Goal: Information Seeking & Learning: Learn about a topic

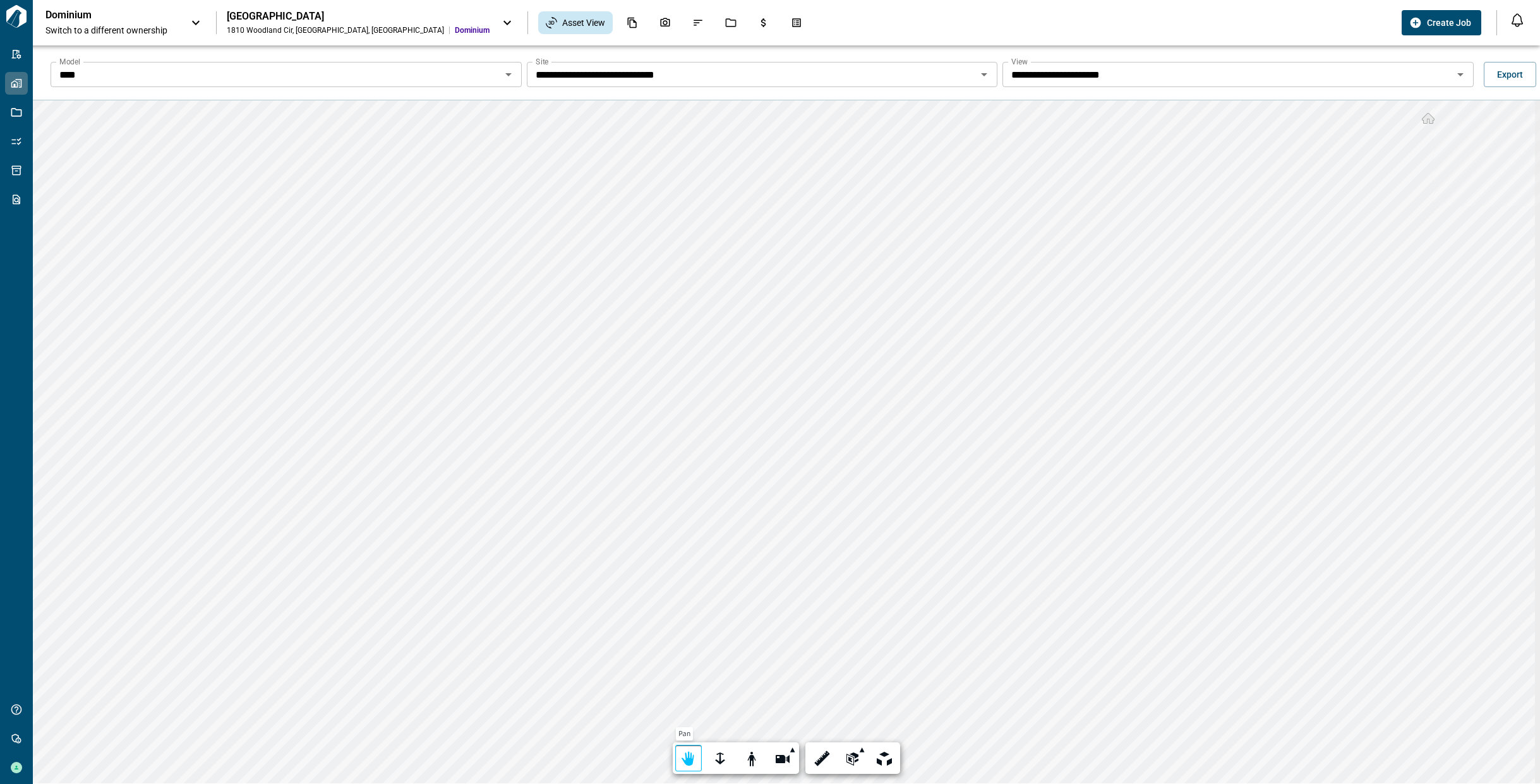
drag, startPoint x: 684, startPoint y: 754, endPoint x: 690, endPoint y: 746, distance: 10.0
click at [684, 753] on div at bounding box center [688, 759] width 17 height 20
click at [681, 760] on div at bounding box center [688, 759] width 17 height 20
click at [717, 761] on div at bounding box center [720, 759] width 17 height 20
drag, startPoint x: 687, startPoint y: 754, endPoint x: 672, endPoint y: 751, distance: 15.3
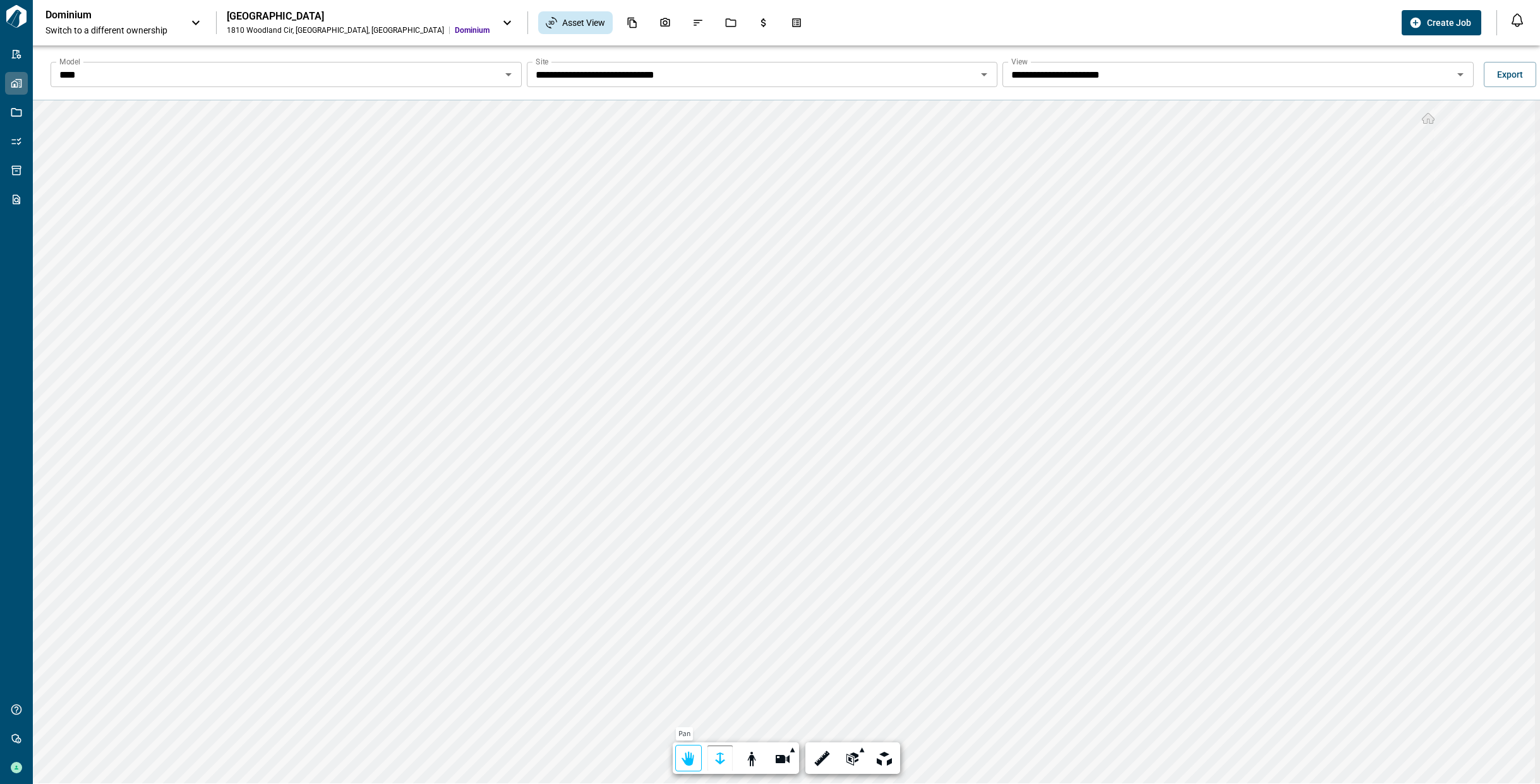
click at [683, 753] on div at bounding box center [688, 759] width 17 height 20
click at [1041, 72] on input "**********" at bounding box center [1227, 75] width 443 height 17
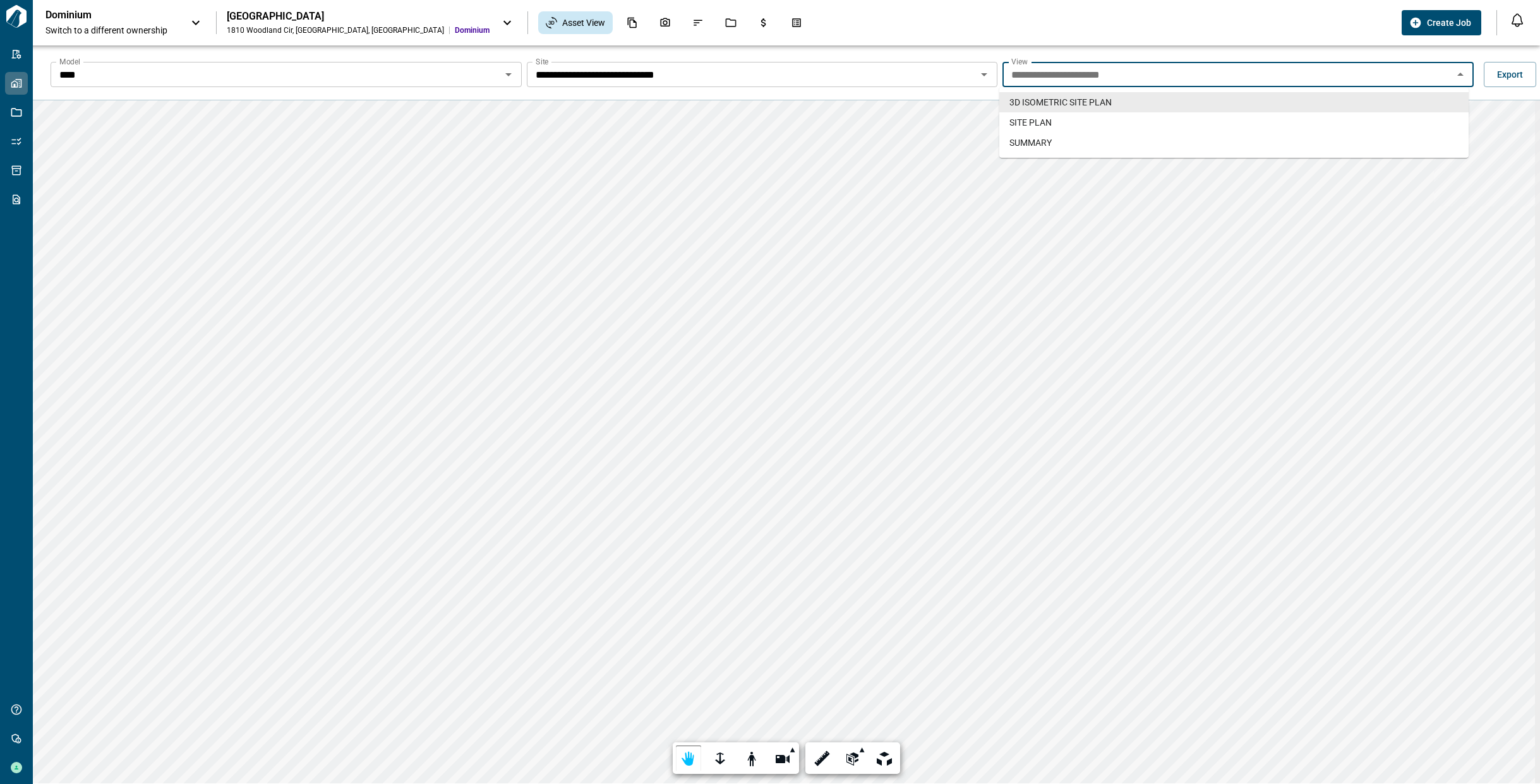
click at [1022, 24] on div "Dominium Switch to a different ownership Orchard Grove 1810 Woodland Cir , Vero…" at bounding box center [721, 22] width 1351 height 28
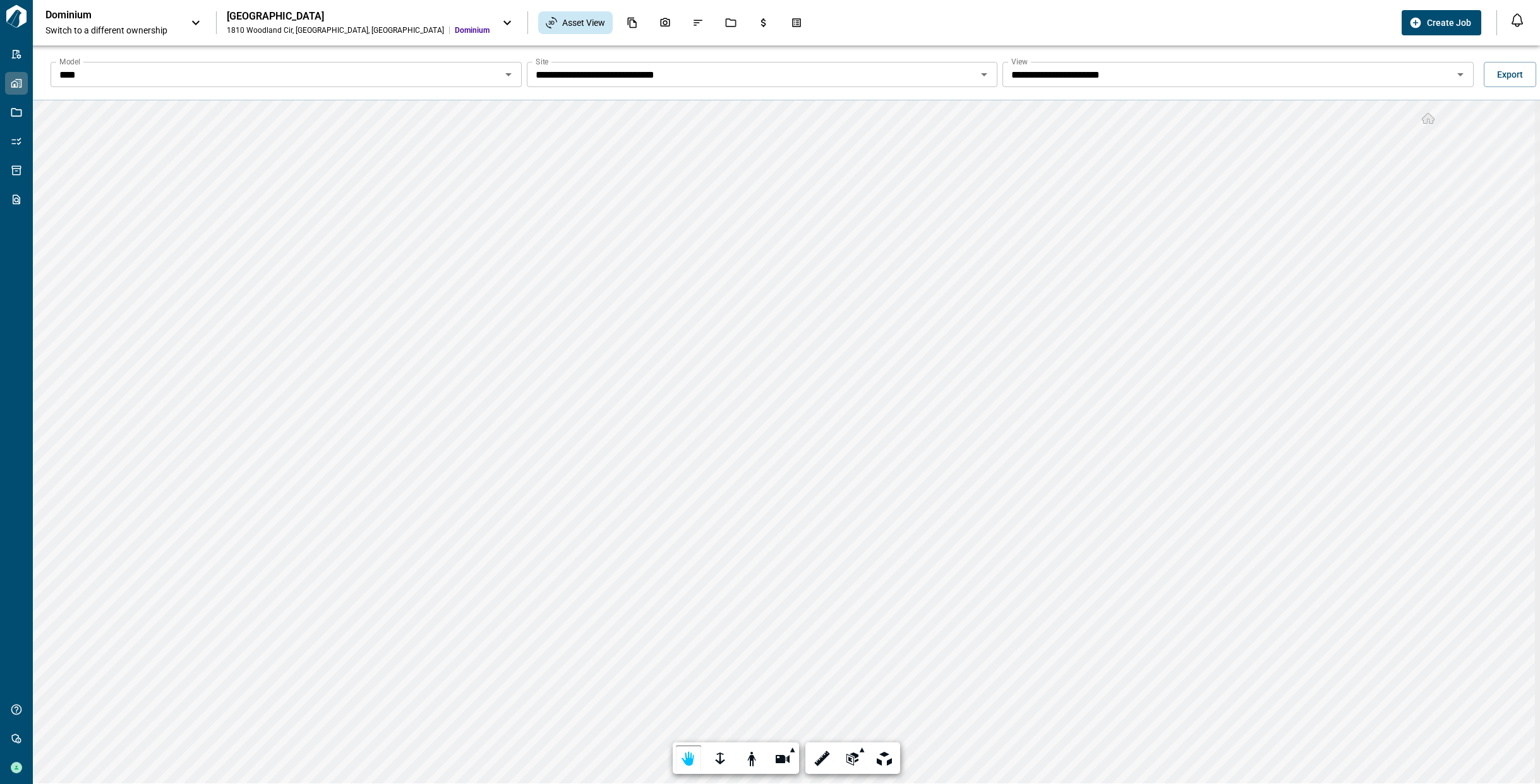
click at [1030, 85] on div "**********" at bounding box center [1237, 75] width 471 height 25
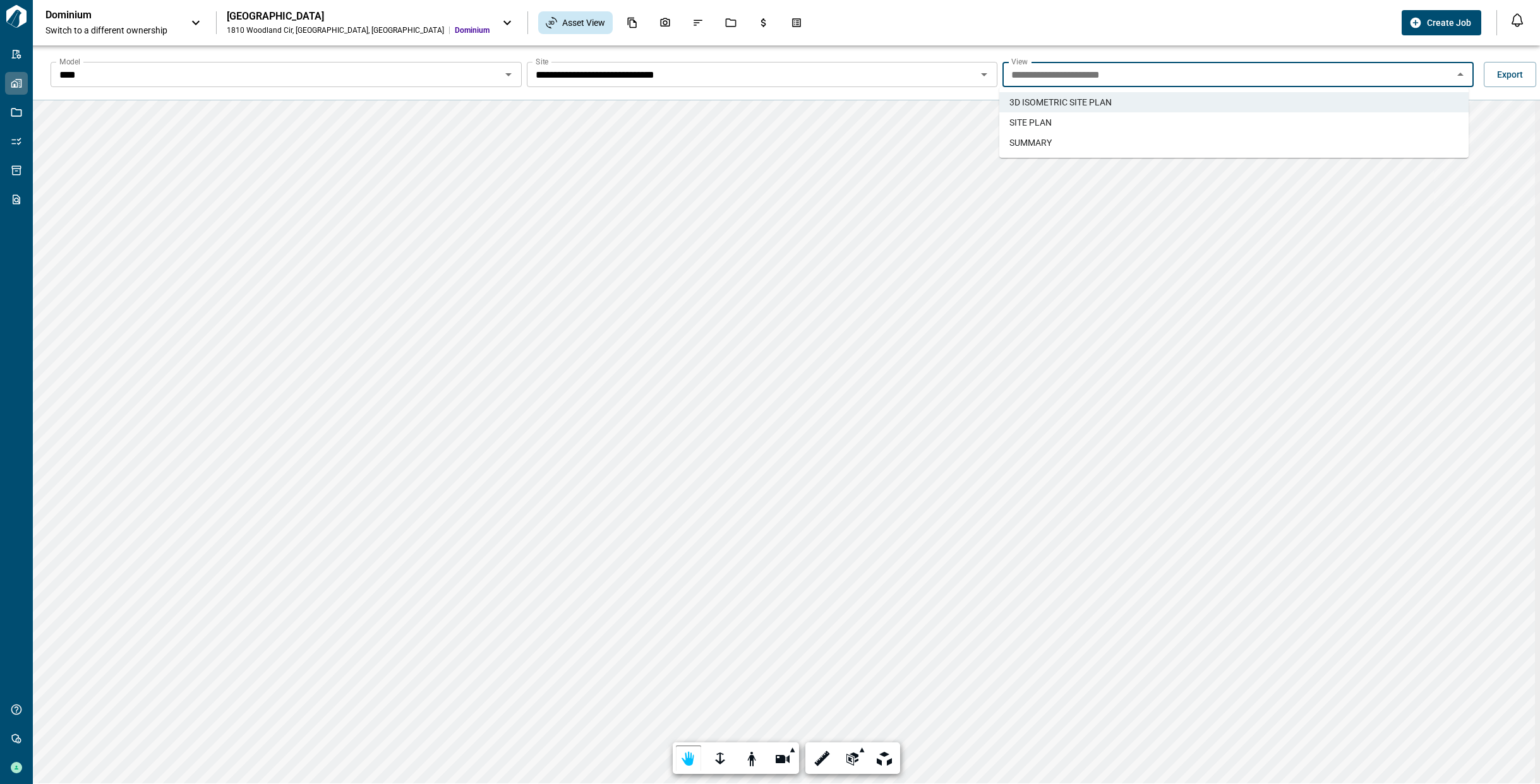
click at [1050, 117] on span "SITE PLAN" at bounding box center [1030, 123] width 42 height 13
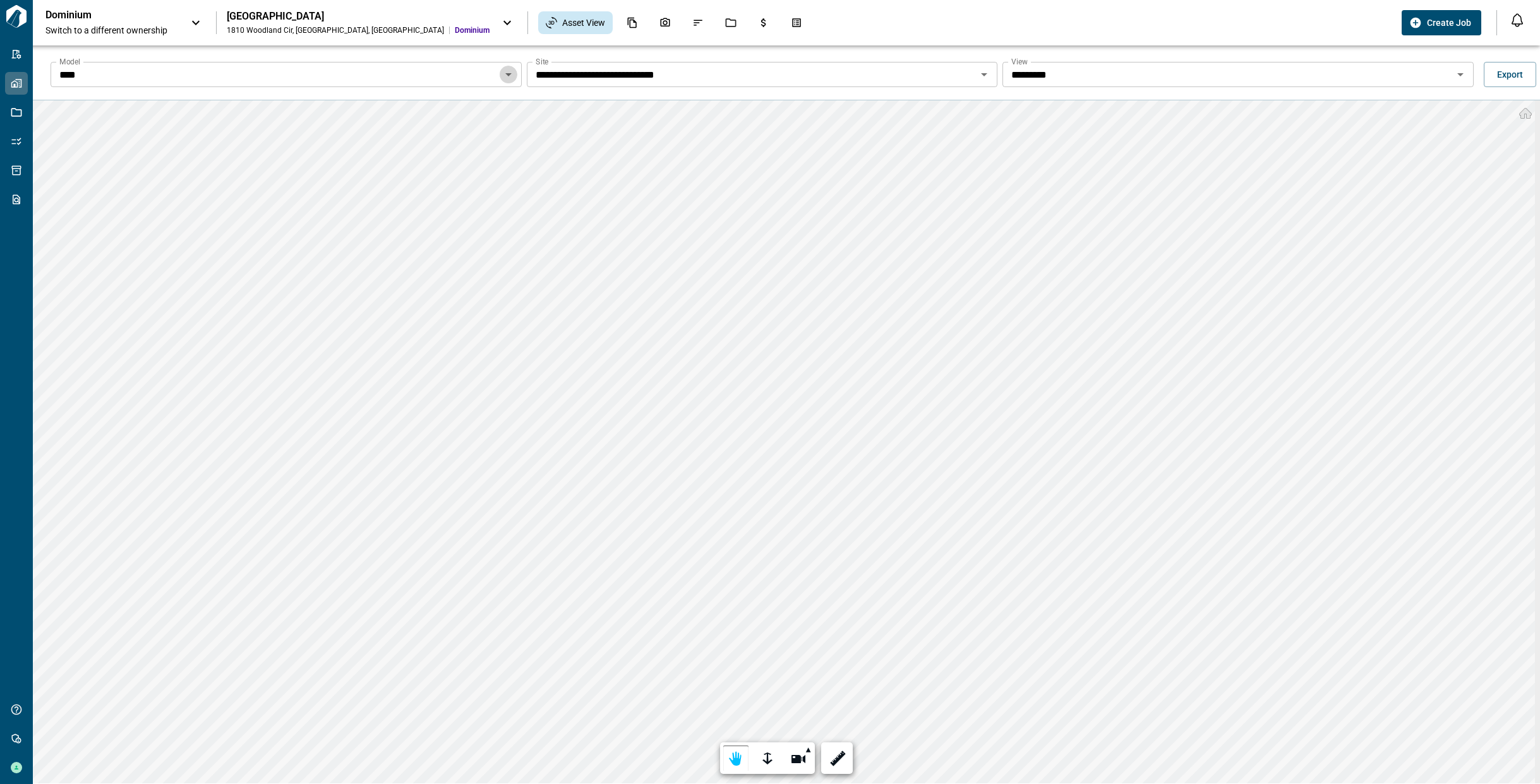
click at [505, 74] on icon "Open" at bounding box center [508, 75] width 6 height 3
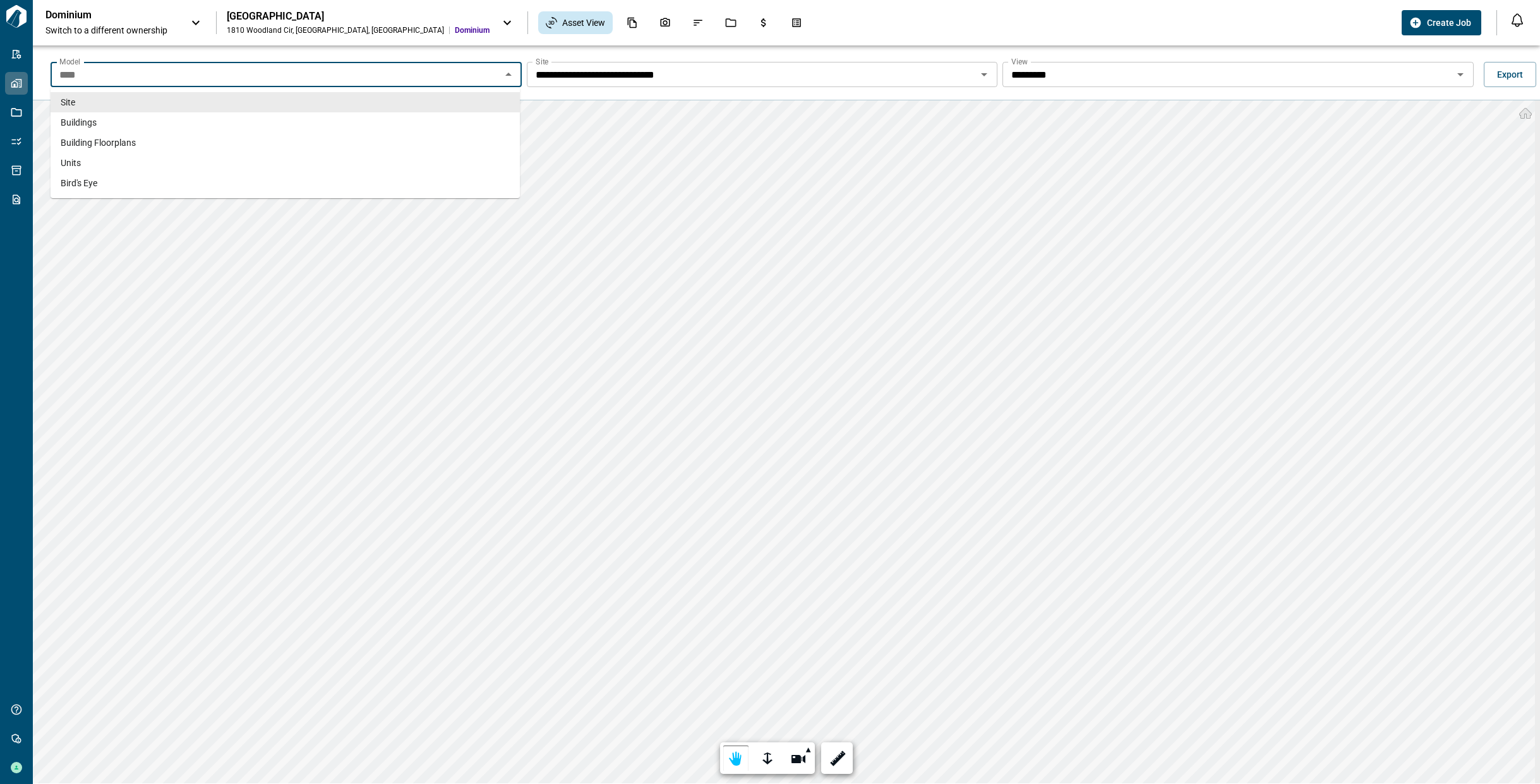
click at [505, 74] on icon "Close" at bounding box center [508, 74] width 6 height 3
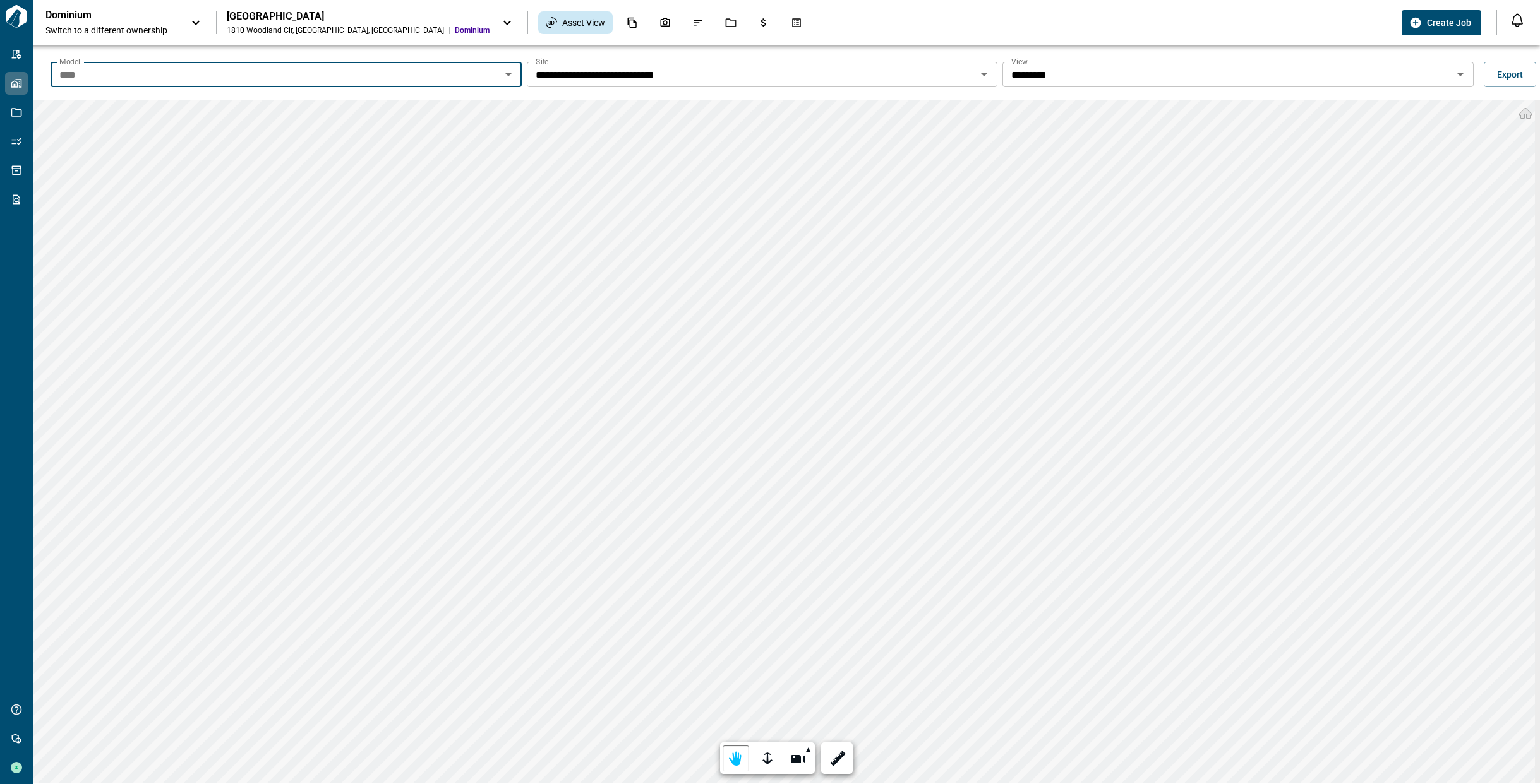
click at [1062, 71] on input "*********" at bounding box center [1227, 75] width 443 height 17
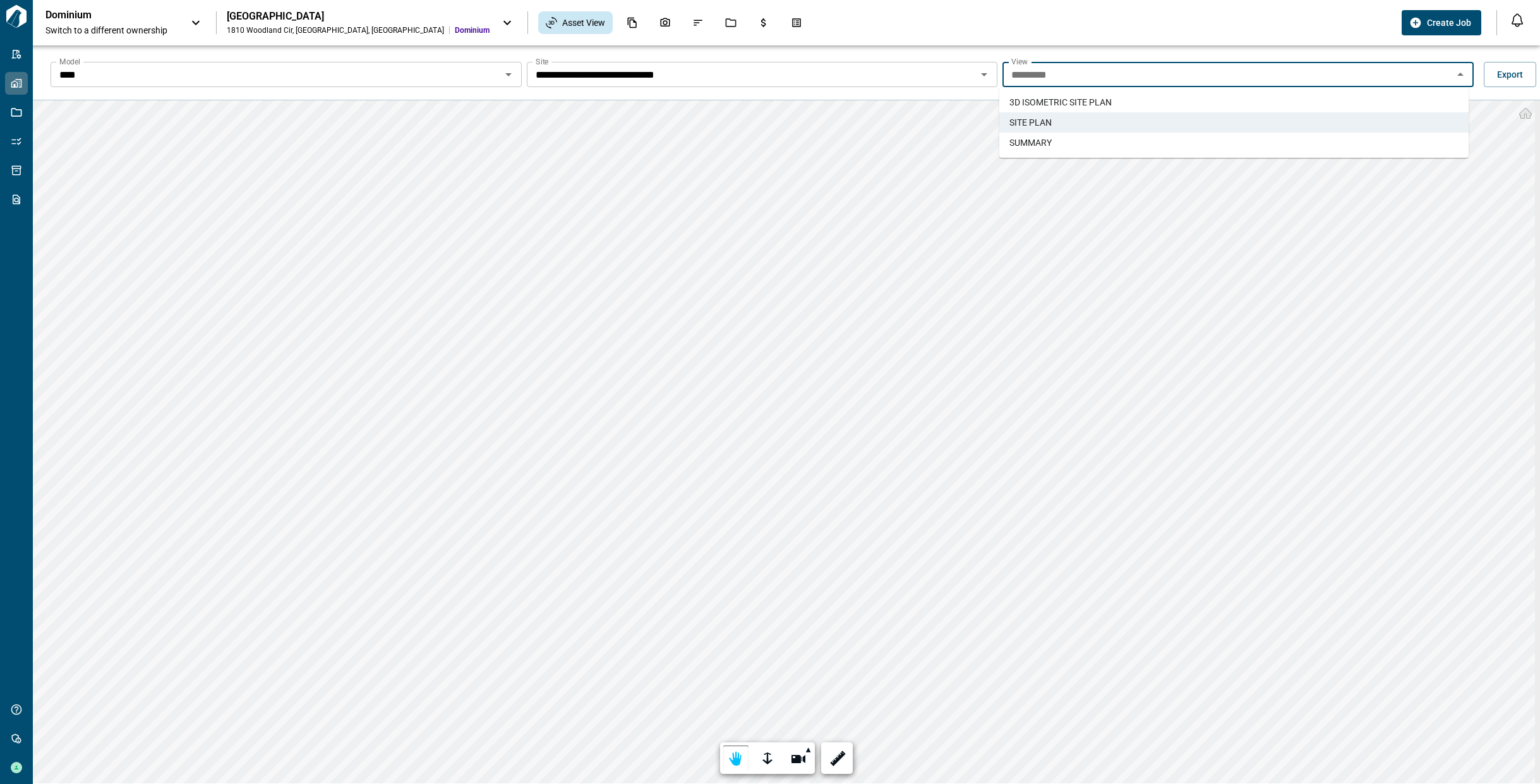
click at [1062, 101] on span "3D ISOMETRIC SITE PLAN​" at bounding box center [1060, 102] width 102 height 13
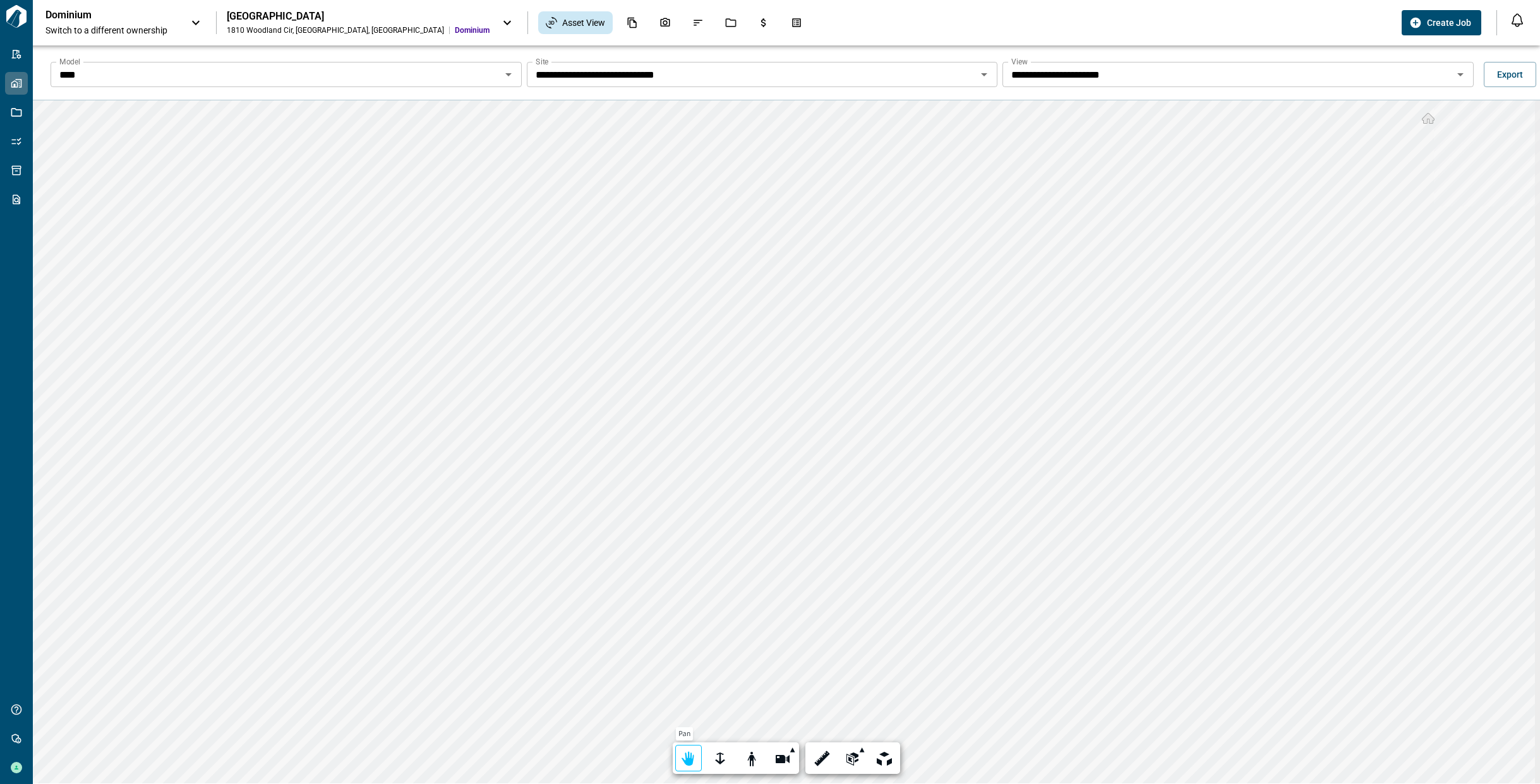
drag, startPoint x: 684, startPoint y: 759, endPoint x: 687, endPoint y: 745, distance: 14.3
click at [684, 754] on div at bounding box center [688, 759] width 17 height 20
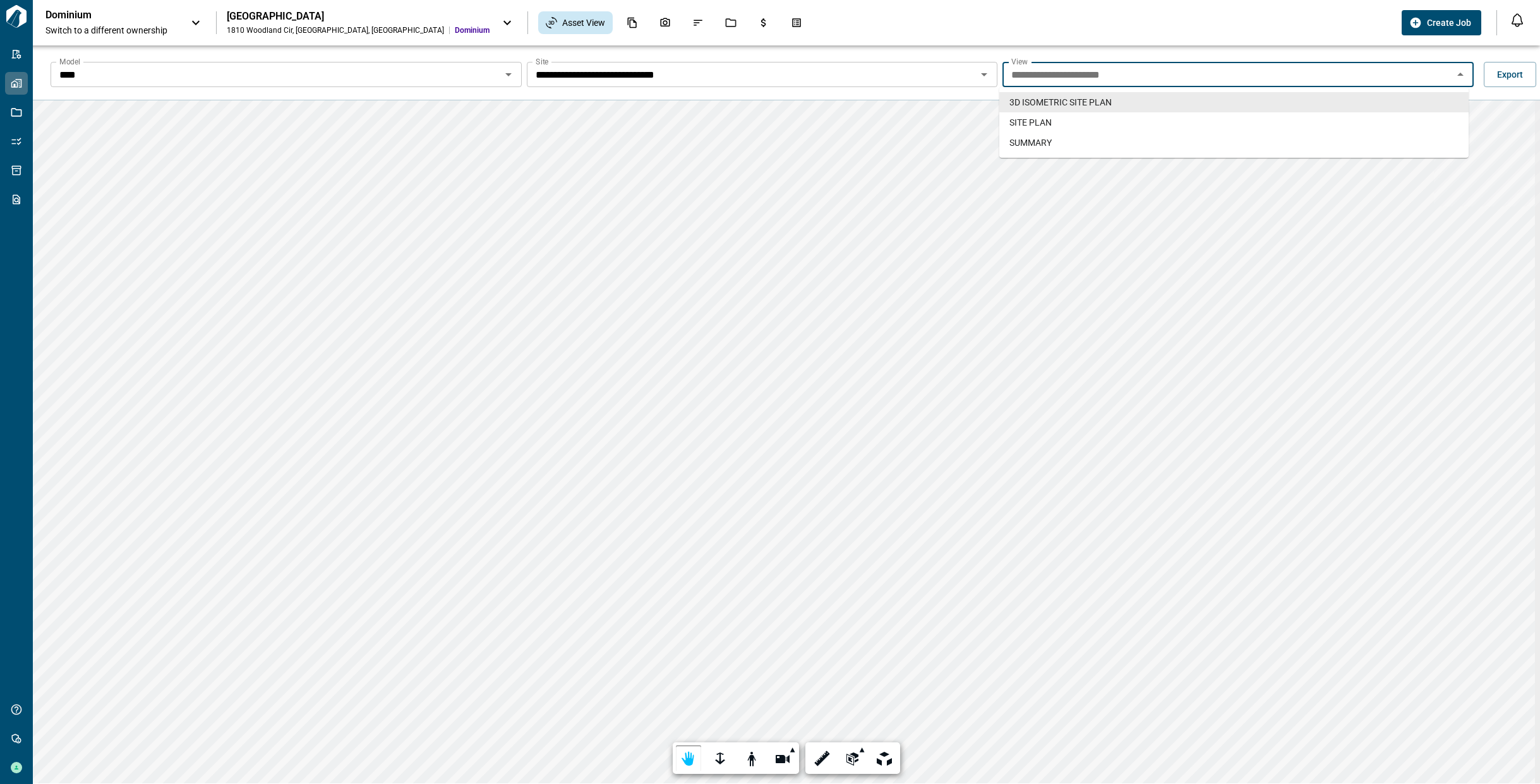
click at [1072, 75] on input "**********" at bounding box center [1227, 75] width 443 height 17
click at [1069, 118] on li "SITE PLAN" at bounding box center [1233, 123] width 470 height 20
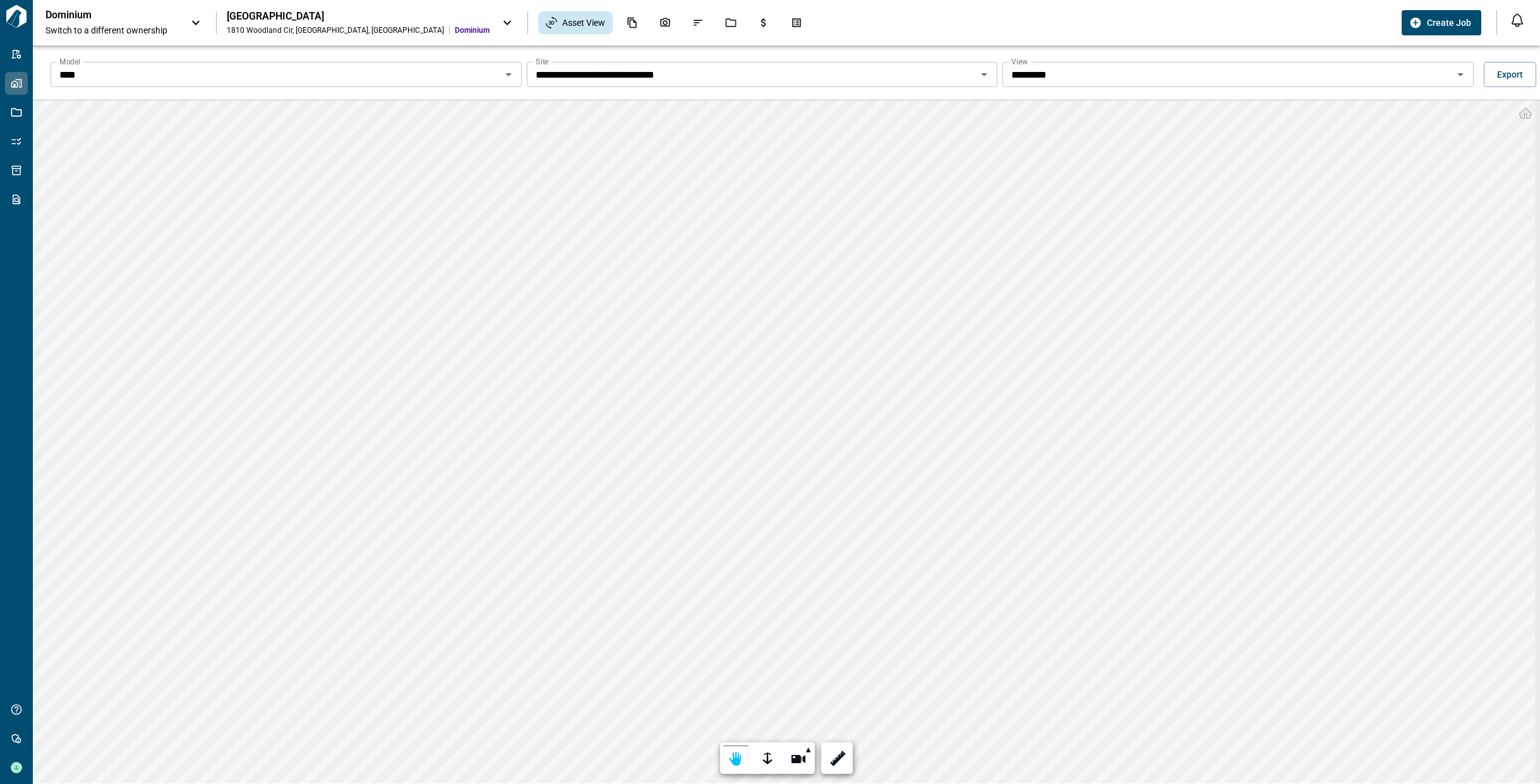
click at [1021, 79] on input "*********" at bounding box center [1227, 75] width 443 height 17
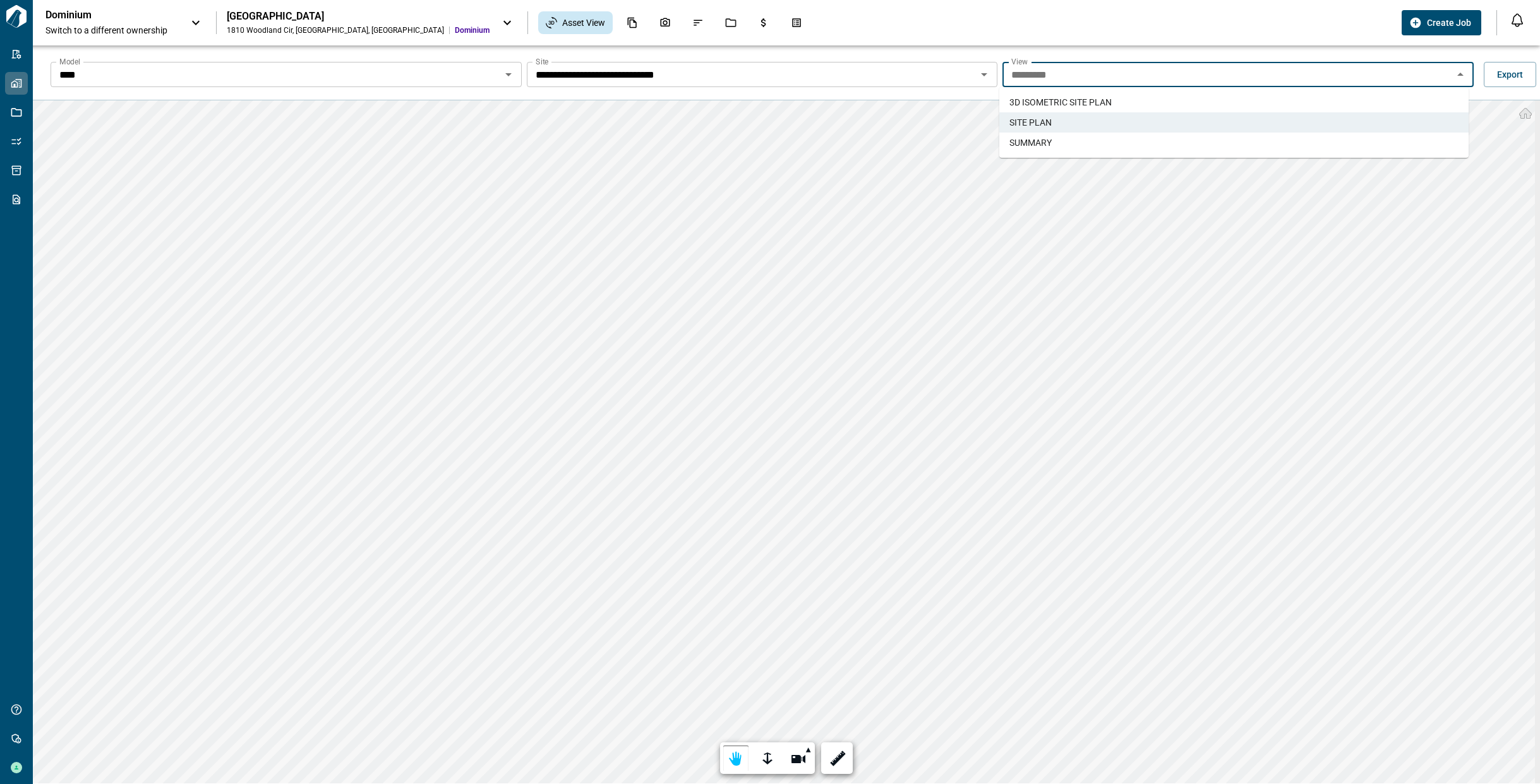
click at [1020, 137] on span "SUMMARY" at bounding box center [1030, 142] width 42 height 13
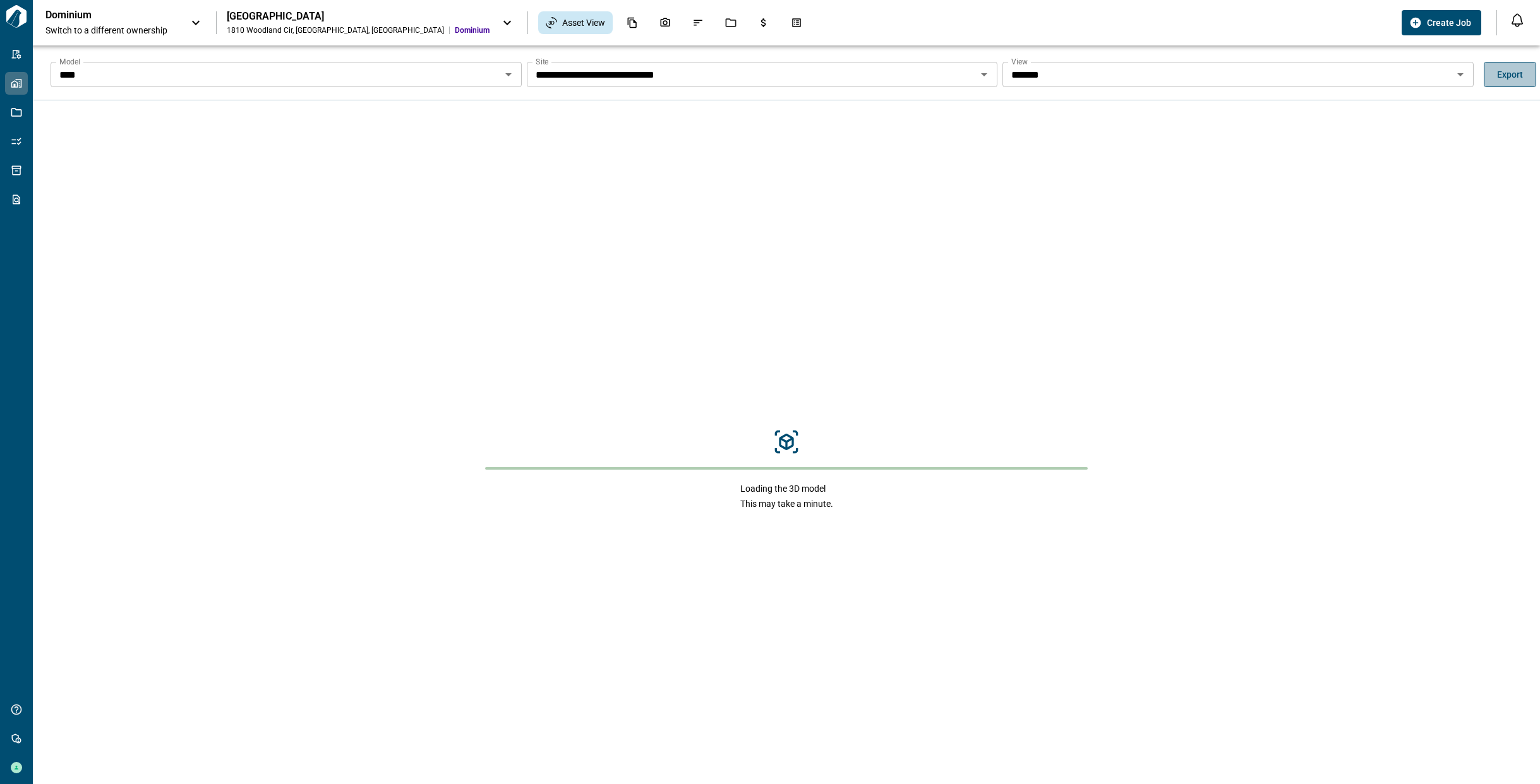
click at [1497, 77] on span "Export" at bounding box center [1509, 75] width 26 height 13
click at [1020, 73] on input "*******" at bounding box center [1227, 75] width 443 height 17
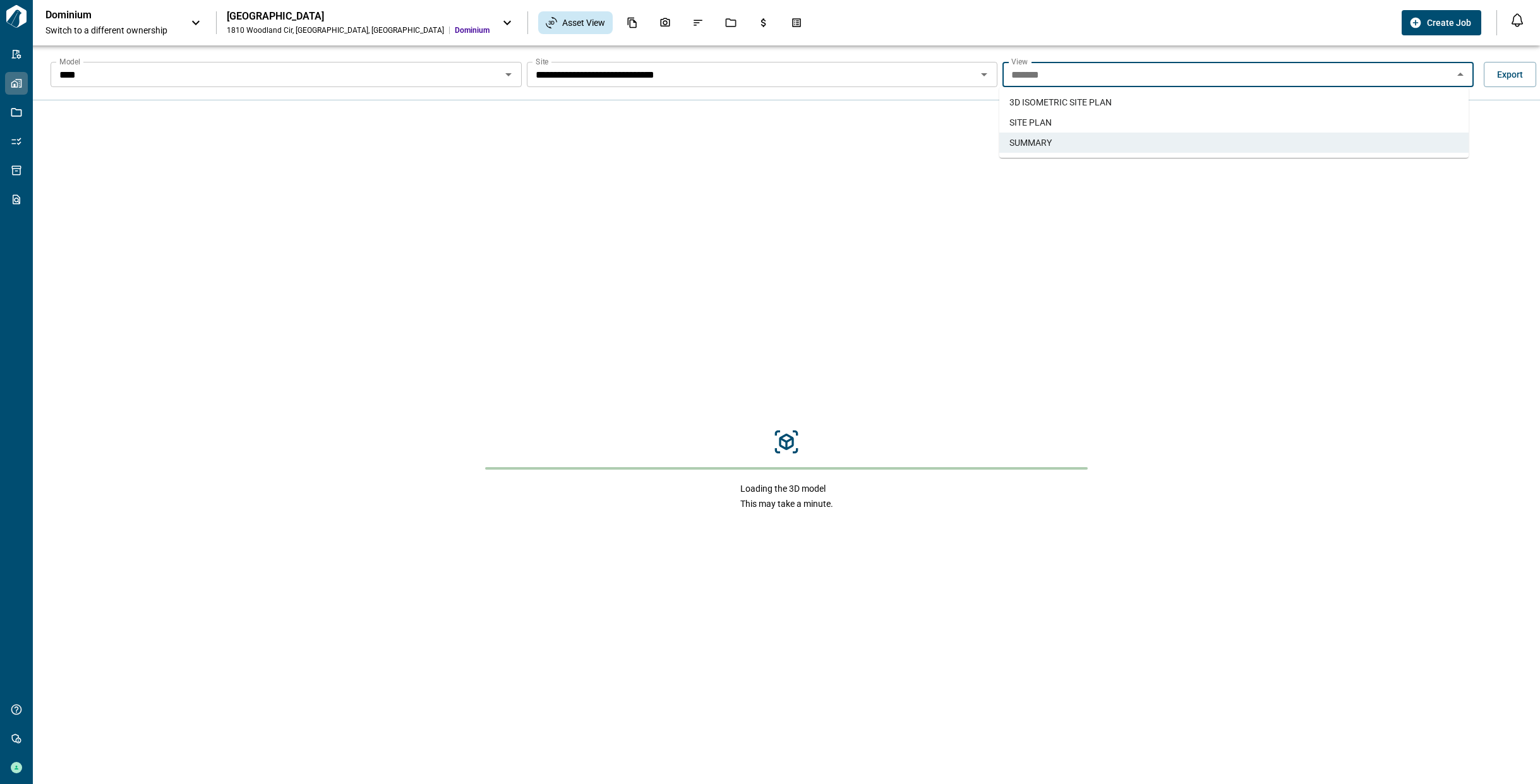
click at [1027, 116] on span "SITE PLAN" at bounding box center [1030, 123] width 42 height 13
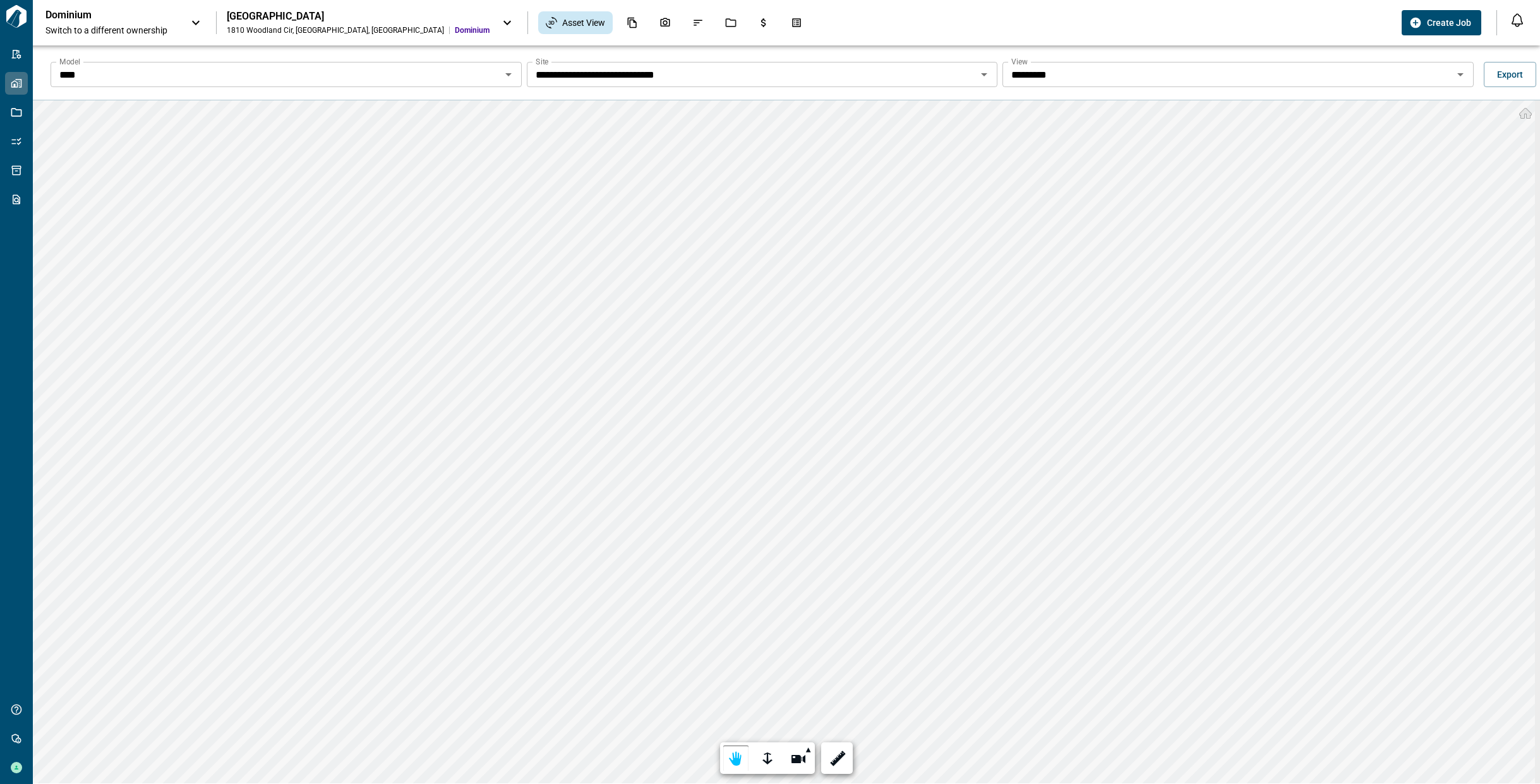
click at [1173, 82] on input "*********" at bounding box center [1227, 75] width 443 height 17
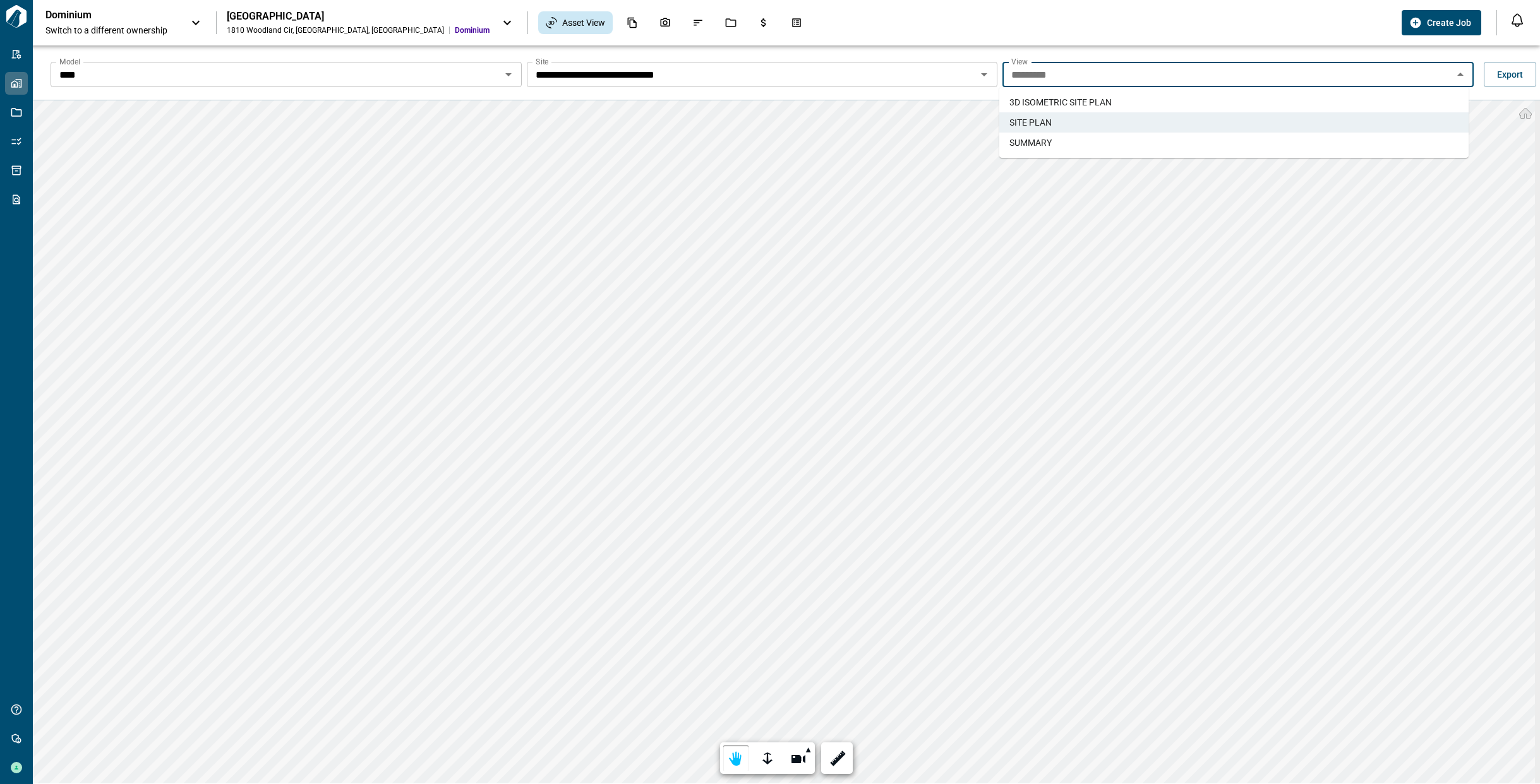
click at [1115, 139] on li "SUMMARY" at bounding box center [1233, 143] width 470 height 20
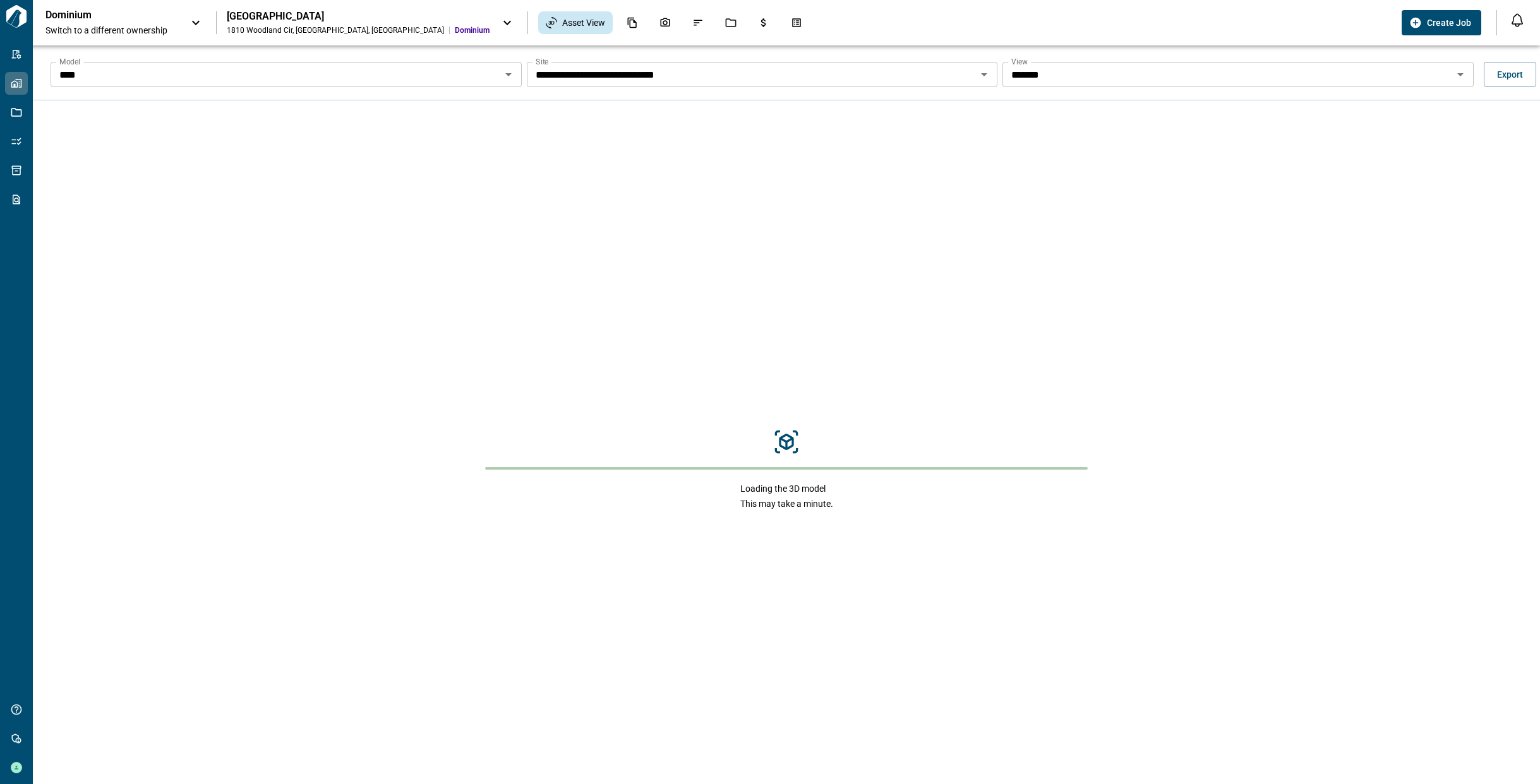
click at [1021, 72] on input "*******" at bounding box center [1227, 75] width 443 height 17
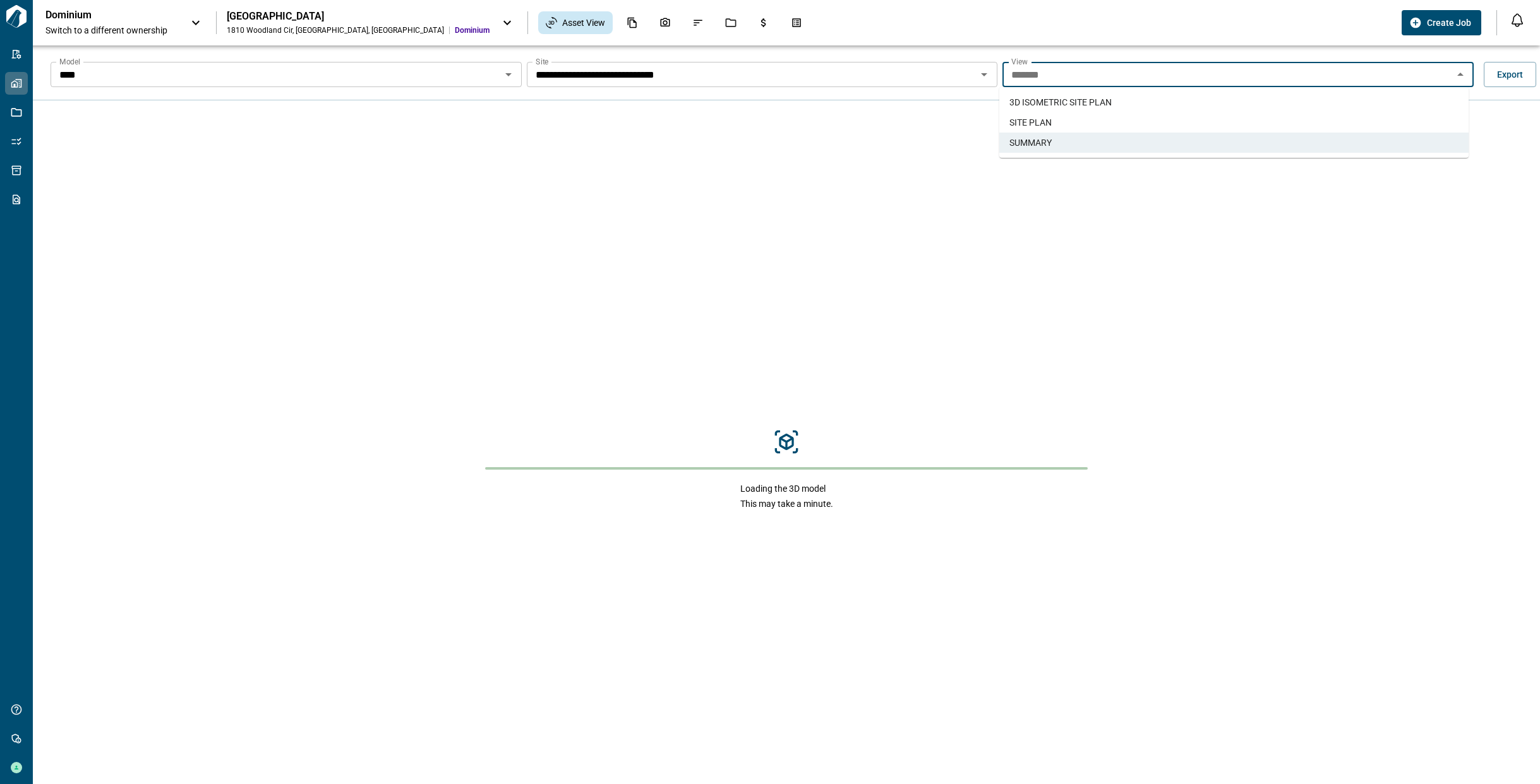
click at [1019, 119] on span "SITE PLAN" at bounding box center [1030, 123] width 42 height 13
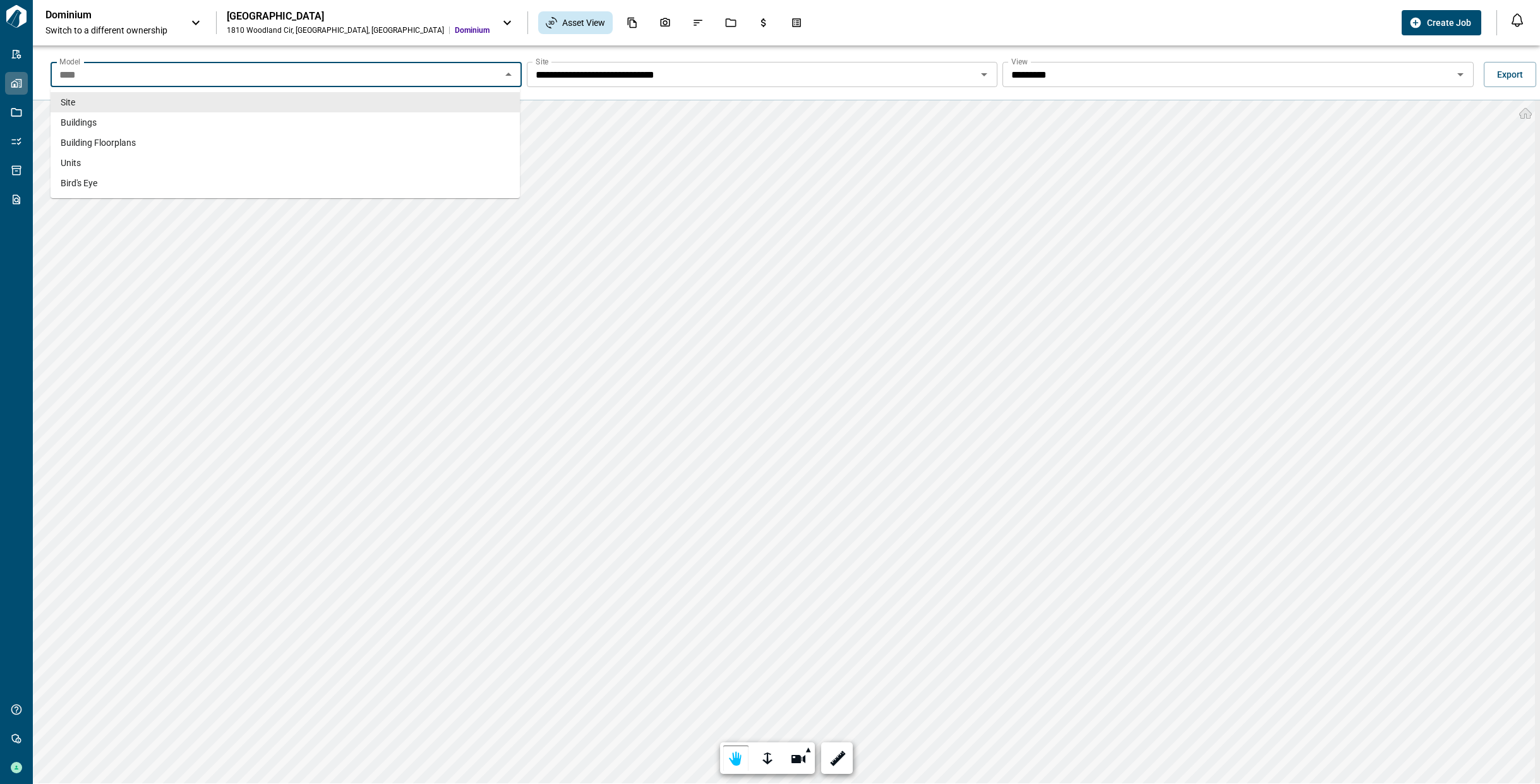
click at [466, 75] on input "****" at bounding box center [275, 75] width 443 height 17
click at [440, 120] on li "Buildings" at bounding box center [285, 123] width 470 height 20
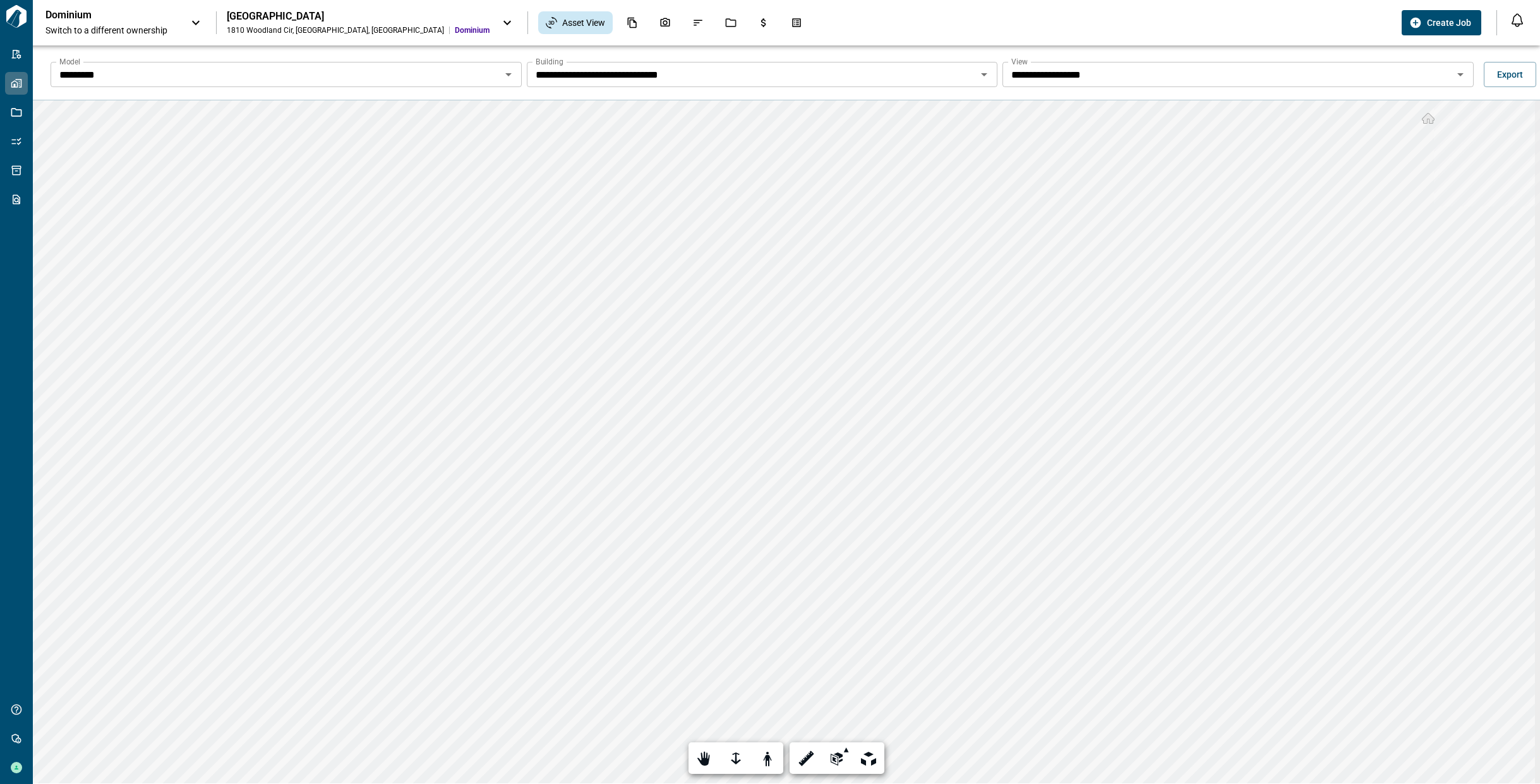
click at [725, 77] on input "**********" at bounding box center [752, 75] width 443 height 17
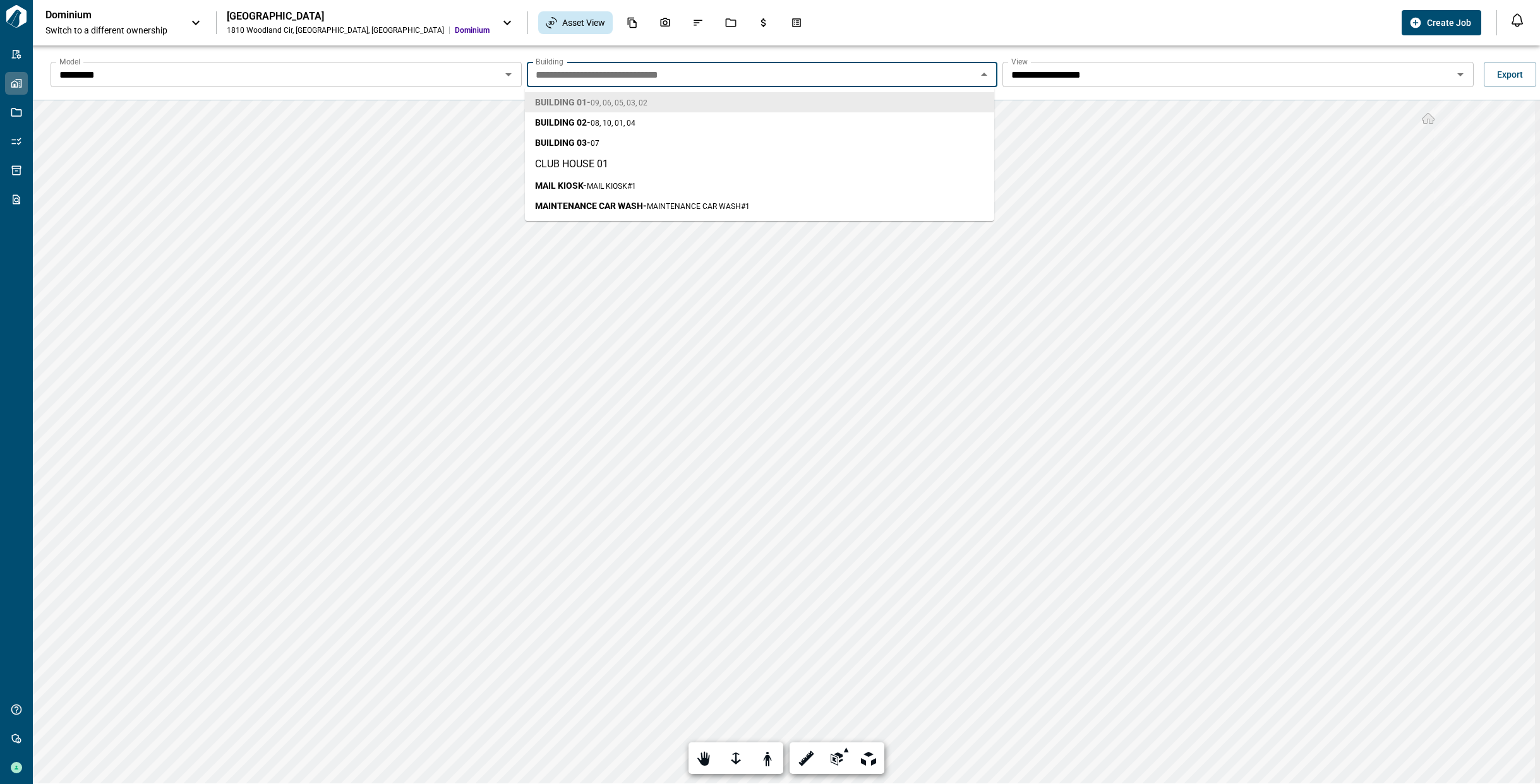
click at [725, 77] on input "**********" at bounding box center [752, 75] width 443 height 17
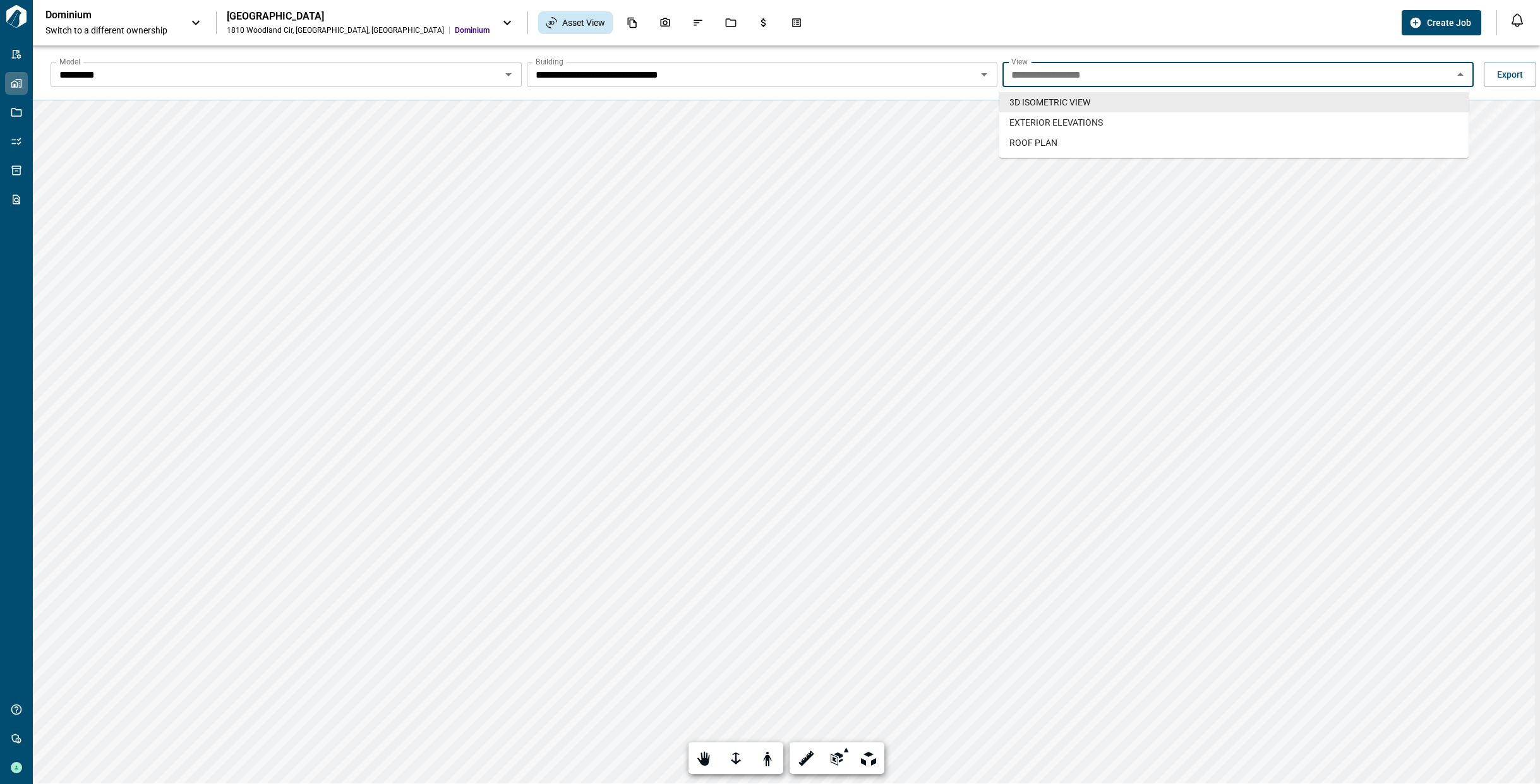
click at [1030, 76] on input "**********" at bounding box center [1227, 75] width 443 height 17
click at [1030, 120] on span "EXTERIOR ELEVATIONS" at bounding box center [1056, 123] width 94 height 13
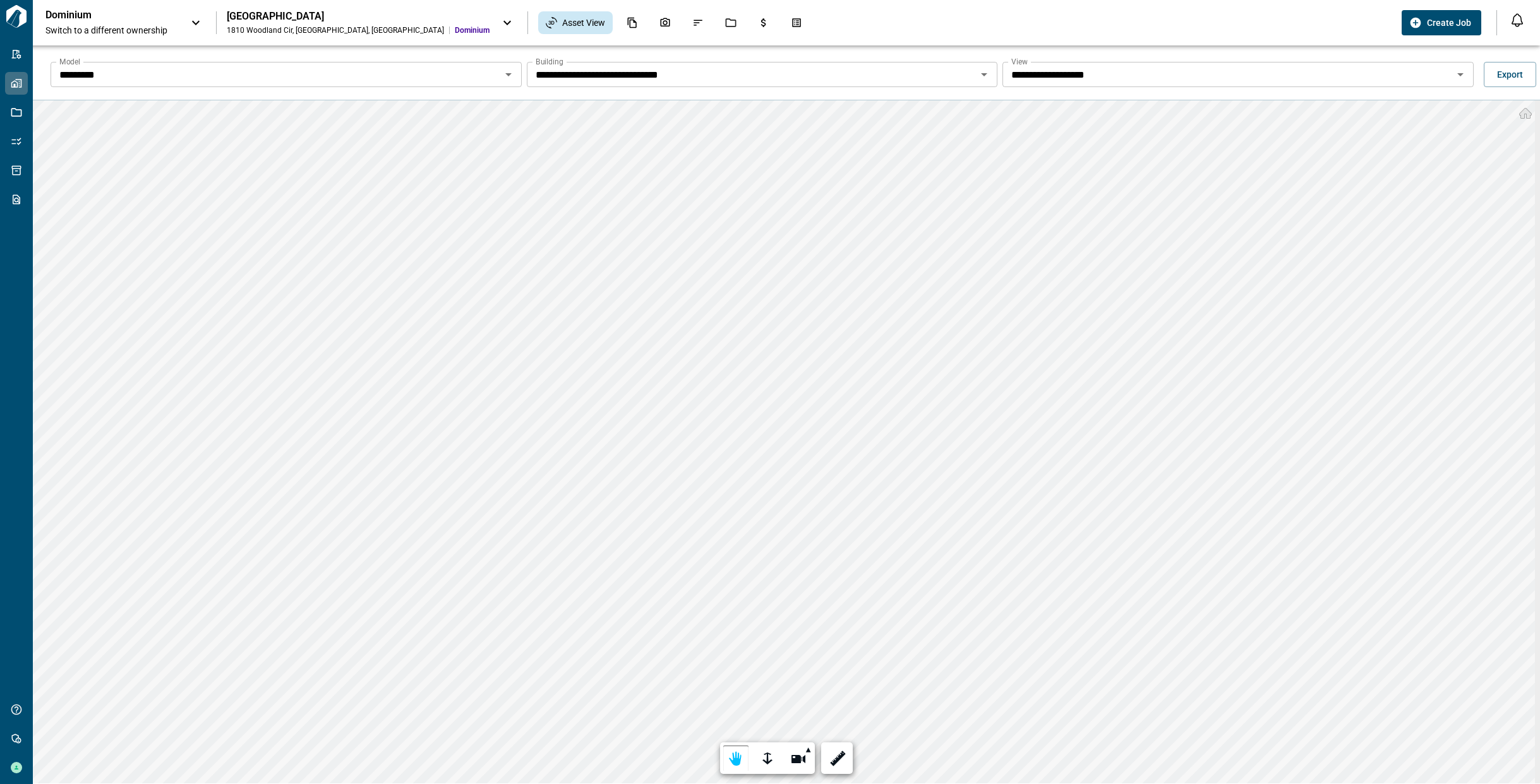
click at [1157, 79] on input "**********" at bounding box center [1227, 75] width 443 height 17
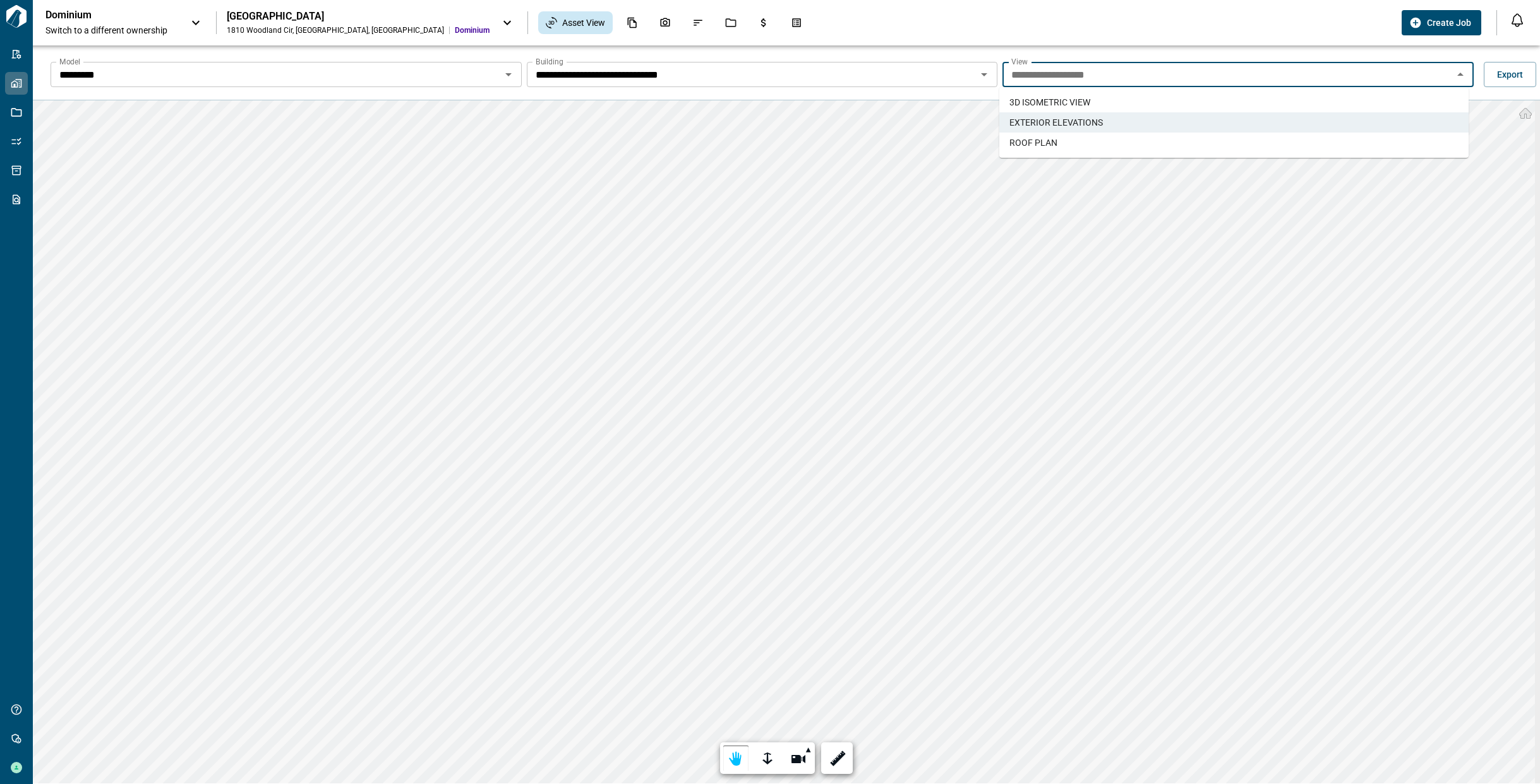
click at [1129, 134] on li "ROOF PLAN" at bounding box center [1233, 143] width 470 height 20
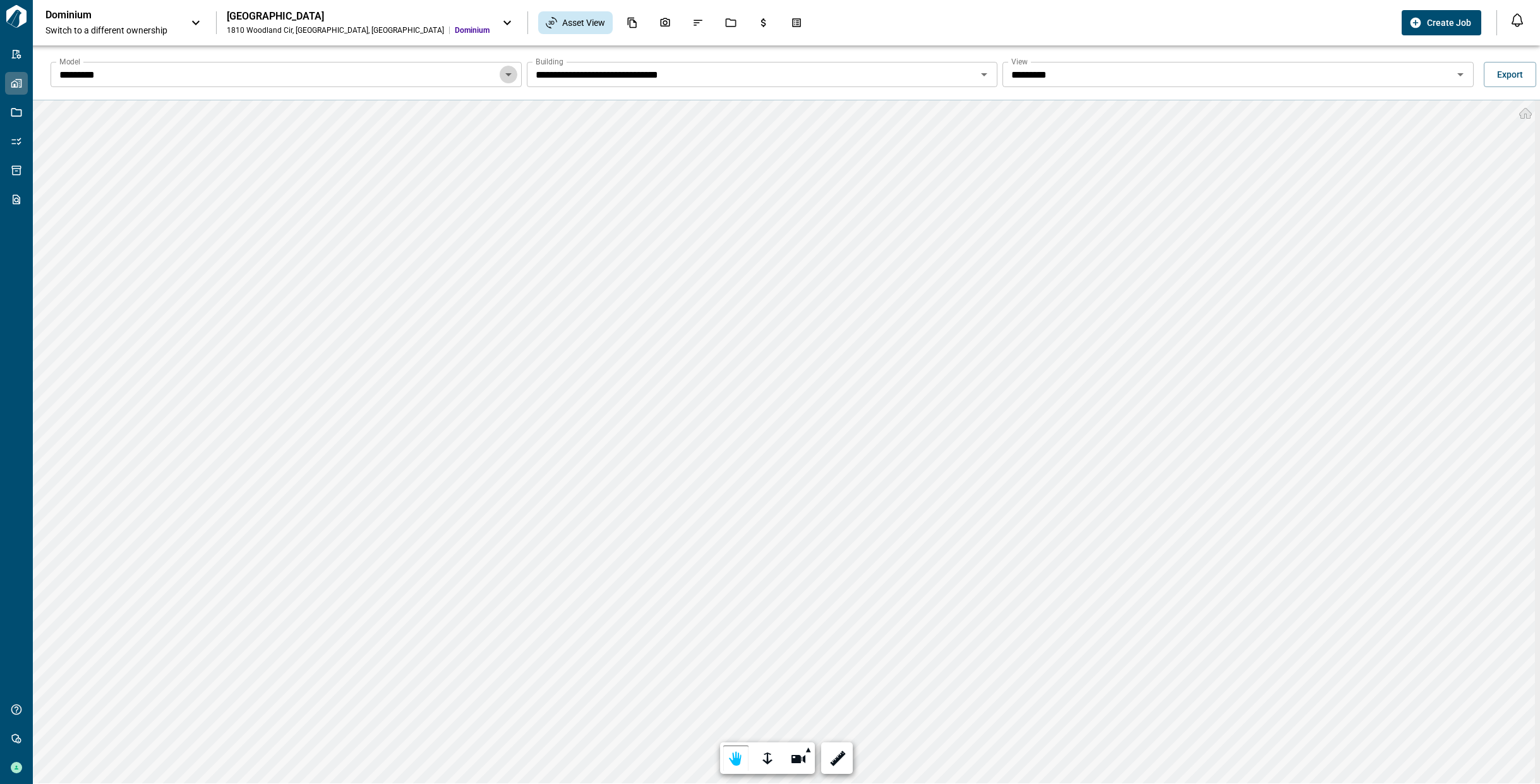
click at [505, 73] on icon "Open" at bounding box center [508, 75] width 6 height 3
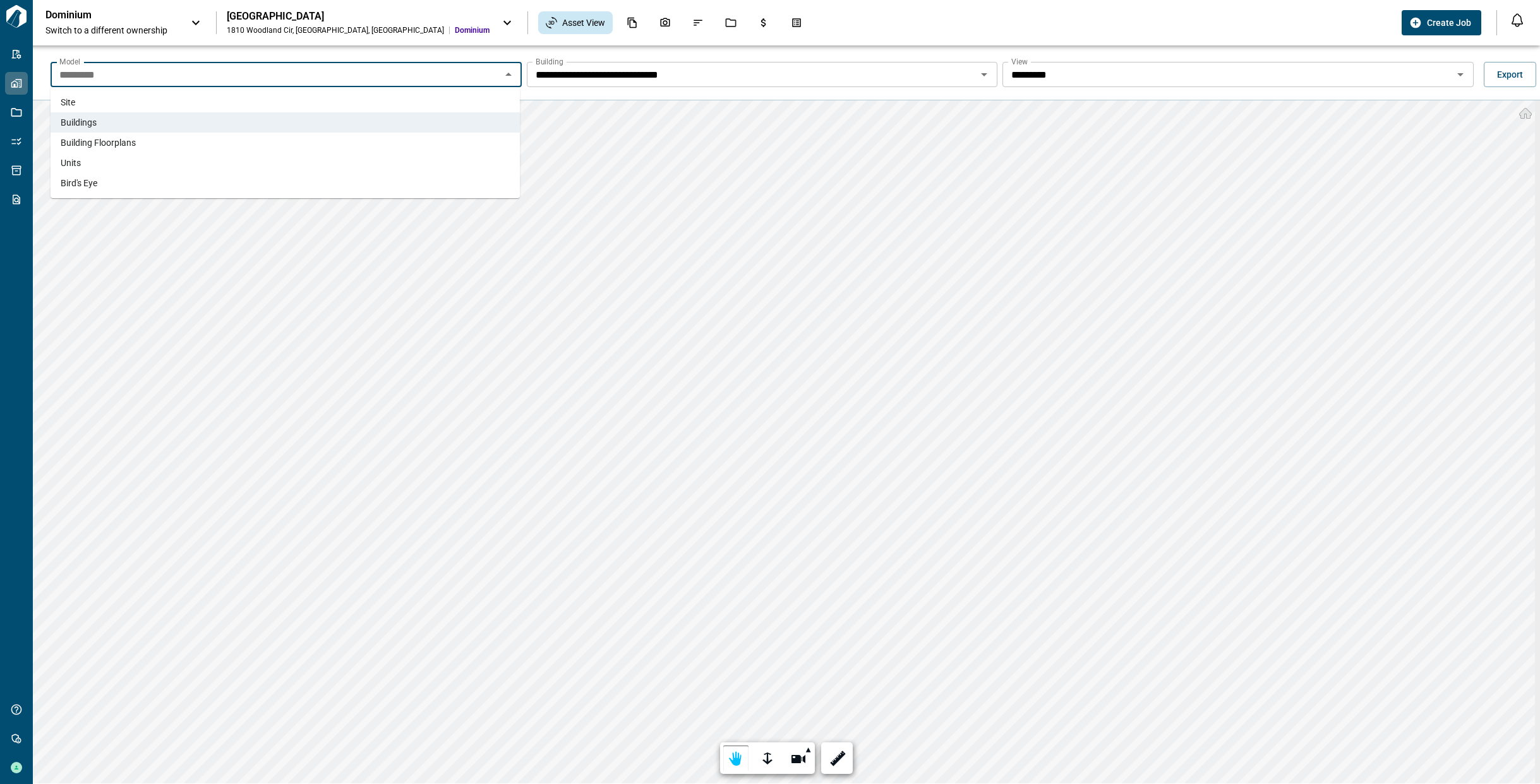
click at [476, 149] on li "Building Floorplans" at bounding box center [285, 143] width 470 height 20
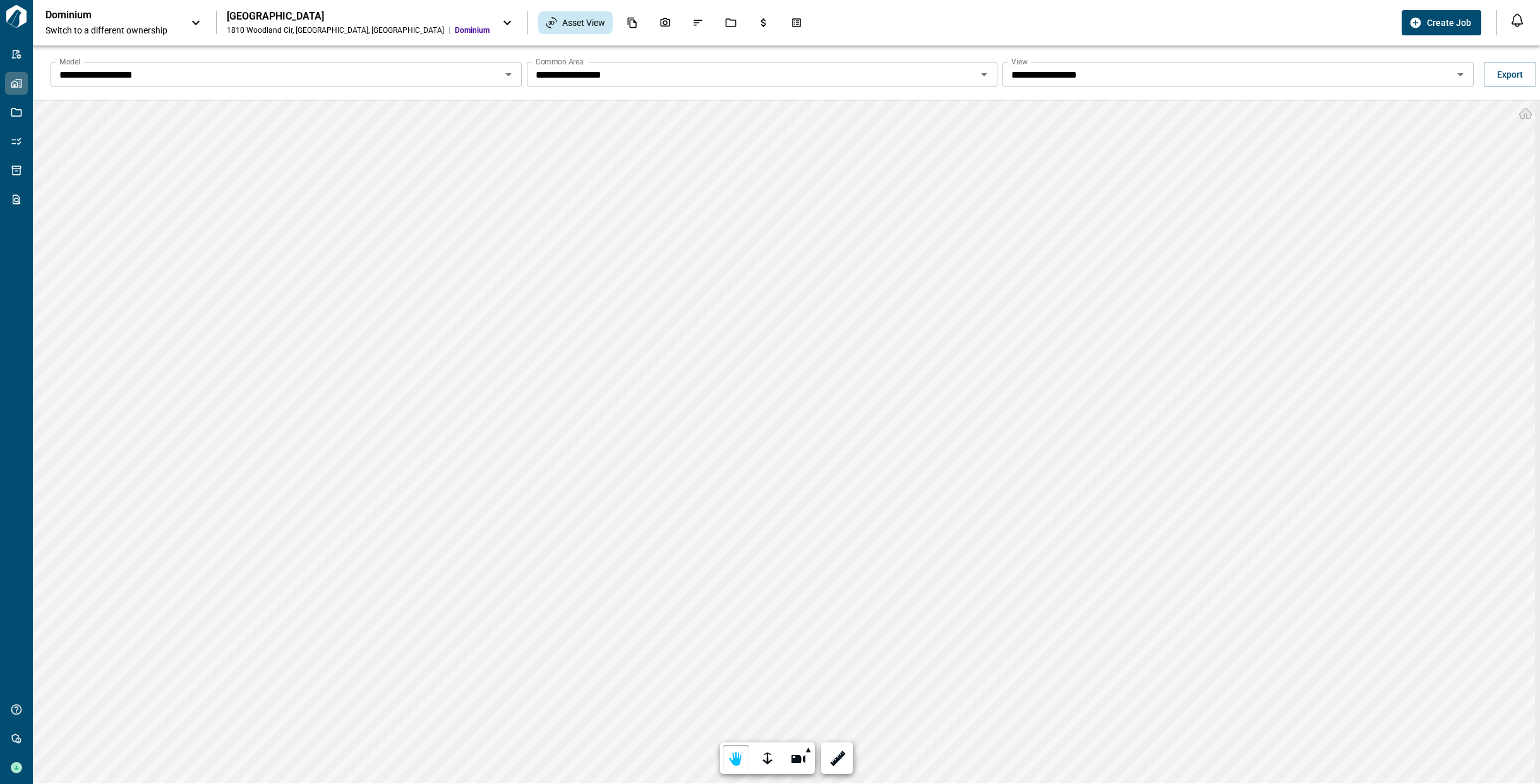
click at [1083, 79] on input "**********" at bounding box center [1227, 75] width 443 height 17
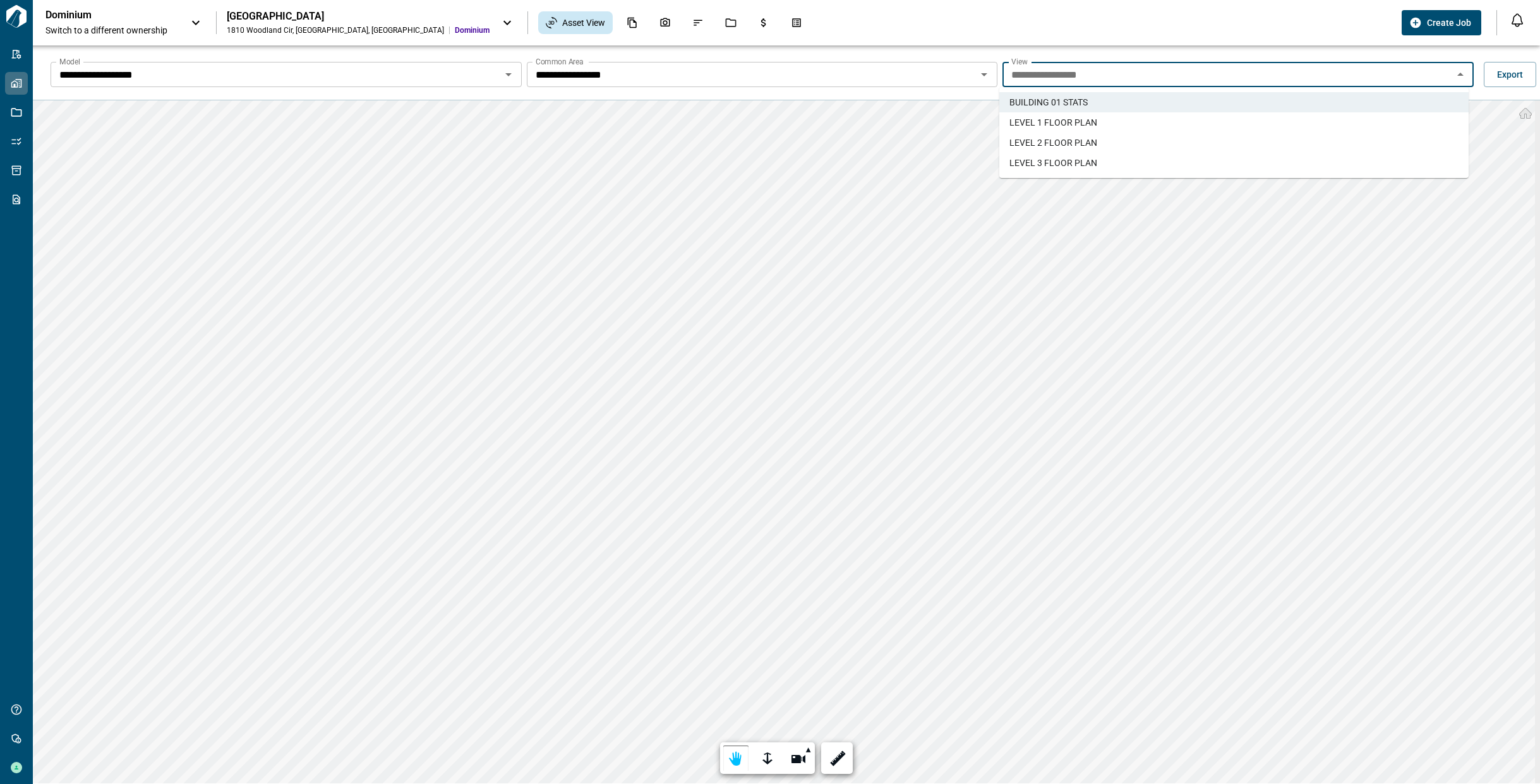
click at [1080, 120] on span "LEVEL 1 FLOOR PLAN" at bounding box center [1053, 123] width 88 height 13
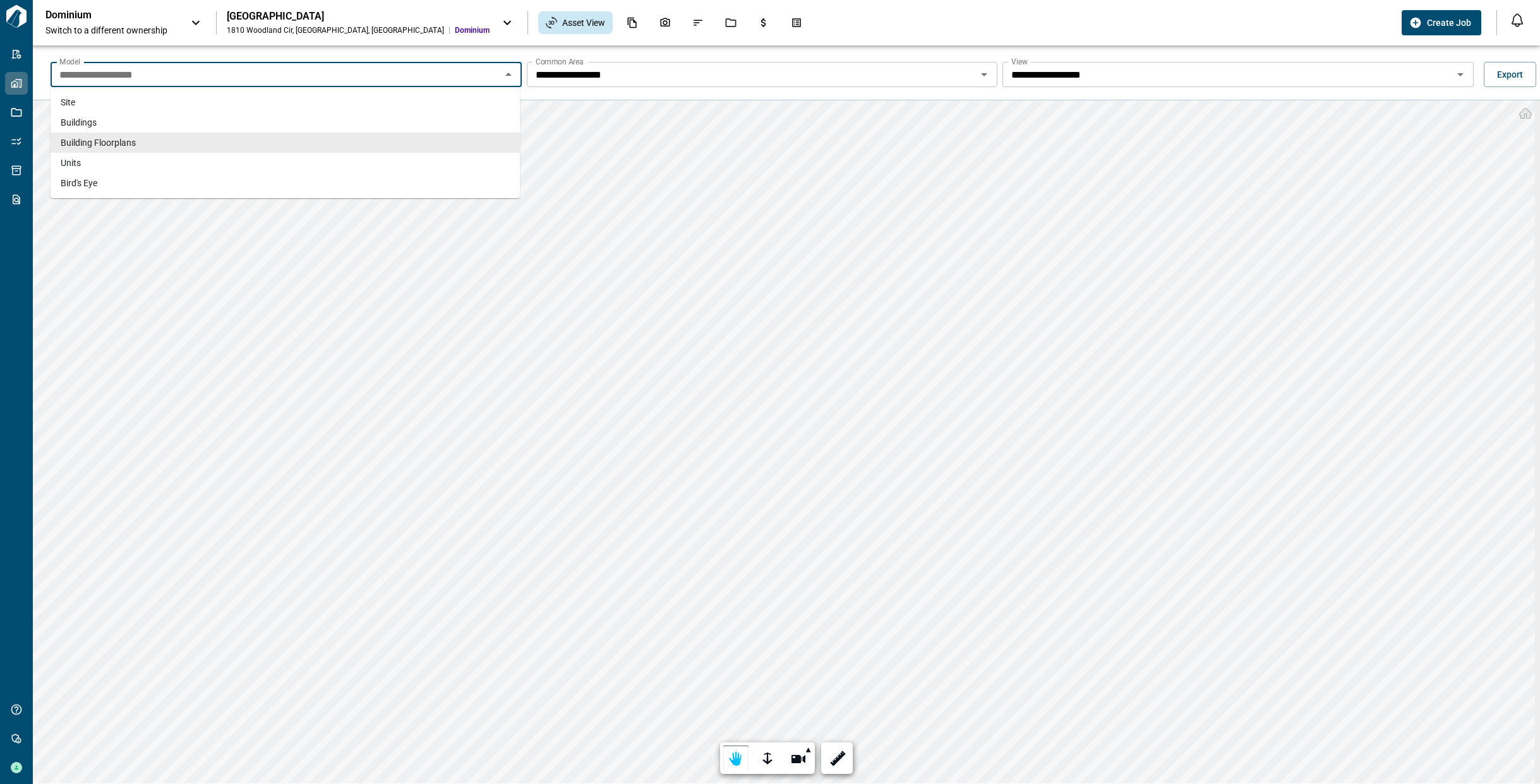
click at [191, 79] on input "**********" at bounding box center [275, 75] width 443 height 17
click at [181, 171] on li "Units" at bounding box center [285, 163] width 470 height 20
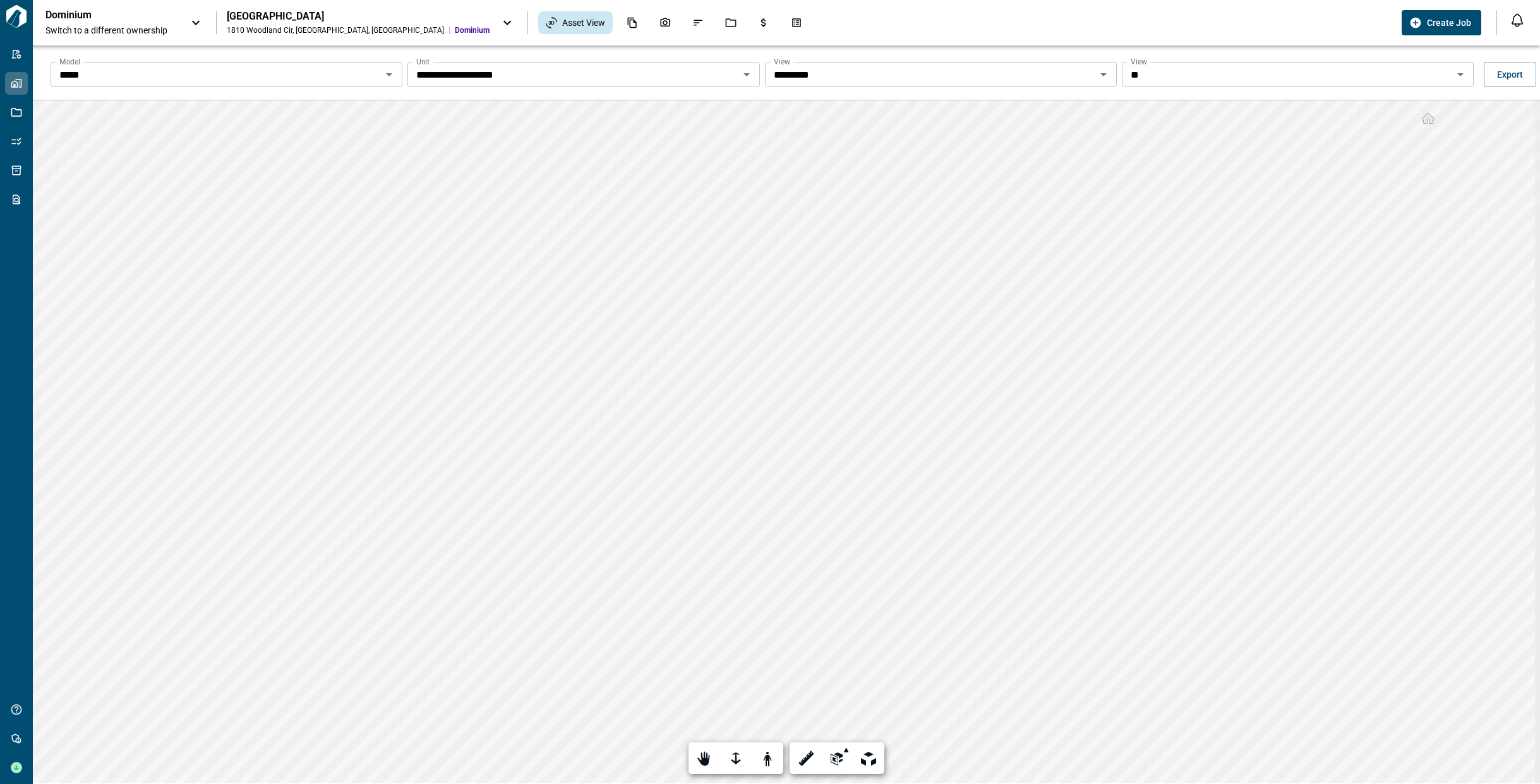
click at [741, 72] on icon "Open" at bounding box center [746, 74] width 15 height 15
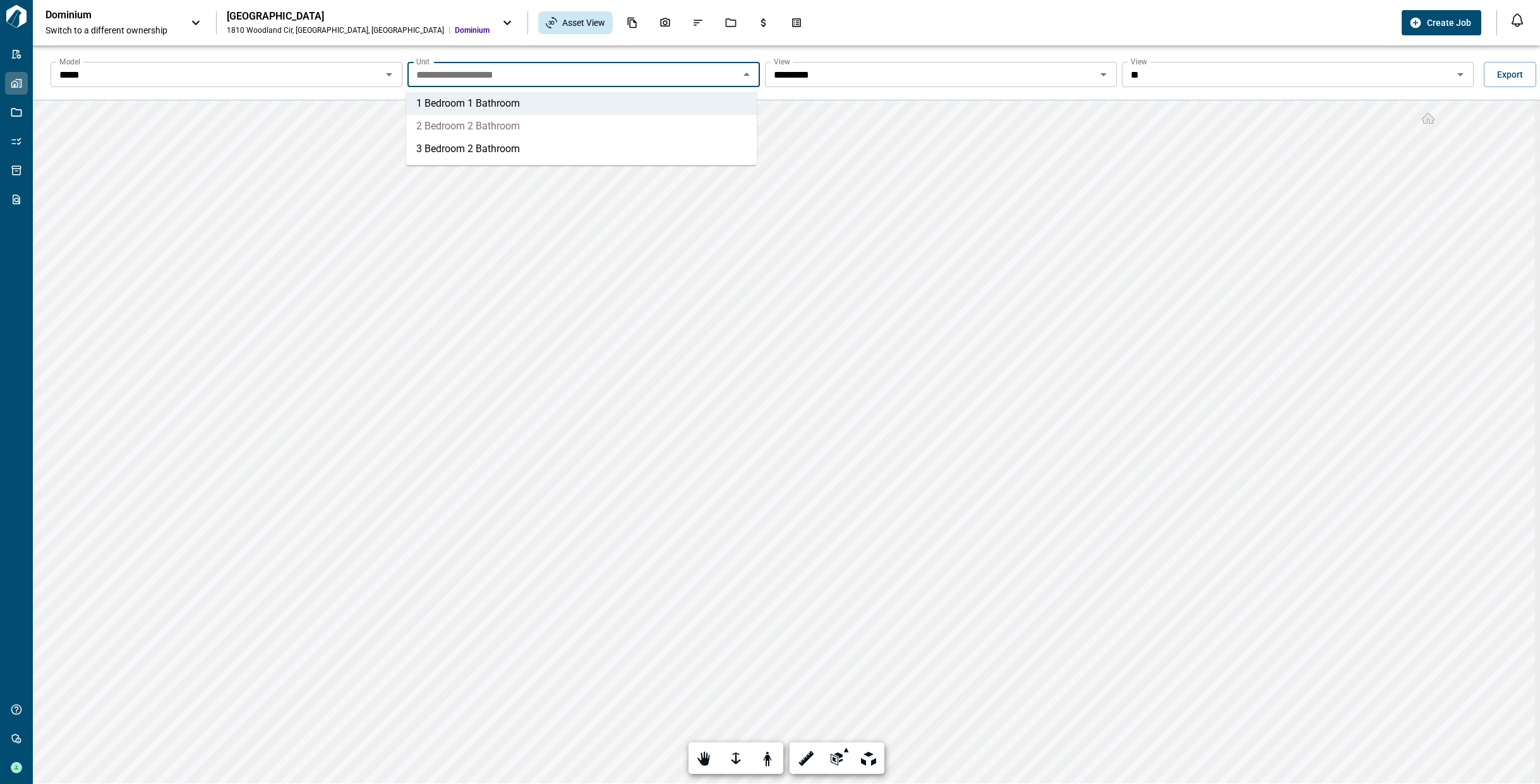
click at [723, 121] on li "2 Bedroom 2 Bathroom" at bounding box center [581, 126] width 351 height 23
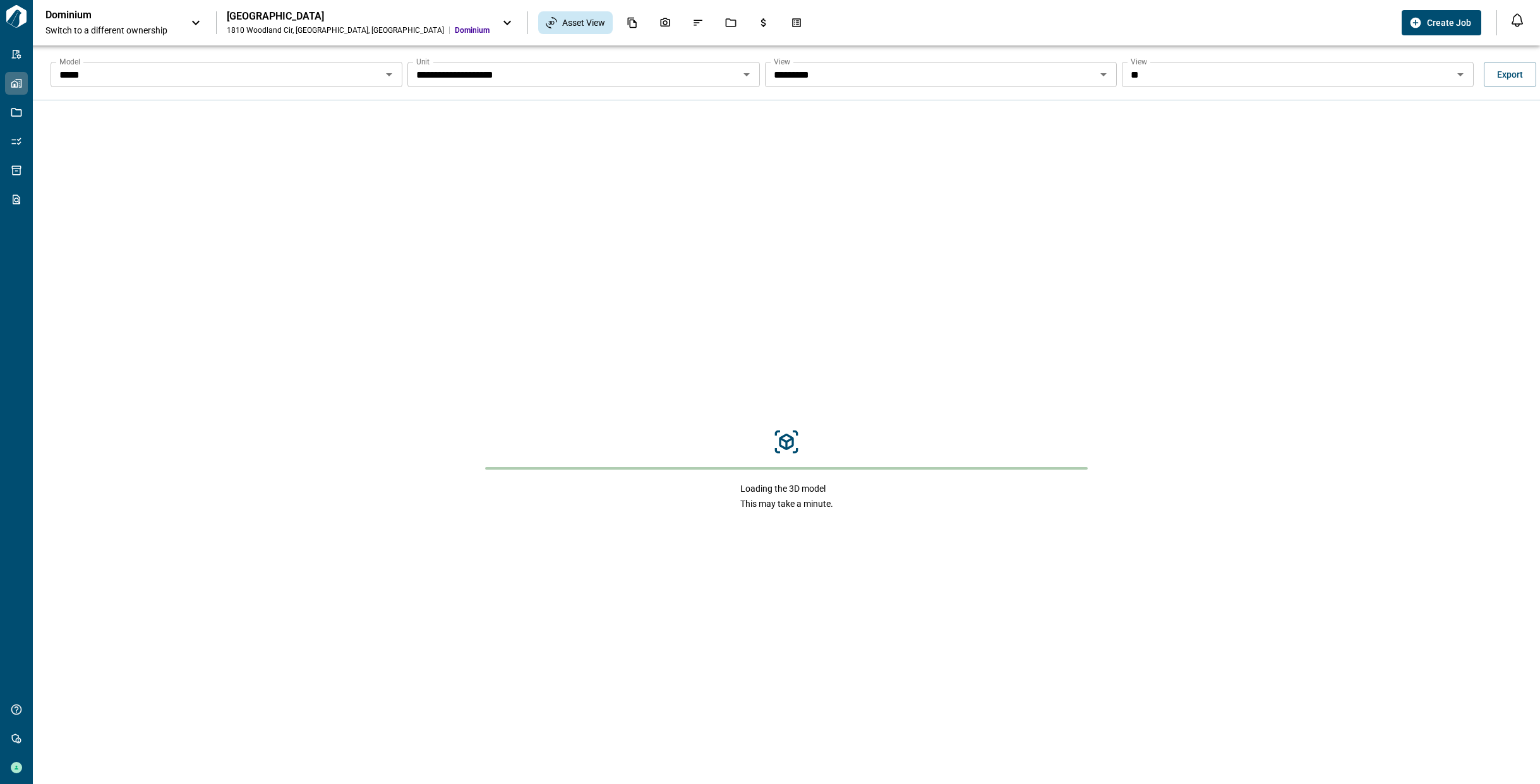
click at [871, 74] on input "*********" at bounding box center [930, 75] width 323 height 17
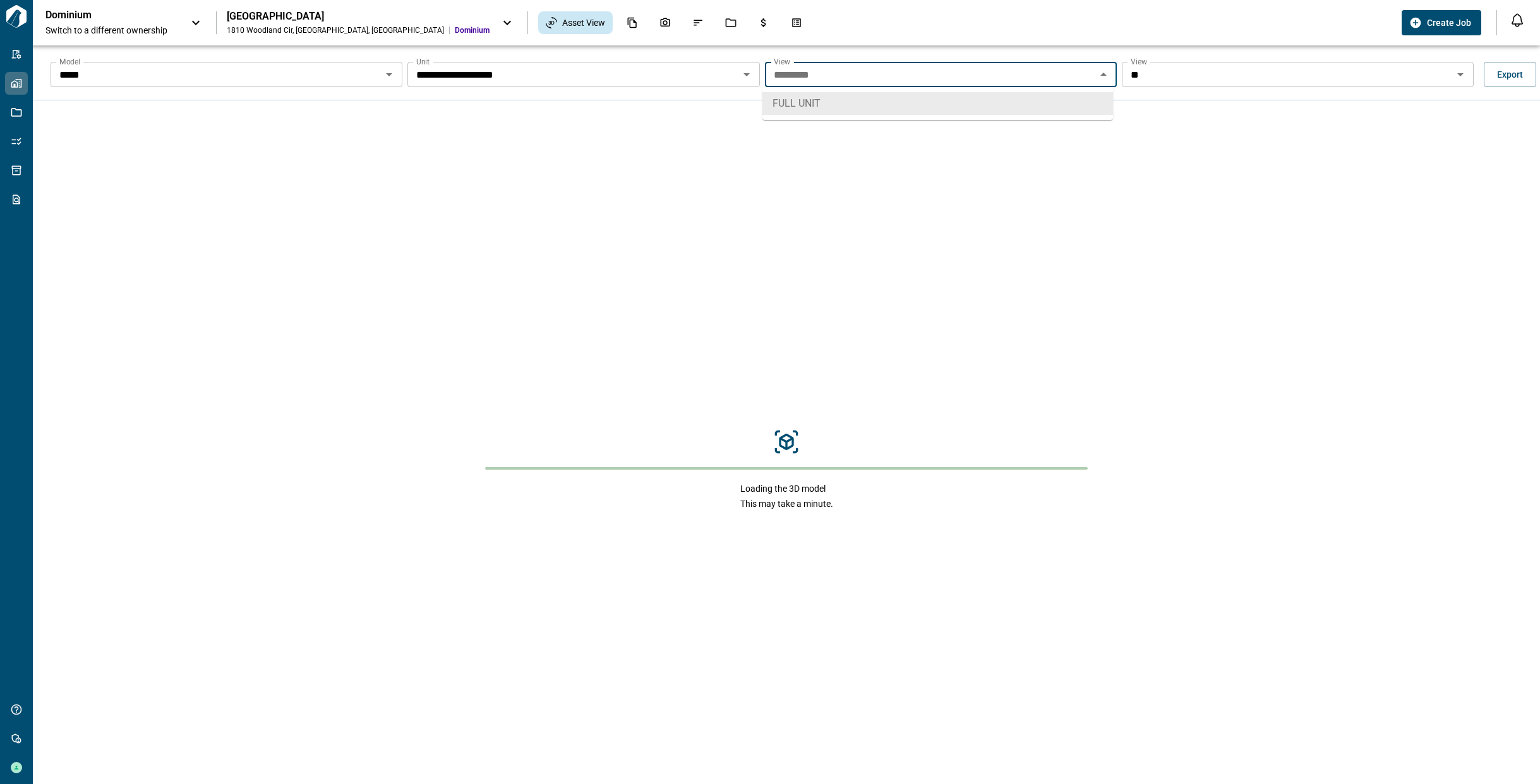
click at [871, 74] on input "*********" at bounding box center [930, 75] width 323 height 17
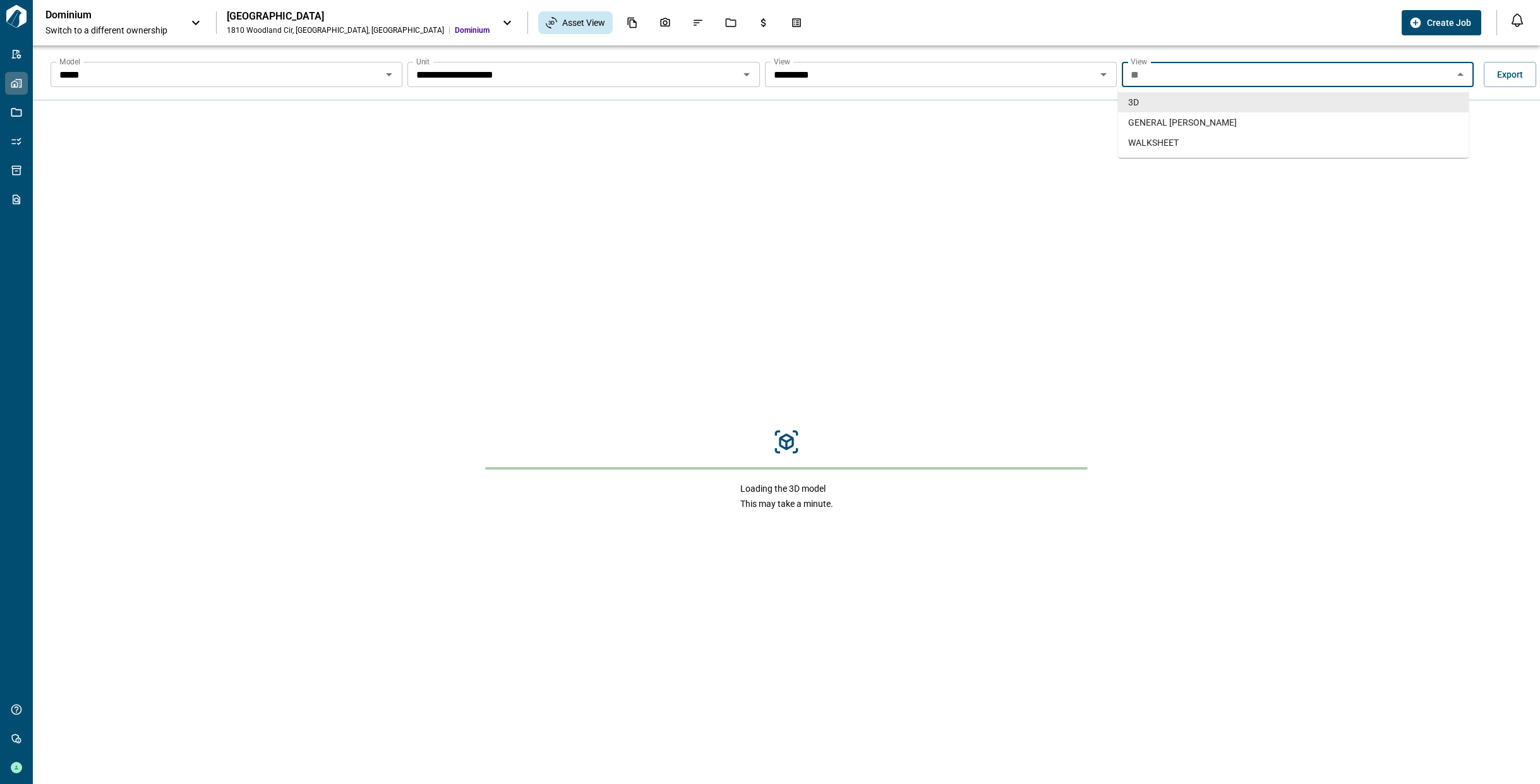
click at [1135, 79] on input "**" at bounding box center [1287, 75] width 323 height 17
click at [788, 19] on div "Dominium Switch to a different ownership Orchard Grove 1810 Woodland Cir , Vero…" at bounding box center [721, 22] width 1351 height 28
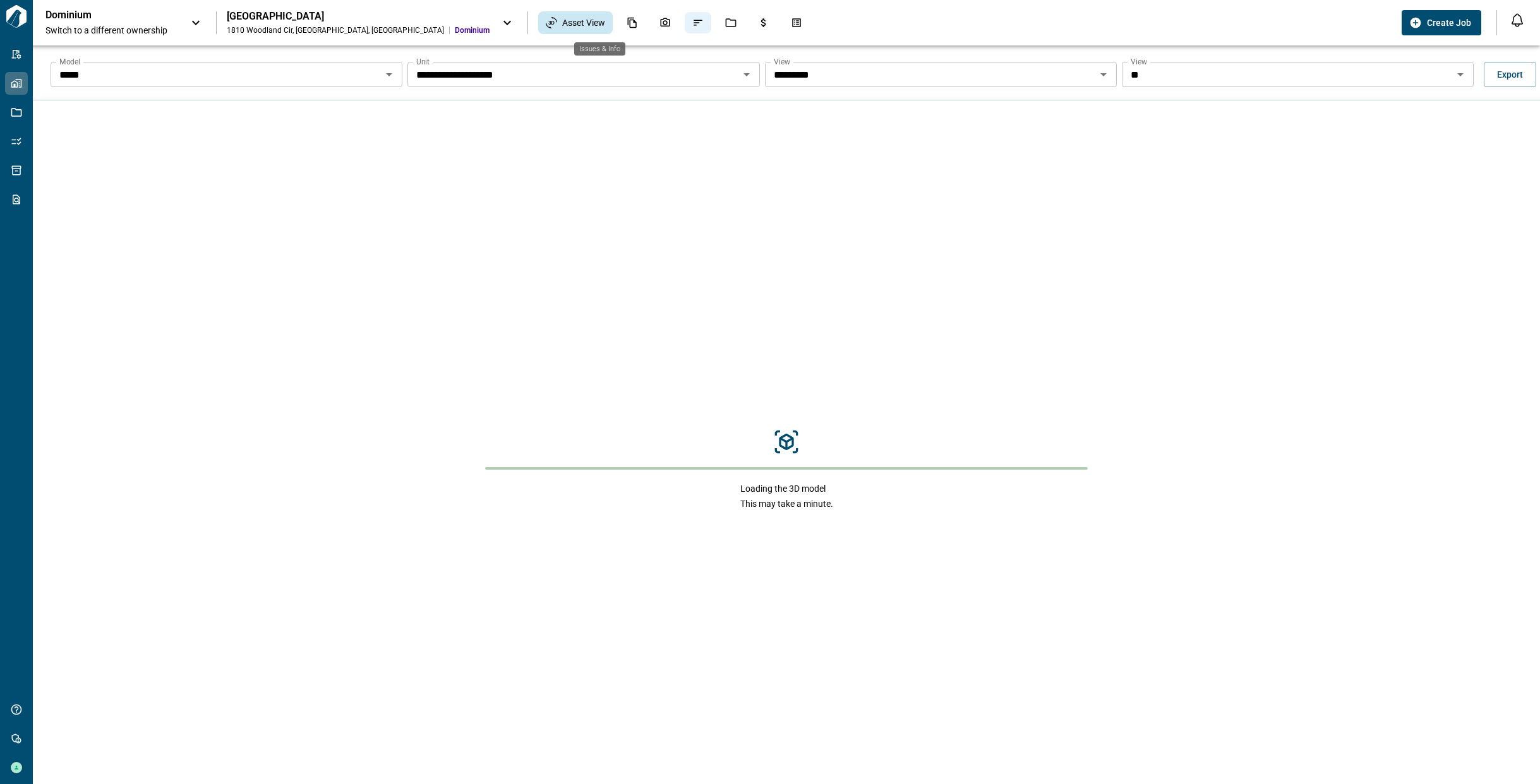
click at [694, 20] on icon "Issues & Info" at bounding box center [698, 23] width 9 height 6
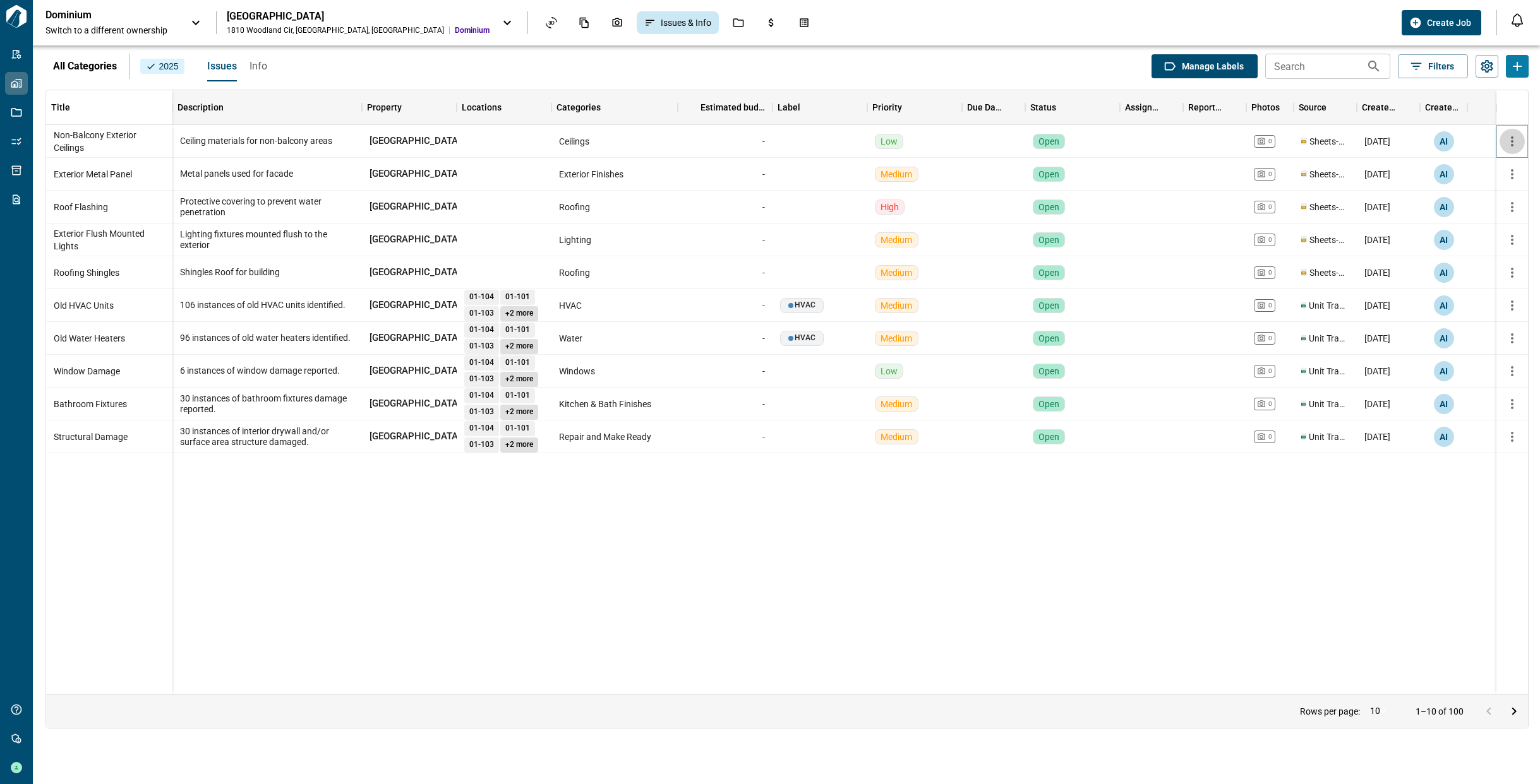
click at [1512, 141] on icon "button" at bounding box center [1512, 141] width 2 height 10
click at [1512, 141] on div at bounding box center [770, 392] width 1540 height 784
click at [280, 19] on div "[GEOGRAPHIC_DATA]" at bounding box center [358, 17] width 263 height 13
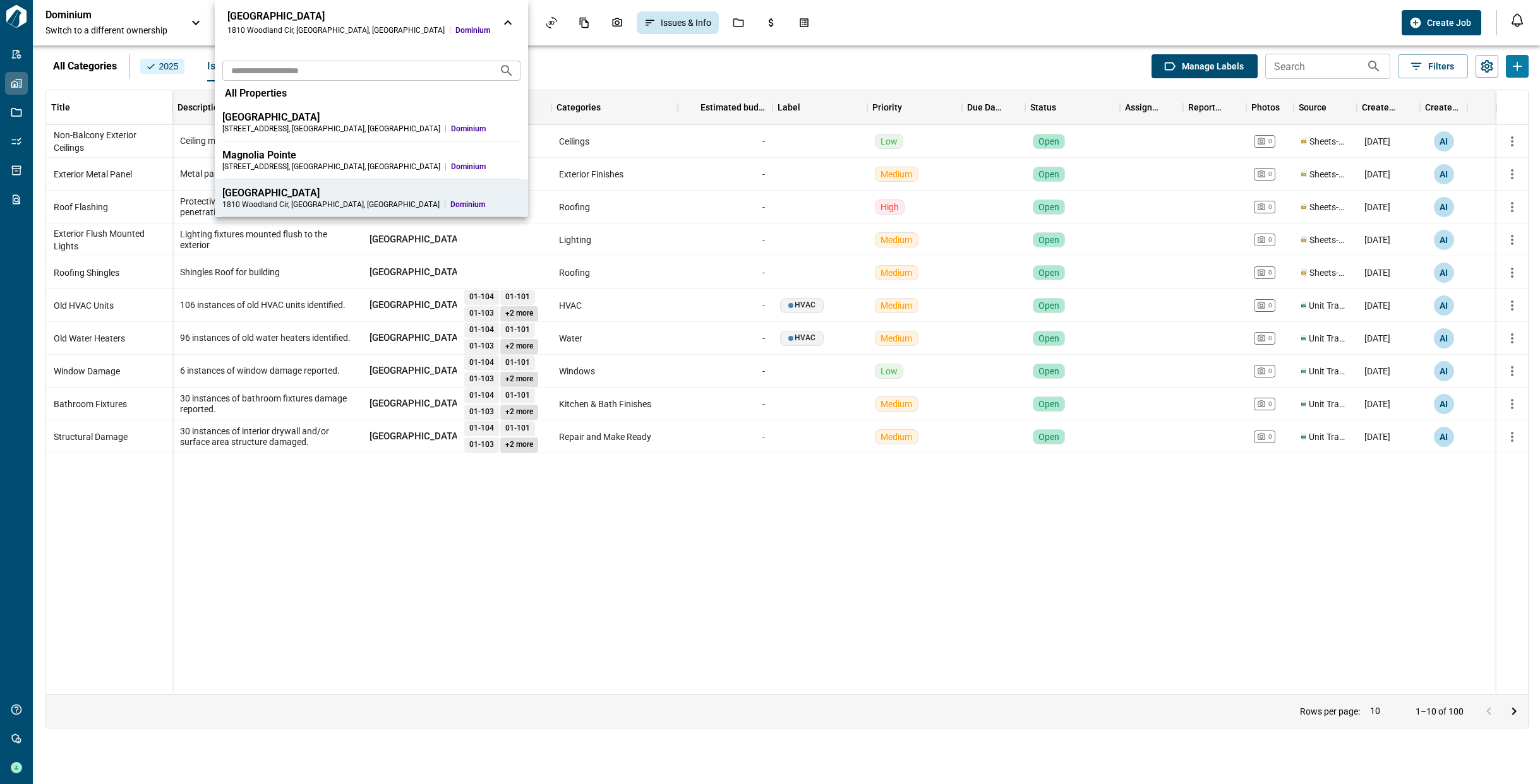
click at [281, 15] on div "[GEOGRAPHIC_DATA]" at bounding box center [359, 17] width 263 height 13
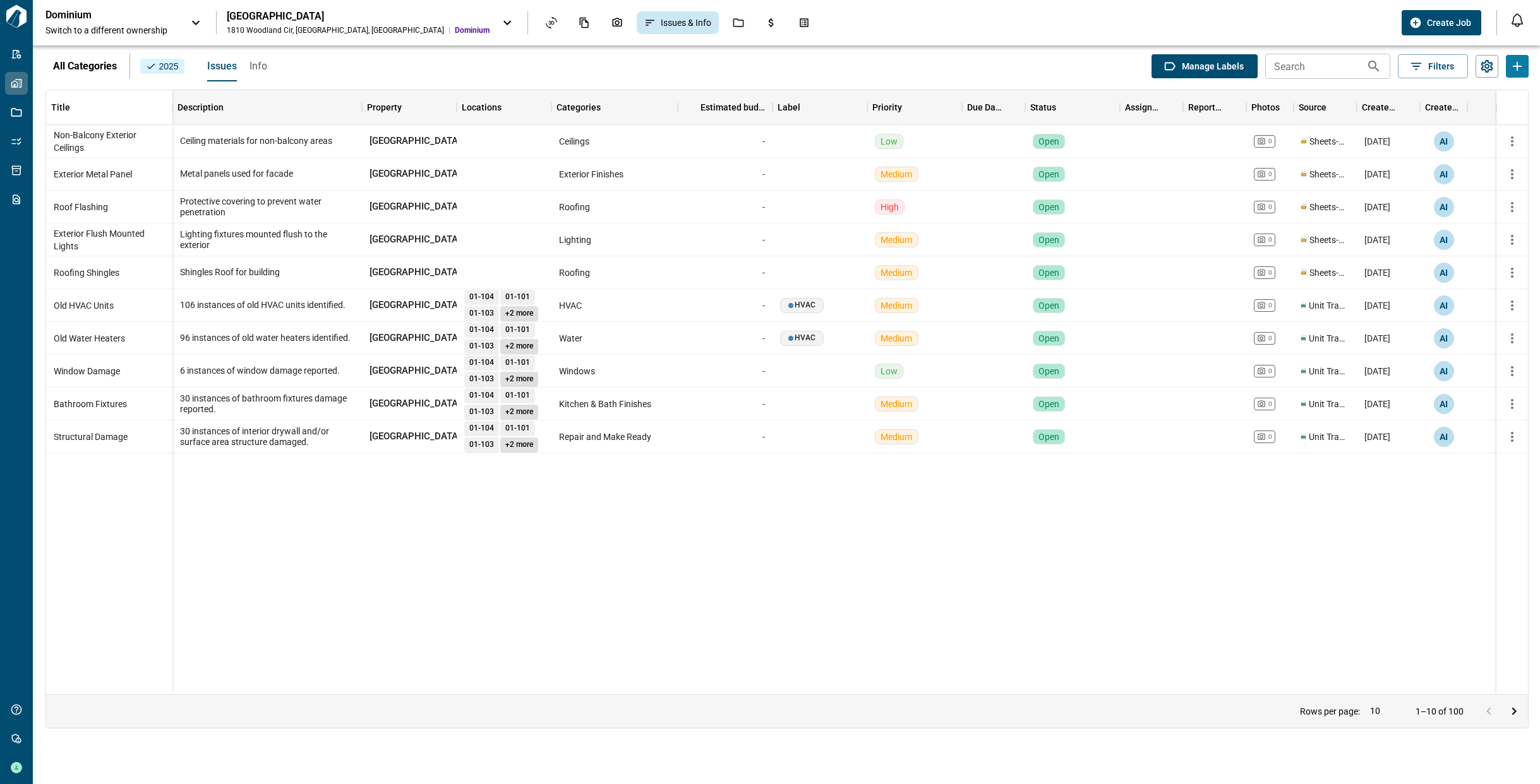
click at [263, 20] on div "[GEOGRAPHIC_DATA]" at bounding box center [358, 17] width 263 height 13
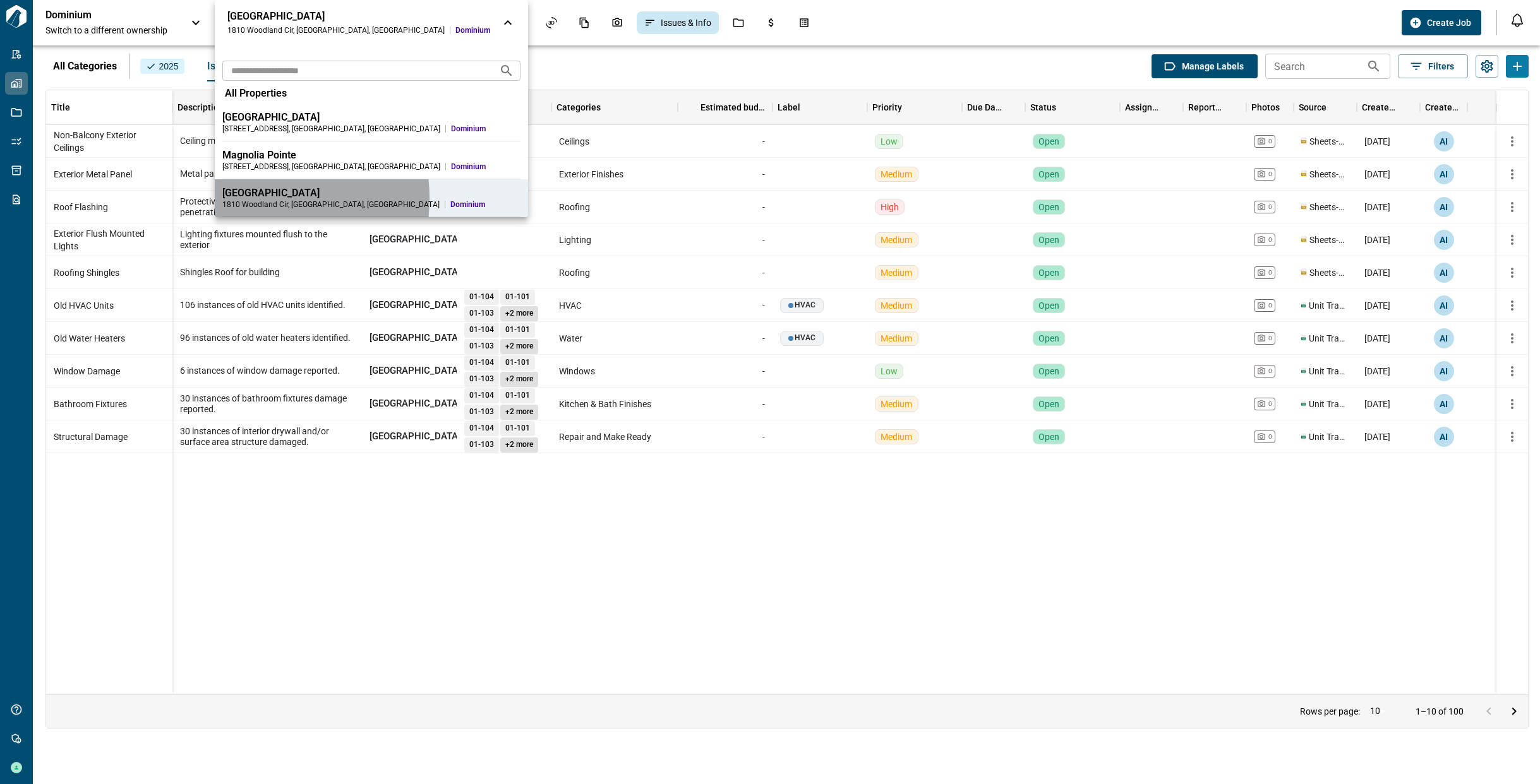
click at [245, 201] on div "Orchard Grove 1810 Woodland Cir , Vero Beach , FL Dominium" at bounding box center [371, 198] width 298 height 23
click at [120, 18] on div at bounding box center [770, 392] width 1540 height 784
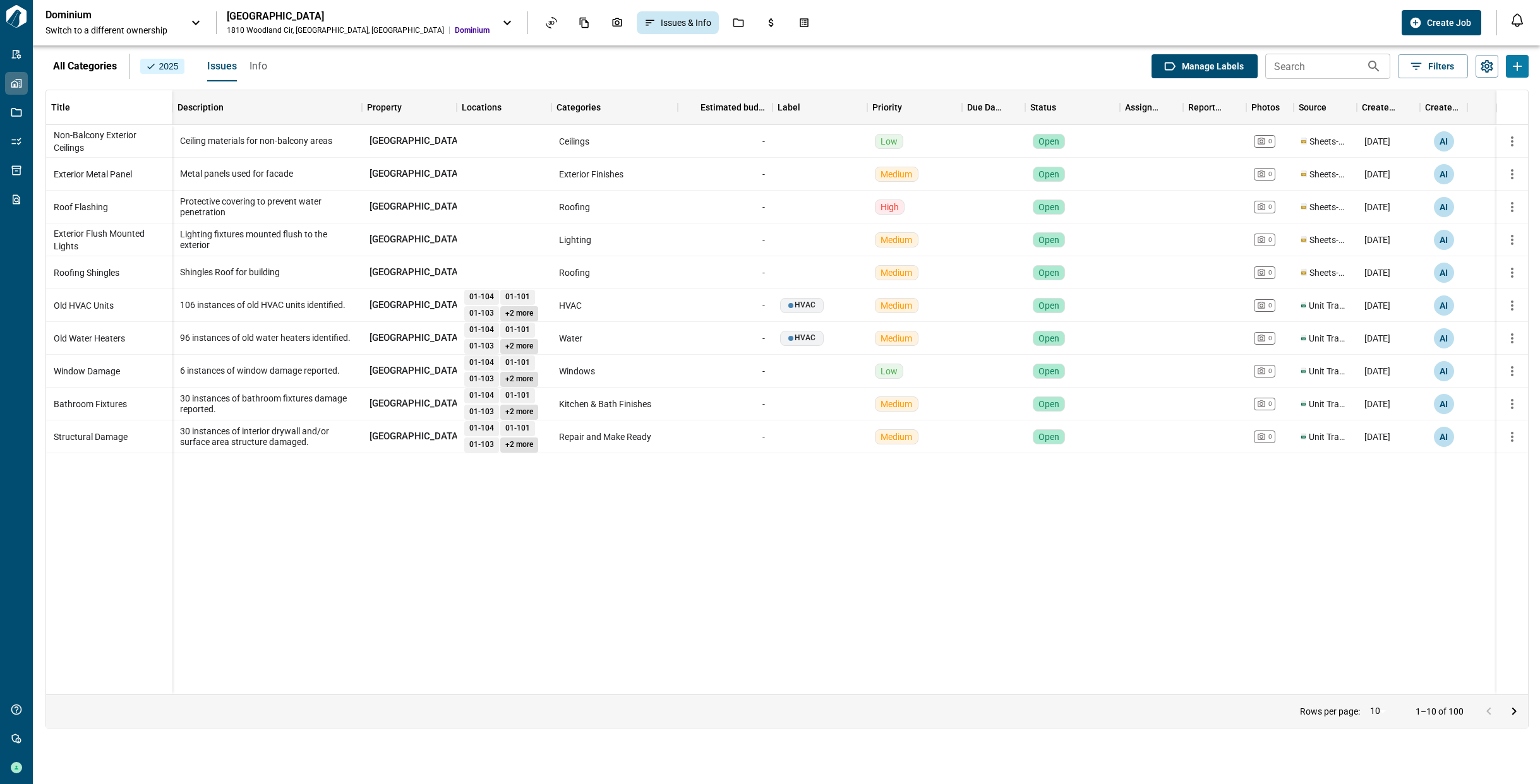
click at [175, 18] on div "Dominium Switch to a different ownership" at bounding box center [112, 22] width 133 height 28
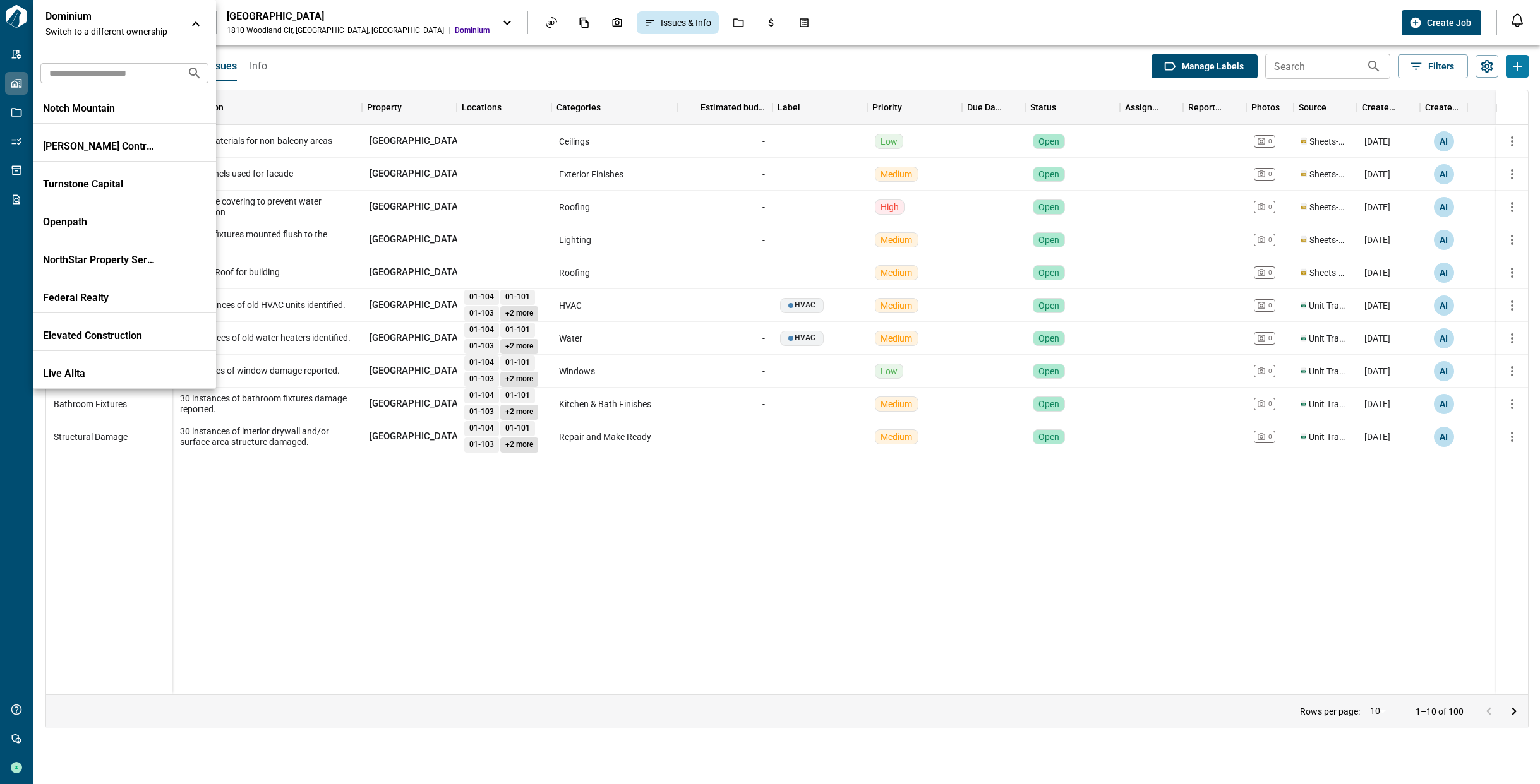
click at [175, 18] on div "Dominium Switch to a different ownership" at bounding box center [112, 24] width 133 height 28
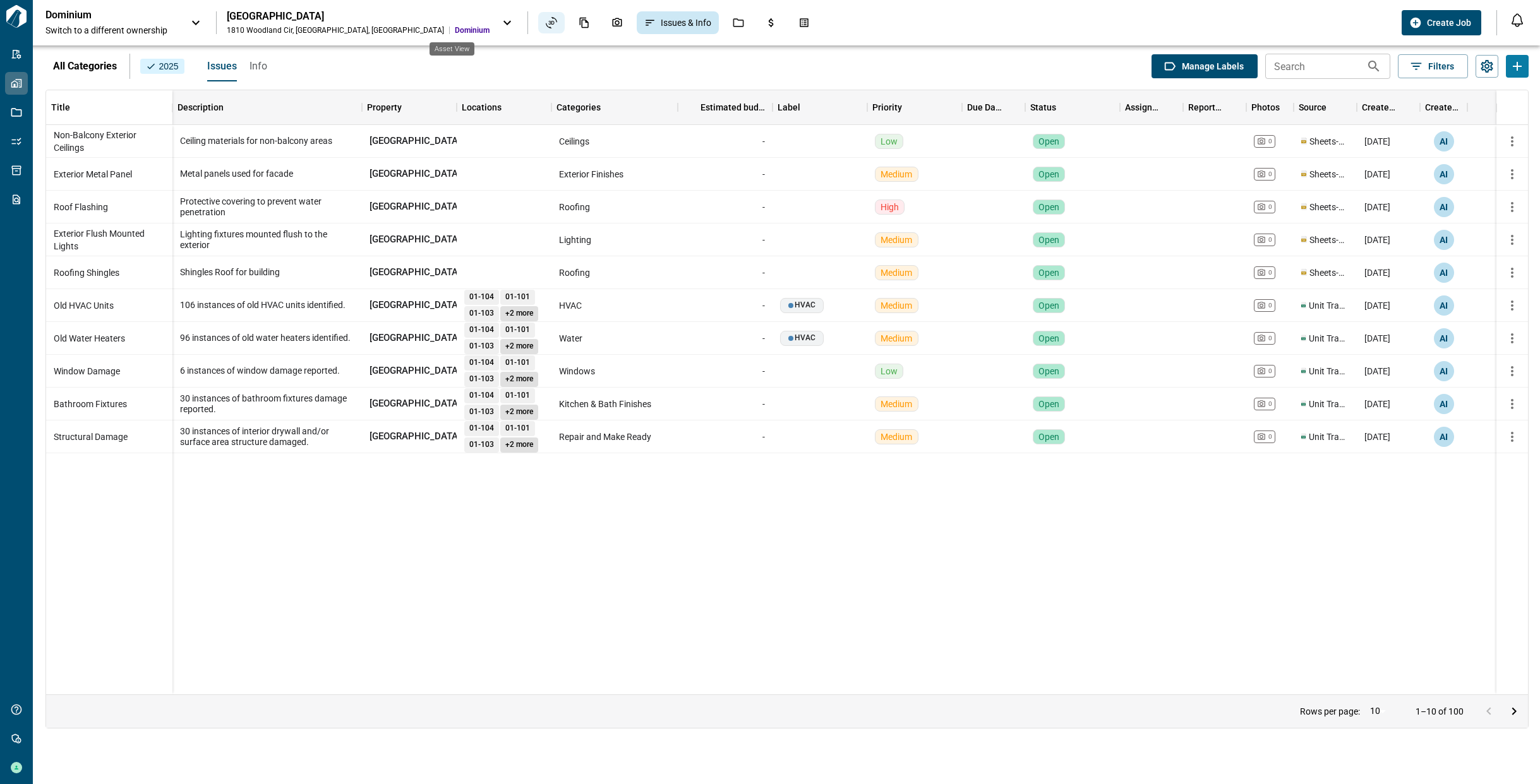
drag, startPoint x: 451, startPoint y: 24, endPoint x: 444, endPoint y: 30, distance: 9.2
click at [546, 24] on icon "Asset View" at bounding box center [551, 23] width 11 height 11
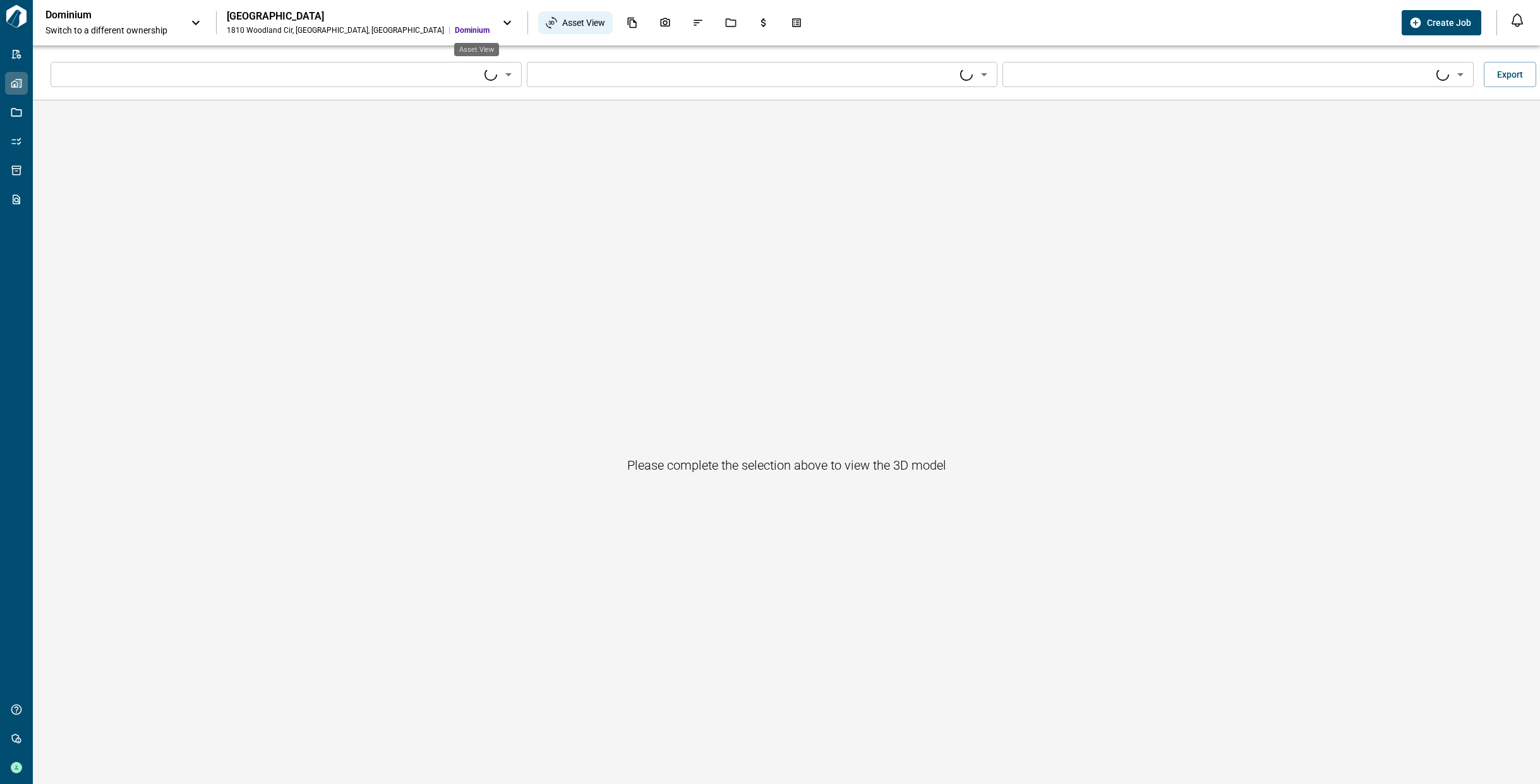
type input "****"
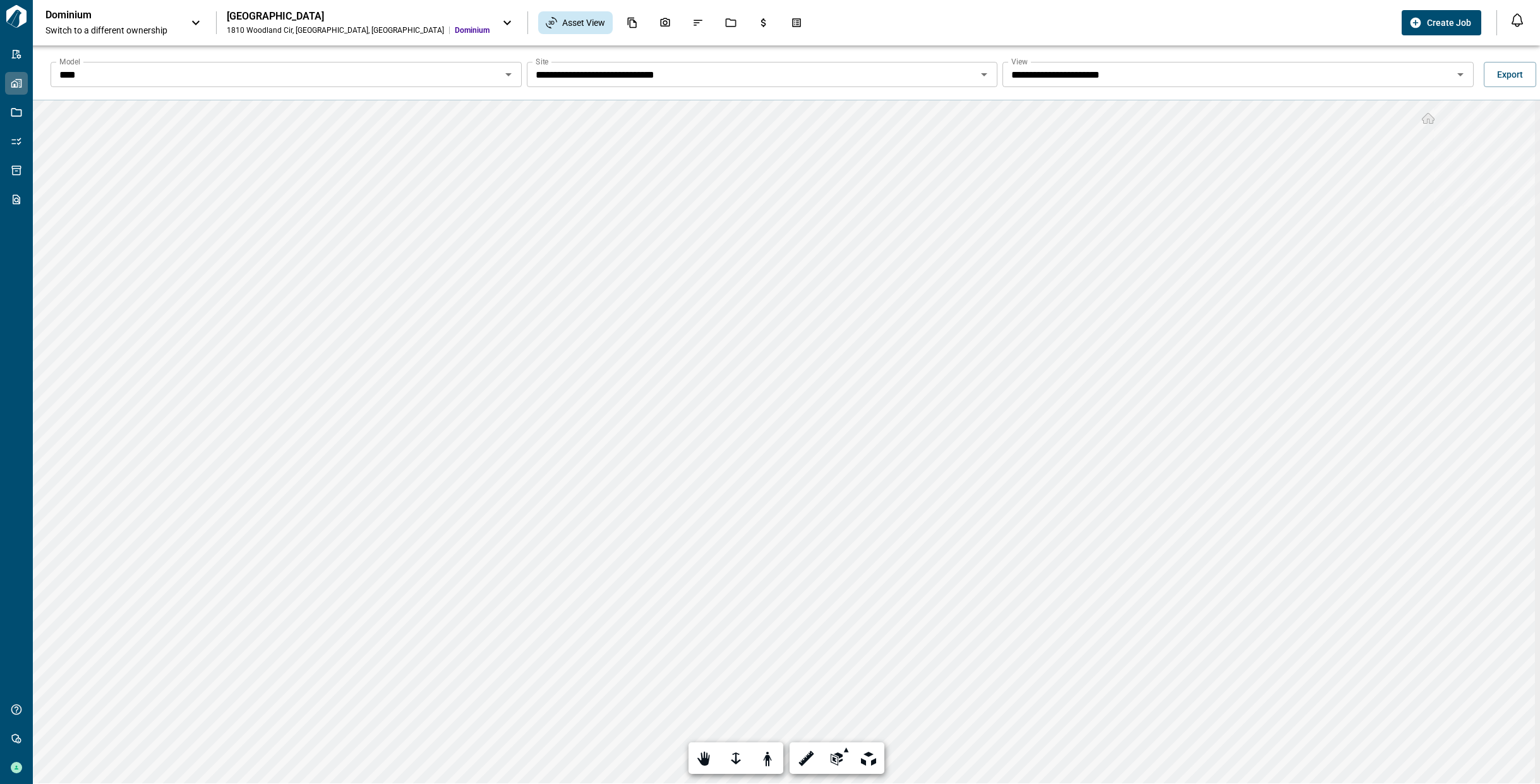
drag, startPoint x: 709, startPoint y: 756, endPoint x: 717, endPoint y: 745, distance: 13.6
click at [709, 756] on div at bounding box center [704, 759] width 17 height 20
drag, startPoint x: 802, startPoint y: 754, endPoint x: 816, endPoint y: 751, distance: 14.3
click at [802, 754] on div at bounding box center [805, 759] width 17 height 20
click at [1002, 540] on div at bounding box center [1004, 543] width 15 height 11
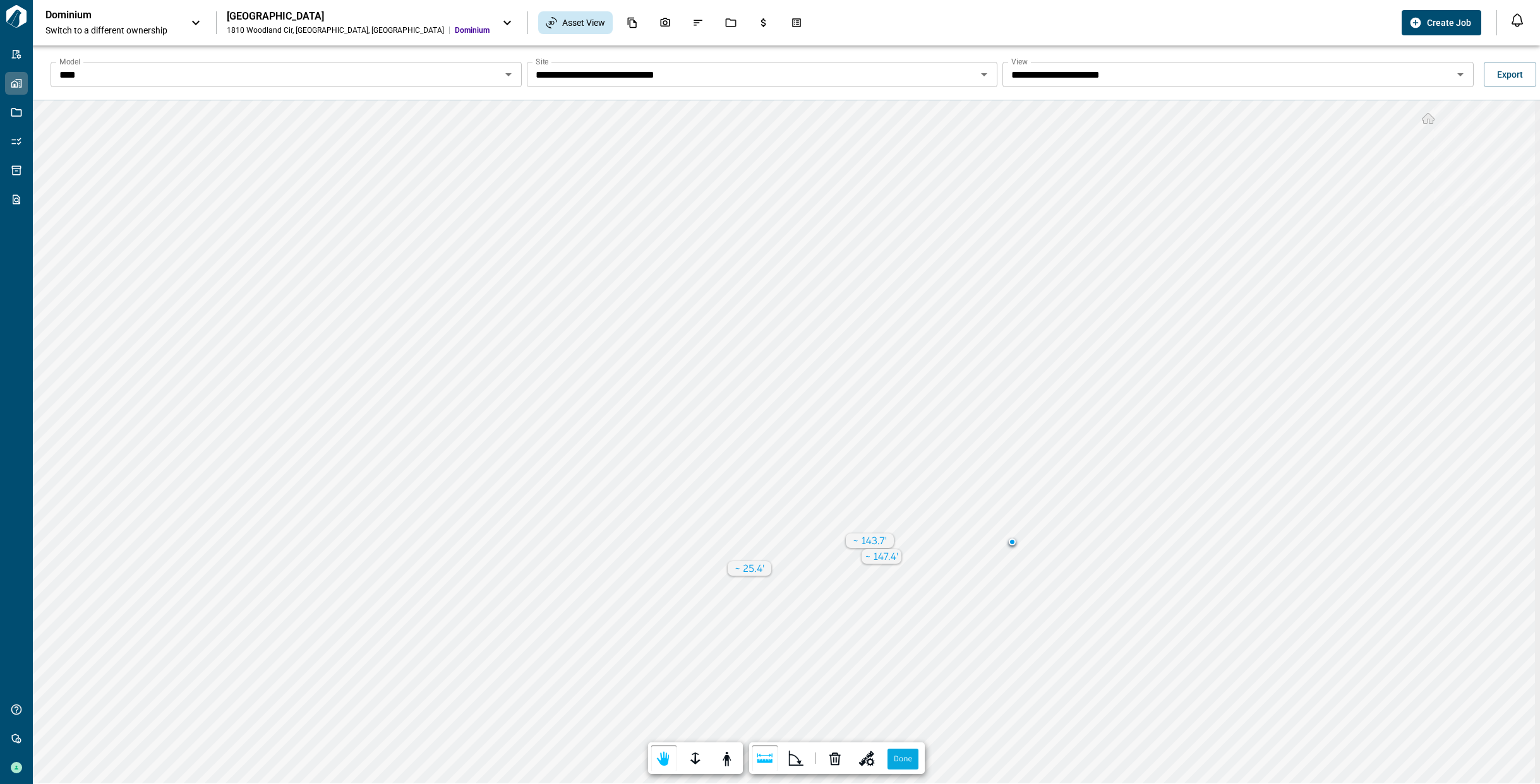
click at [750, 570] on div "**********" at bounding box center [787, 442] width 1507 height 683
click at [1008, 540] on div "**********" at bounding box center [787, 442] width 1507 height 683
click at [897, 757] on label "Done" at bounding box center [902, 759] width 31 height 20
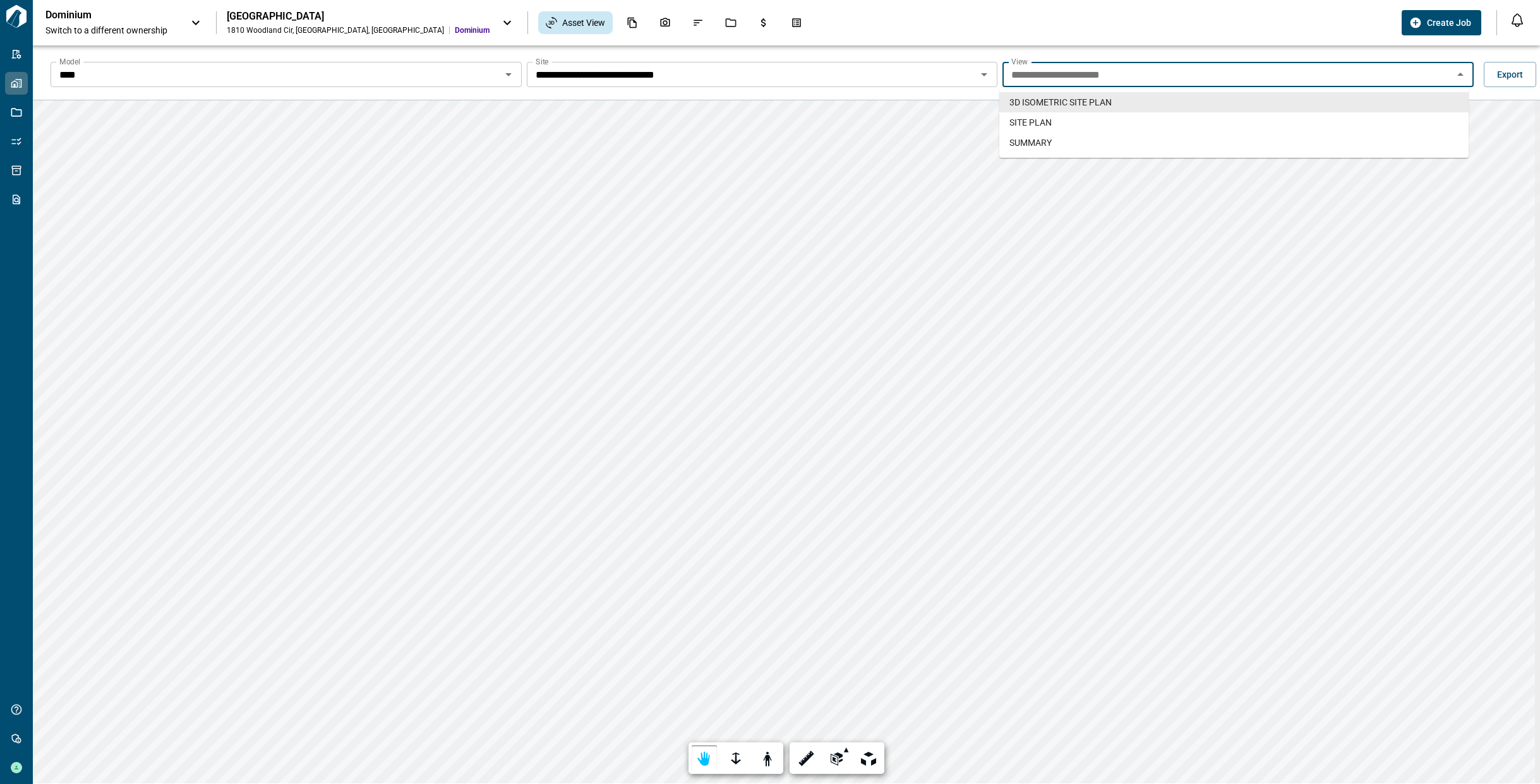
click at [1014, 69] on input "**********" at bounding box center [1227, 75] width 443 height 17
click at [1019, 138] on span "SUMMARY" at bounding box center [1030, 142] width 42 height 13
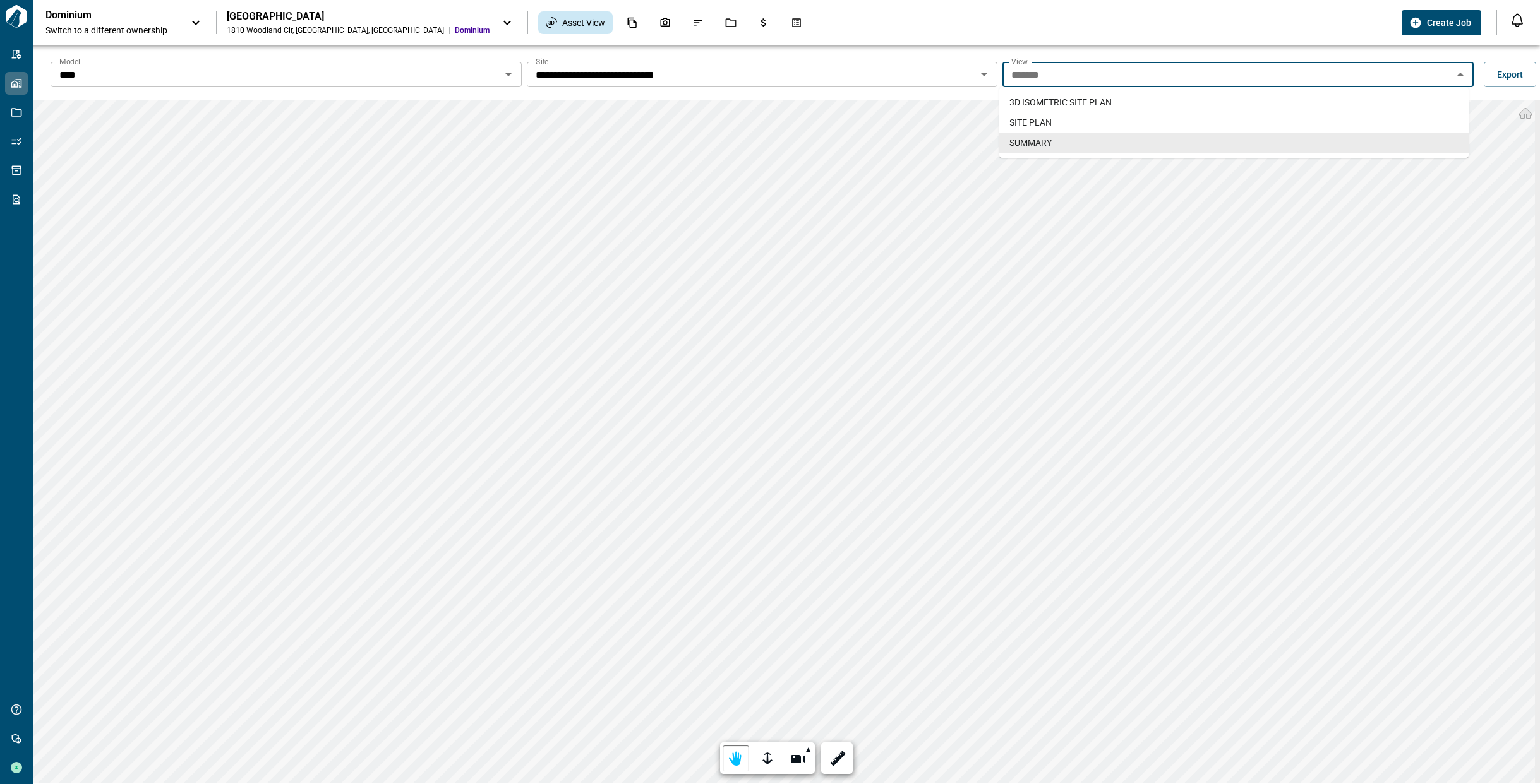
click at [1037, 78] on input "*******" at bounding box center [1227, 75] width 443 height 17
click at [1033, 123] on span "SITE PLAN" at bounding box center [1030, 123] width 42 height 13
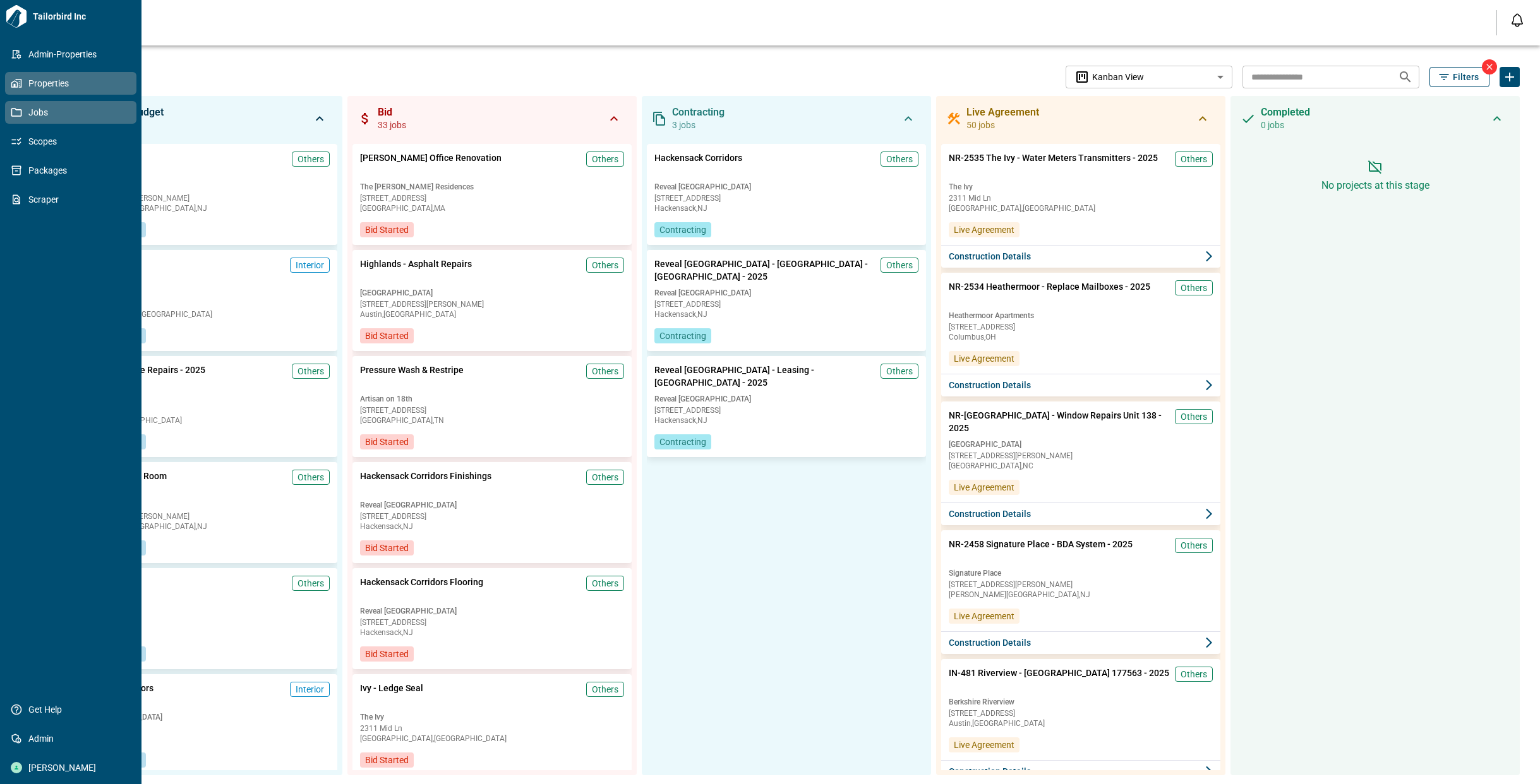
click at [42, 85] on span "Properties" at bounding box center [73, 83] width 102 height 13
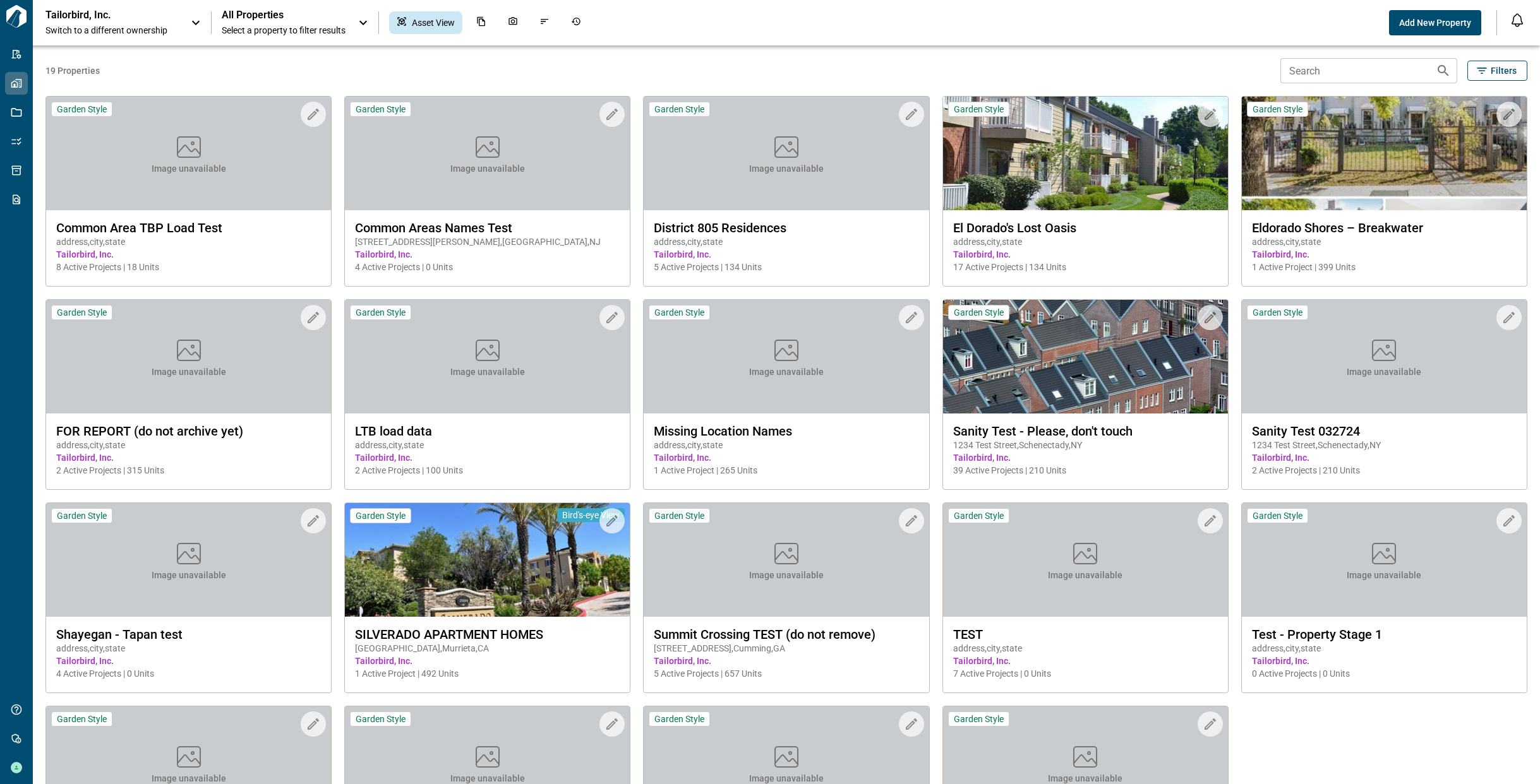
click at [193, 20] on icon at bounding box center [195, 22] width 15 height 15
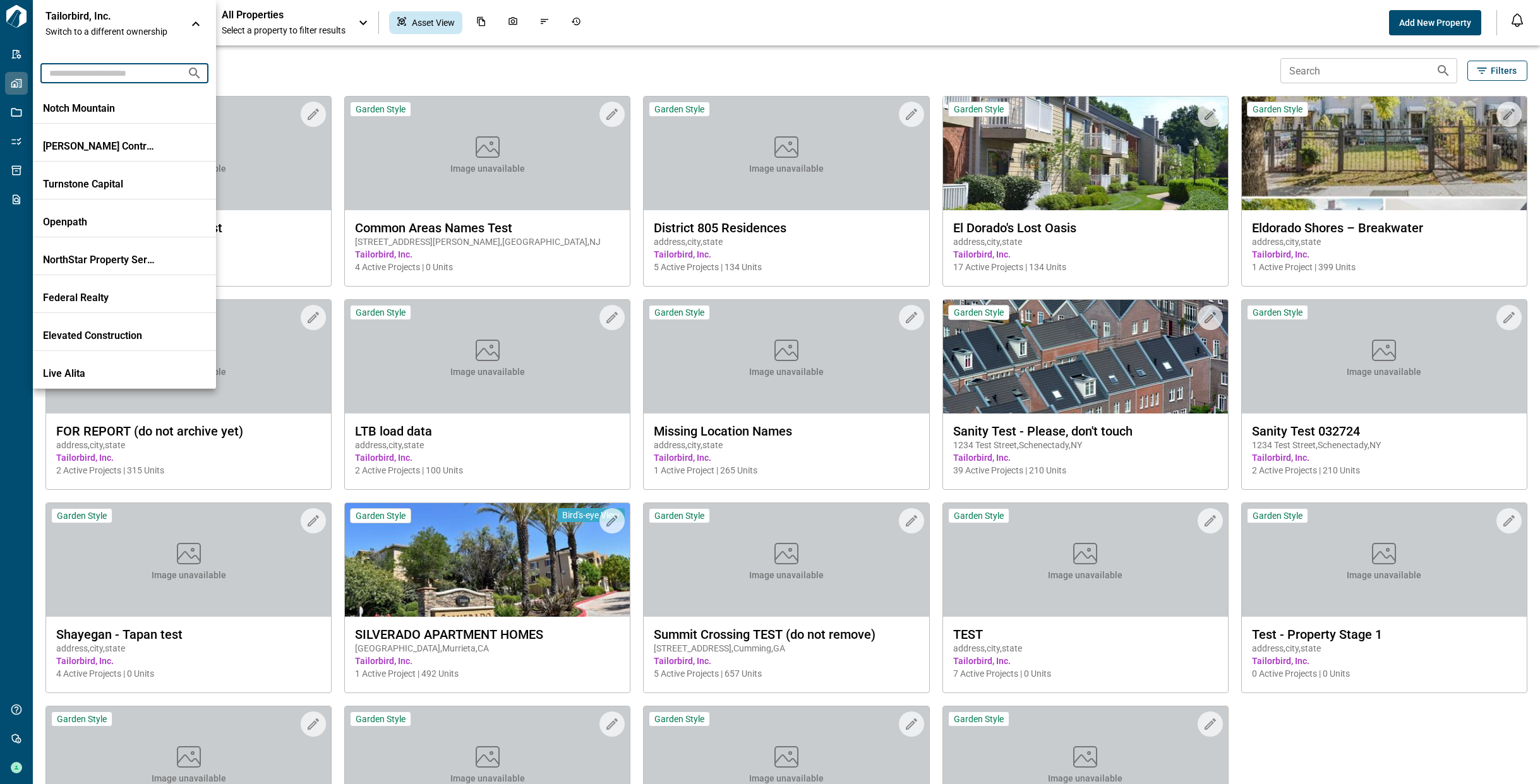
click at [151, 72] on input "text" at bounding box center [108, 73] width 136 height 24
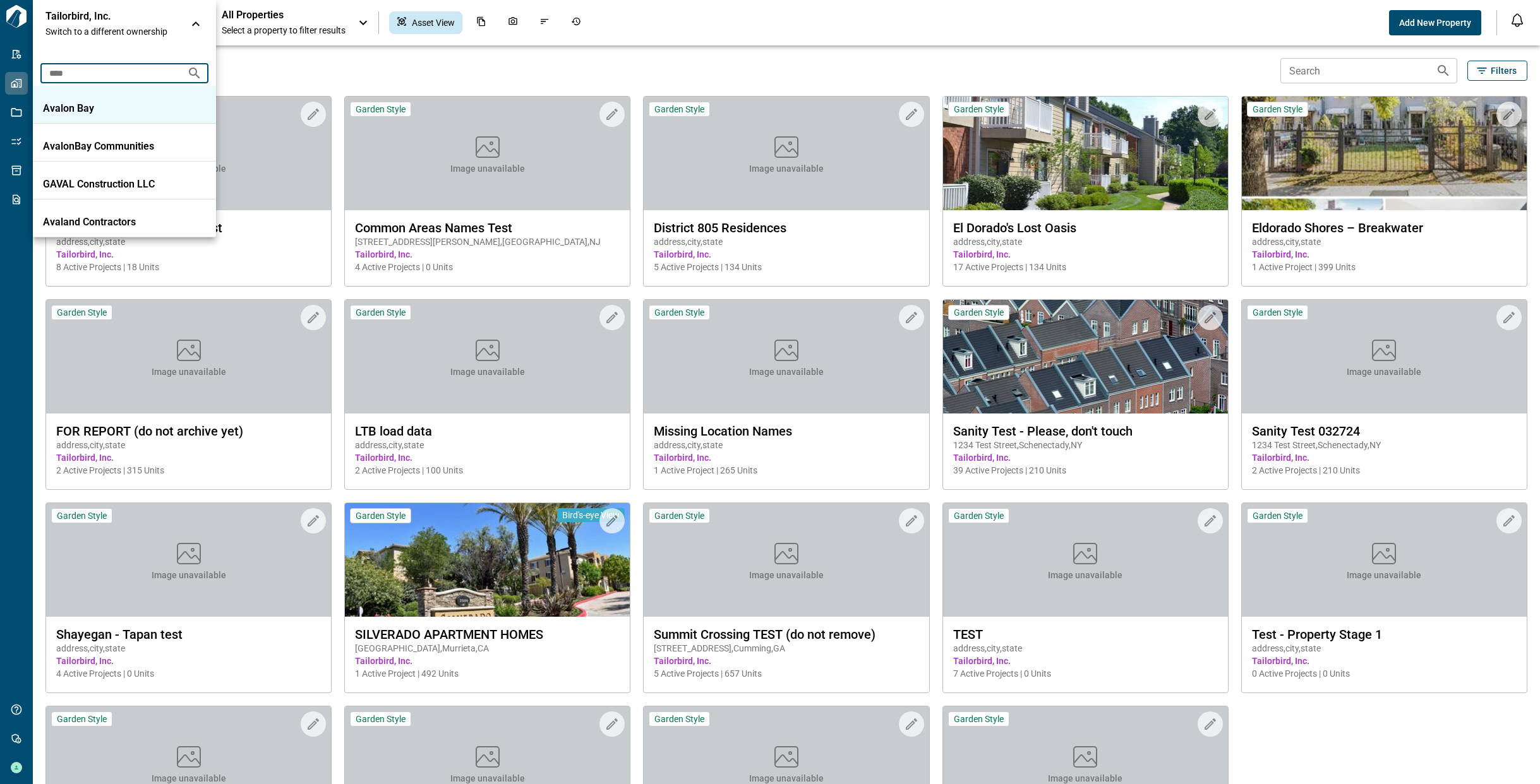
type input "****"
click at [154, 101] on li "Avalon Bay" at bounding box center [124, 105] width 183 height 38
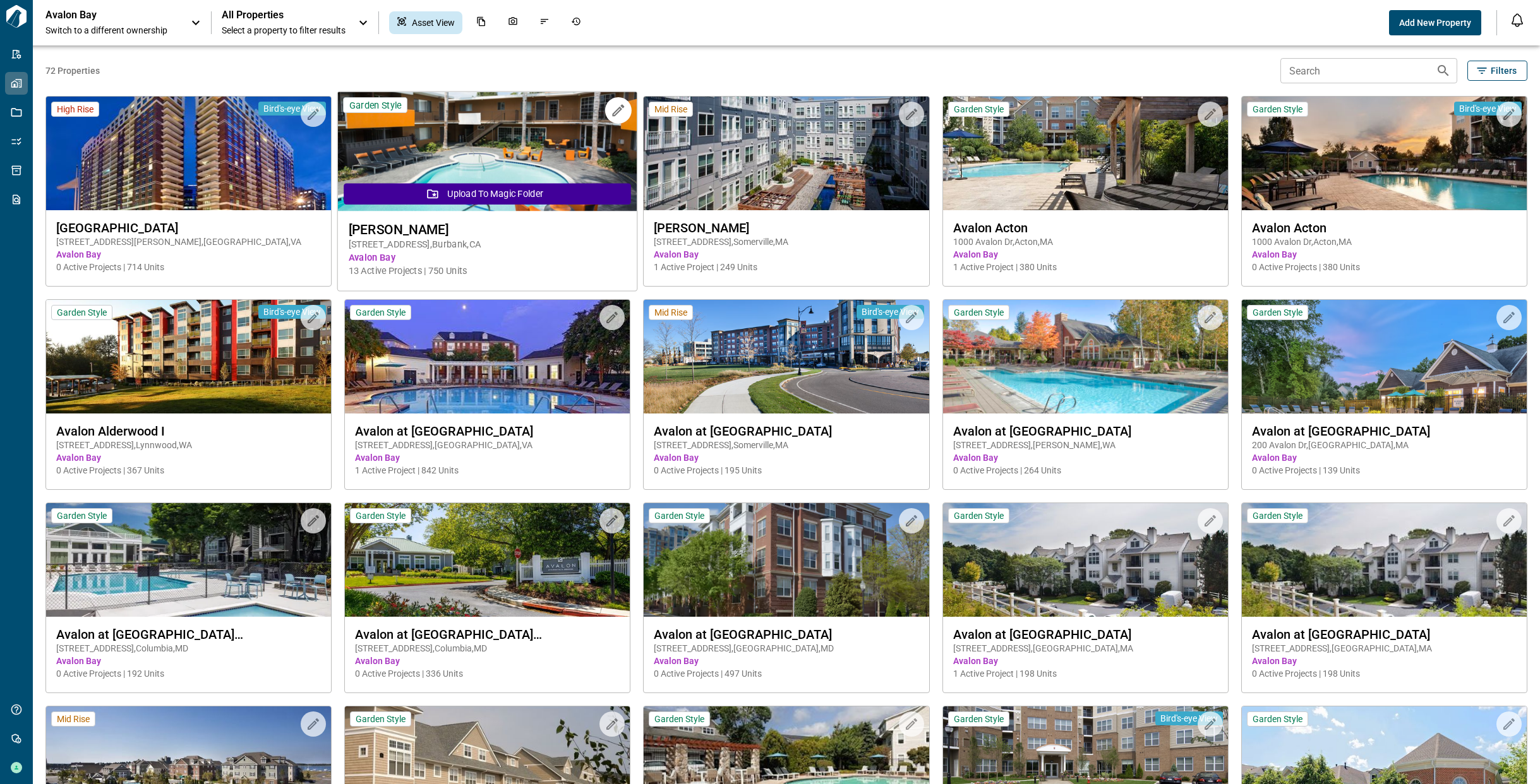
click at [456, 150] on img at bounding box center [488, 152] width 300 height 120
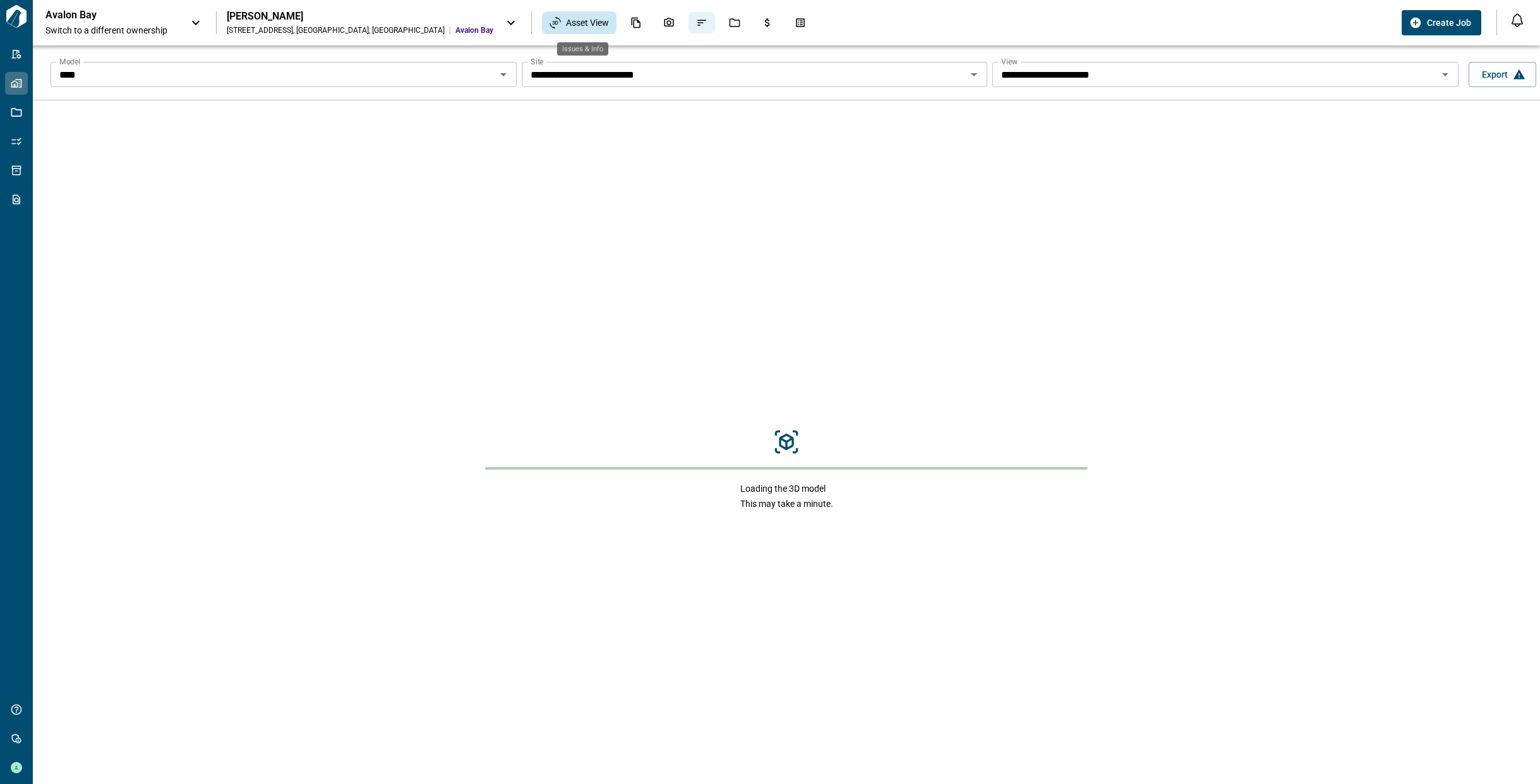
click at [698, 24] on icon "Issues & Info" at bounding box center [702, 23] width 9 height 6
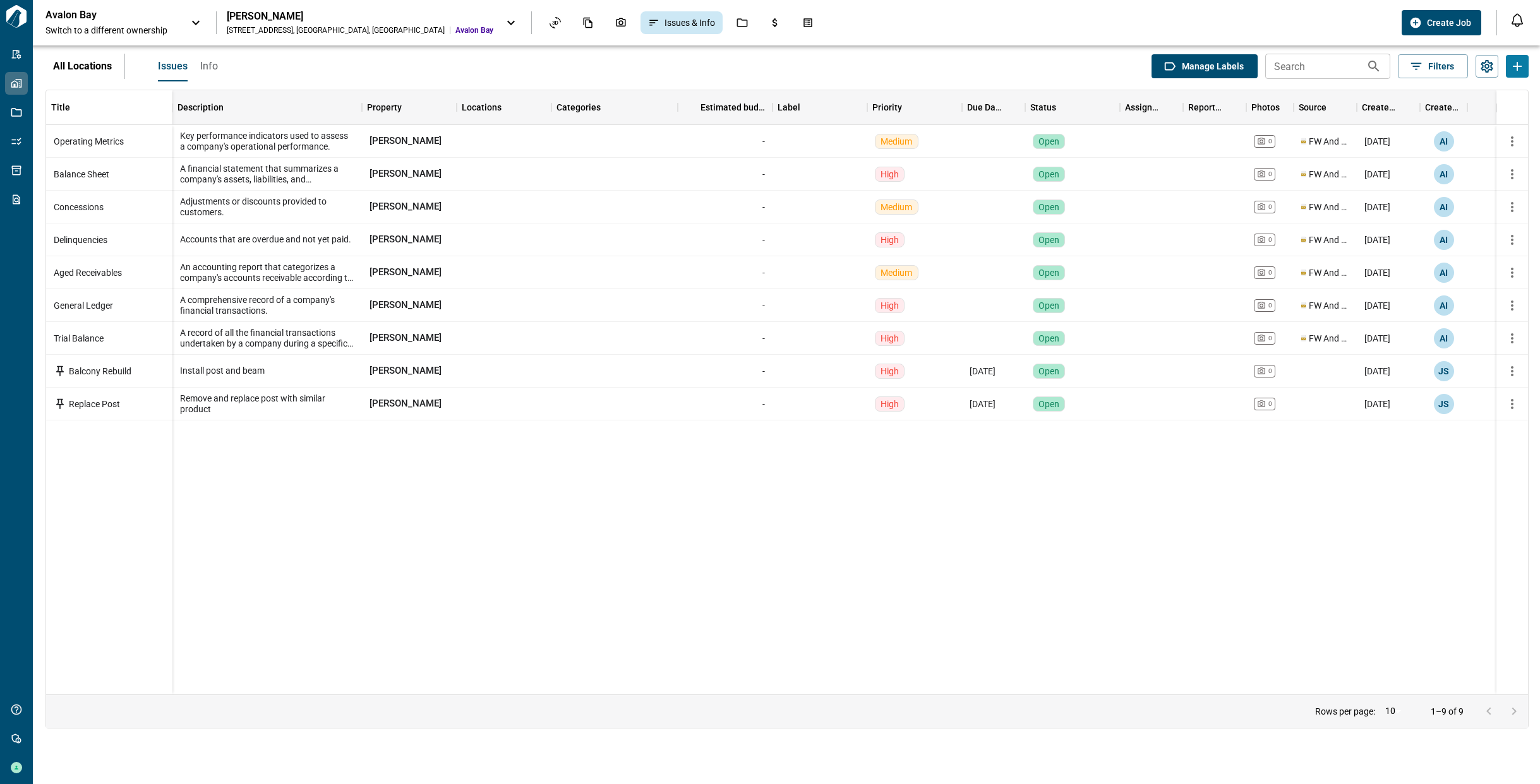
click at [207, 68] on span "Info" at bounding box center [209, 66] width 17 height 13
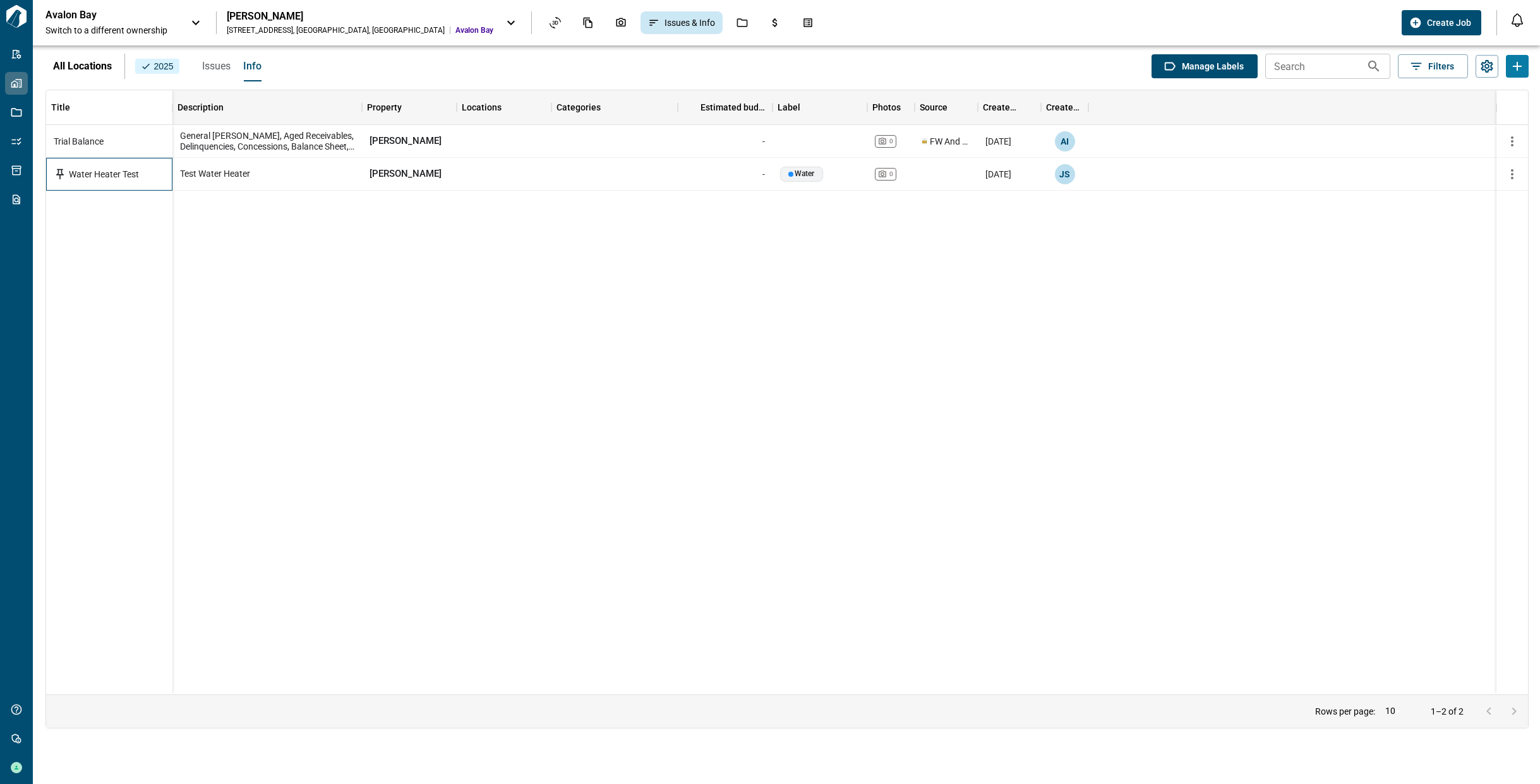
click at [123, 175] on span "Water Heater Test" at bounding box center [104, 175] width 70 height 13
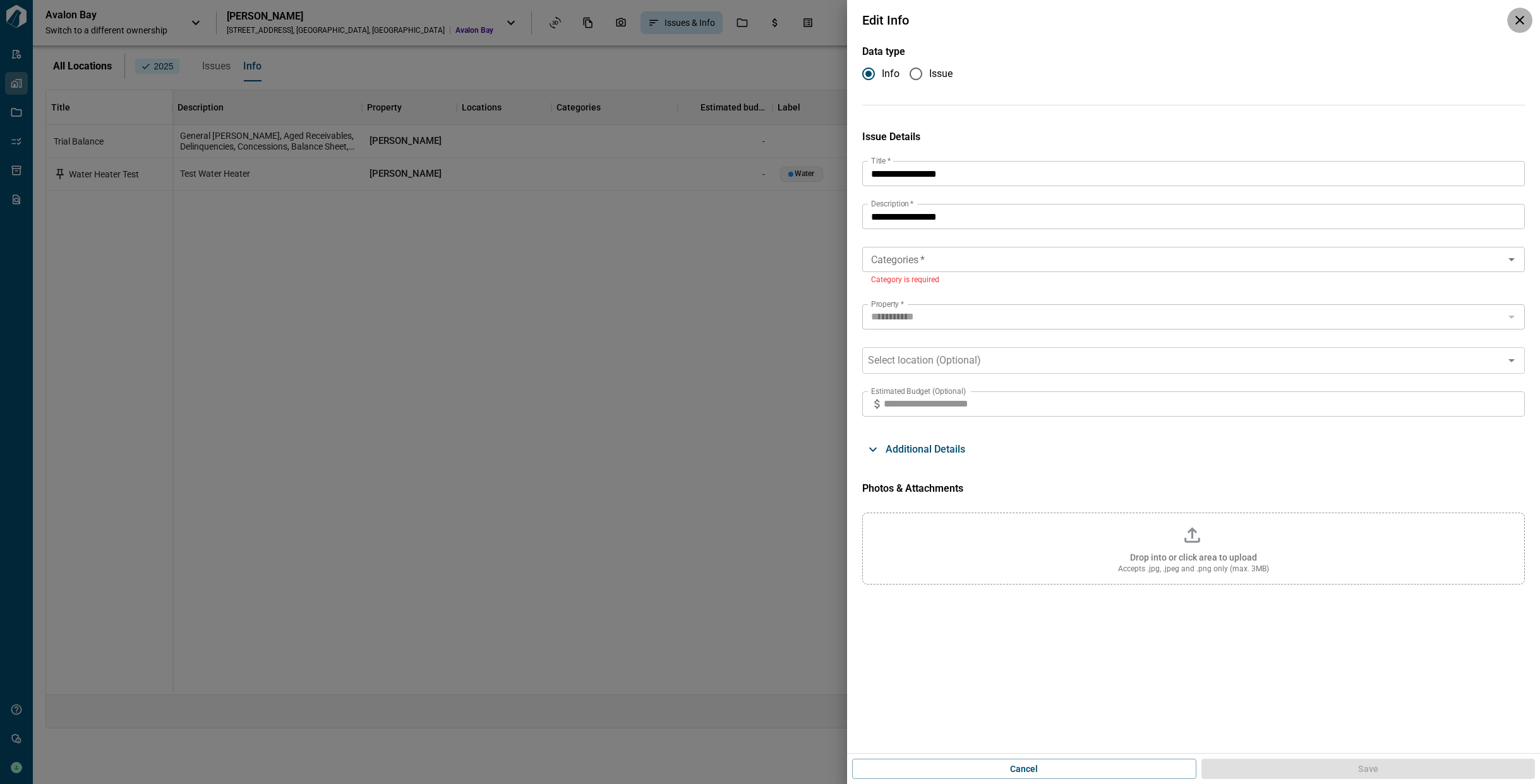
click at [1516, 20] on icon "button" at bounding box center [1519, 20] width 15 height 15
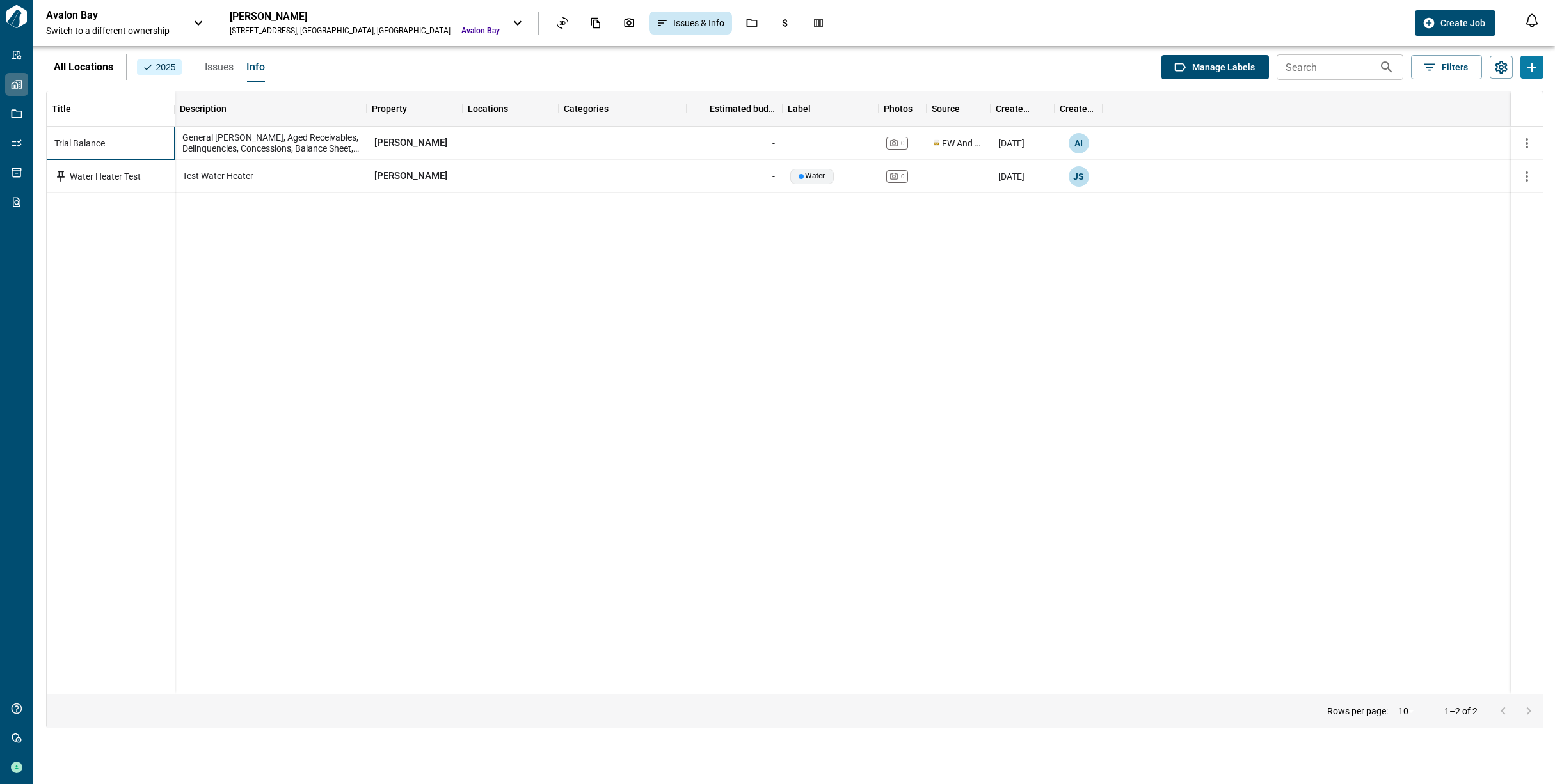
click at [136, 142] on div "Trial Balance" at bounding box center [110, 143] width 112 height 23
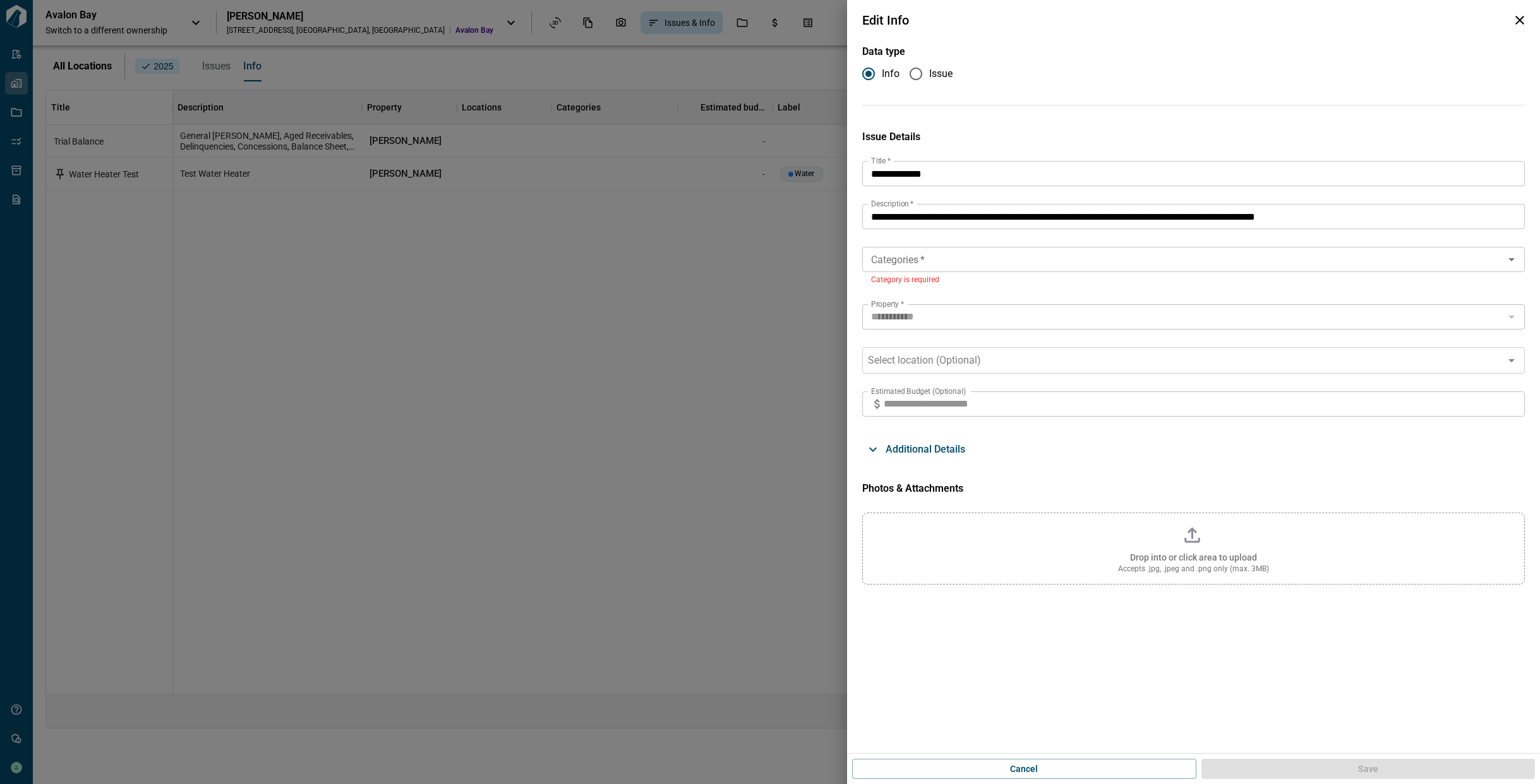
click at [1520, 20] on icon "button" at bounding box center [1519, 20] width 9 height 9
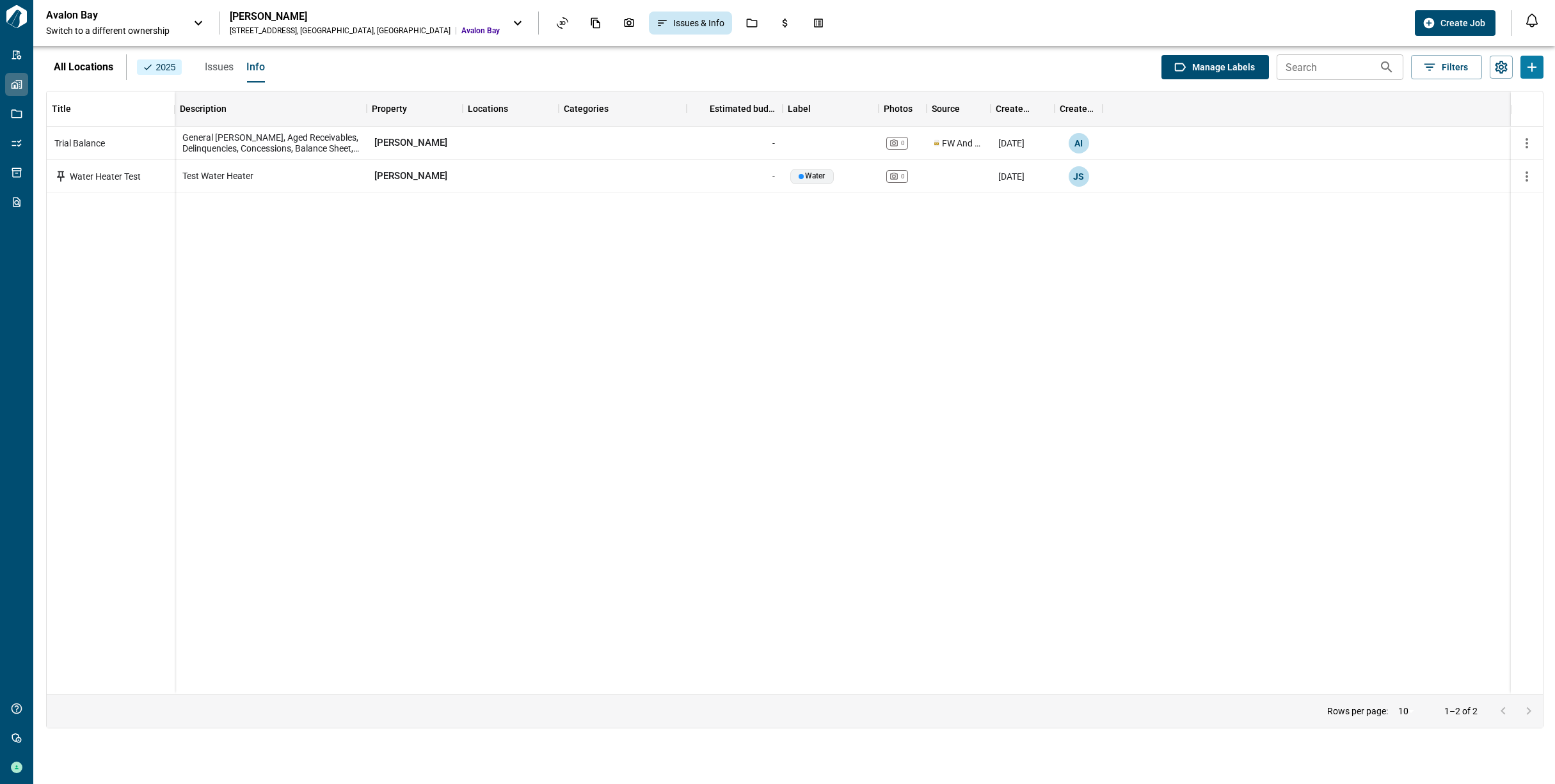
click at [203, 73] on div "Issues Info" at bounding box center [229, 67] width 73 height 31
click at [210, 72] on span "Issues" at bounding box center [219, 67] width 29 height 13
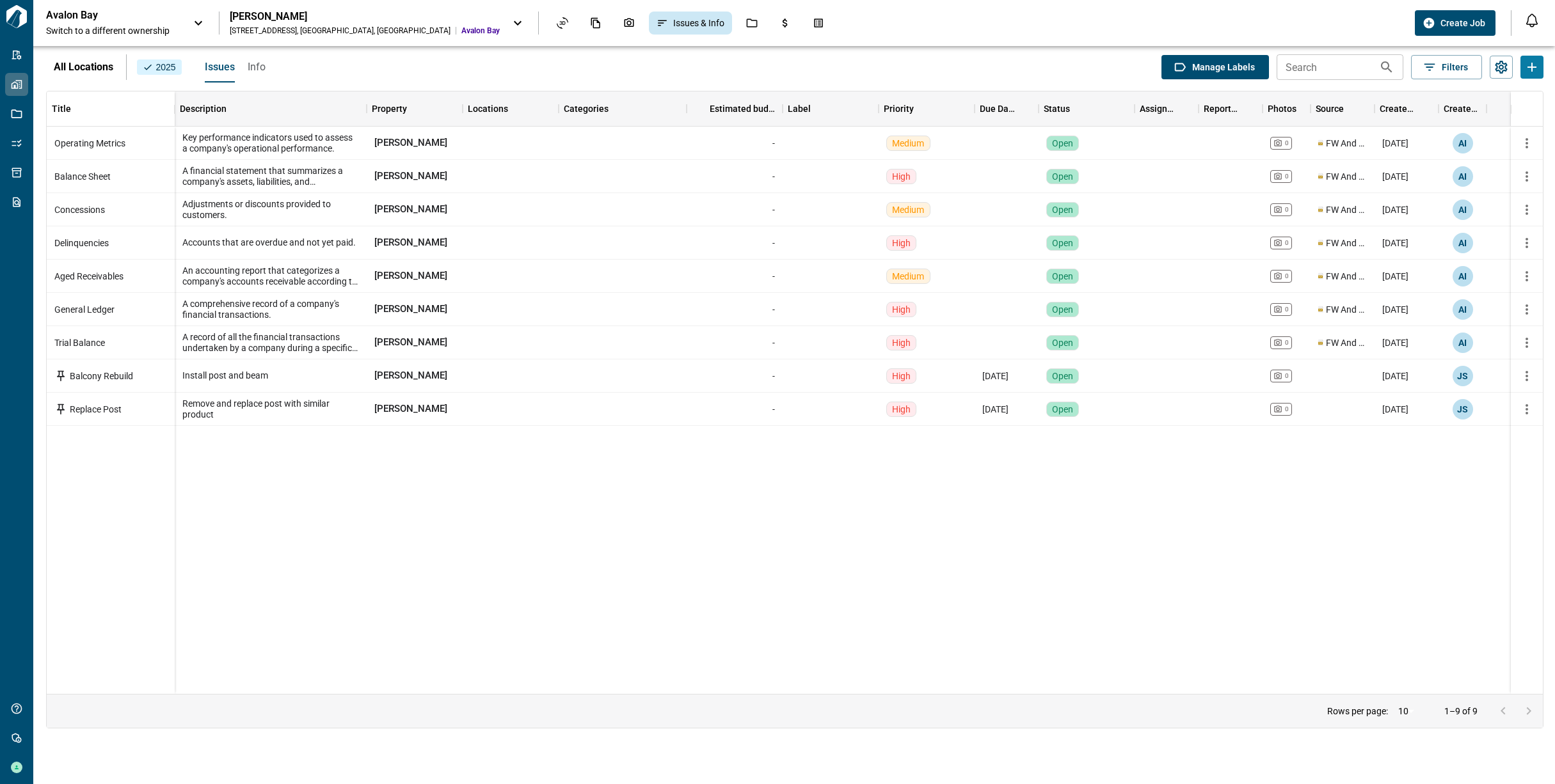
click at [282, 24] on div "AVA Burbank 401 N Pass Ave , Burbank , CA Avalon Bay" at bounding box center [364, 23] width 270 height 25
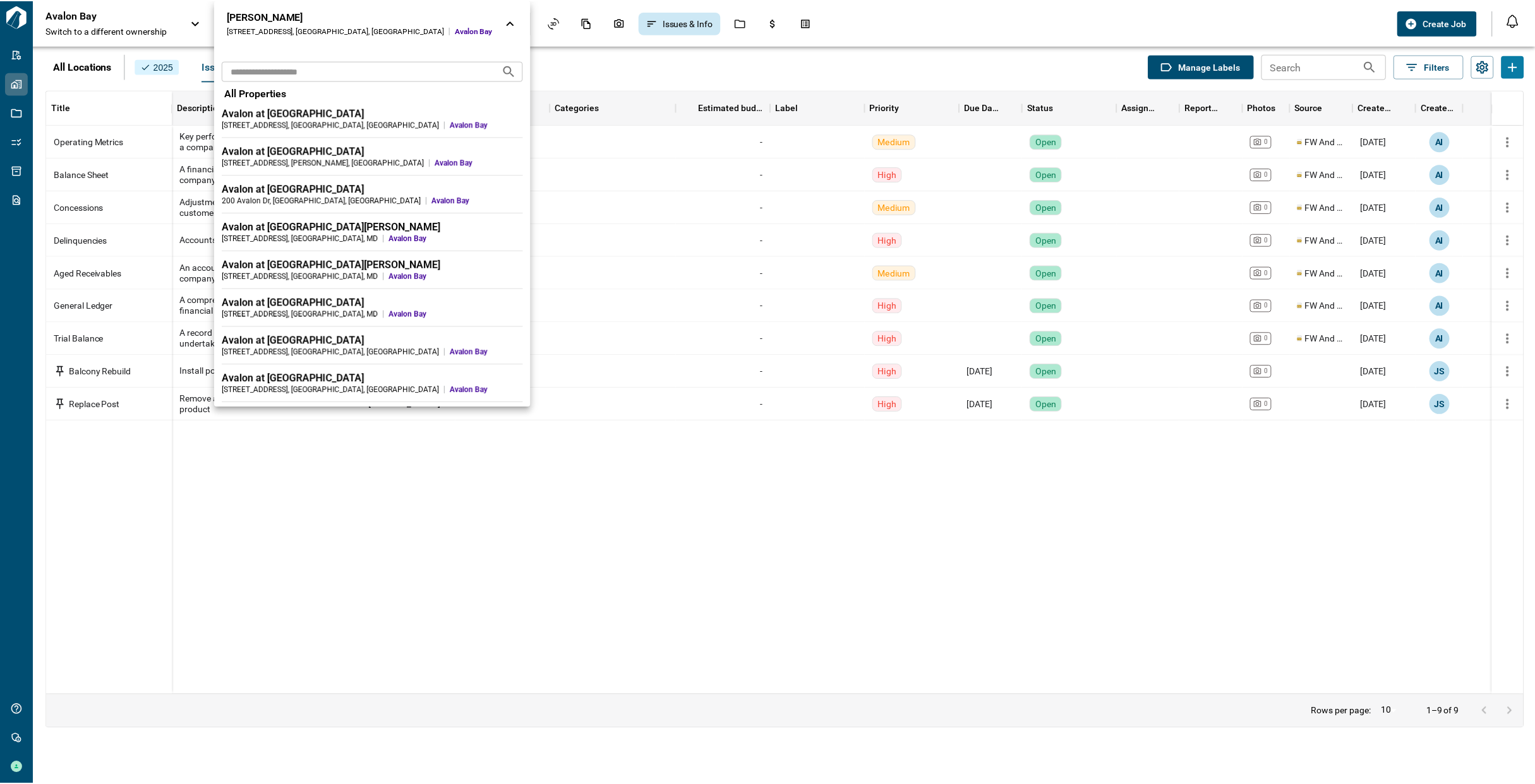
scroll to position [276, 0]
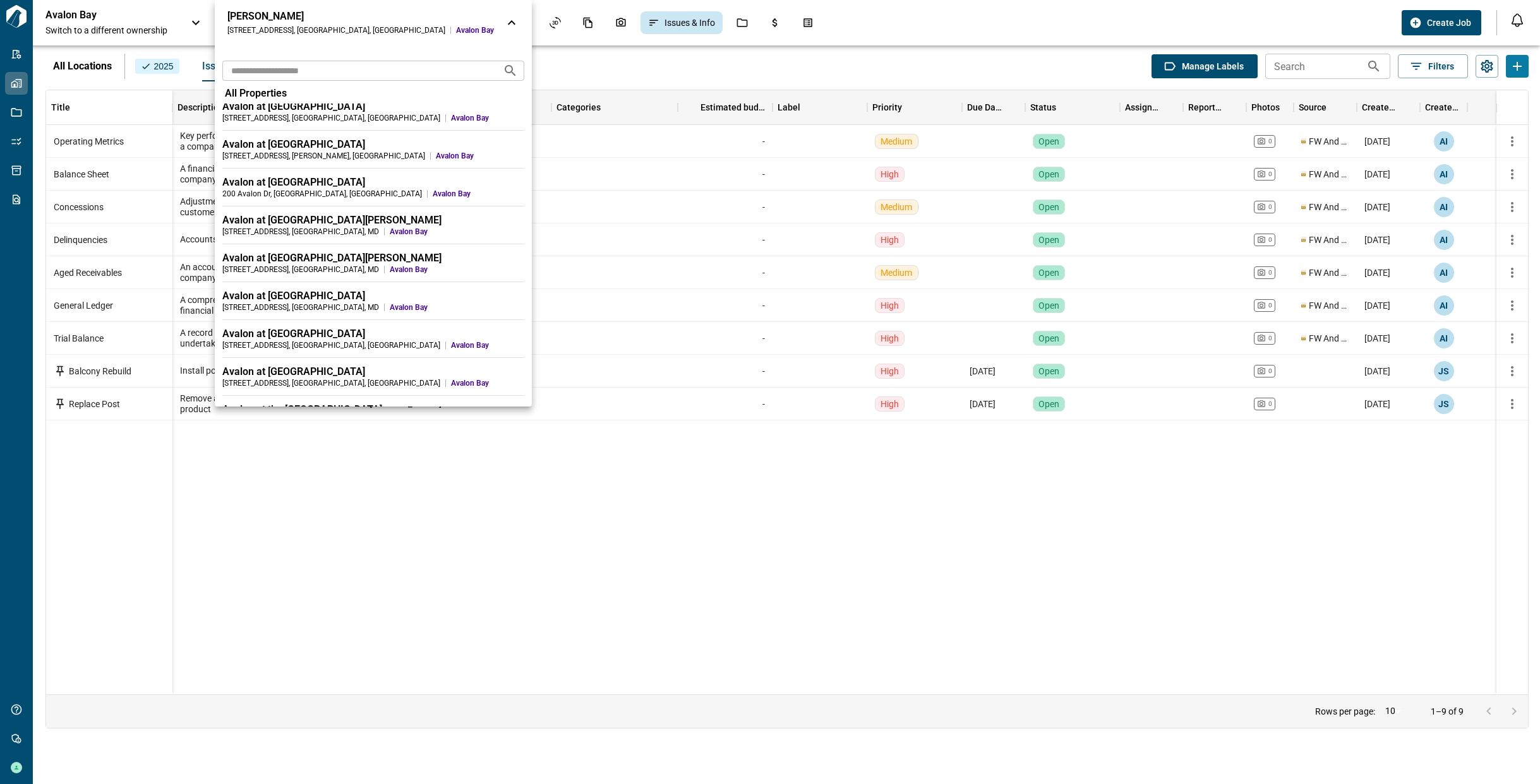
drag, startPoint x: 208, startPoint y: 24, endPoint x: 199, endPoint y: 24, distance: 9.0
click at [206, 24] on div at bounding box center [770, 392] width 1540 height 784
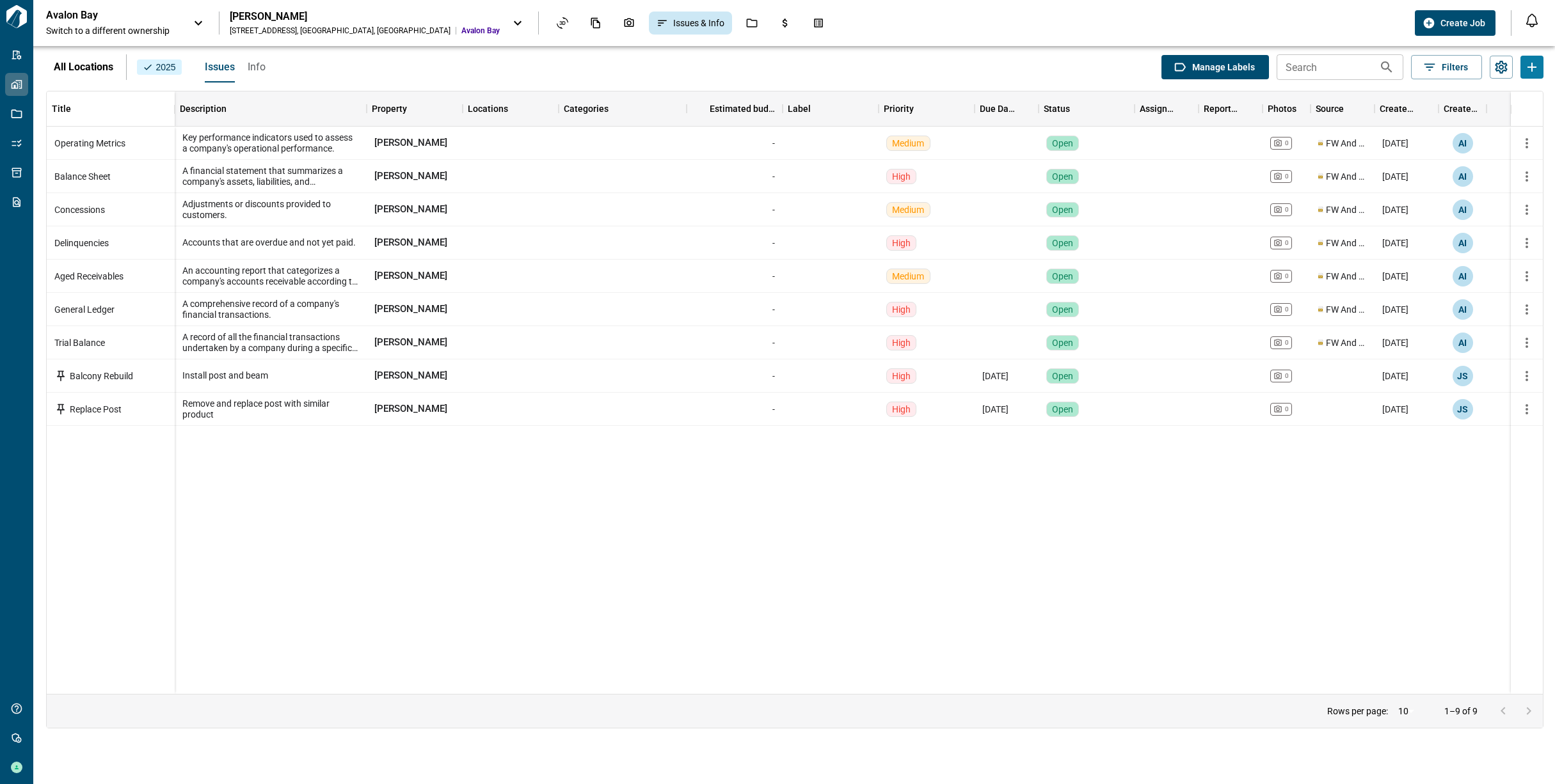
click at [201, 24] on icon at bounding box center [198, 22] width 15 height 15
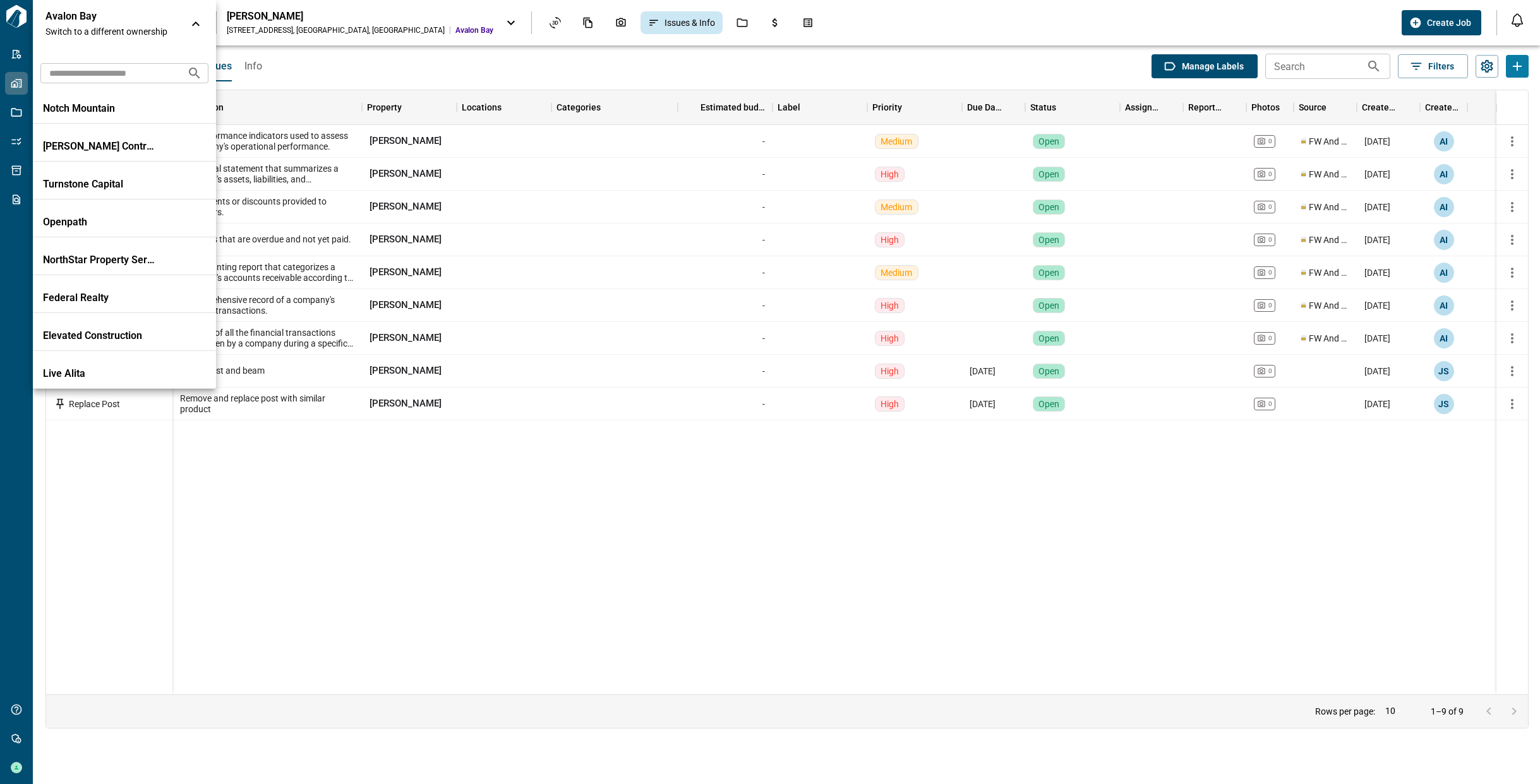
click at [154, 70] on input "text" at bounding box center [108, 73] width 136 height 24
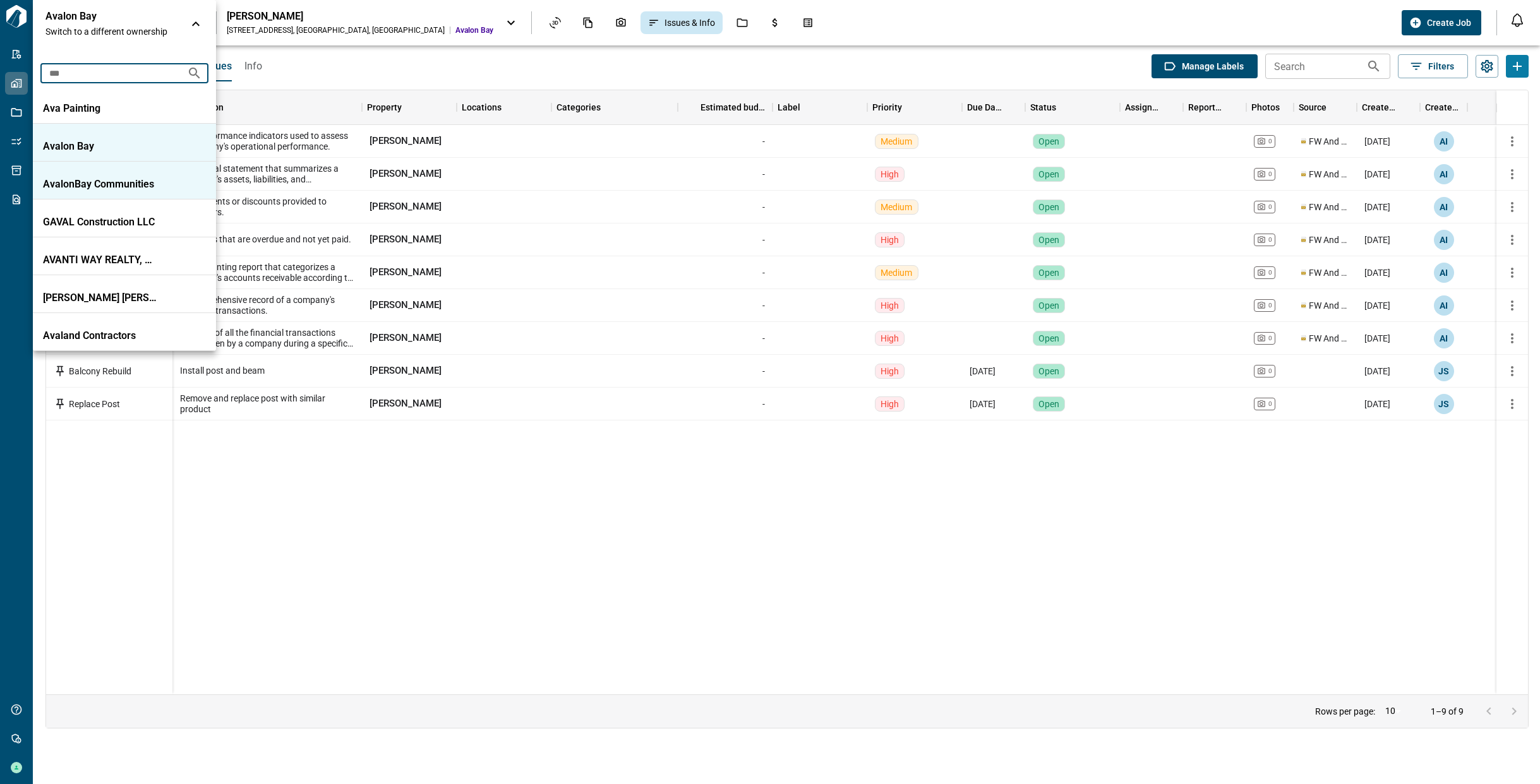
type input "***"
click at [174, 185] on div "AvalonBay Communities" at bounding box center [124, 184] width 163 height 13
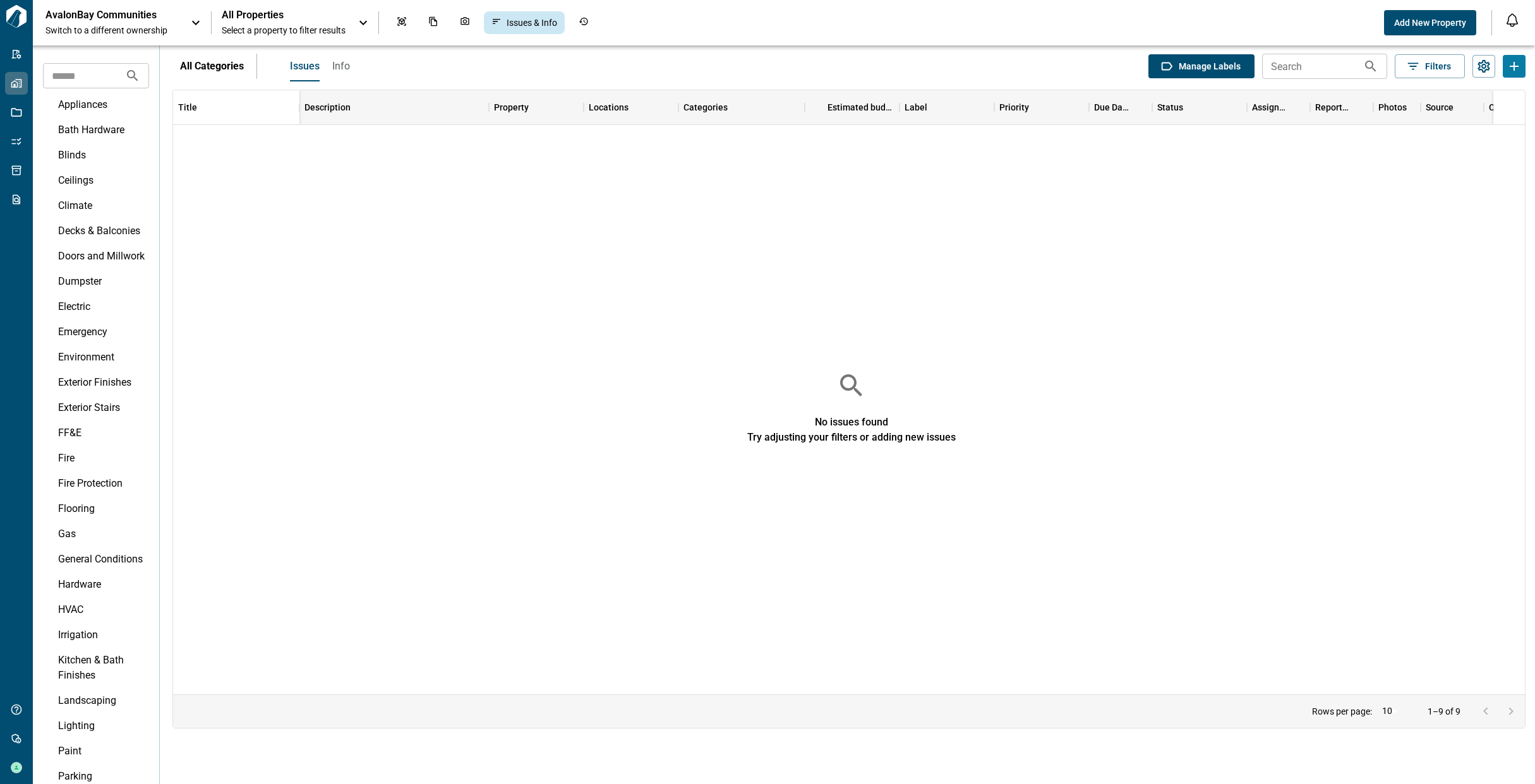
click at [315, 23] on div "All Properties Select a property to filter results" at bounding box center [283, 22] width 124 height 28
click at [315, 17] on div "[PERSON_NAME]" at bounding box center [360, 17] width 267 height 13
click at [107, 20] on p "AvalonBay Communities" at bounding box center [102, 15] width 114 height 13
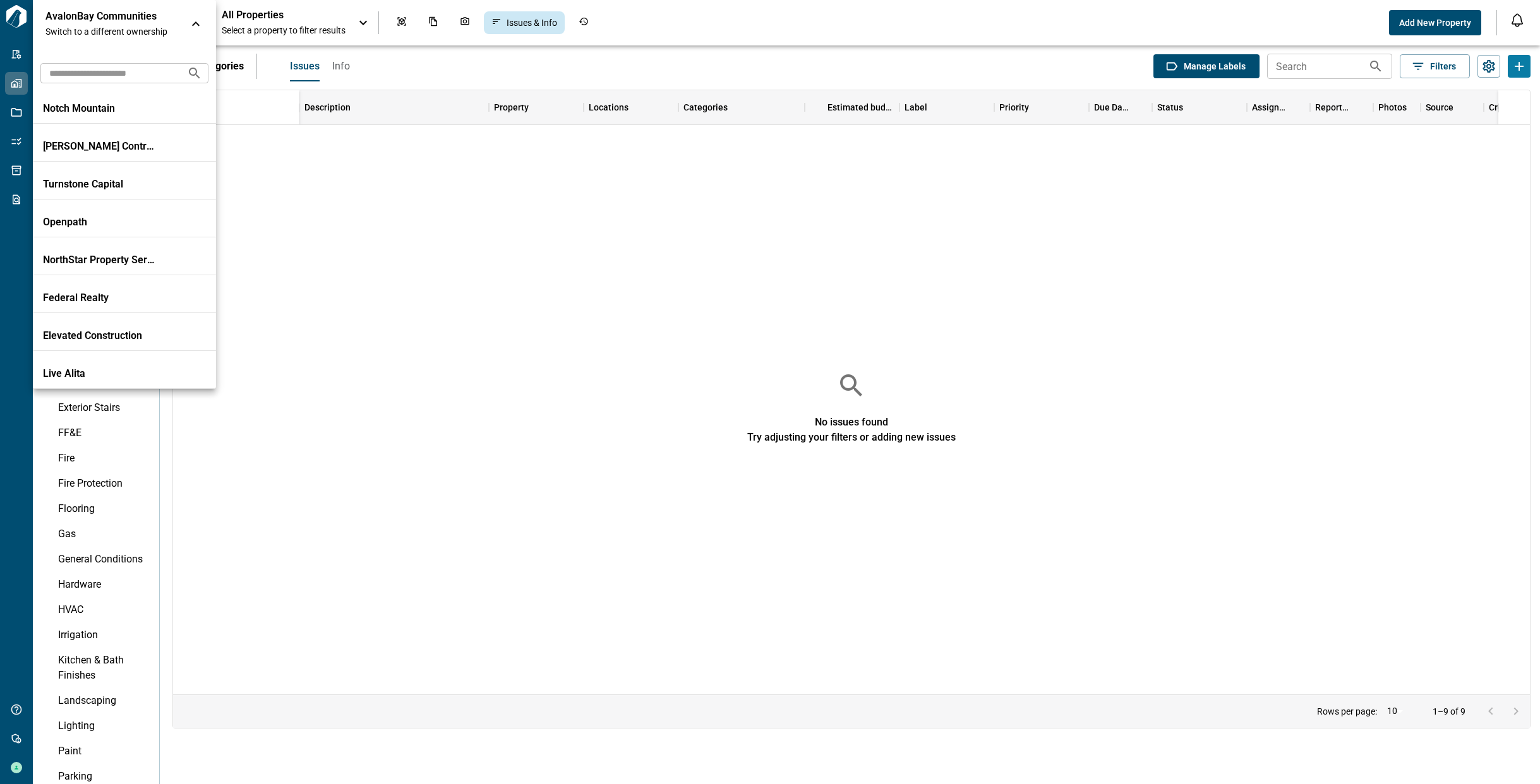
click at [107, 20] on p "AvalonBay Communities" at bounding box center [102, 17] width 114 height 13
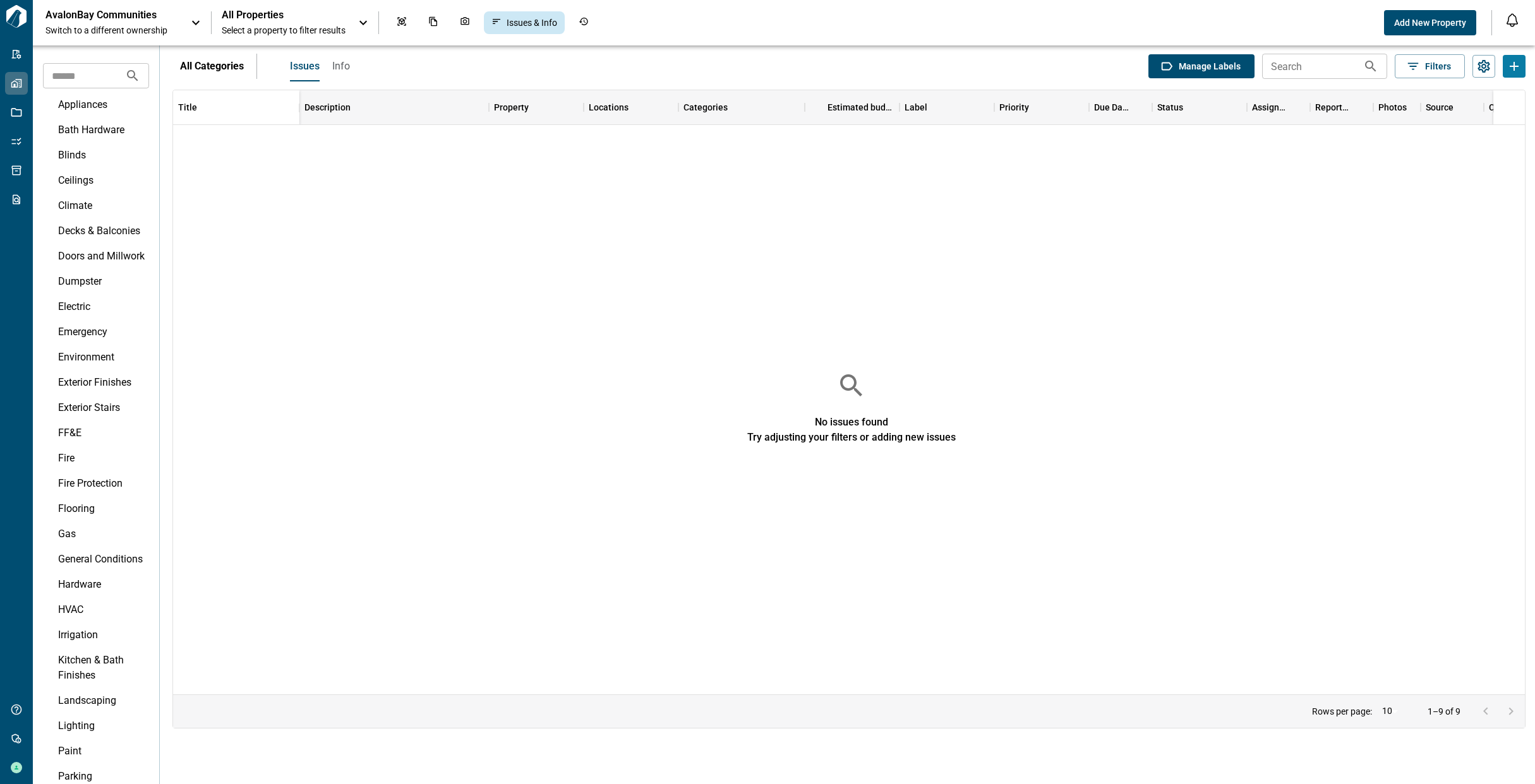
click at [366, 20] on icon at bounding box center [363, 22] width 15 height 15
click at [281, 25] on div "401 N Pass Ave , Burbank , CA" at bounding box center [336, 30] width 218 height 10
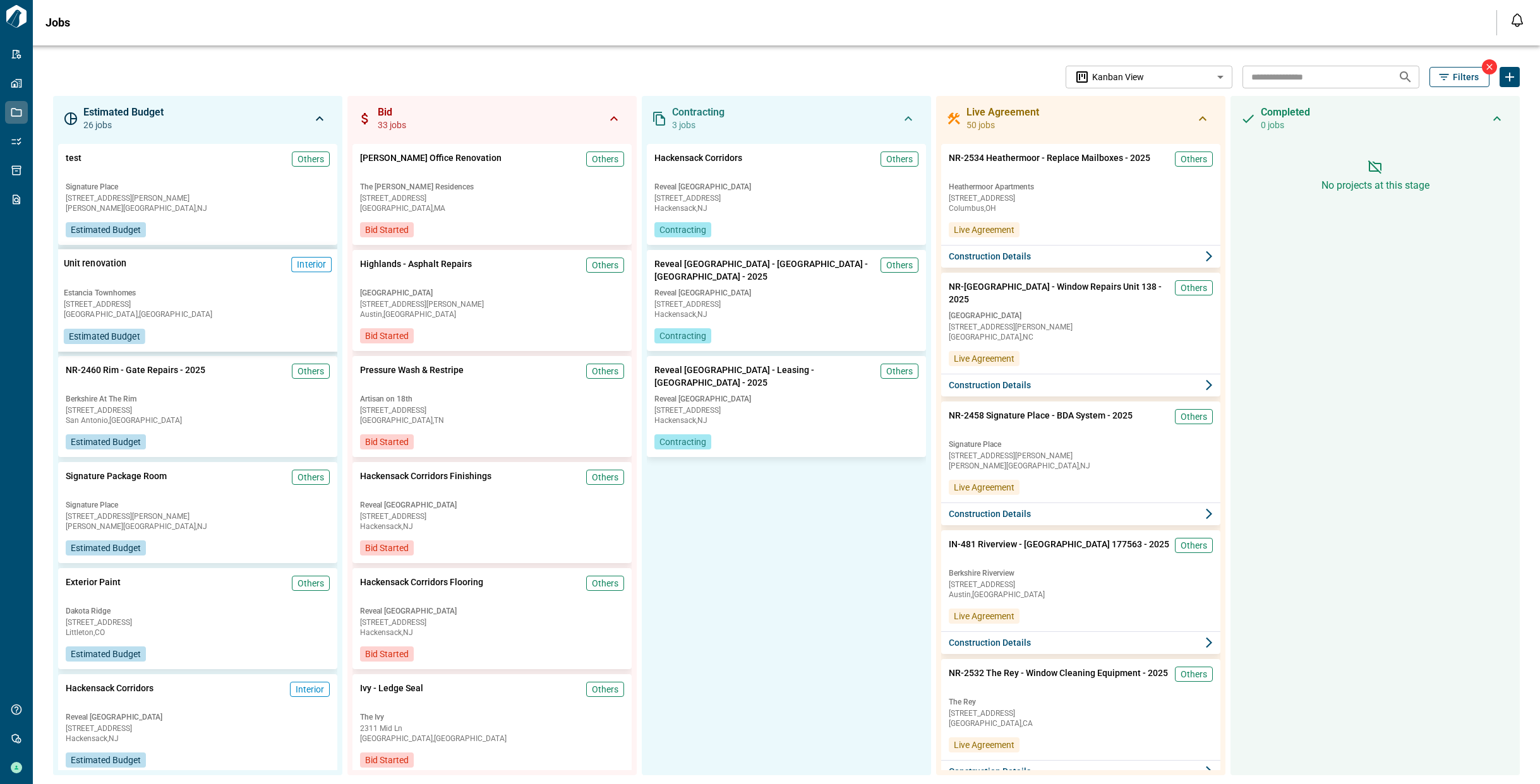
click at [185, 282] on div "Unit renovation Interior [GEOGRAPHIC_DATA] [STREET_ADDRESS] Estimated Budget" at bounding box center [197, 300] width 284 height 102
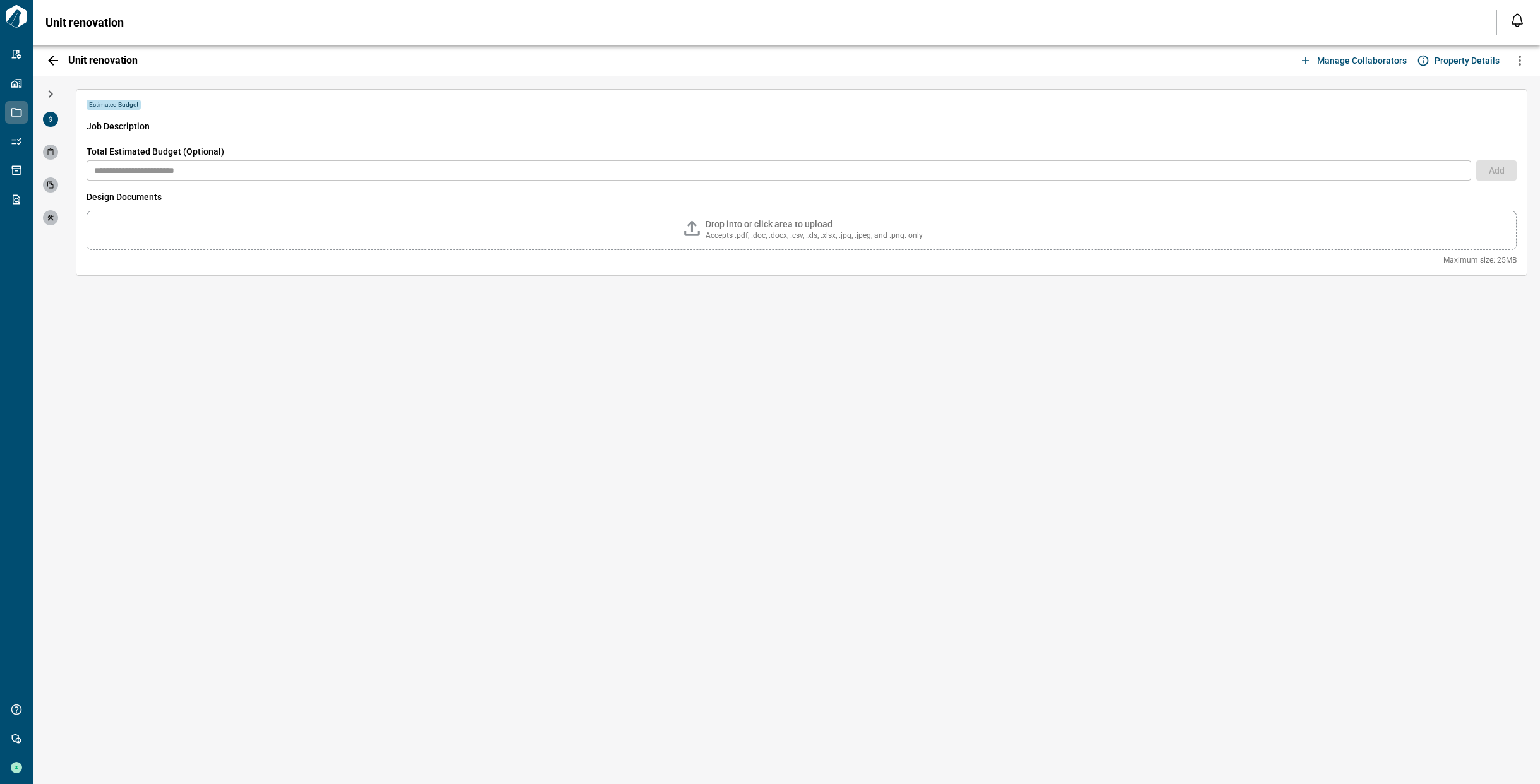
click at [52, 59] on icon "button" at bounding box center [53, 60] width 15 height 15
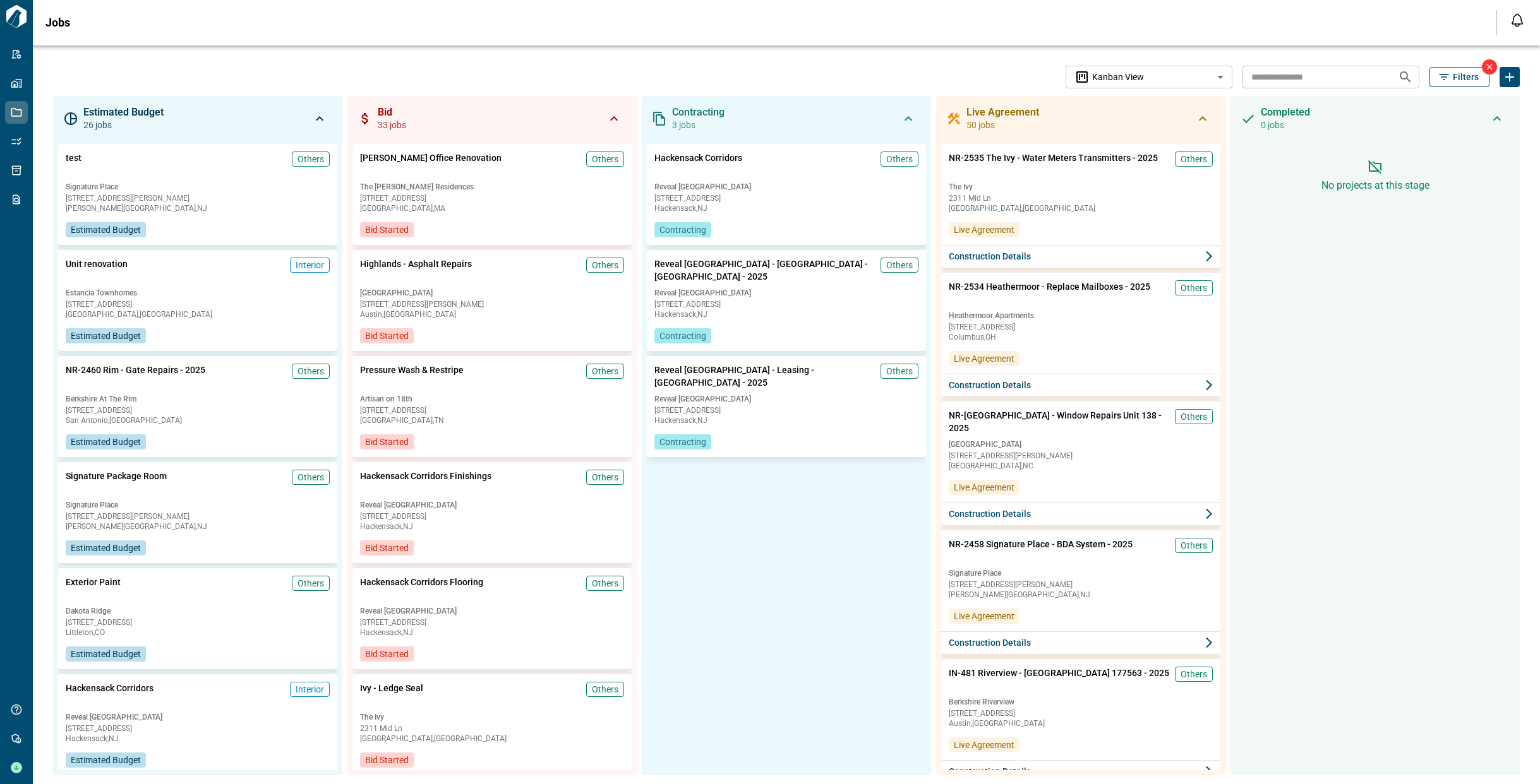
click at [1484, 66] on icon at bounding box center [1489, 67] width 10 height 10
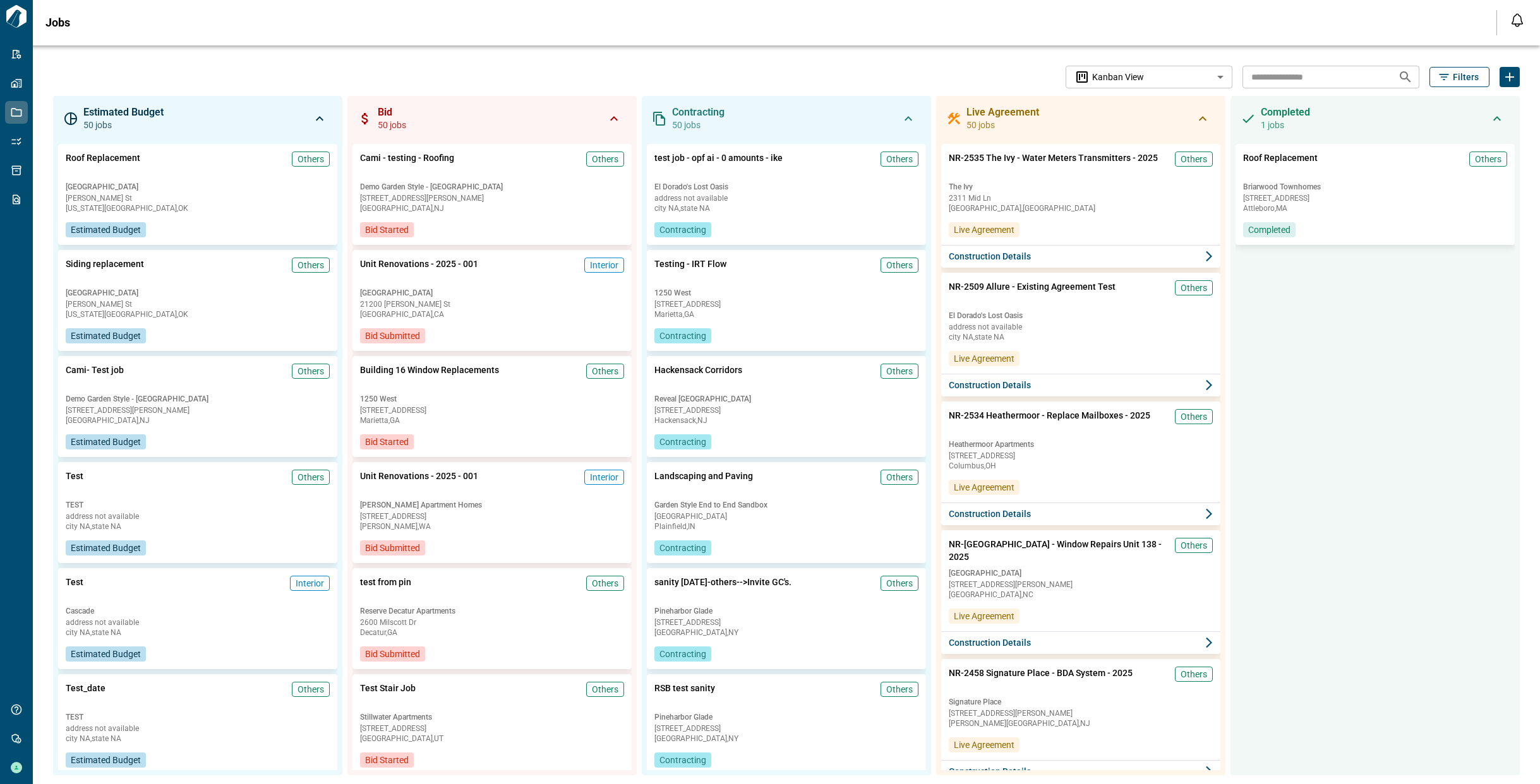
click at [1439, 77] on icon "button" at bounding box center [1444, 77] width 9 height 6
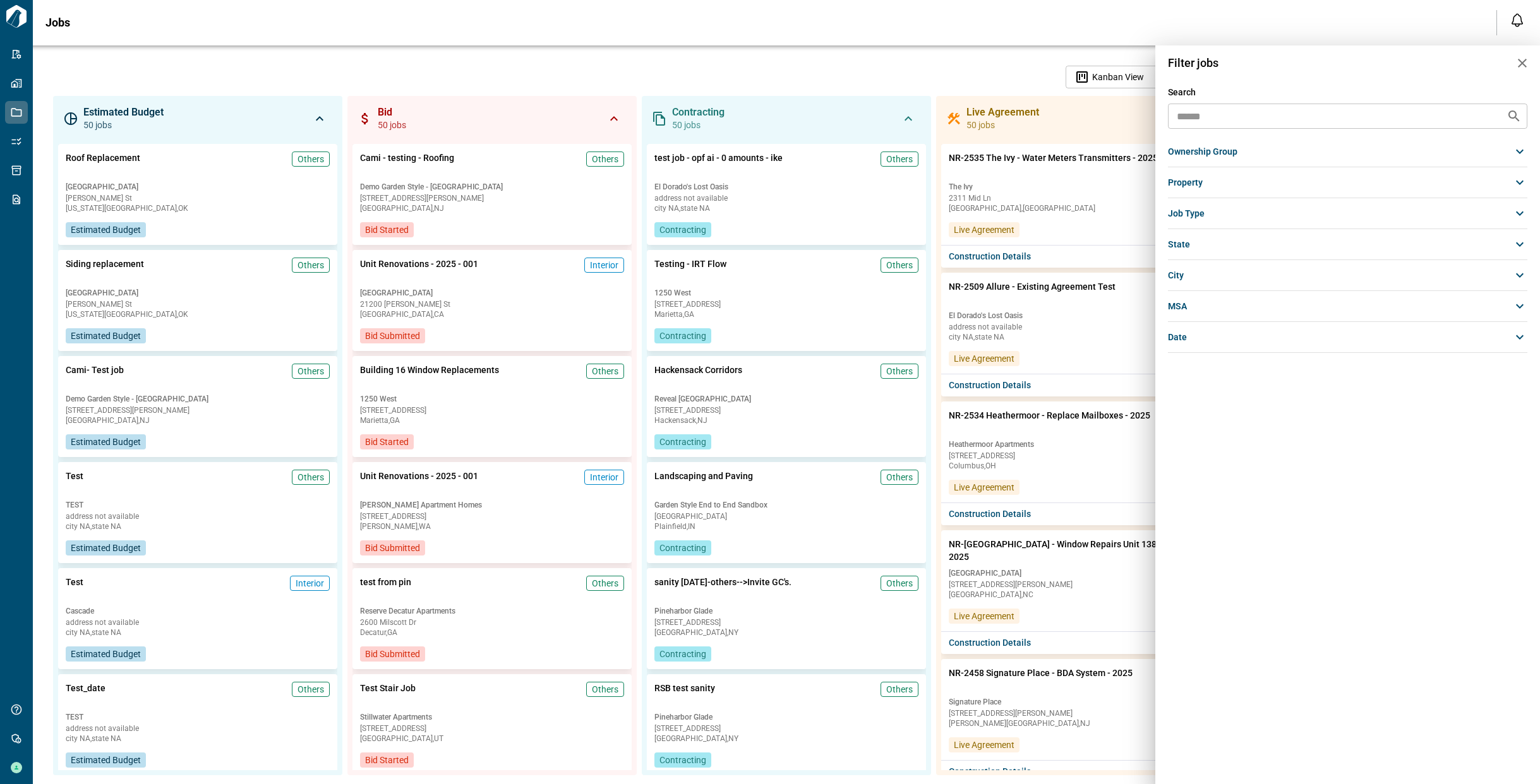
click at [1253, 153] on div "ownership group" at bounding box center [1348, 151] width 360 height 23
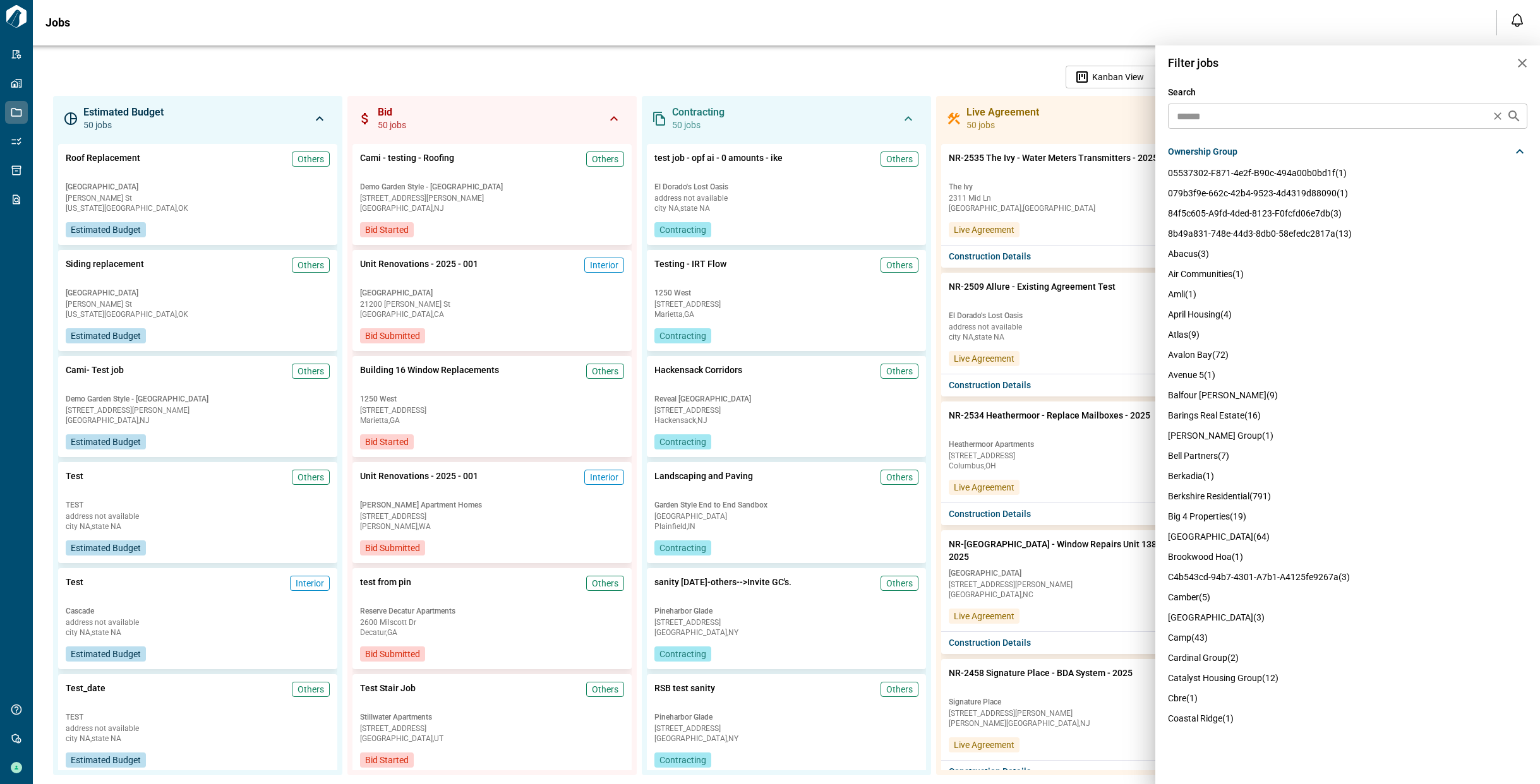
click at [1253, 109] on input "text" at bounding box center [1329, 116] width 315 height 17
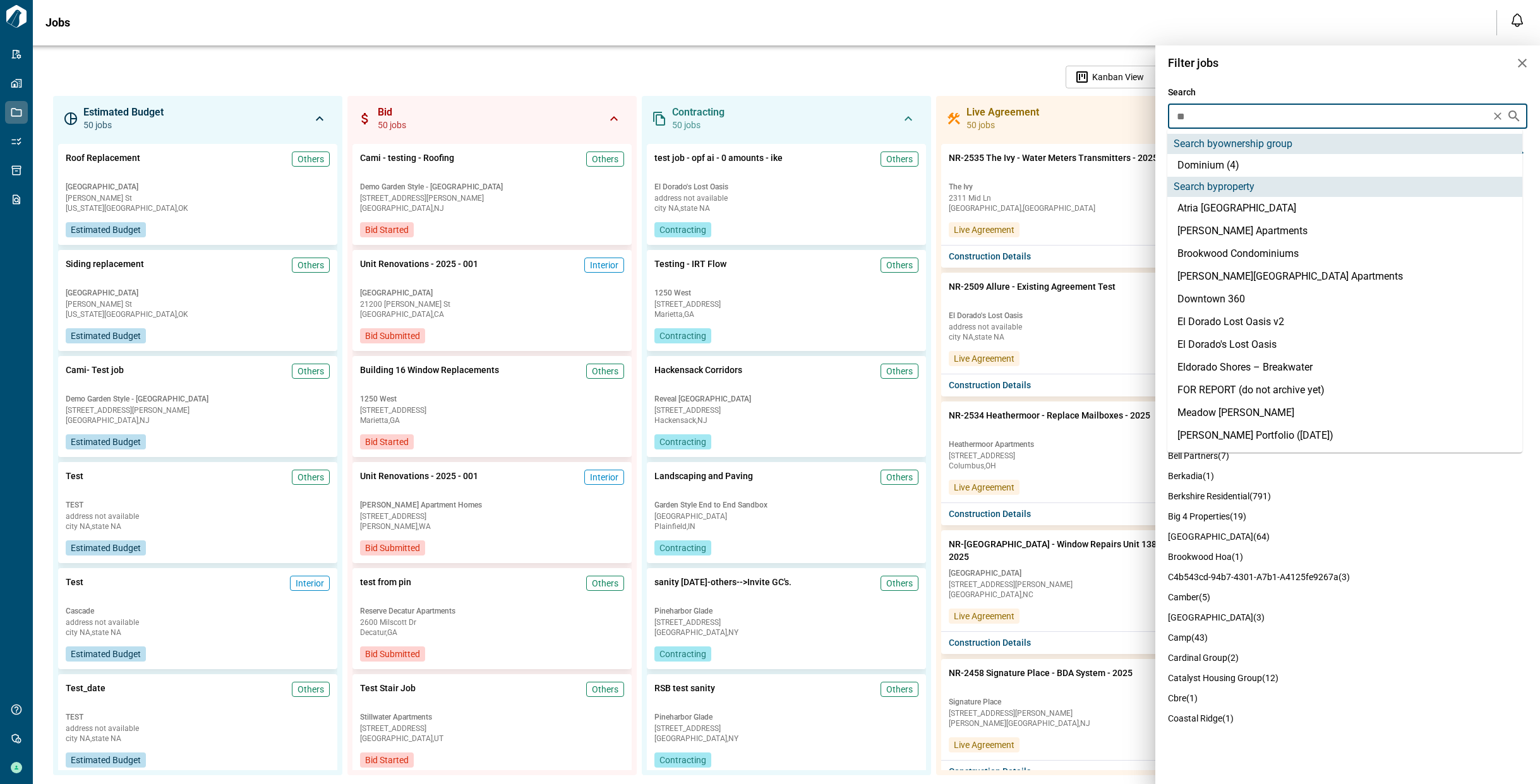
type input "***"
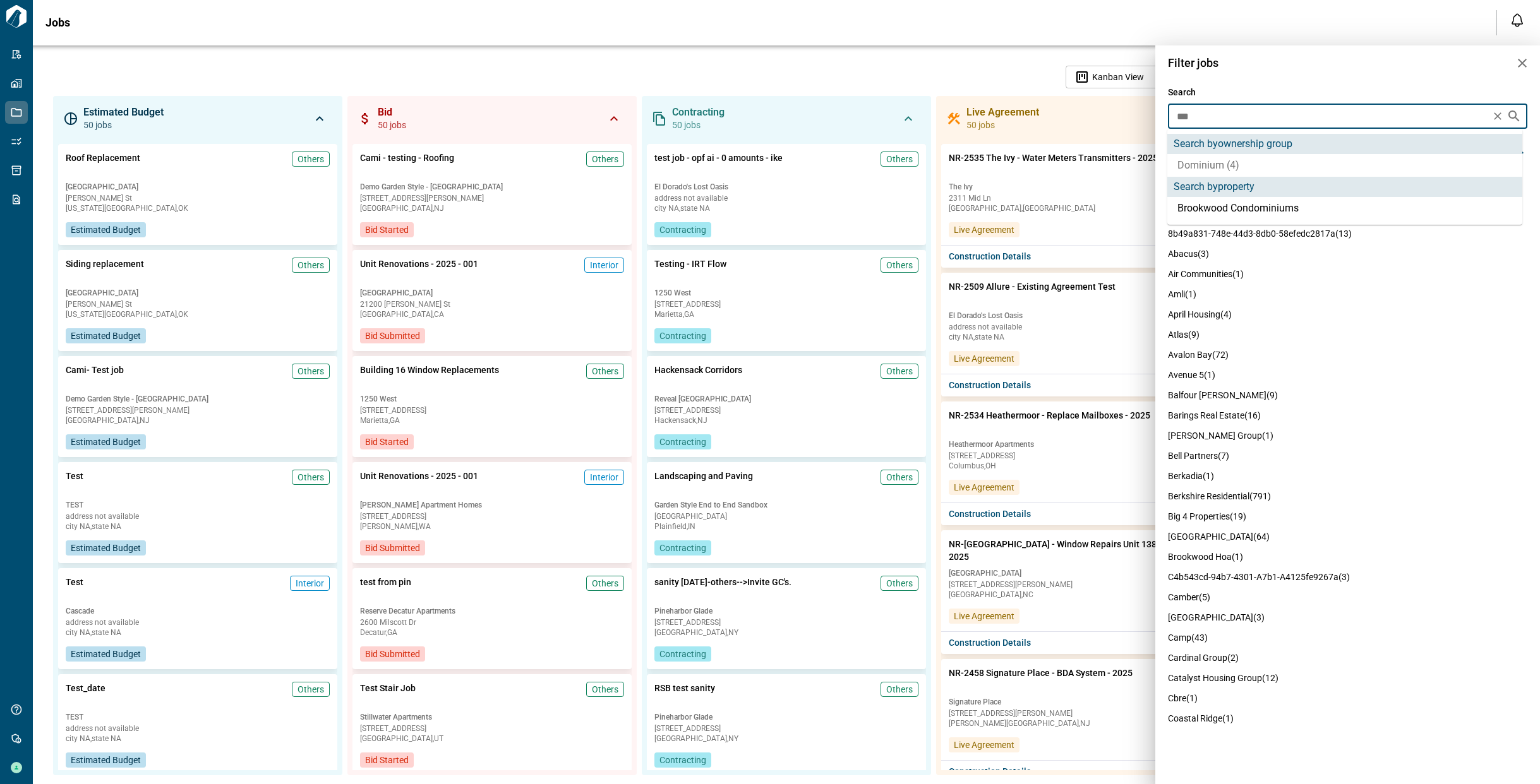
click at [1258, 170] on li "Dominium (4)" at bounding box center [1344, 165] width 355 height 23
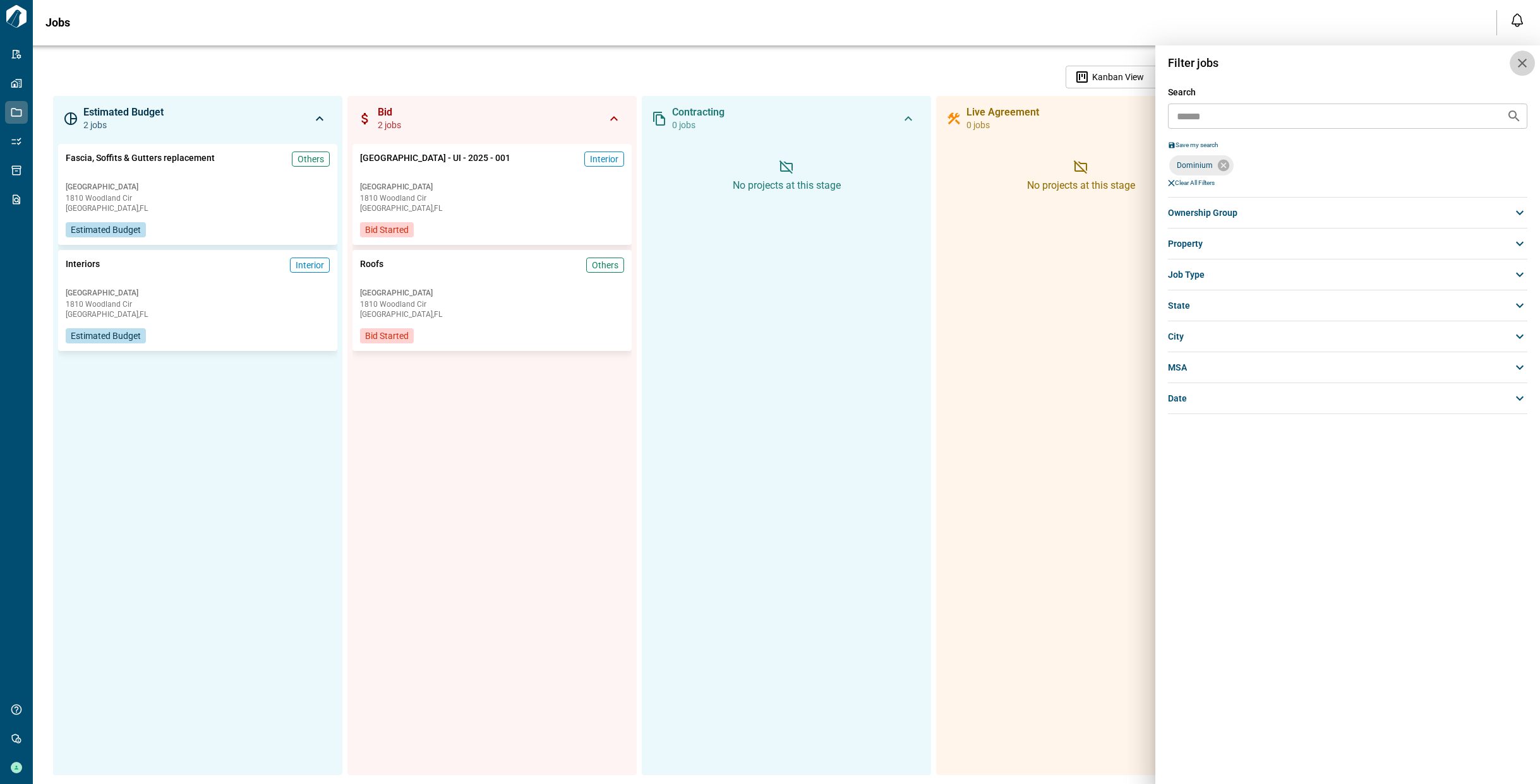
click at [1522, 64] on icon "button" at bounding box center [1522, 63] width 15 height 15
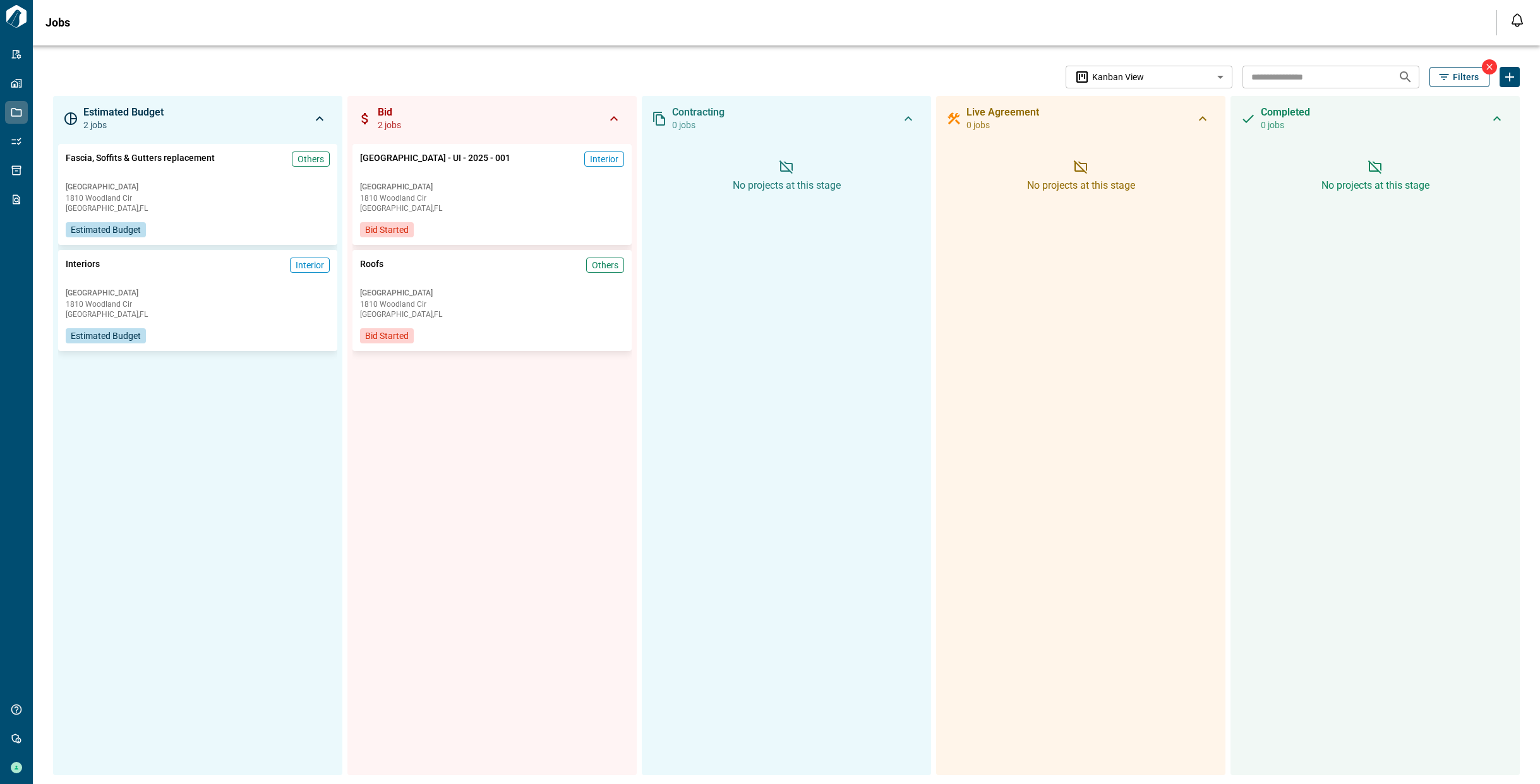
click at [610, 75] on div "**********" at bounding box center [642, 77] width 1179 height 23
click at [214, 182] on span "[GEOGRAPHIC_DATA]" at bounding box center [197, 186] width 267 height 10
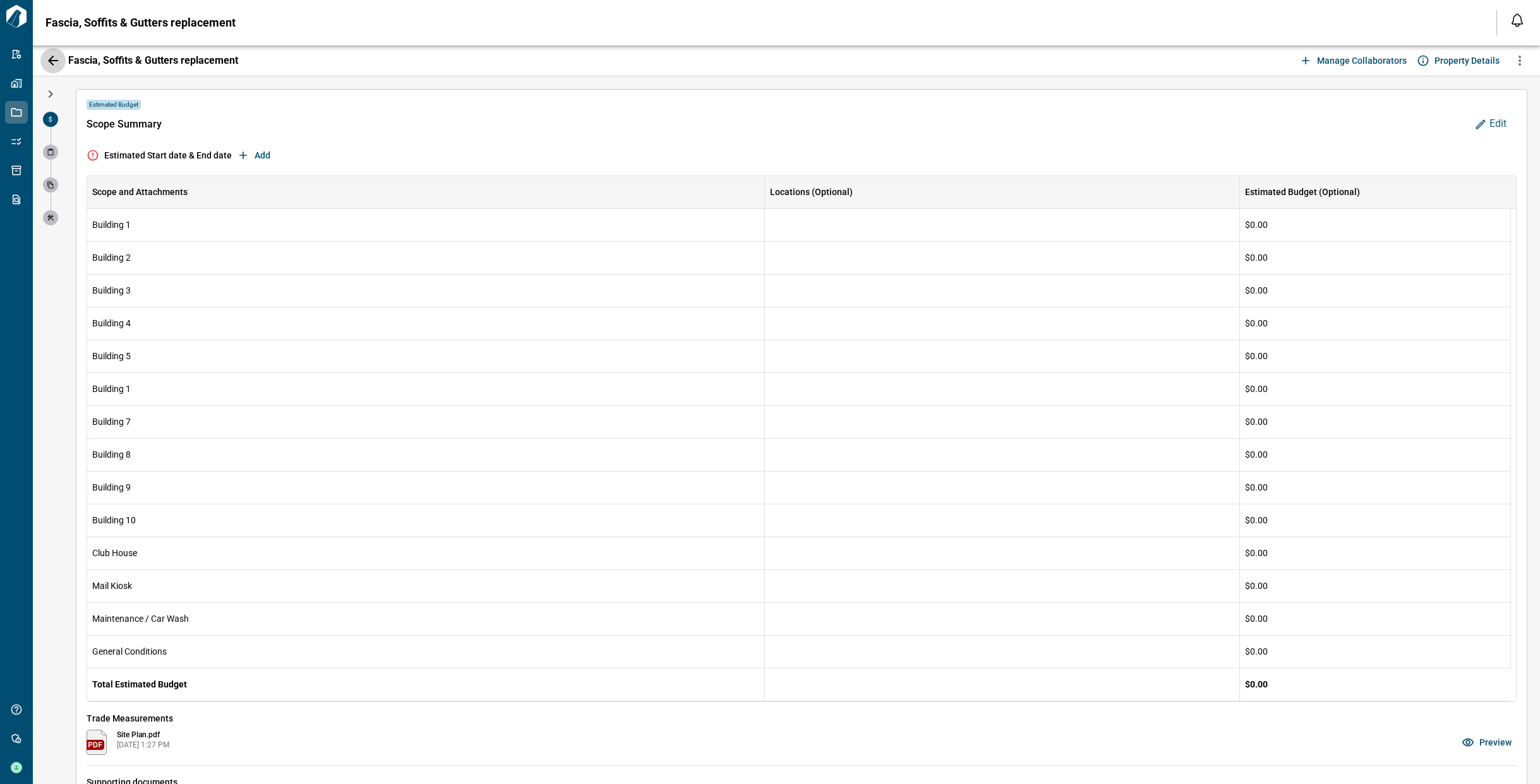
click at [56, 64] on icon "button" at bounding box center [53, 60] width 15 height 15
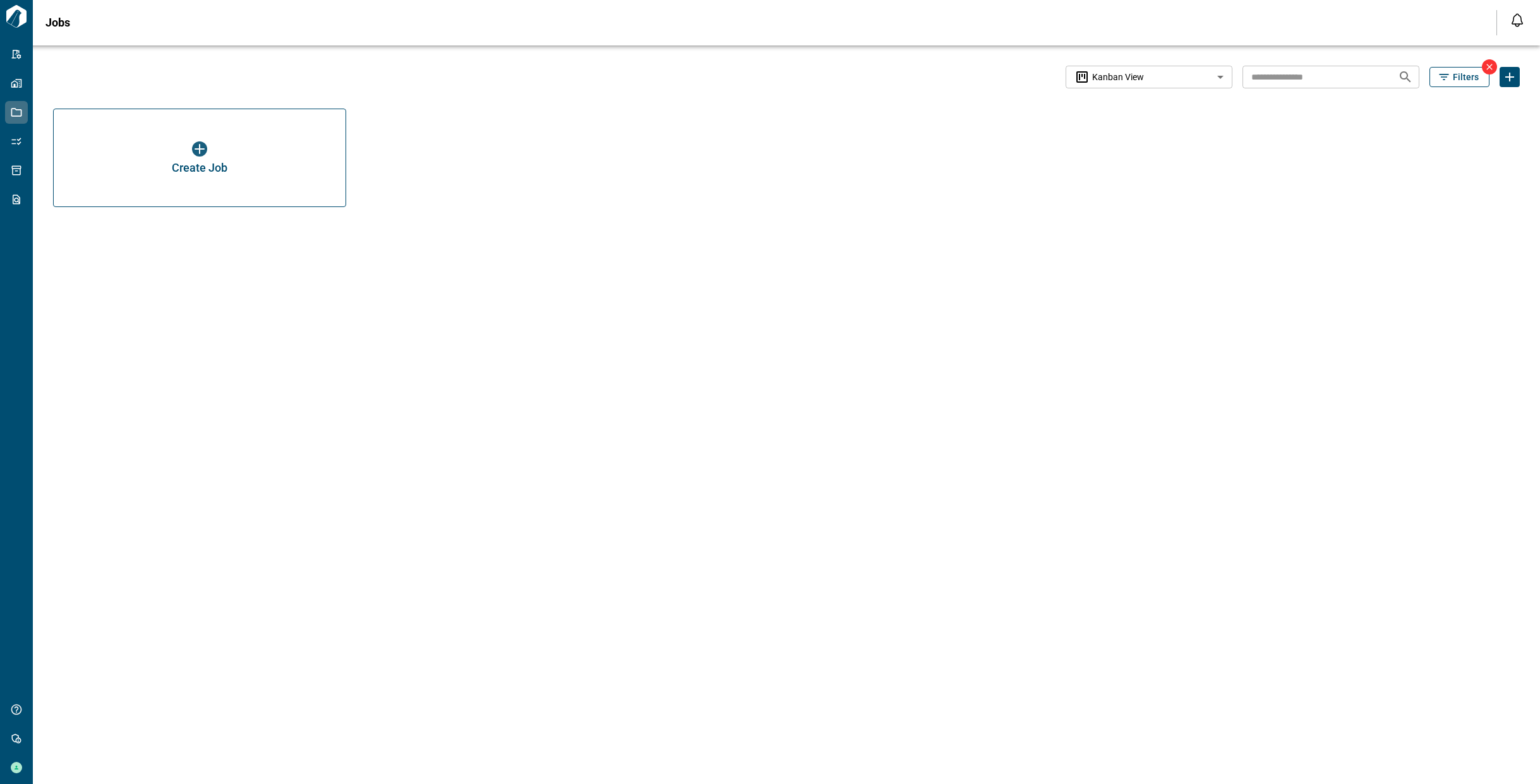
click at [1487, 68] on icon at bounding box center [1489, 67] width 10 height 10
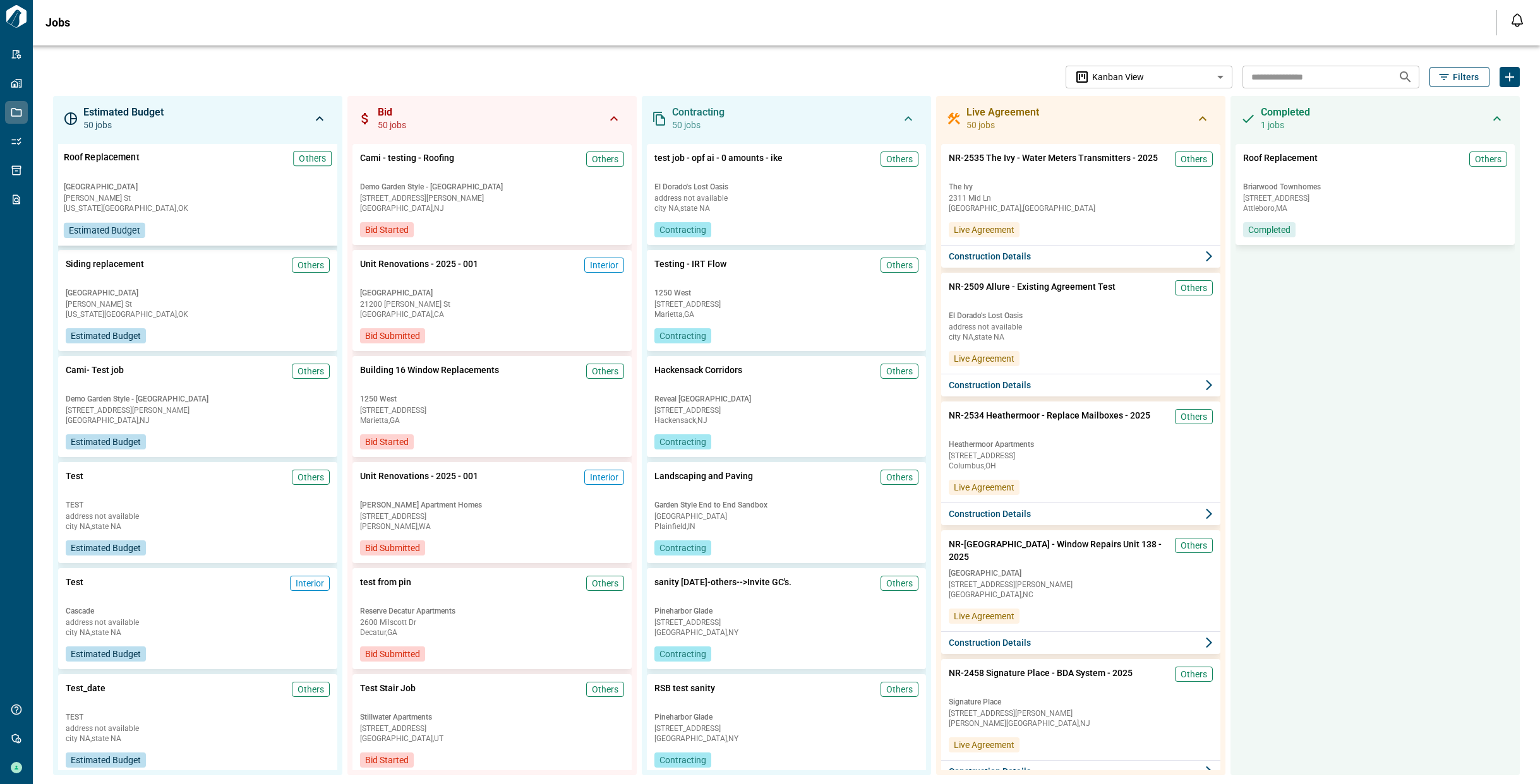
click at [219, 203] on div "[GEOGRAPHIC_DATA] [PERSON_NAME][GEOGRAPHIC_DATA][US_STATE] , [GEOGRAPHIC_DATA]" at bounding box center [197, 197] width 267 height 31
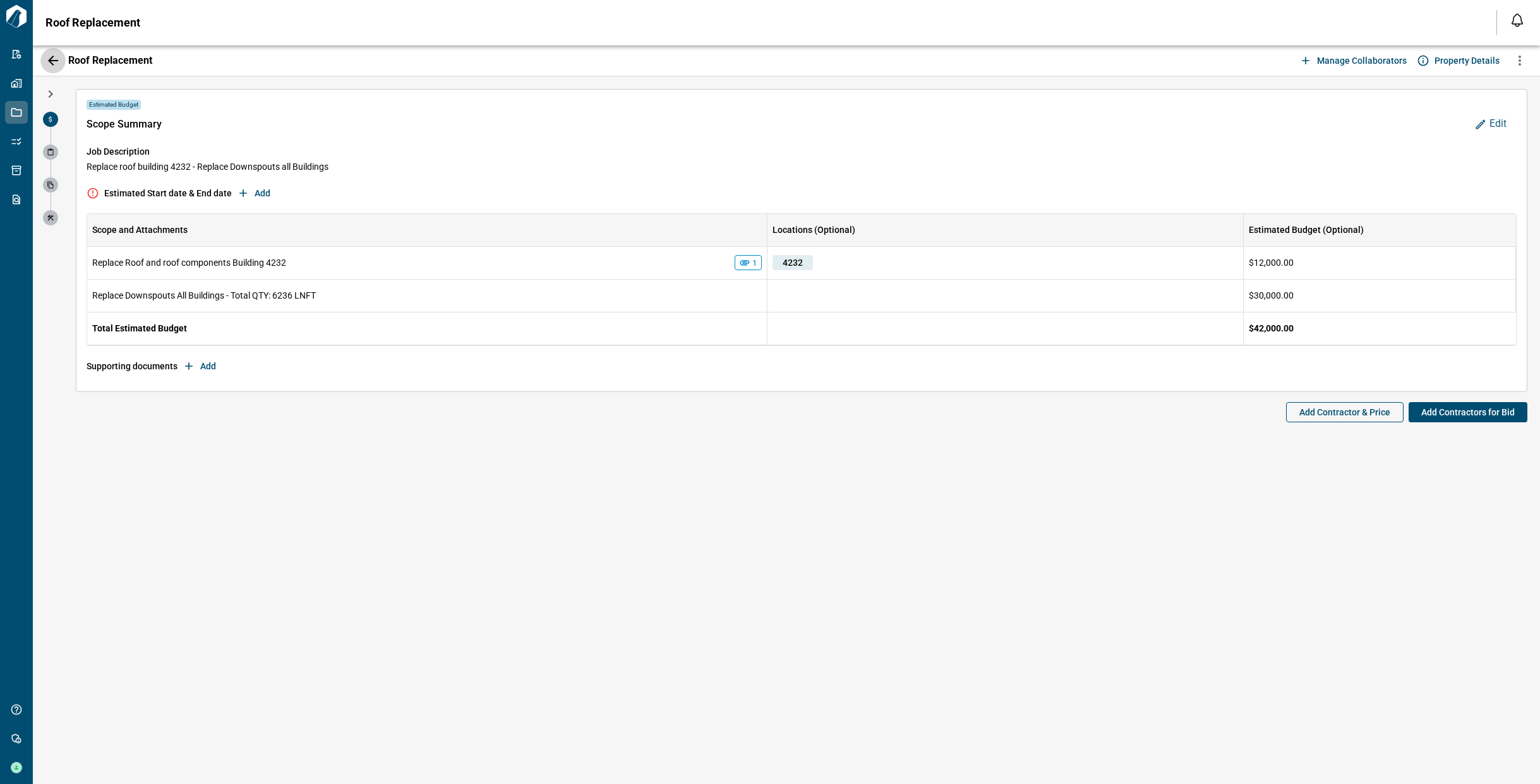
click at [51, 61] on icon "button" at bounding box center [53, 60] width 15 height 15
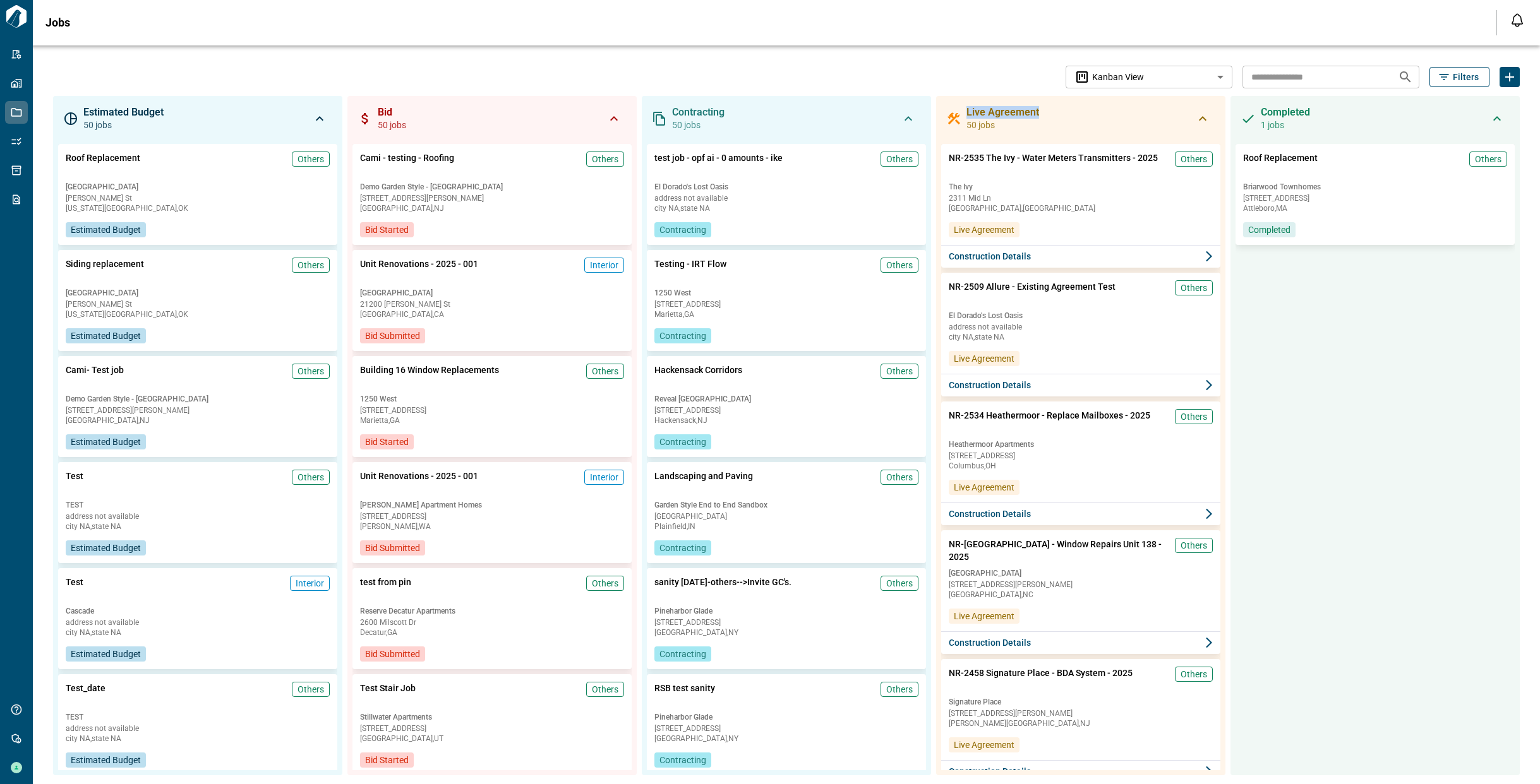
drag, startPoint x: 965, startPoint y: 111, endPoint x: 1046, endPoint y: 112, distance: 81.0
click at [1046, 112] on div "Live Agreement 50 jobs" at bounding box center [1081, 119] width 269 height 25
click at [1044, 117] on div "Live Agreement 50 jobs" at bounding box center [1081, 119] width 269 height 25
click at [164, 172] on div "Roof Replacement Others" at bounding box center [197, 164] width 267 height 26
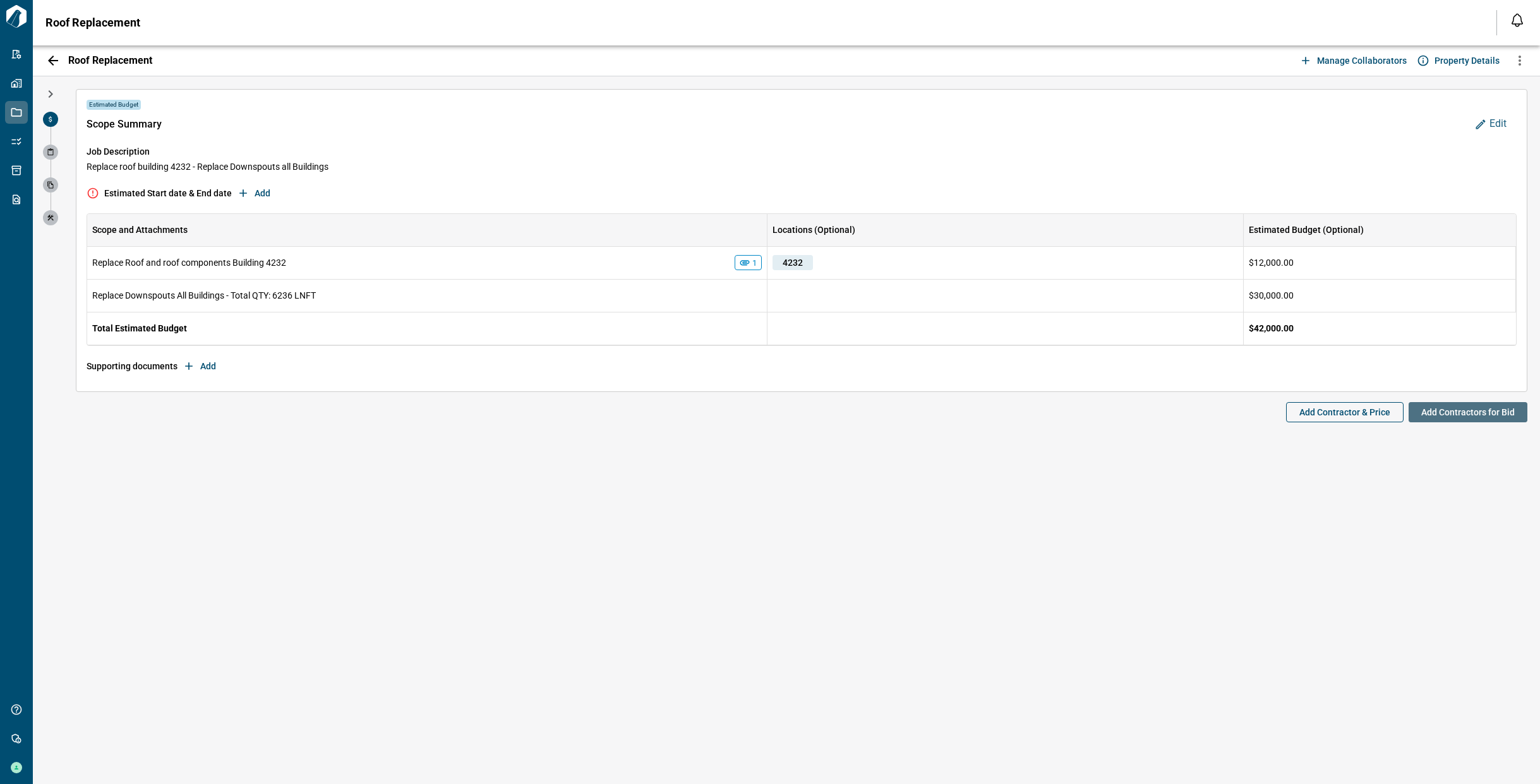
click at [1439, 414] on span "Add Contractors for Bid" at bounding box center [1468, 412] width 94 height 13
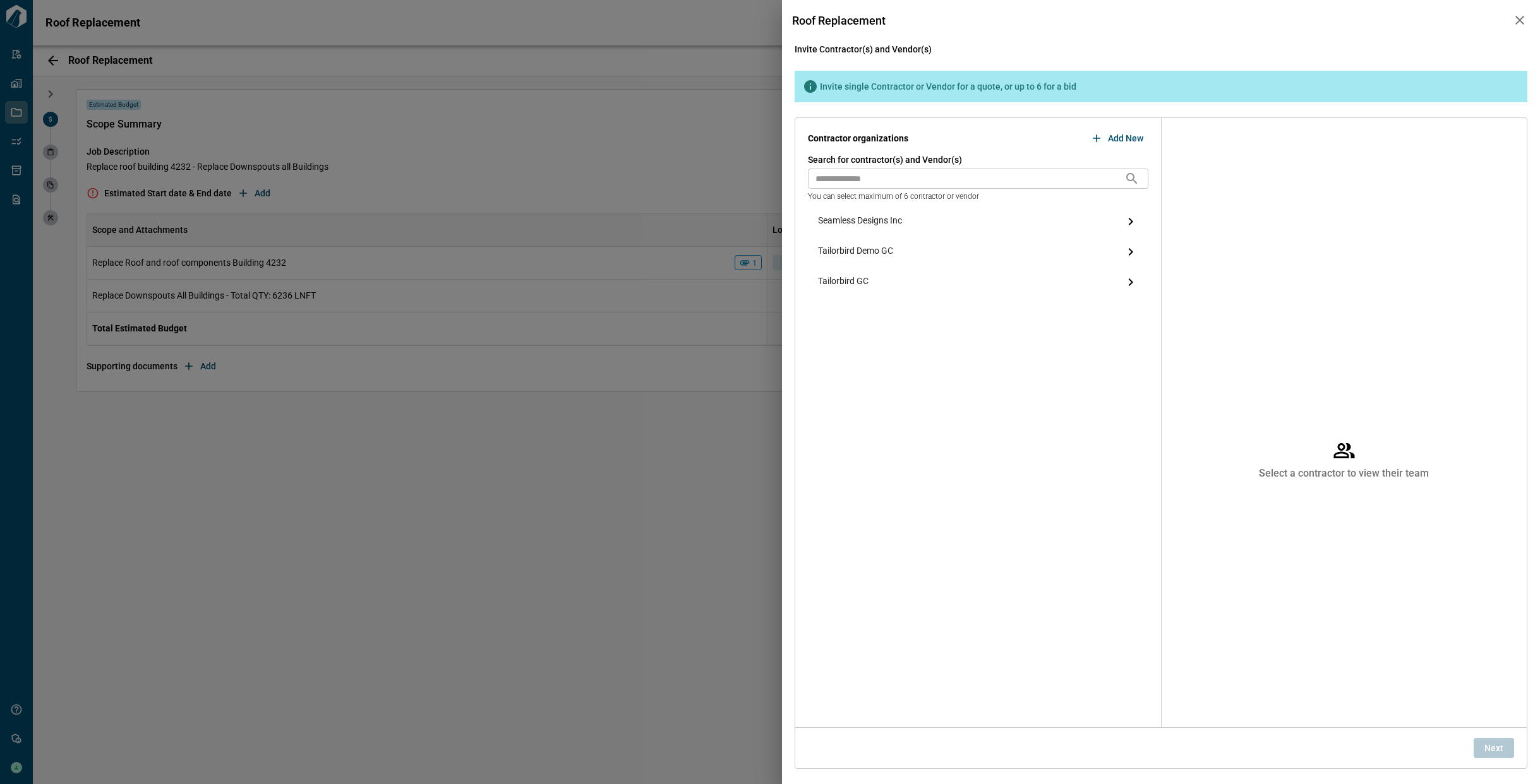
click at [1520, 17] on icon "button" at bounding box center [1519, 20] width 15 height 15
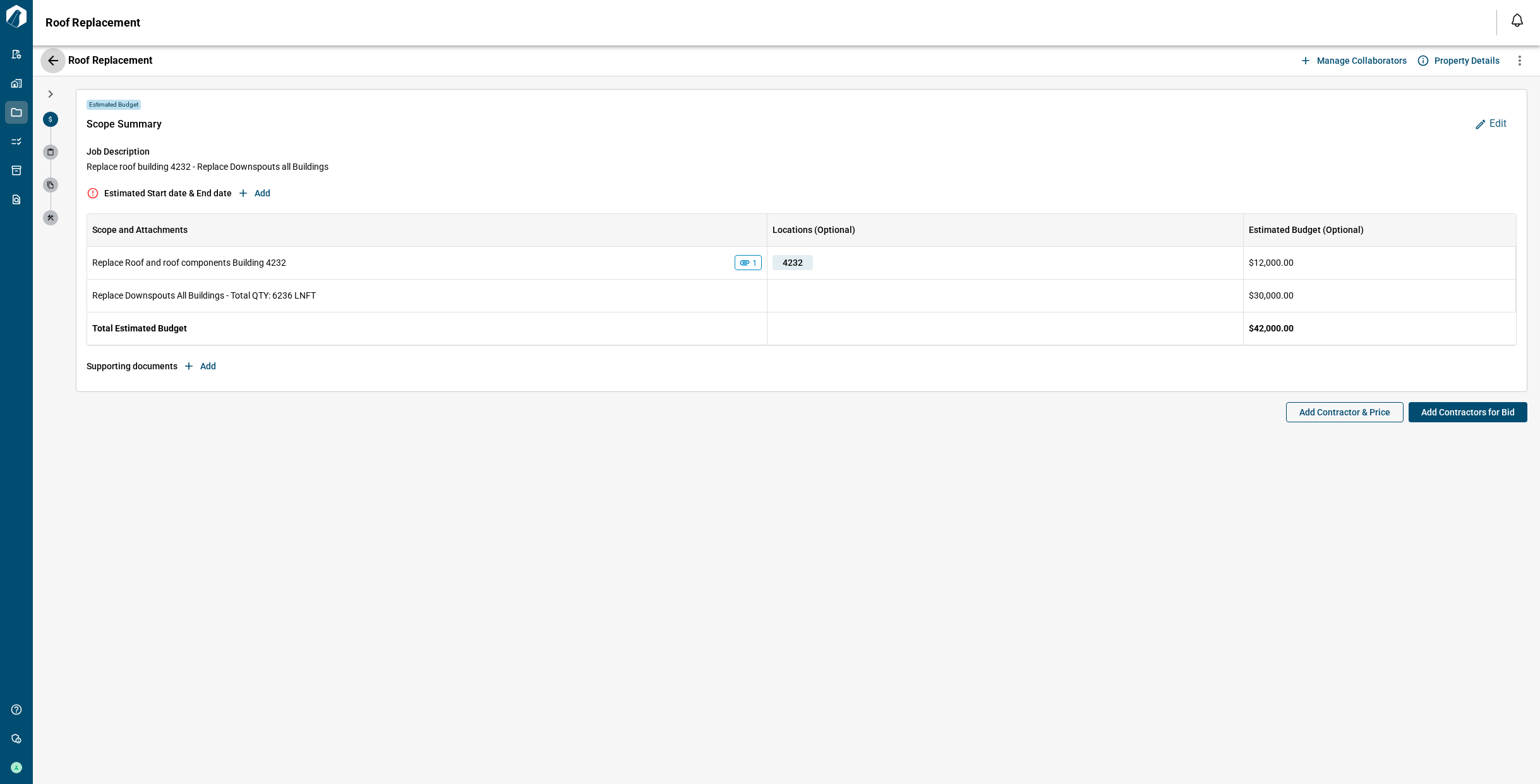
click at [55, 62] on icon "button" at bounding box center [53, 60] width 15 height 15
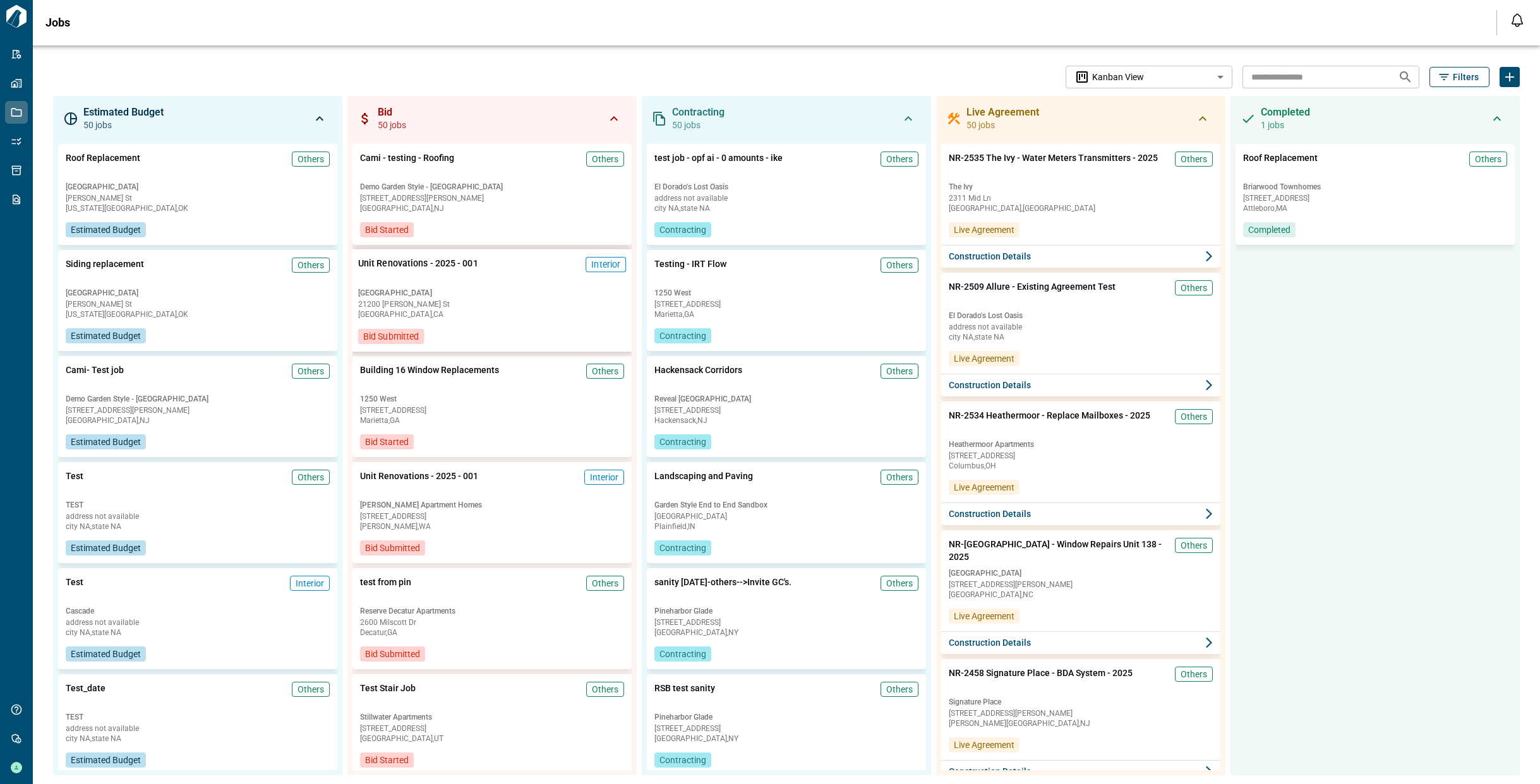
click at [476, 273] on div "Unit Renovations - 2025 - 001 Interior" at bounding box center [492, 270] width 267 height 26
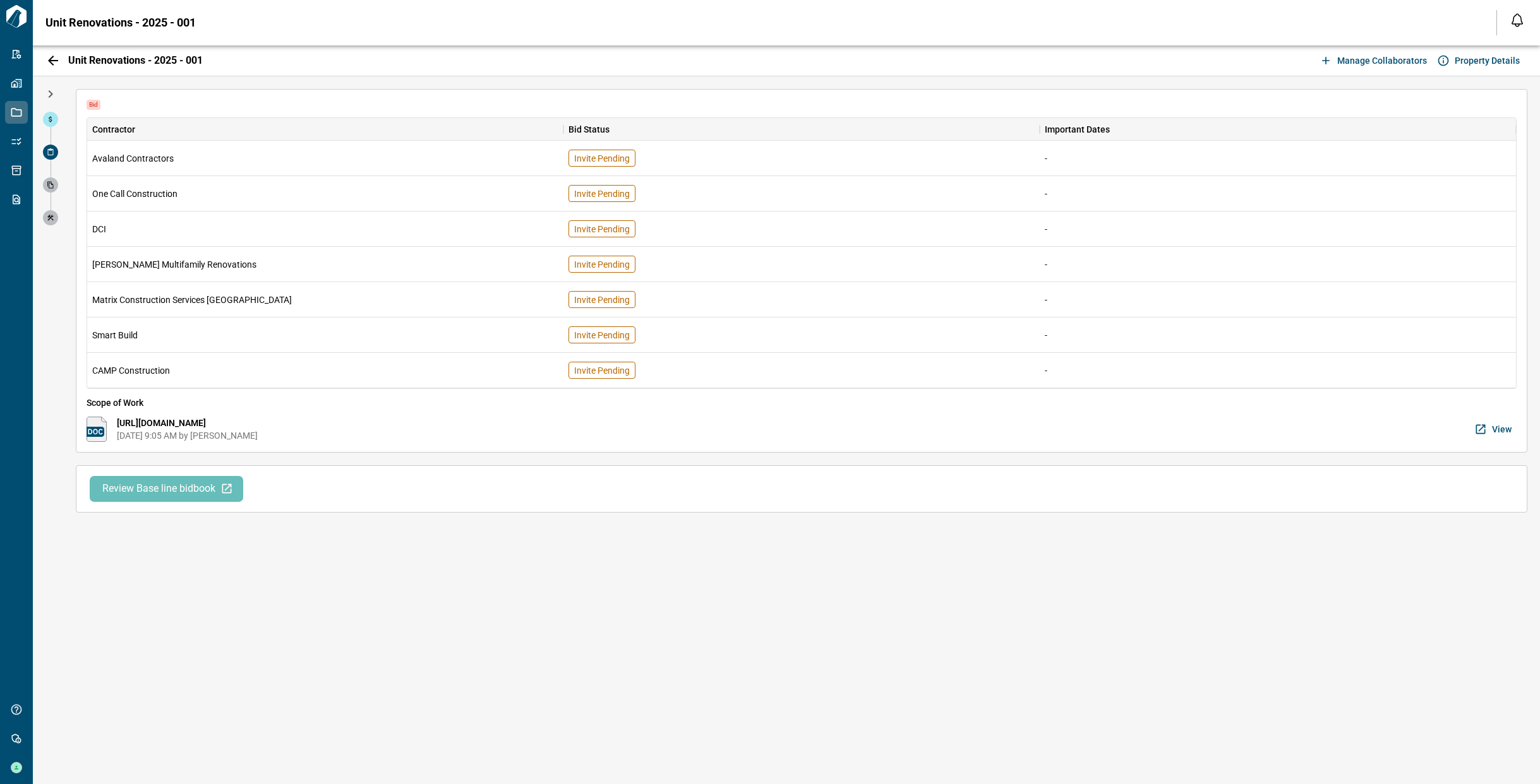
click at [1507, 429] on span "View" at bounding box center [1501, 429] width 20 height 13
click at [52, 59] on icon "button" at bounding box center [53, 60] width 15 height 15
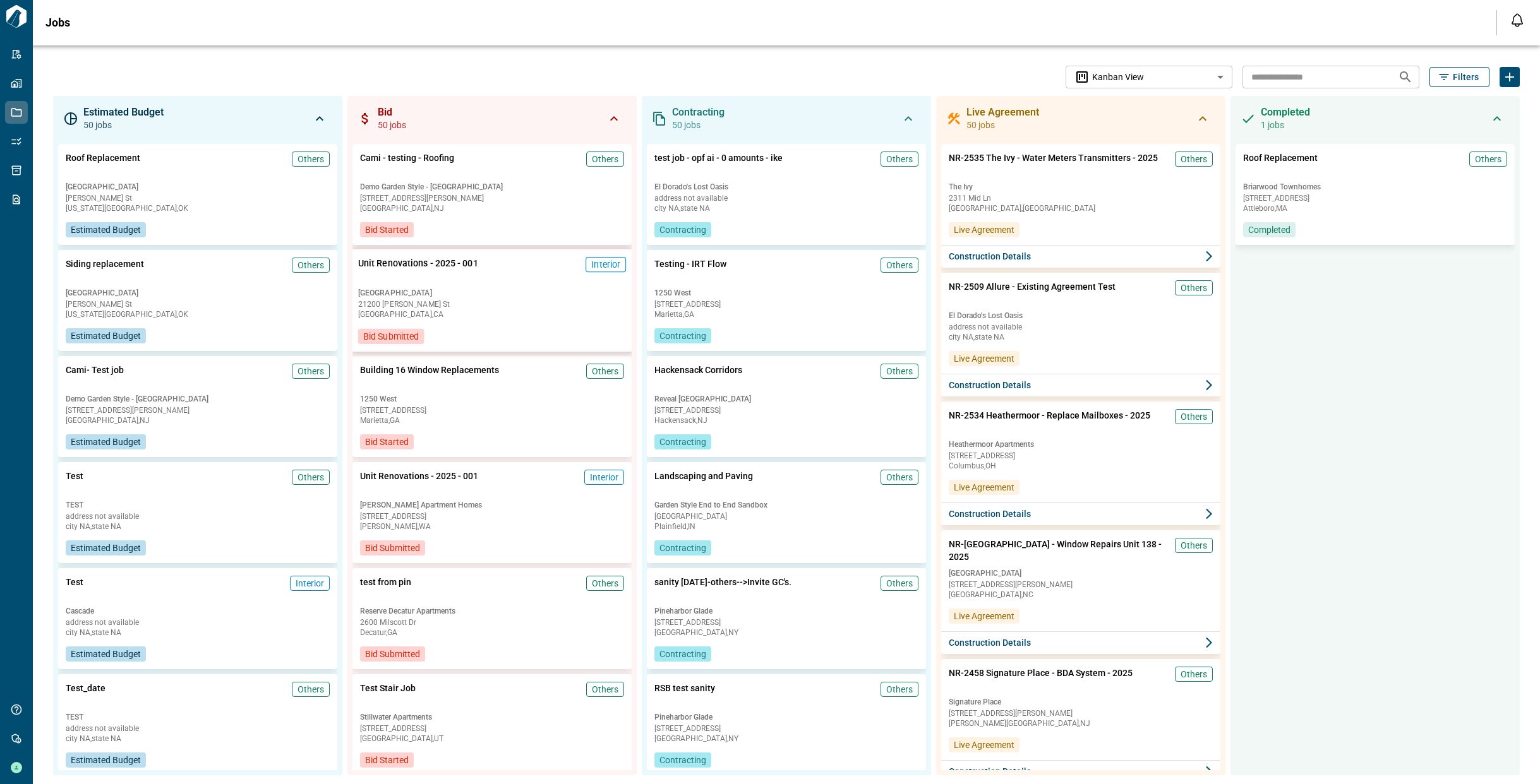
click at [542, 296] on span "[GEOGRAPHIC_DATA]" at bounding box center [492, 293] width 267 height 10
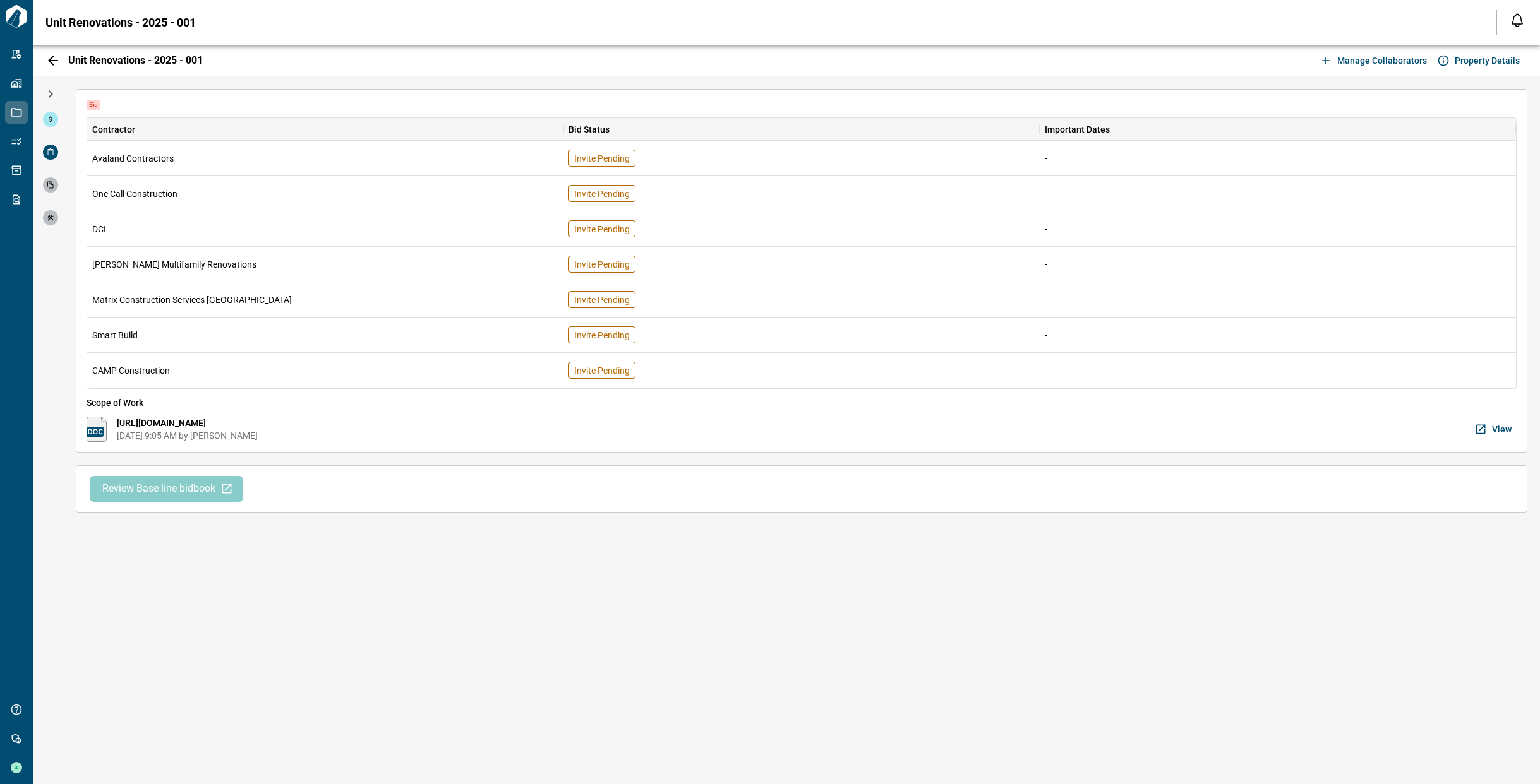
click at [181, 494] on span "Review Base line bidbook" at bounding box center [159, 488] width 113 height 13
click at [50, 61] on icon "button" at bounding box center [53, 61] width 10 height 10
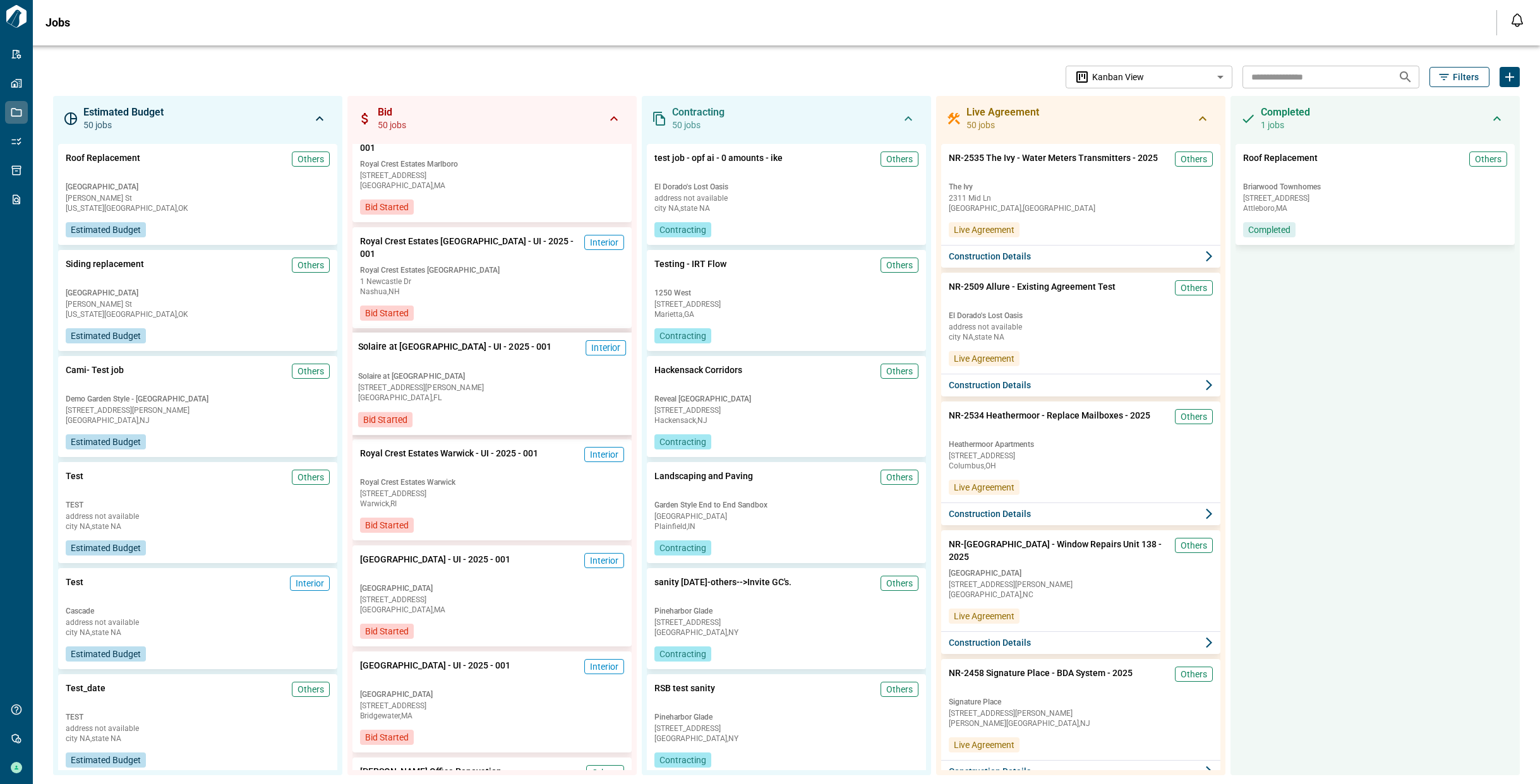
scroll to position [764, 0]
click at [1438, 79] on icon "button" at bounding box center [1444, 77] width 13 height 13
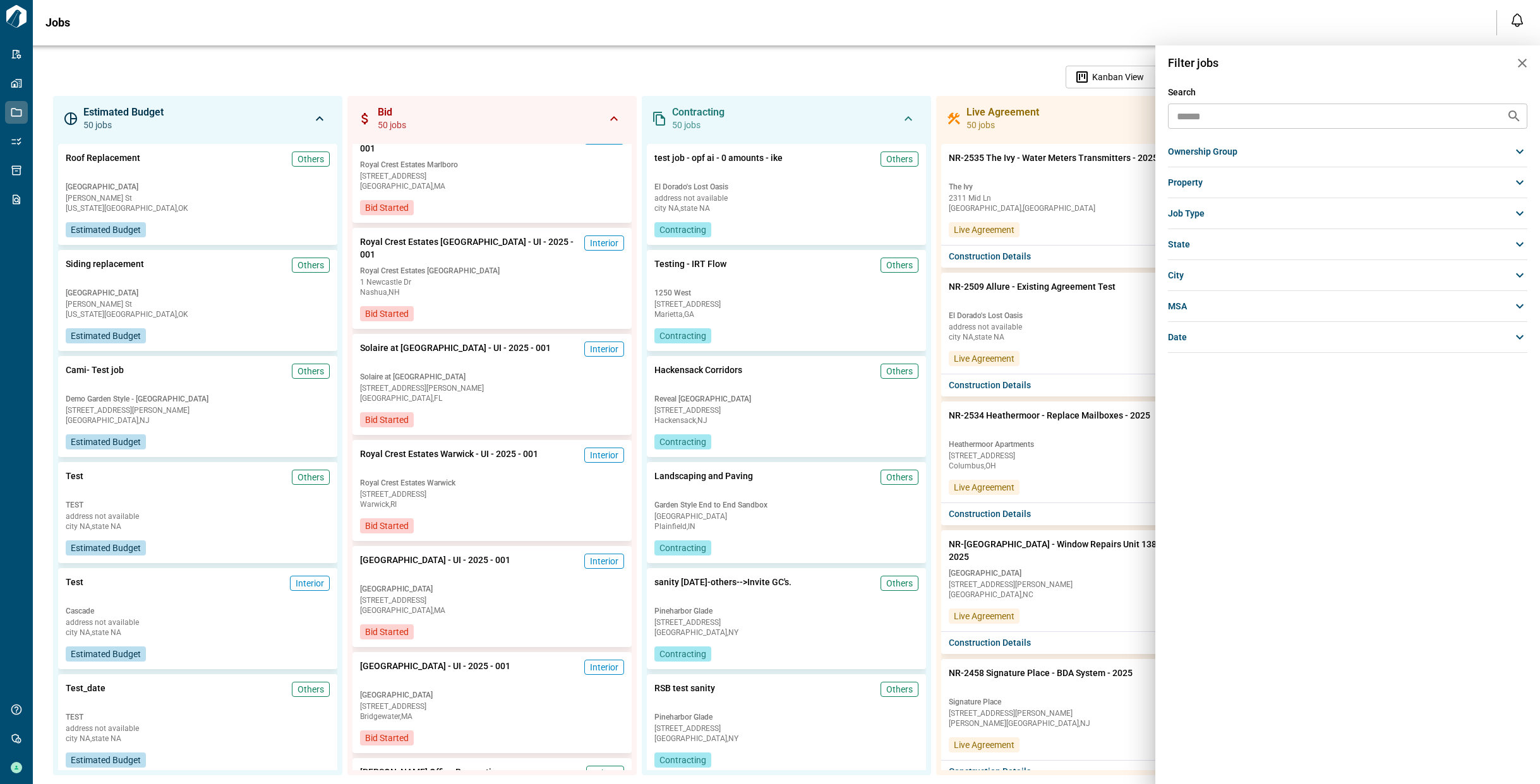
click at [1210, 149] on span "ownership group" at bounding box center [1203, 152] width 69 height 13
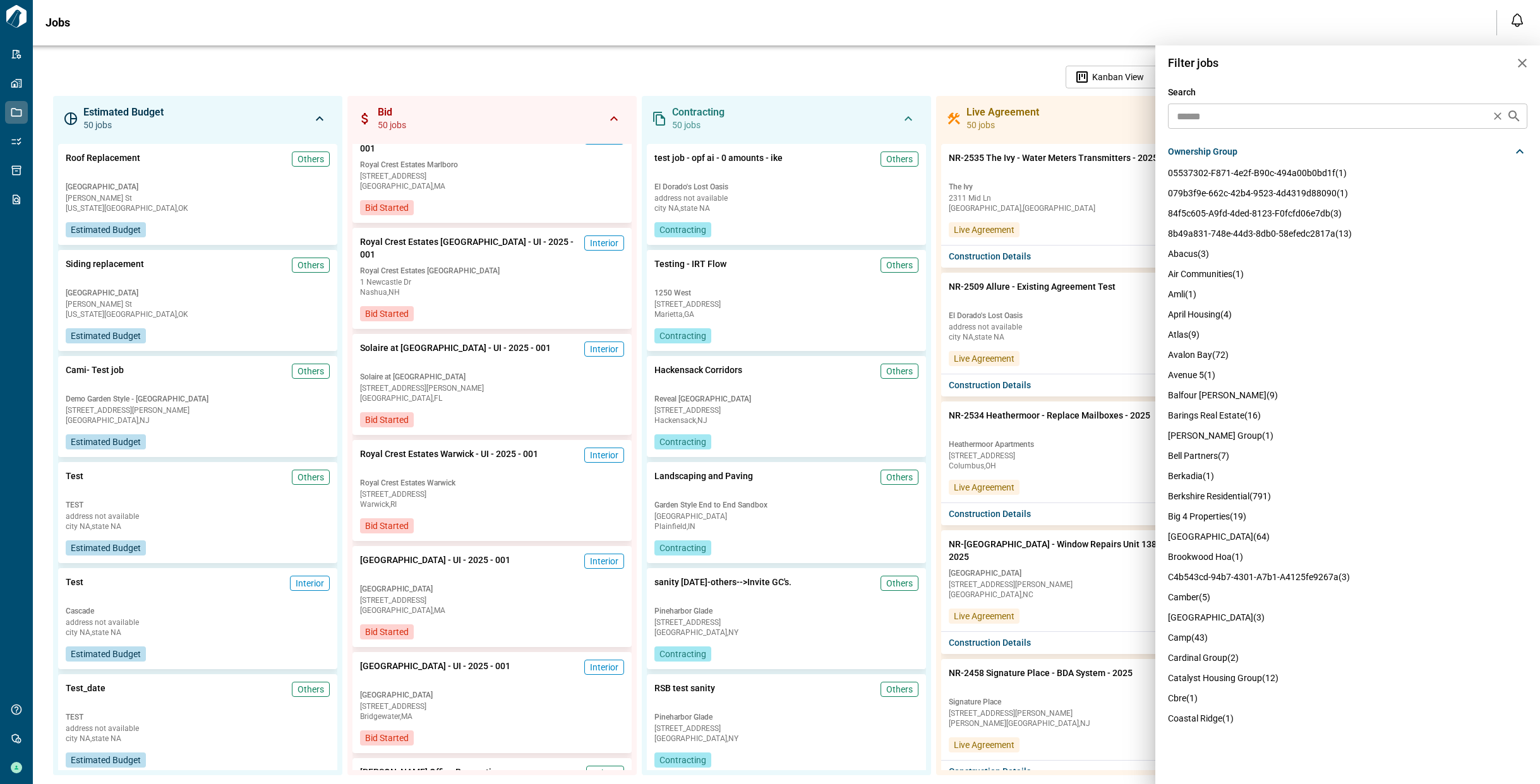
click at [1216, 122] on input "text" at bounding box center [1329, 116] width 315 height 17
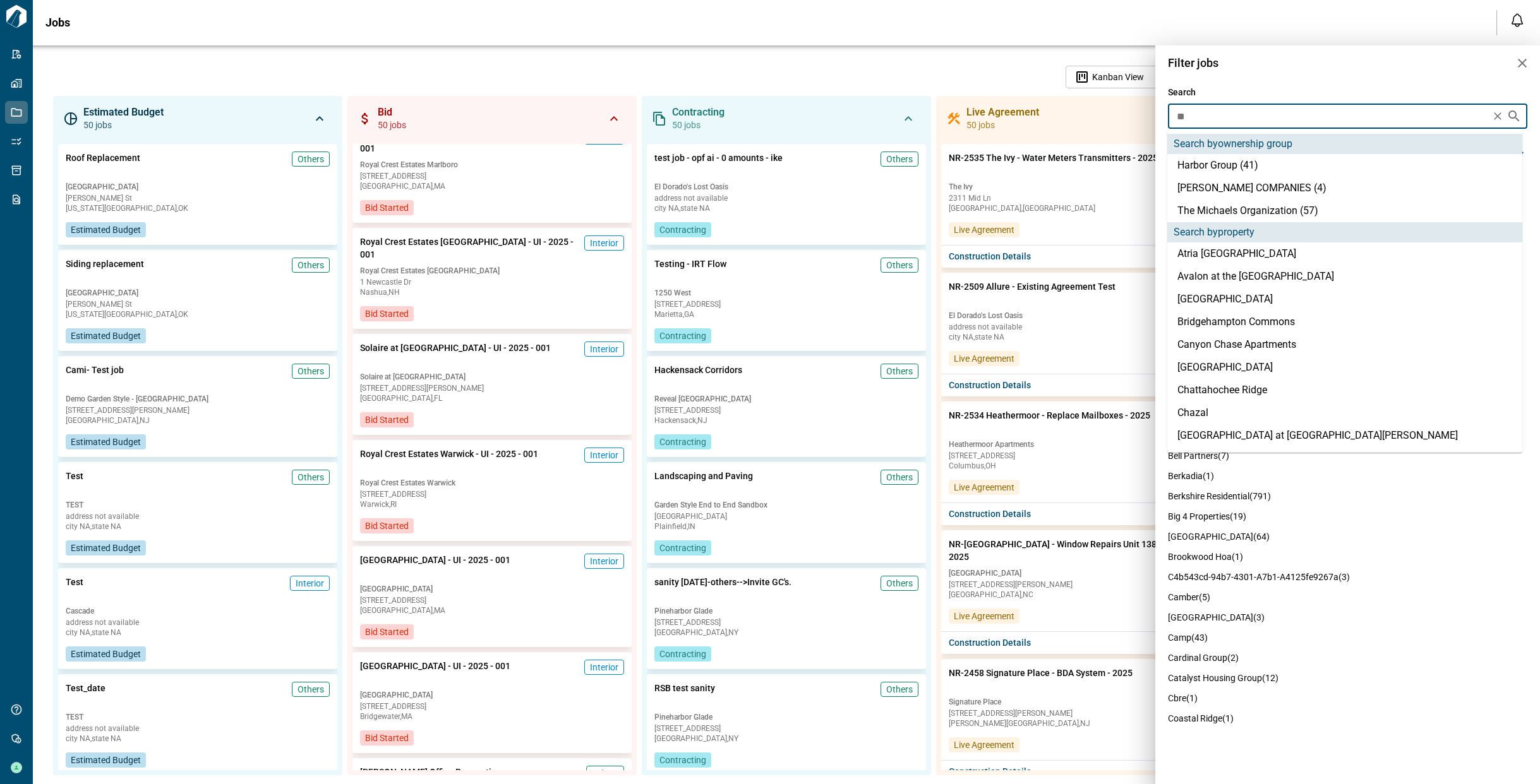
type input "***"
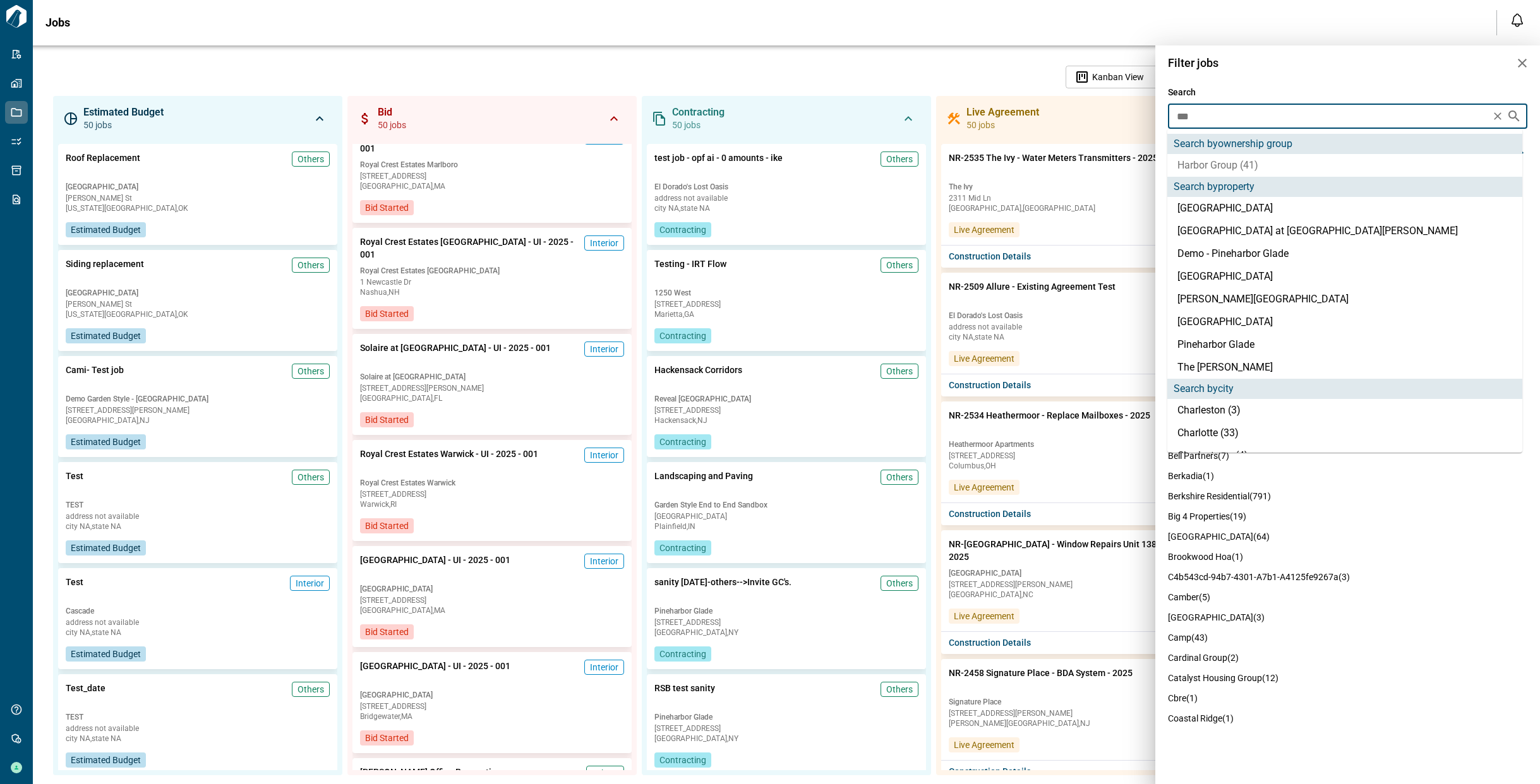
click at [1203, 161] on li "Harbor Group (41)" at bounding box center [1344, 165] width 355 height 23
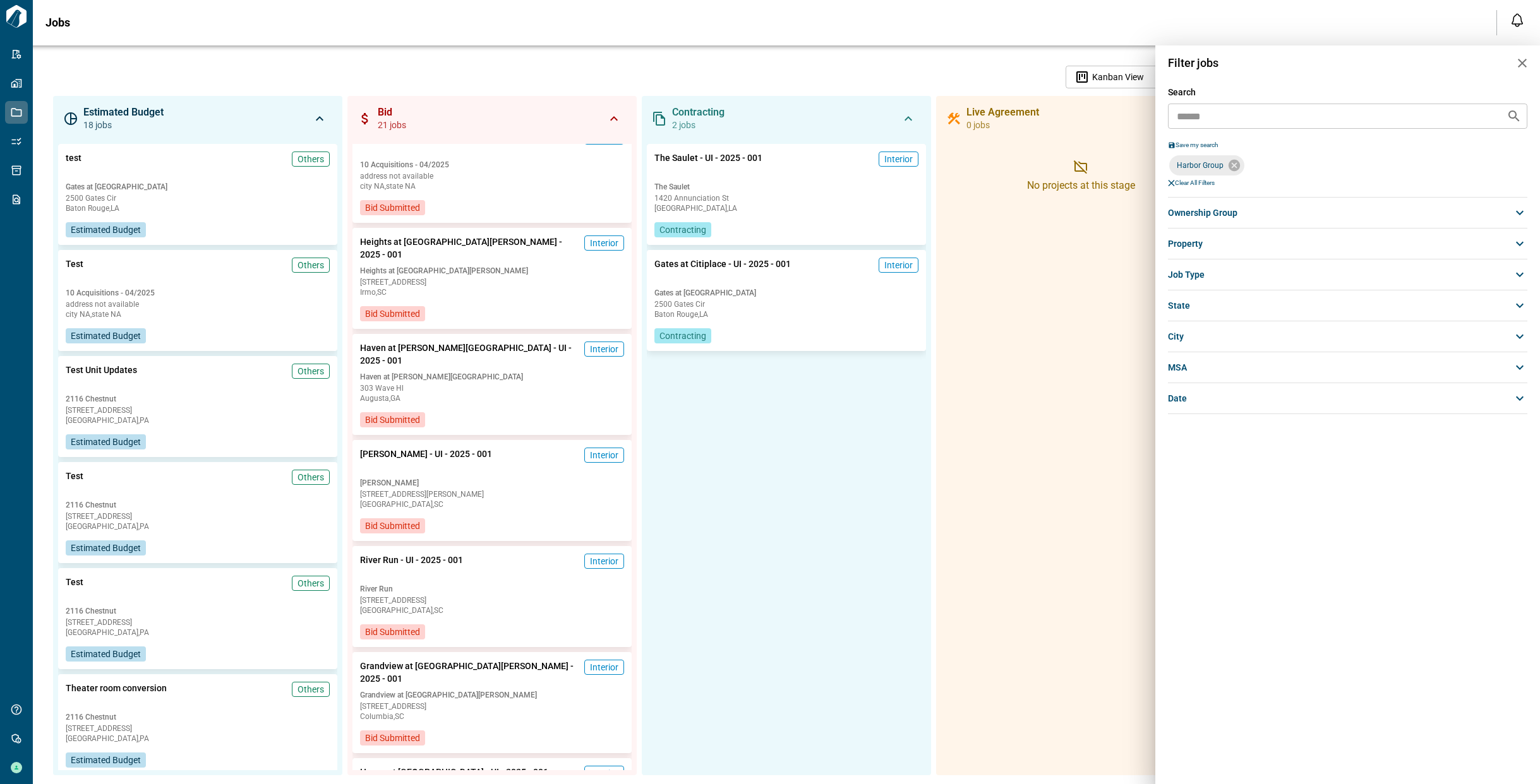
drag, startPoint x: 492, startPoint y: 393, endPoint x: 518, endPoint y: 414, distance: 33.4
click at [492, 394] on div at bounding box center [770, 392] width 1540 height 784
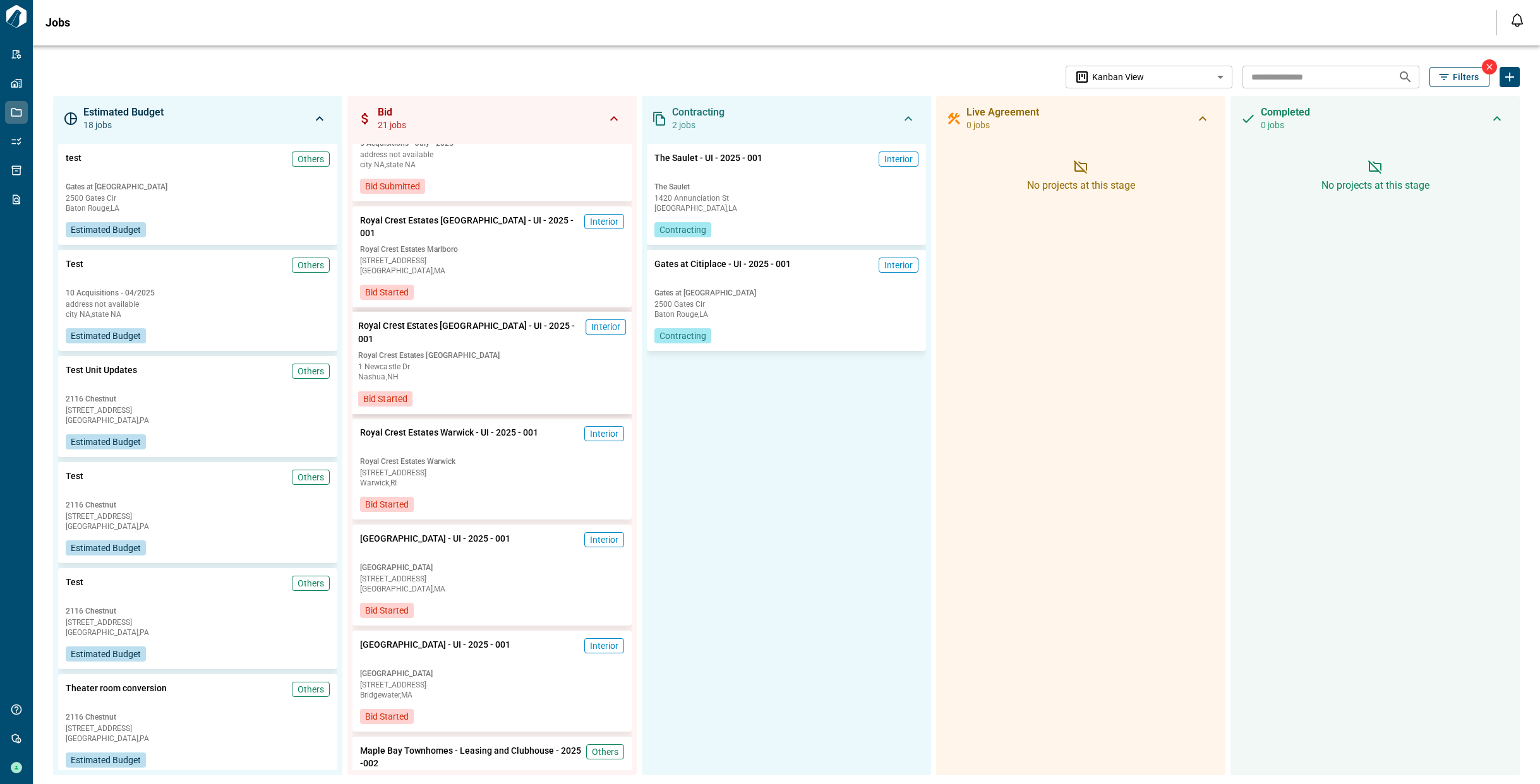
scroll to position [0, 0]
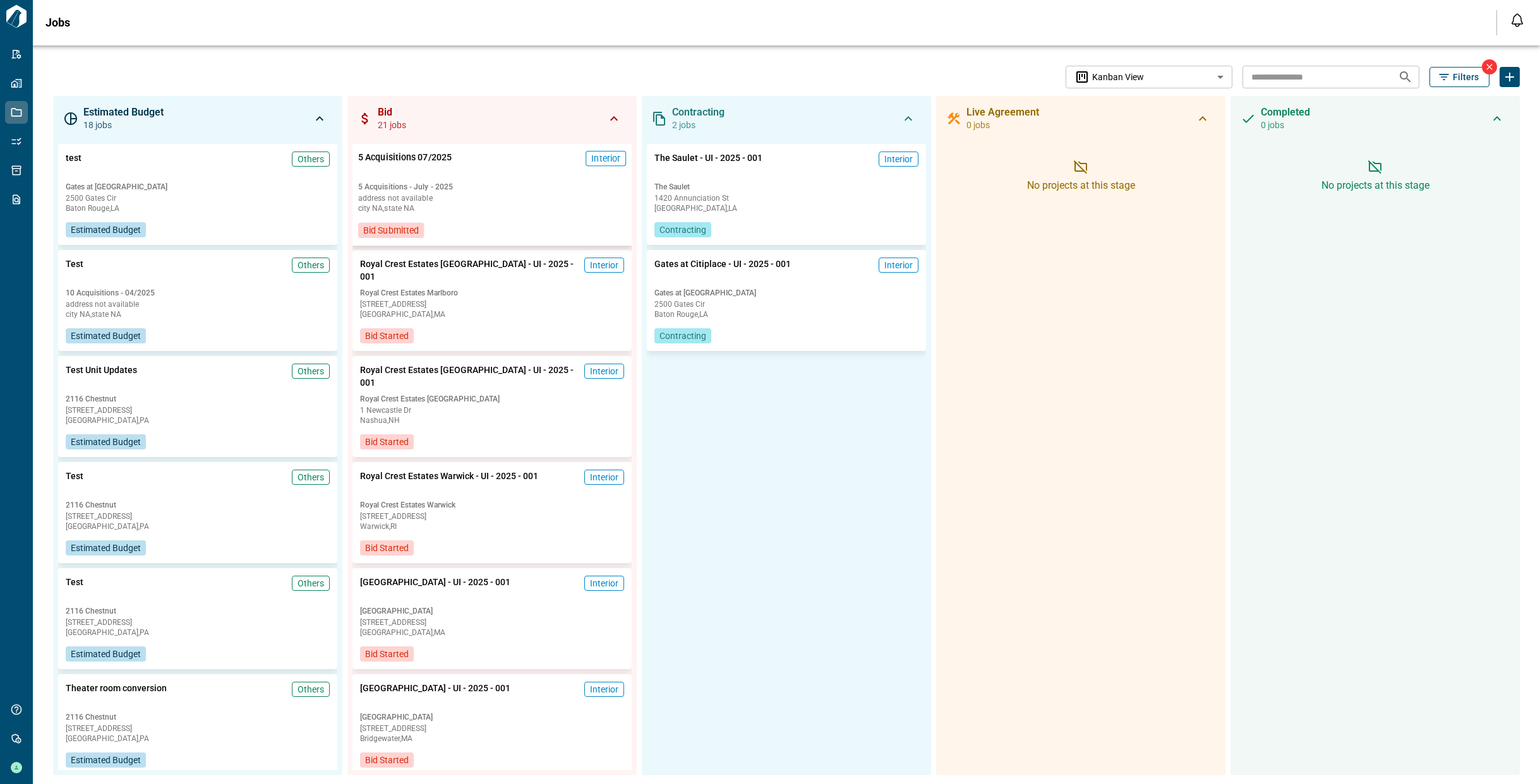
click at [455, 187] on span "5 Acquisitions - July - 2025" at bounding box center [492, 186] width 267 height 10
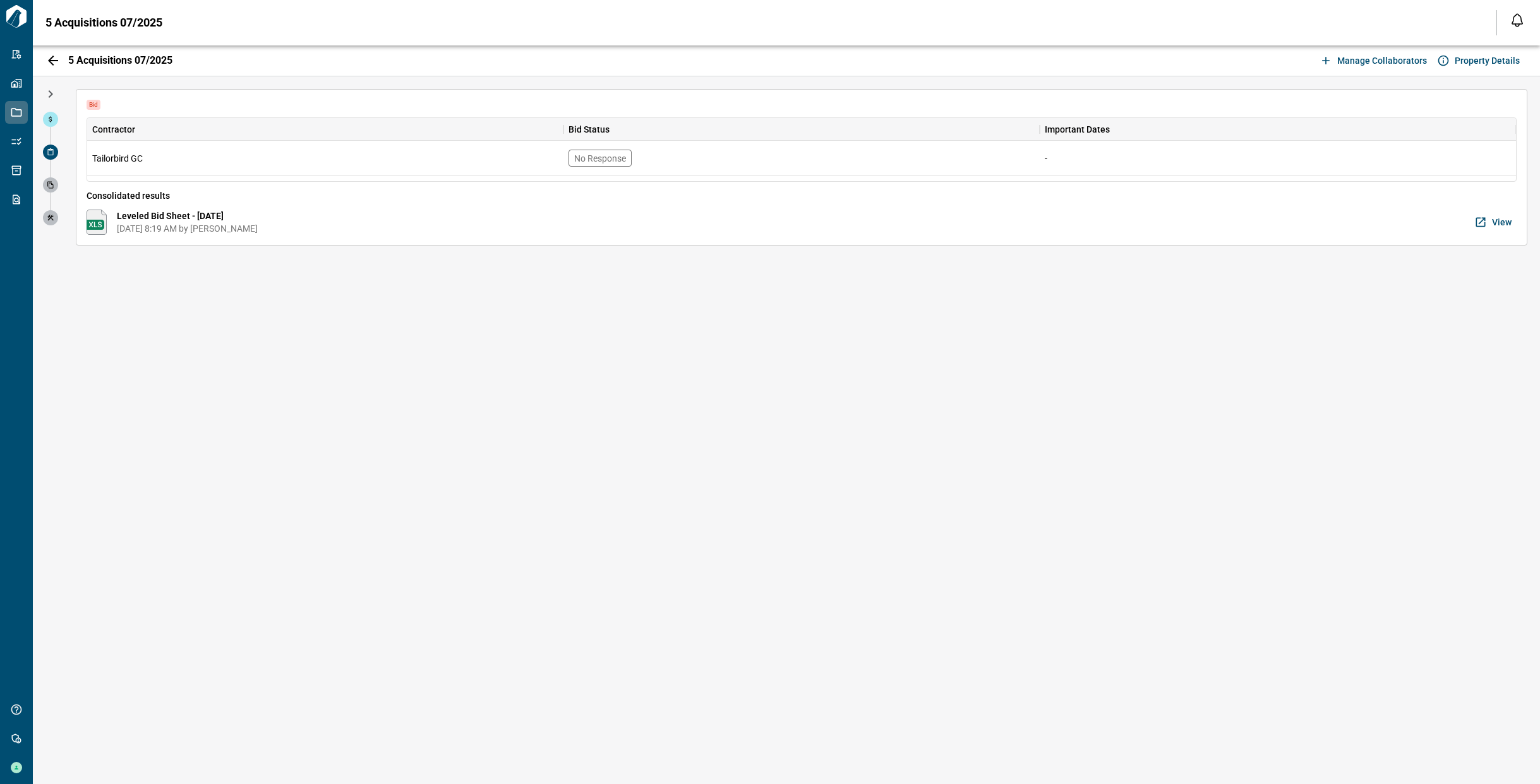
click at [98, 221] on img at bounding box center [97, 223] width 20 height 25
click at [1486, 223] on icon "button" at bounding box center [1480, 223] width 13 height 13
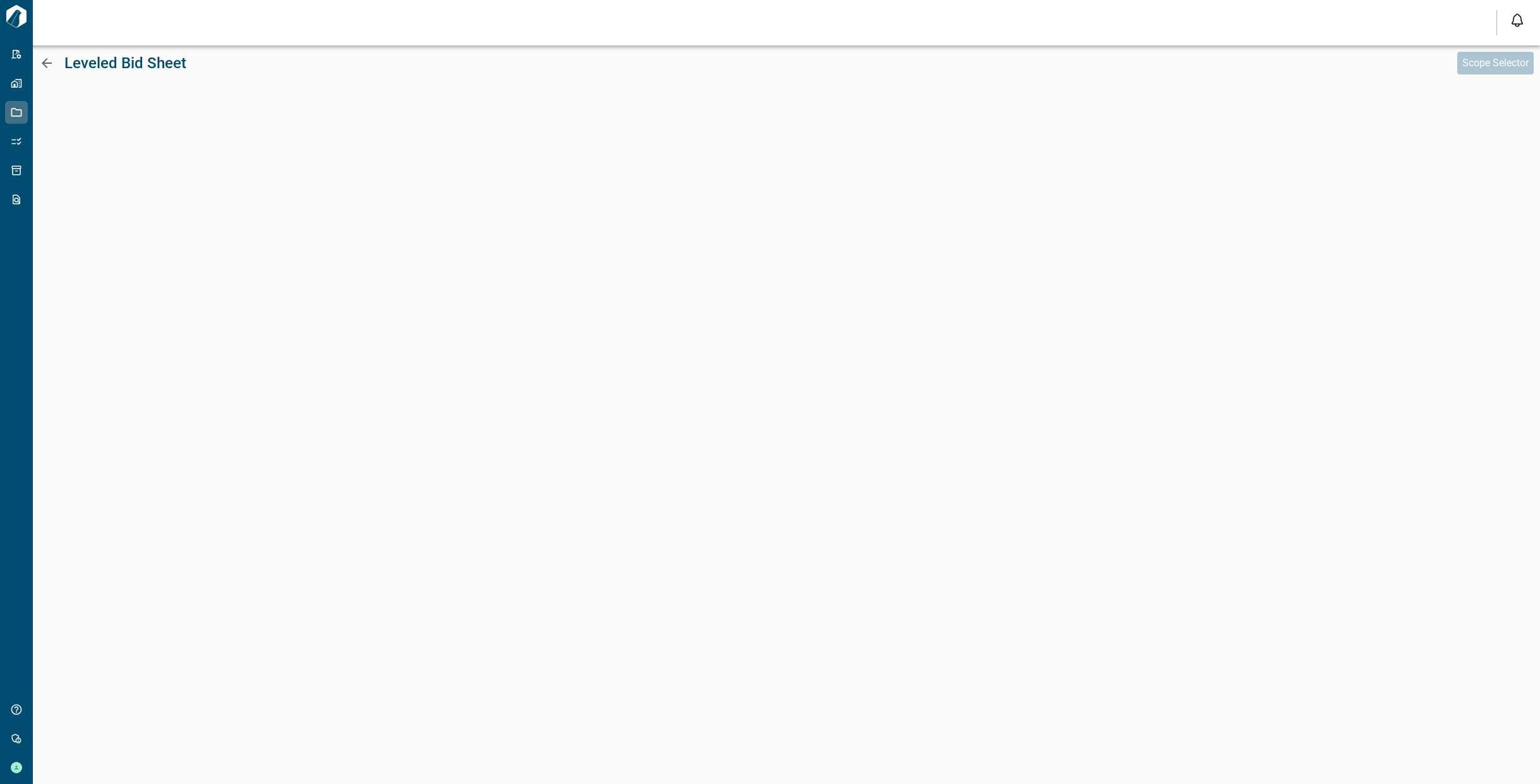
click at [50, 64] on icon at bounding box center [46, 63] width 15 height 15
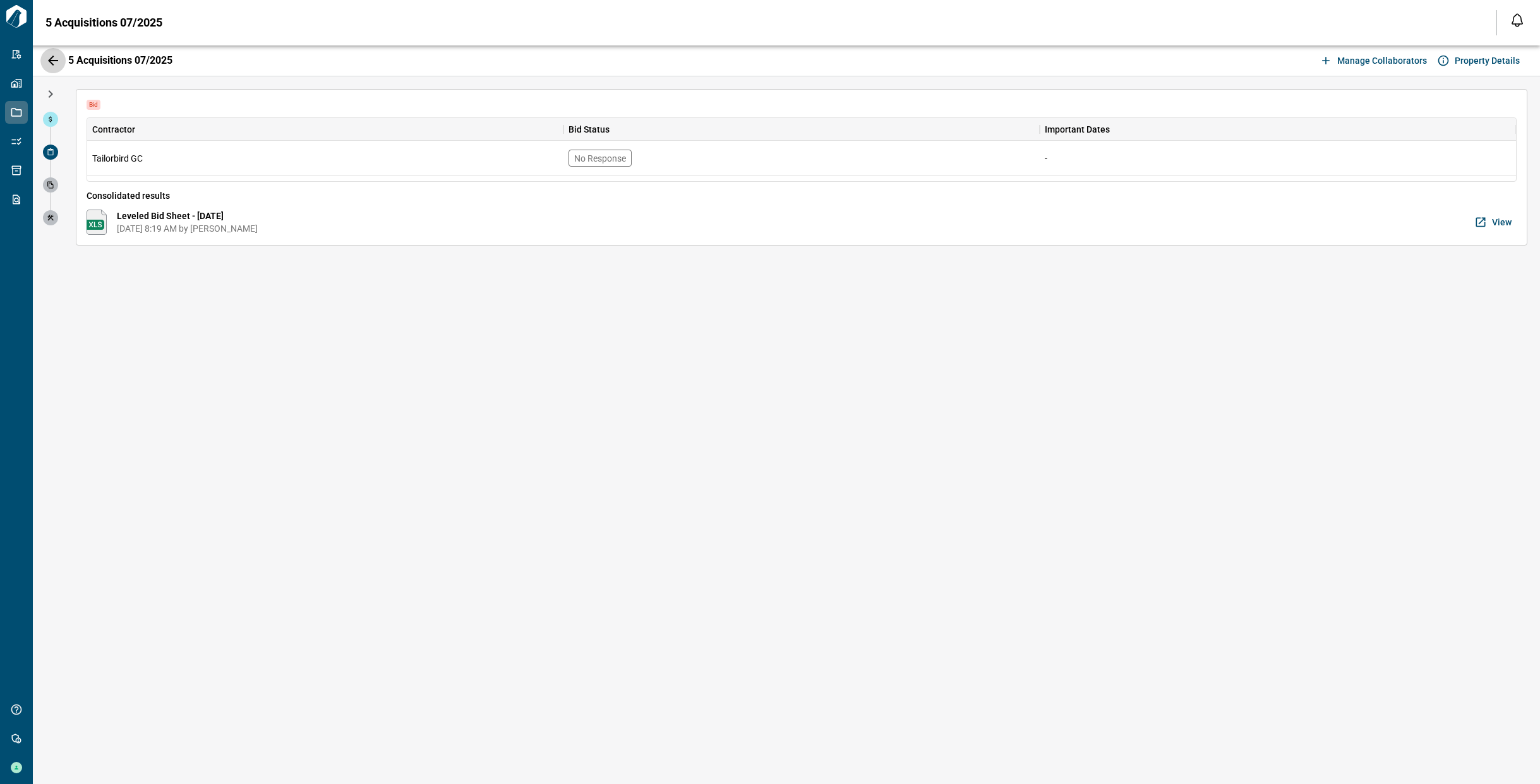
click at [51, 62] on icon "button" at bounding box center [53, 61] width 10 height 10
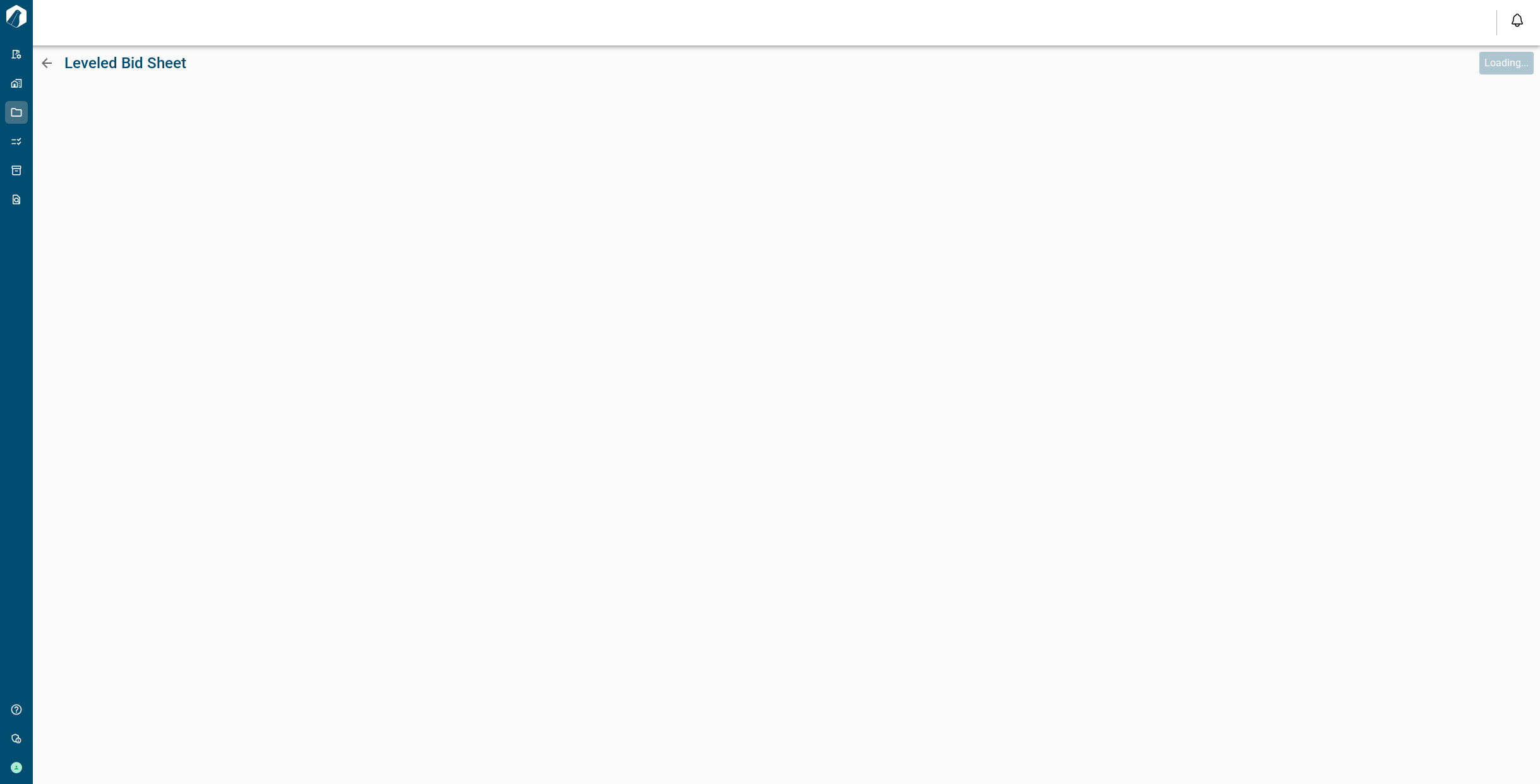
click at [50, 66] on icon at bounding box center [46, 63] width 15 height 15
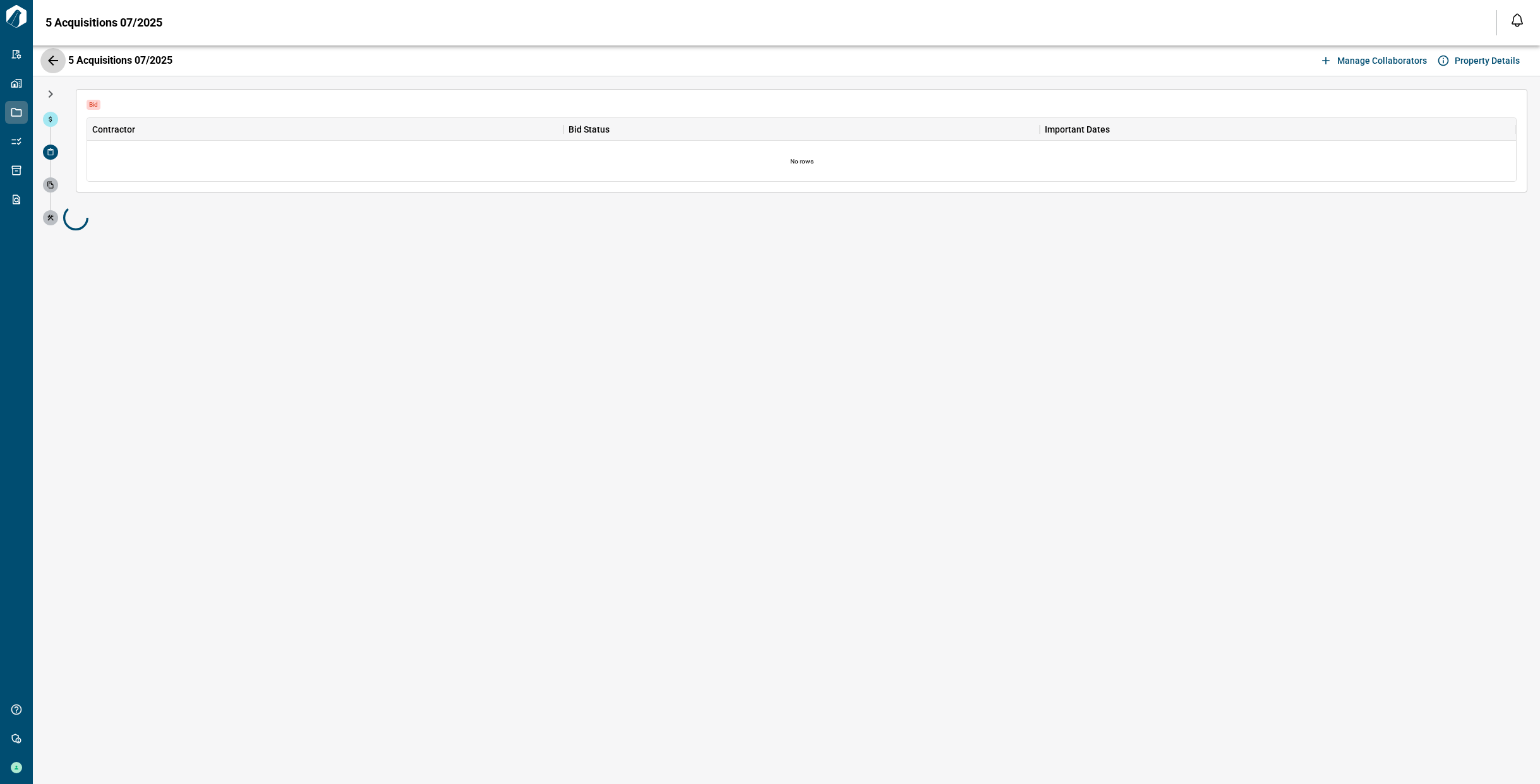
click at [50, 66] on icon "button" at bounding box center [53, 60] width 15 height 15
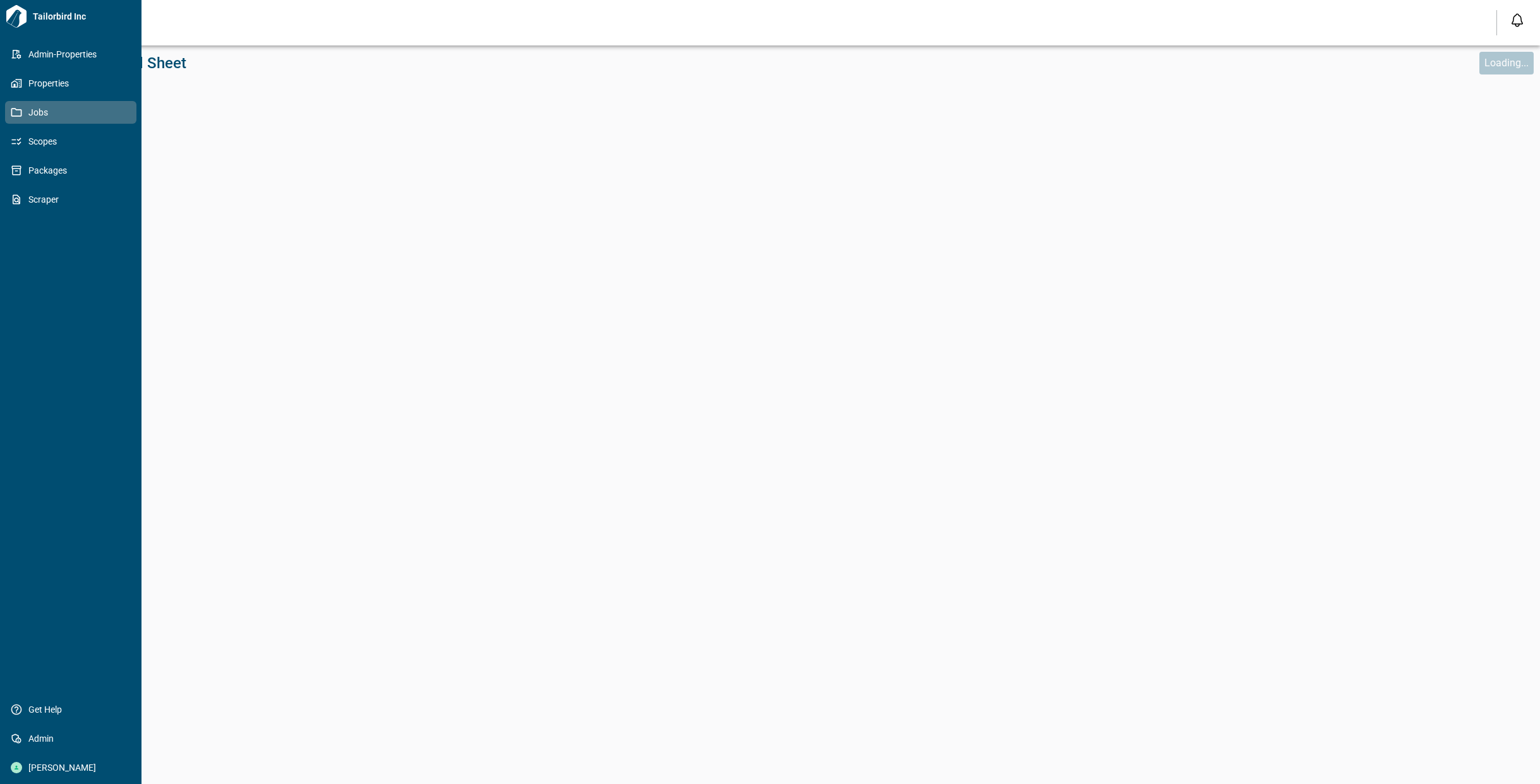
click at [33, 110] on span "Jobs" at bounding box center [73, 112] width 102 height 13
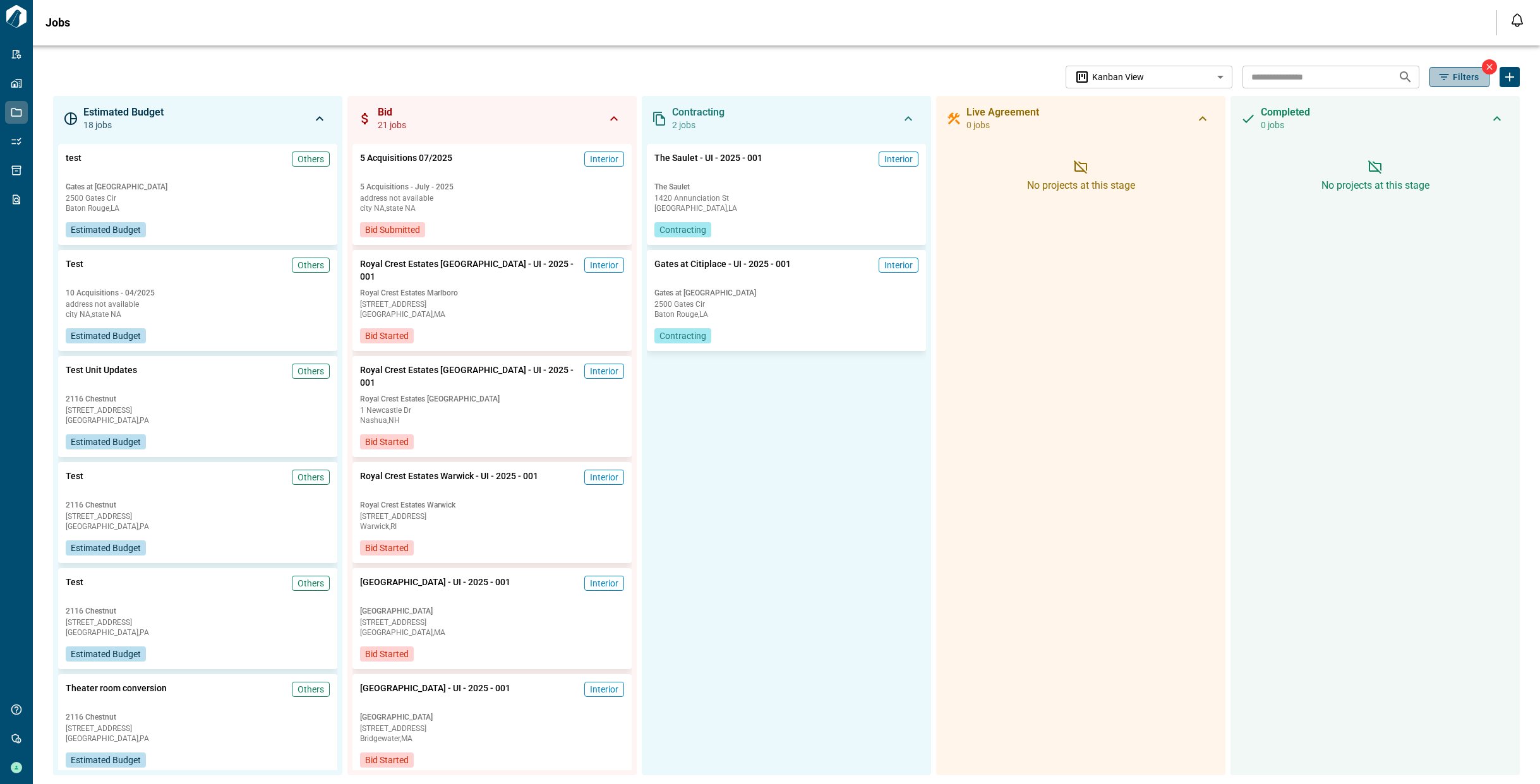
click at [1461, 82] on span "Filters" at bounding box center [1465, 77] width 26 height 13
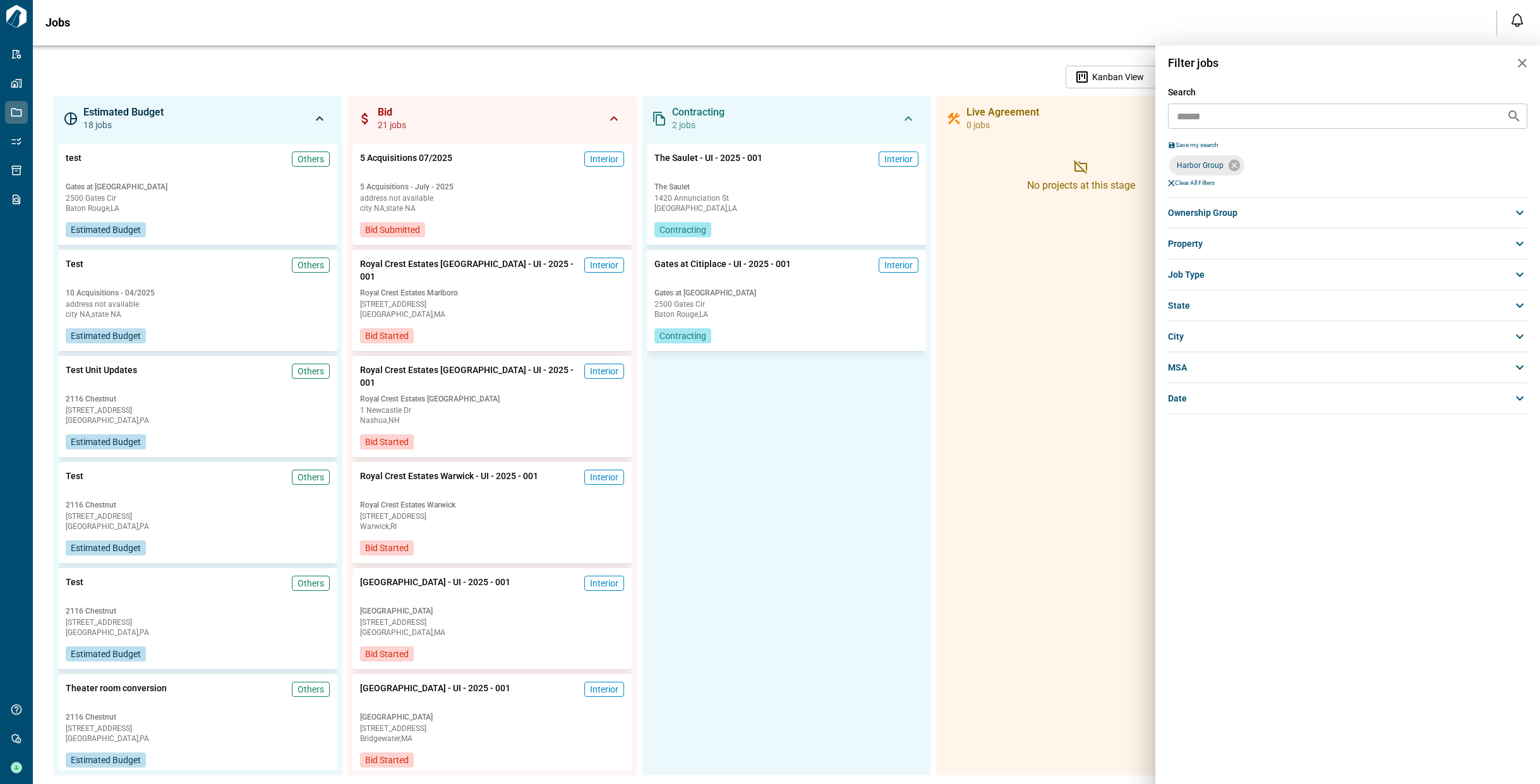
click at [1232, 166] on icon at bounding box center [1234, 166] width 14 height 14
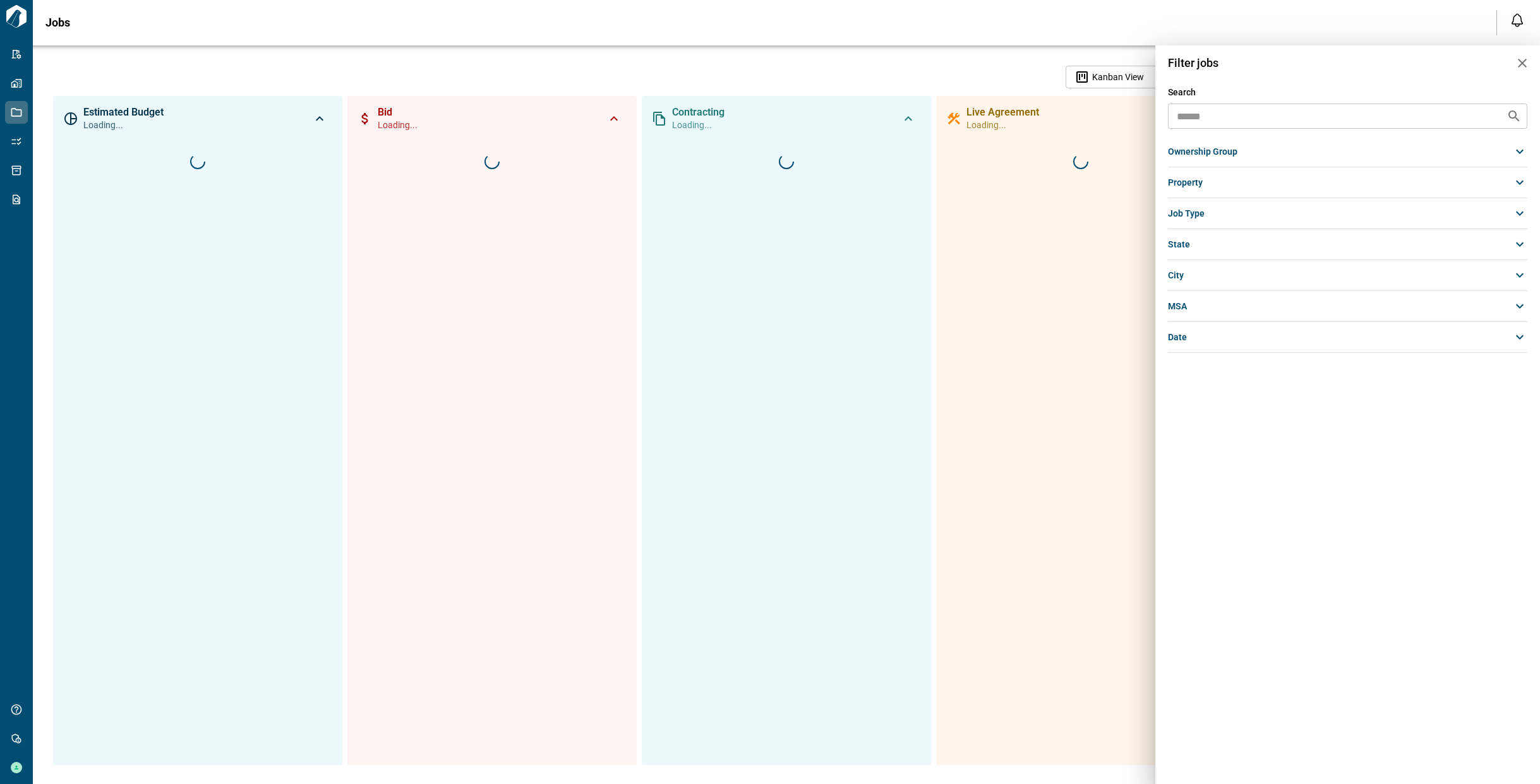
click at [1521, 64] on icon "button" at bounding box center [1522, 63] width 9 height 9
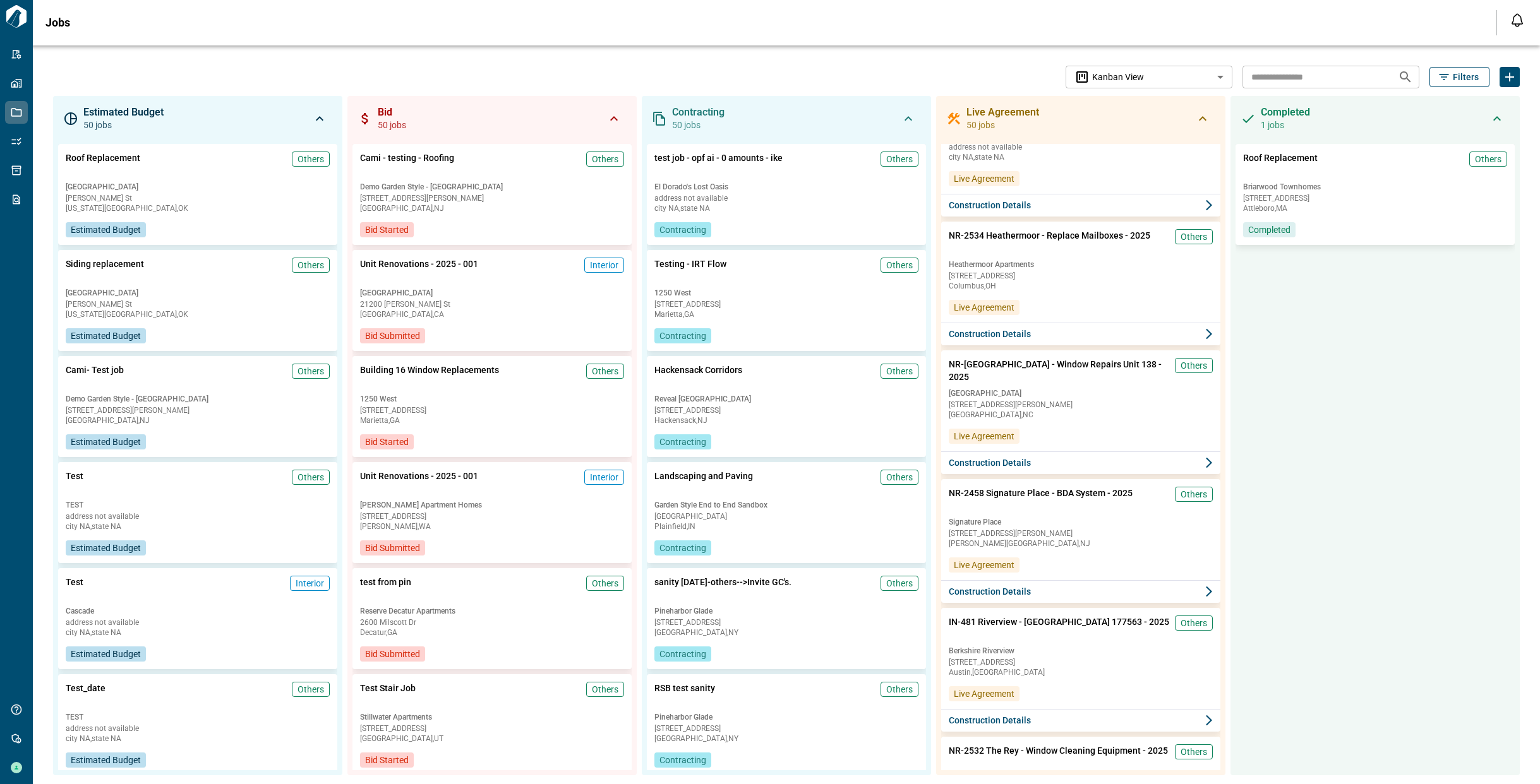
scroll to position [199, 0]
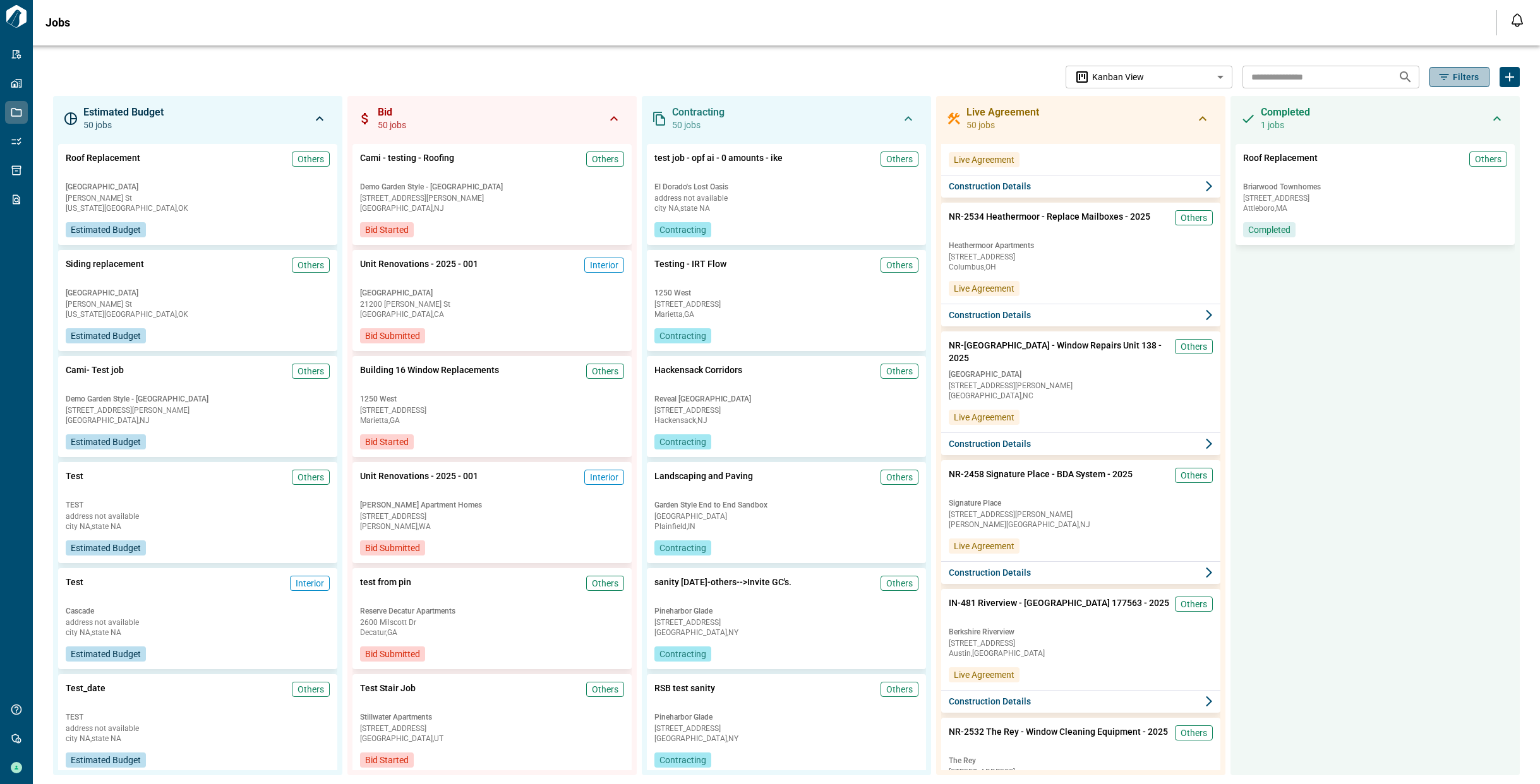
click at [1438, 79] on icon "button" at bounding box center [1444, 77] width 13 height 13
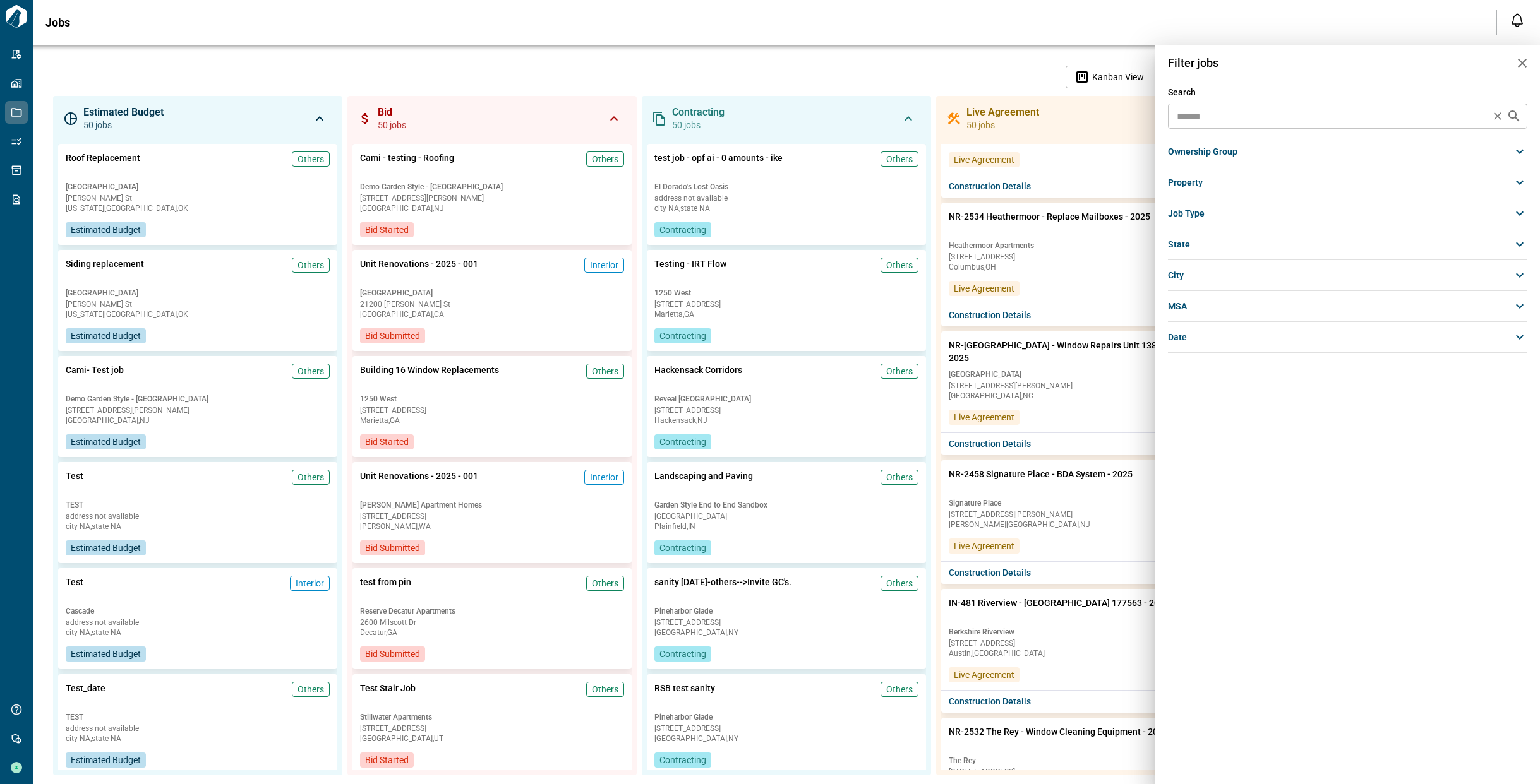
click at [1250, 120] on input "text" at bounding box center [1329, 116] width 315 height 17
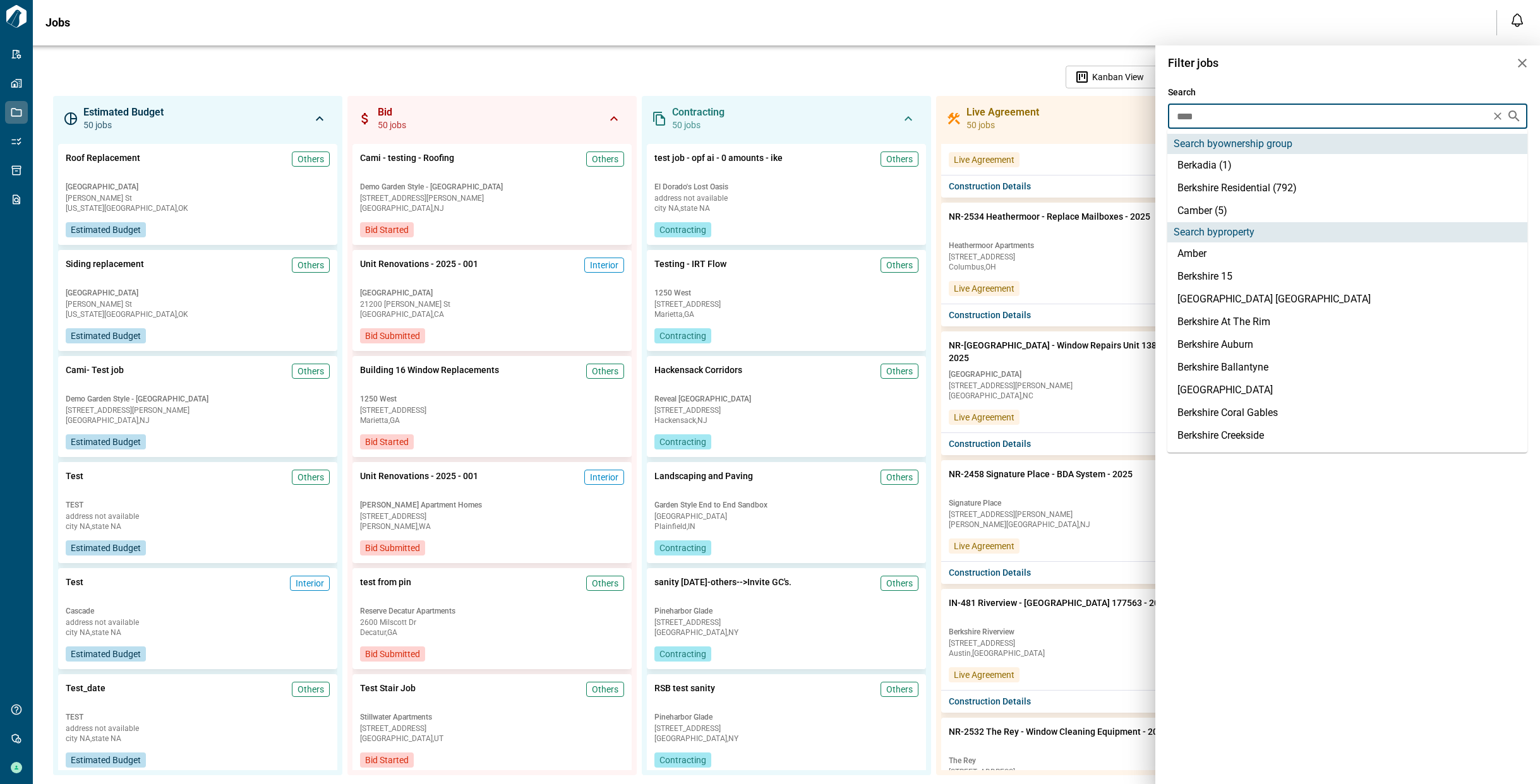
type input "*****"
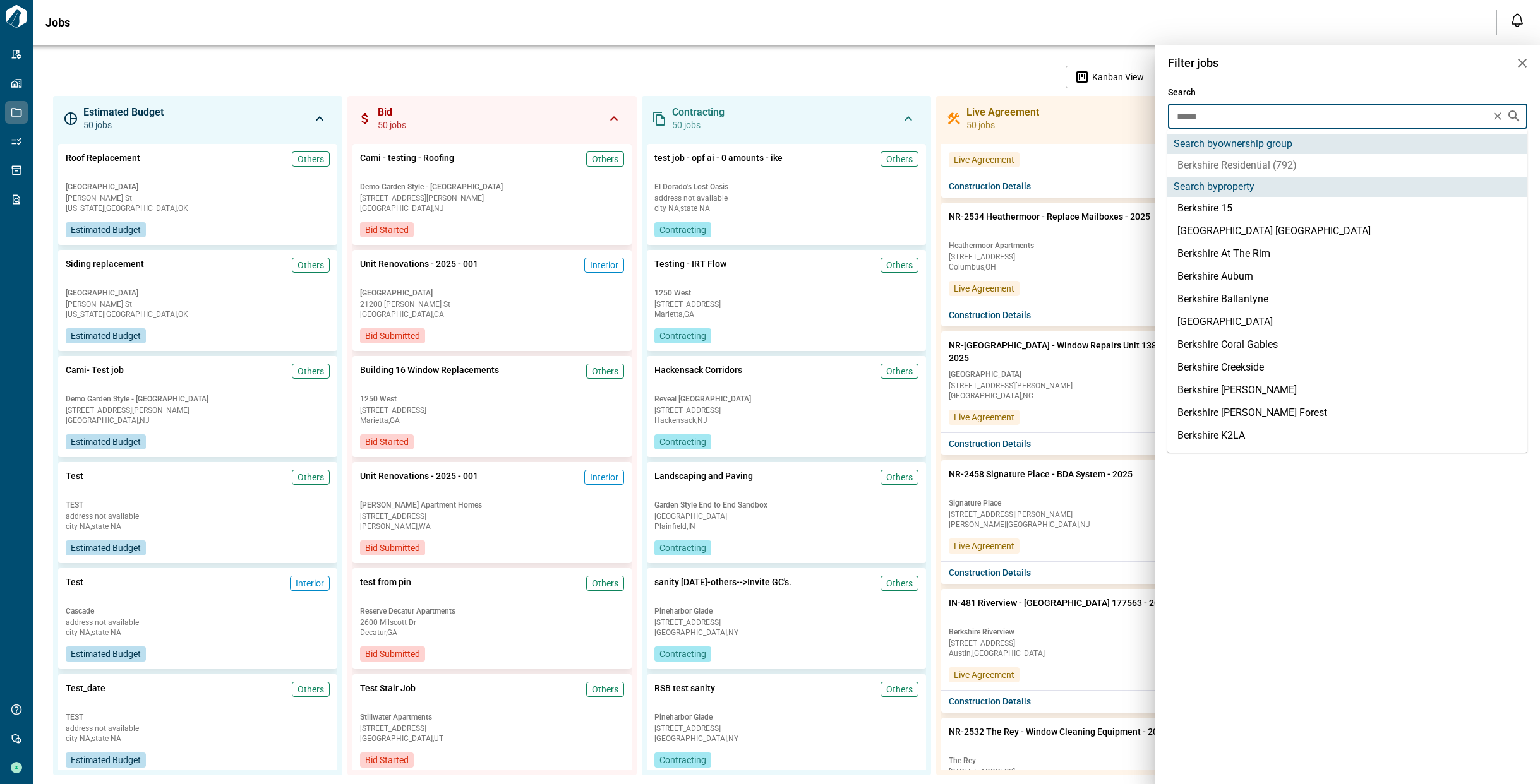
click at [1243, 164] on li "Berkshire Residential (792)" at bounding box center [1347, 165] width 360 height 23
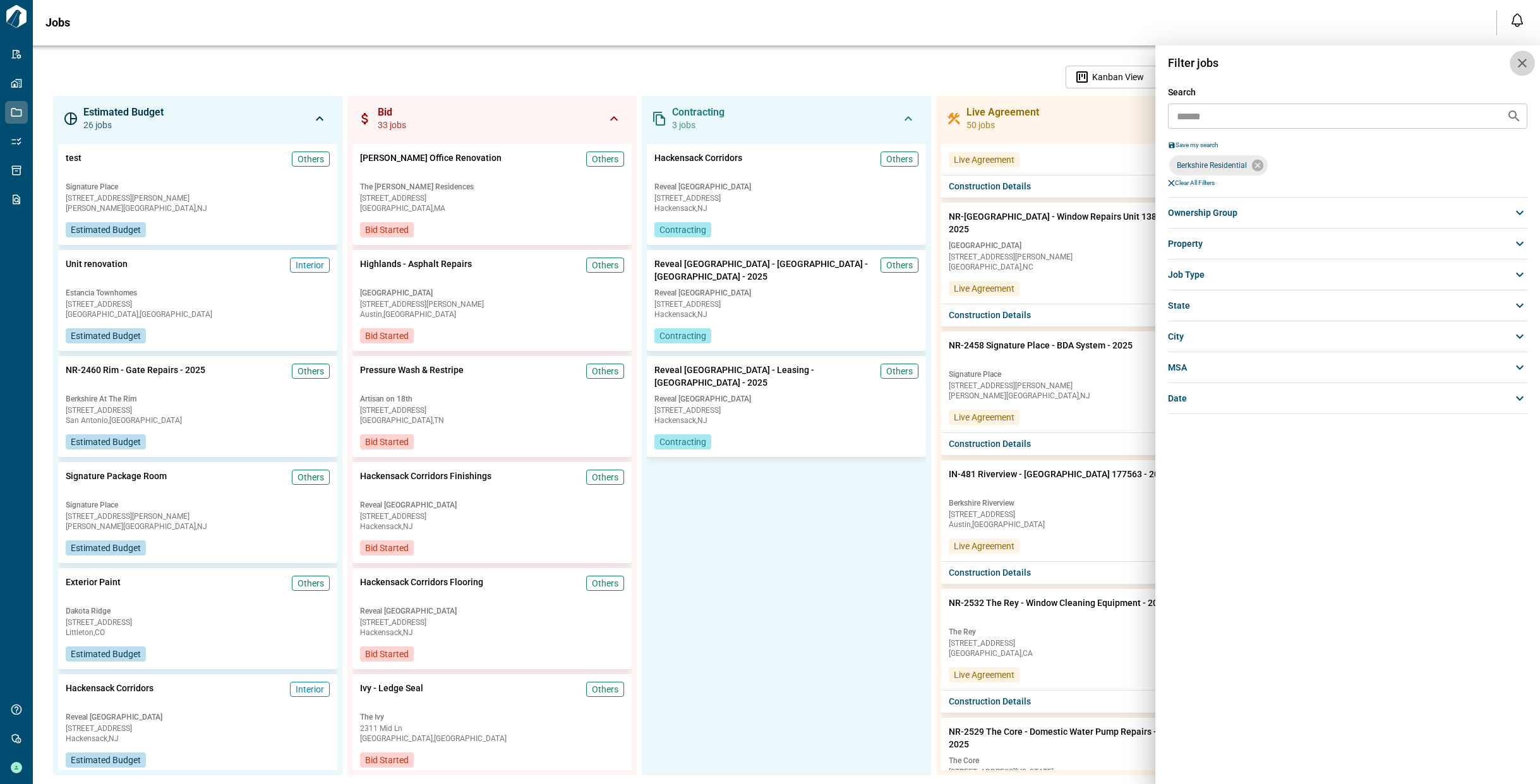
click at [1519, 66] on icon "button" at bounding box center [1522, 63] width 9 height 9
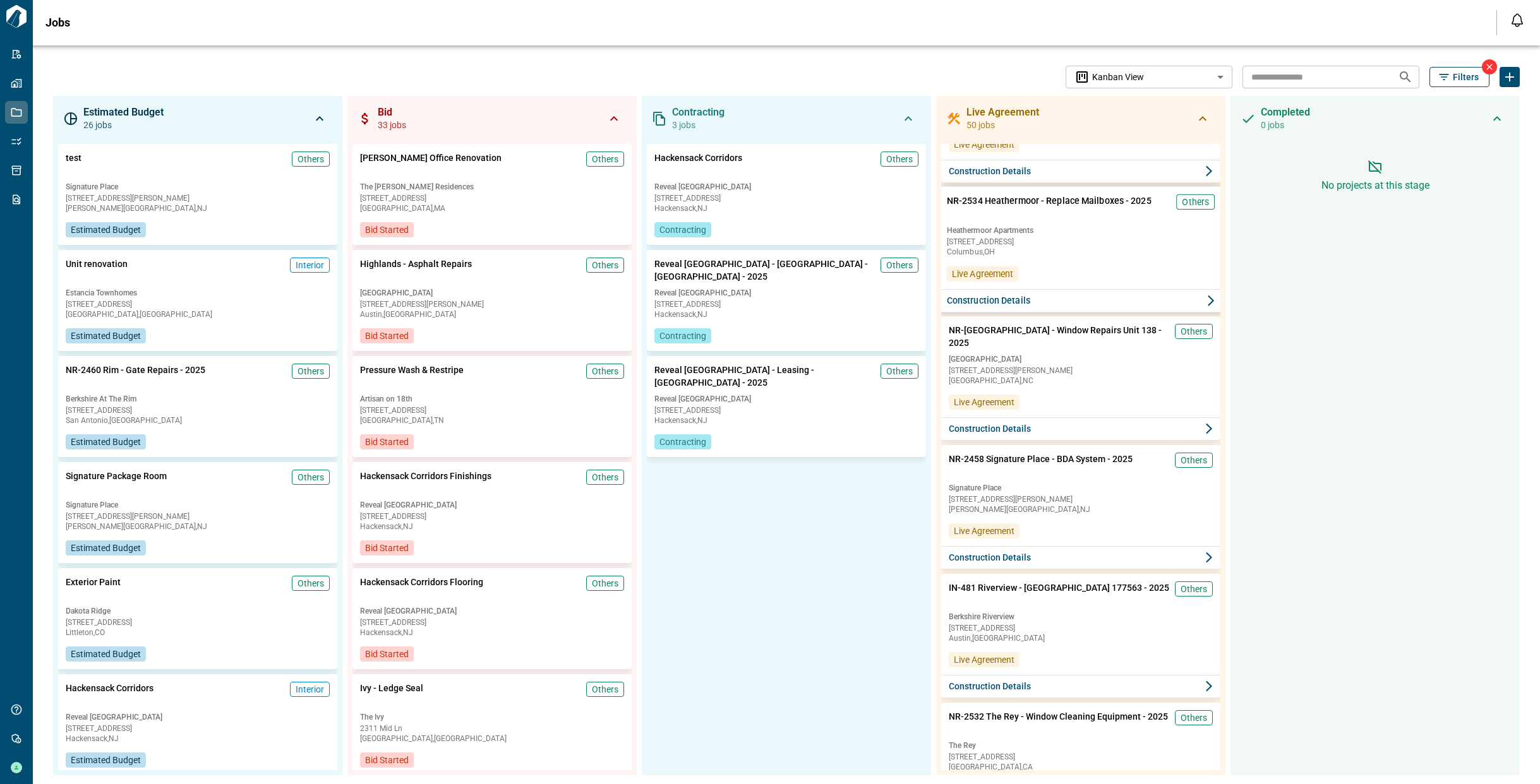
scroll to position [0, 0]
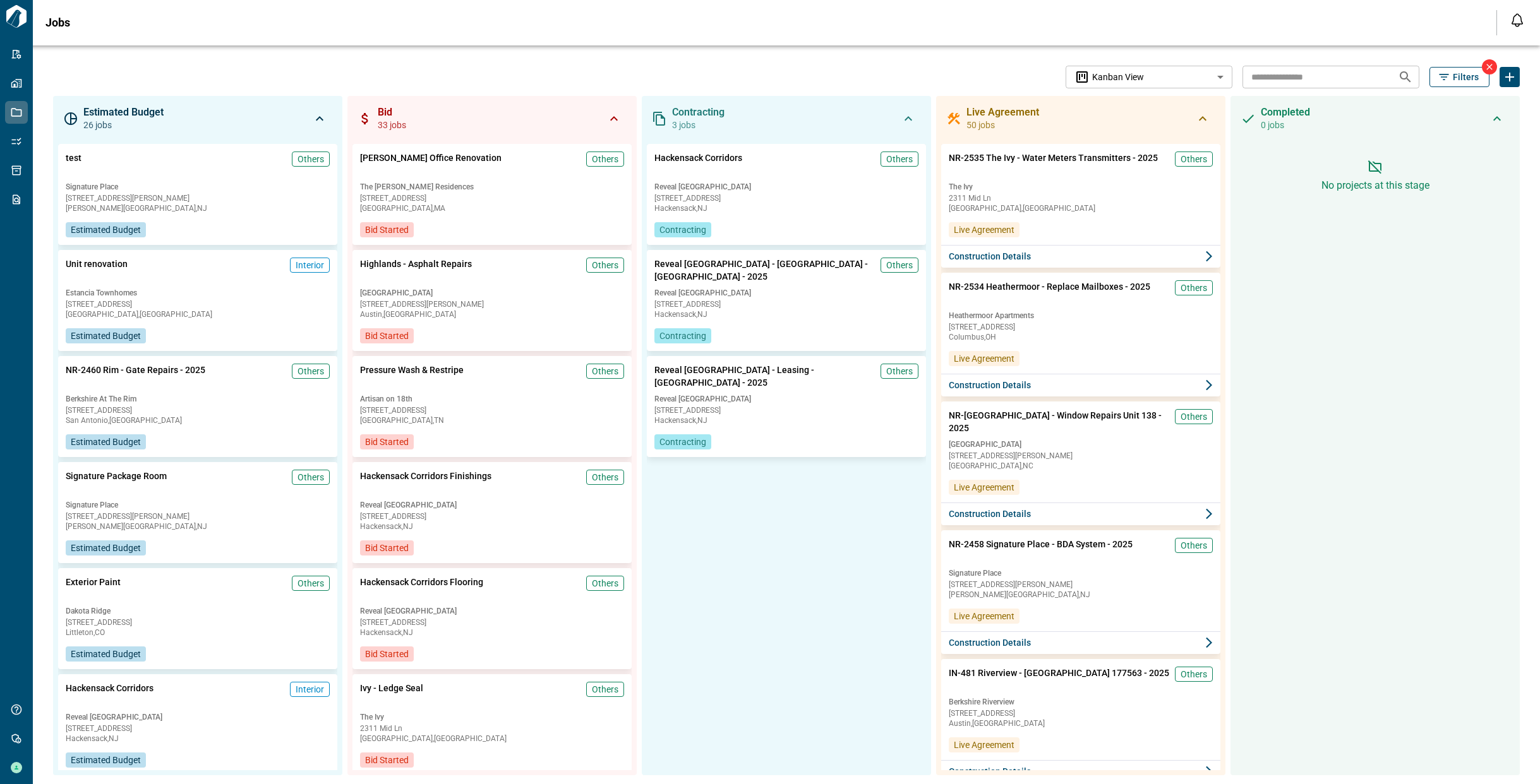
click at [1446, 73] on icon "button" at bounding box center [1444, 77] width 13 height 13
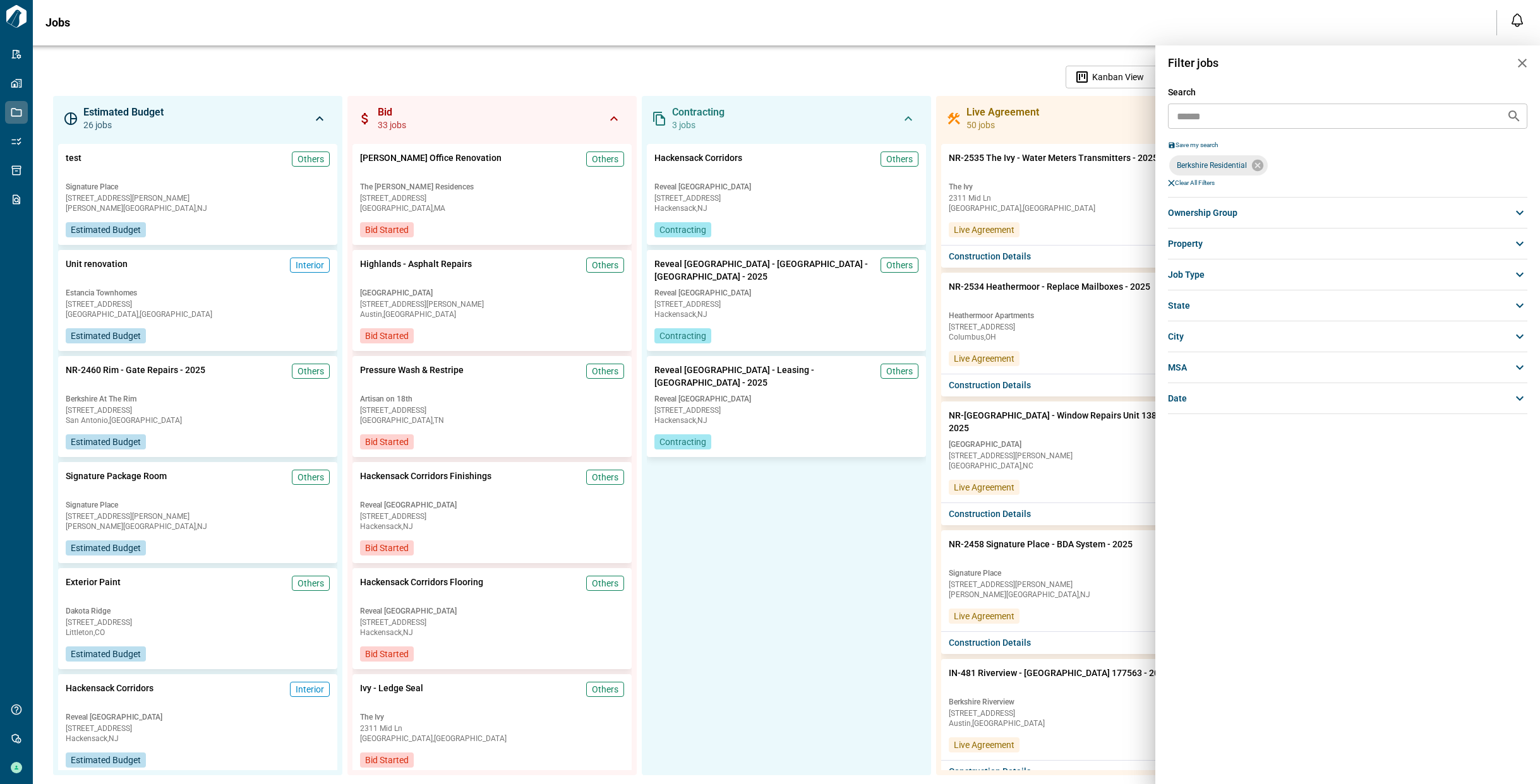
click at [1195, 212] on span "ownership group" at bounding box center [1203, 213] width 69 height 13
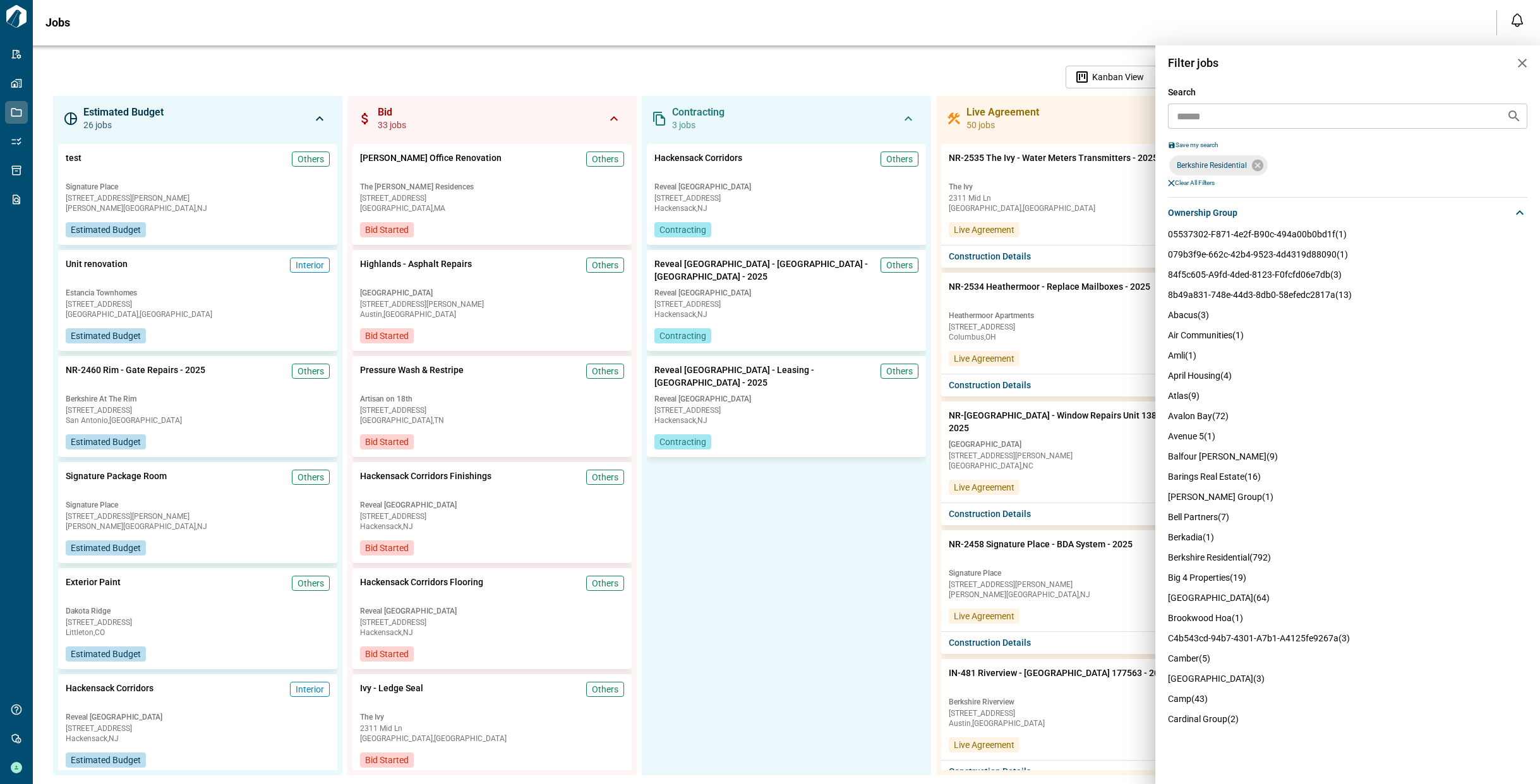
click at [1195, 212] on span "ownership group" at bounding box center [1203, 213] width 69 height 13
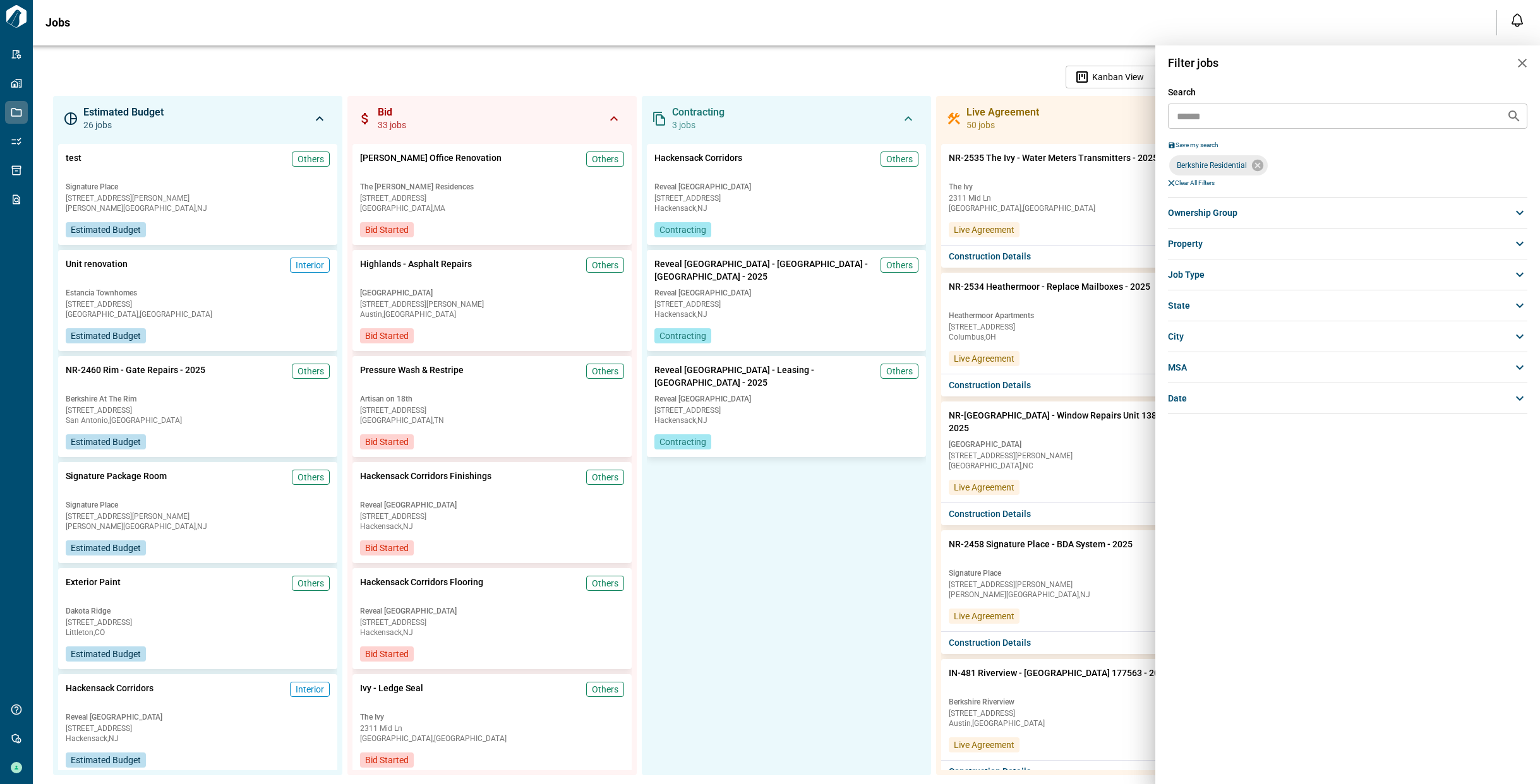
click at [1218, 248] on div "property" at bounding box center [1348, 244] width 360 height 23
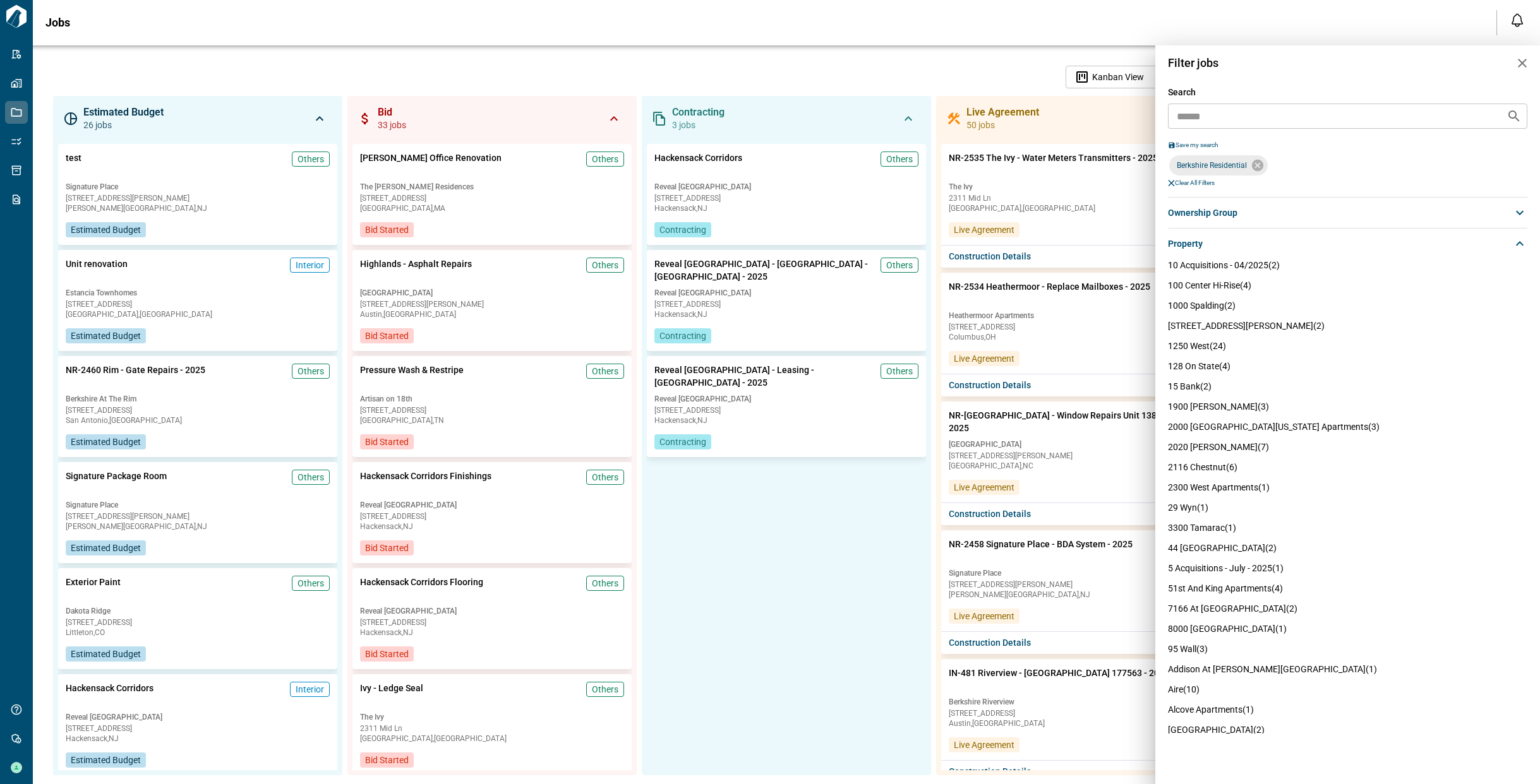
click at [1218, 248] on div "property" at bounding box center [1348, 244] width 360 height 23
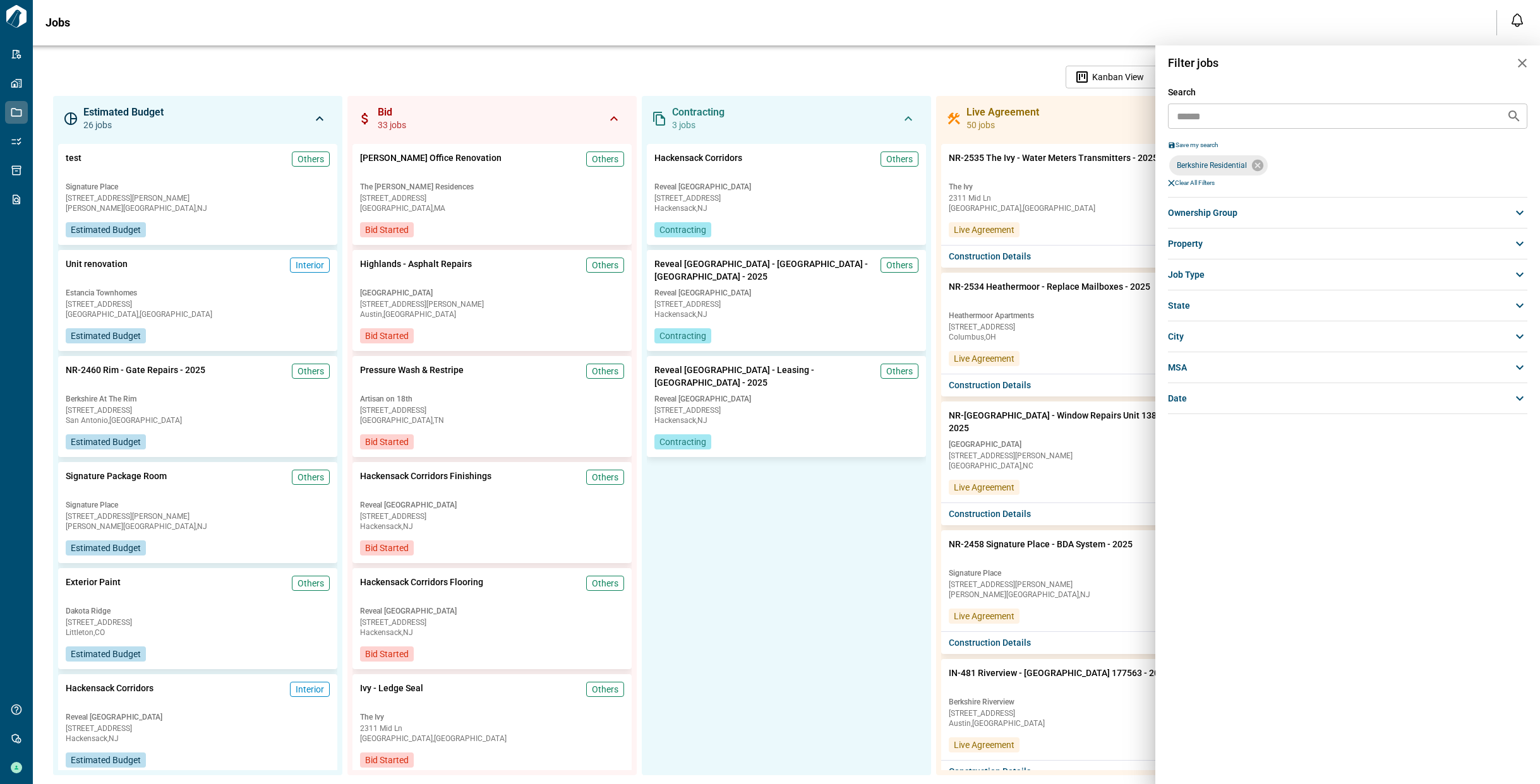
click at [1186, 276] on span "Job Type" at bounding box center [1186, 274] width 37 height 13
click at [1187, 299] on span "Interior" at bounding box center [1188, 297] width 28 height 13
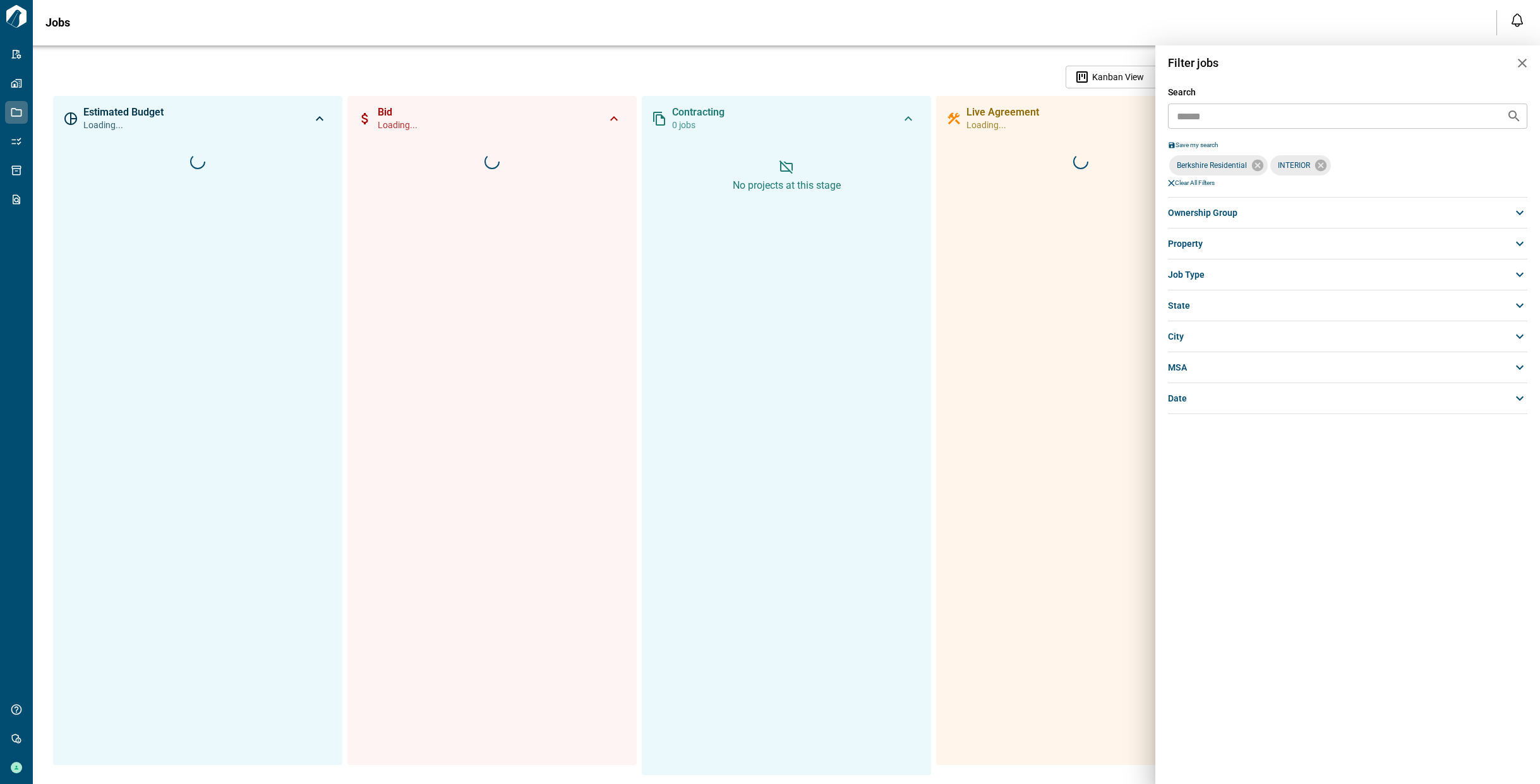
click at [1527, 64] on icon "button" at bounding box center [1522, 63] width 15 height 15
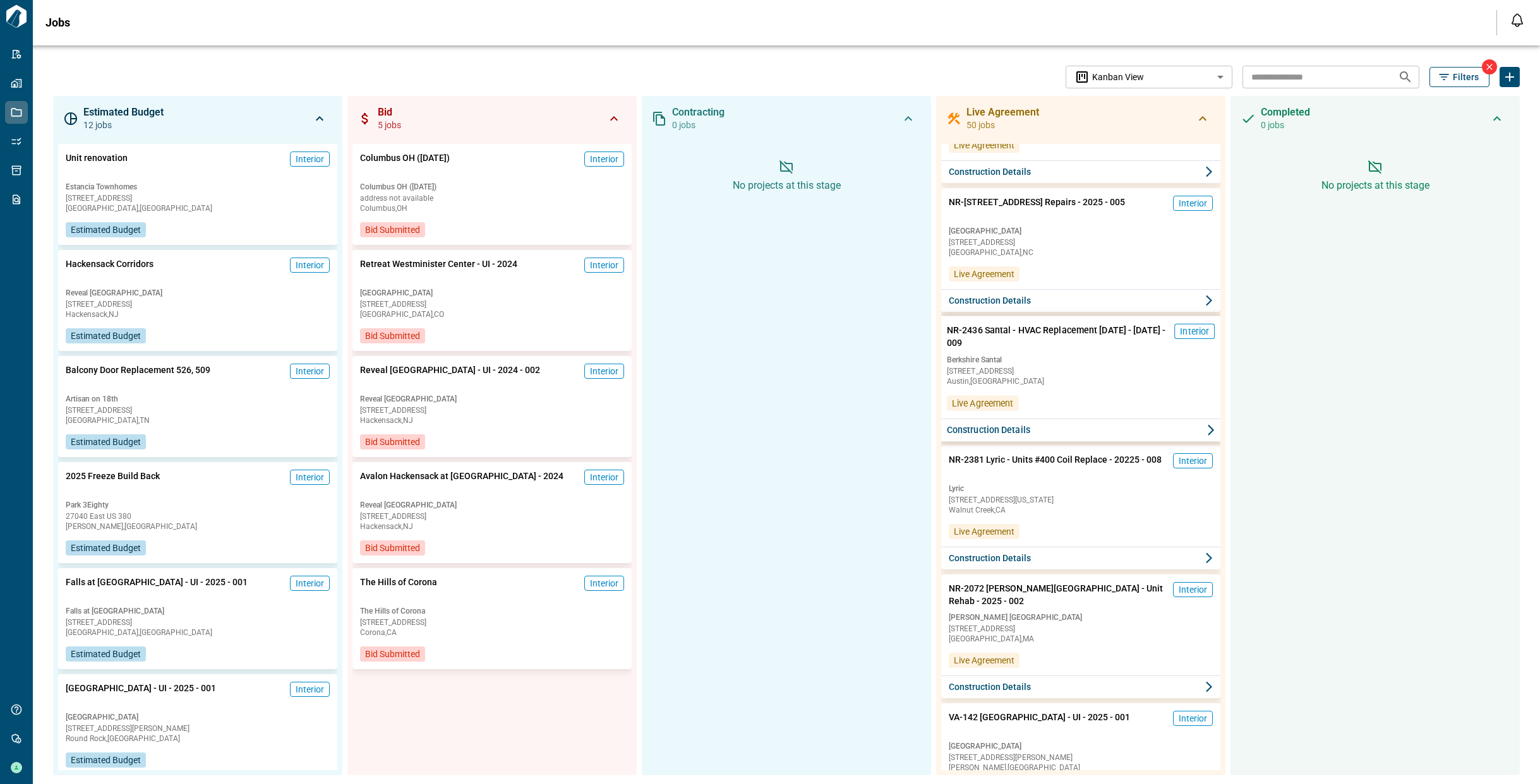
scroll to position [351, 0]
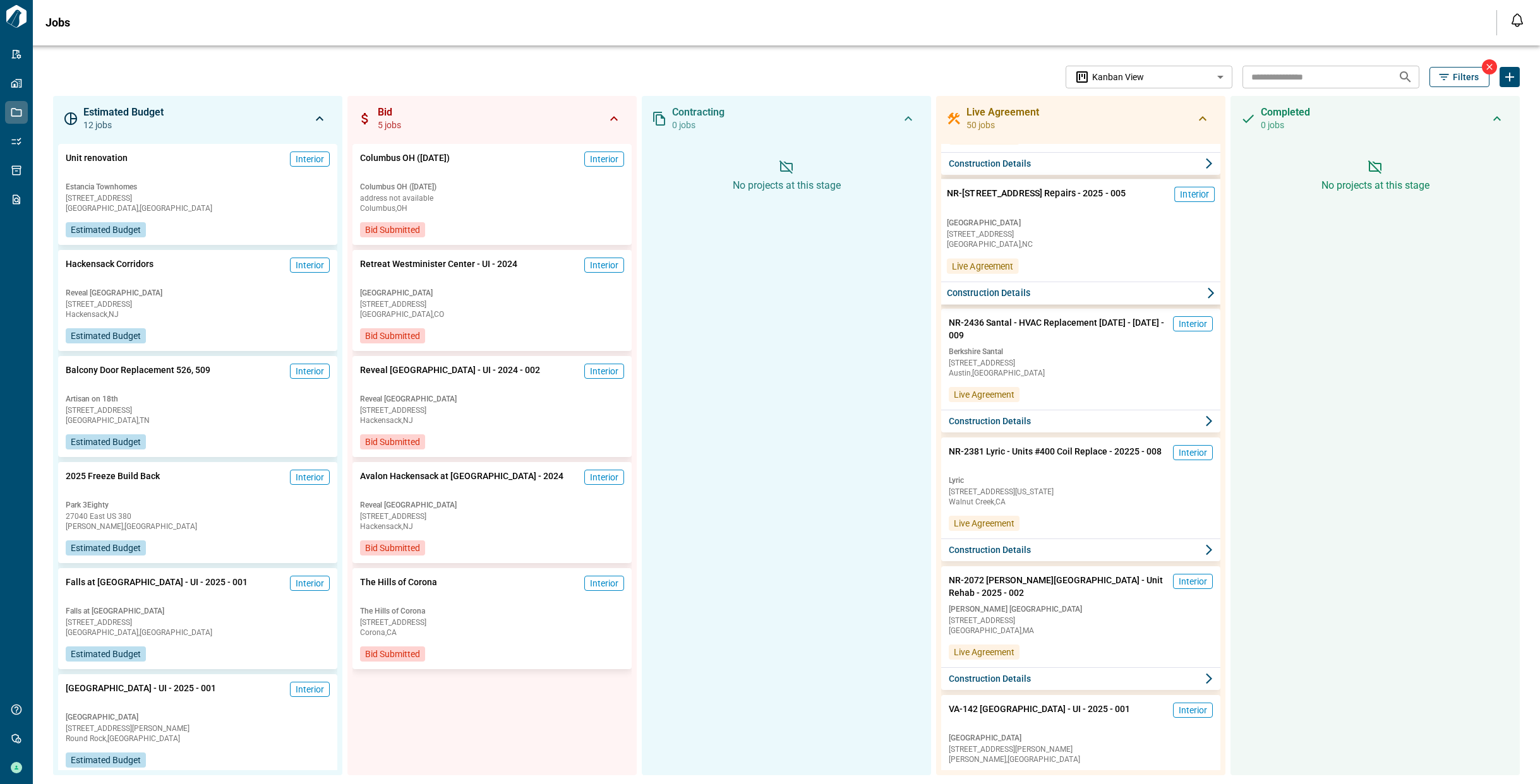
click at [1067, 291] on button "Construction Details" at bounding box center [1081, 293] width 284 height 24
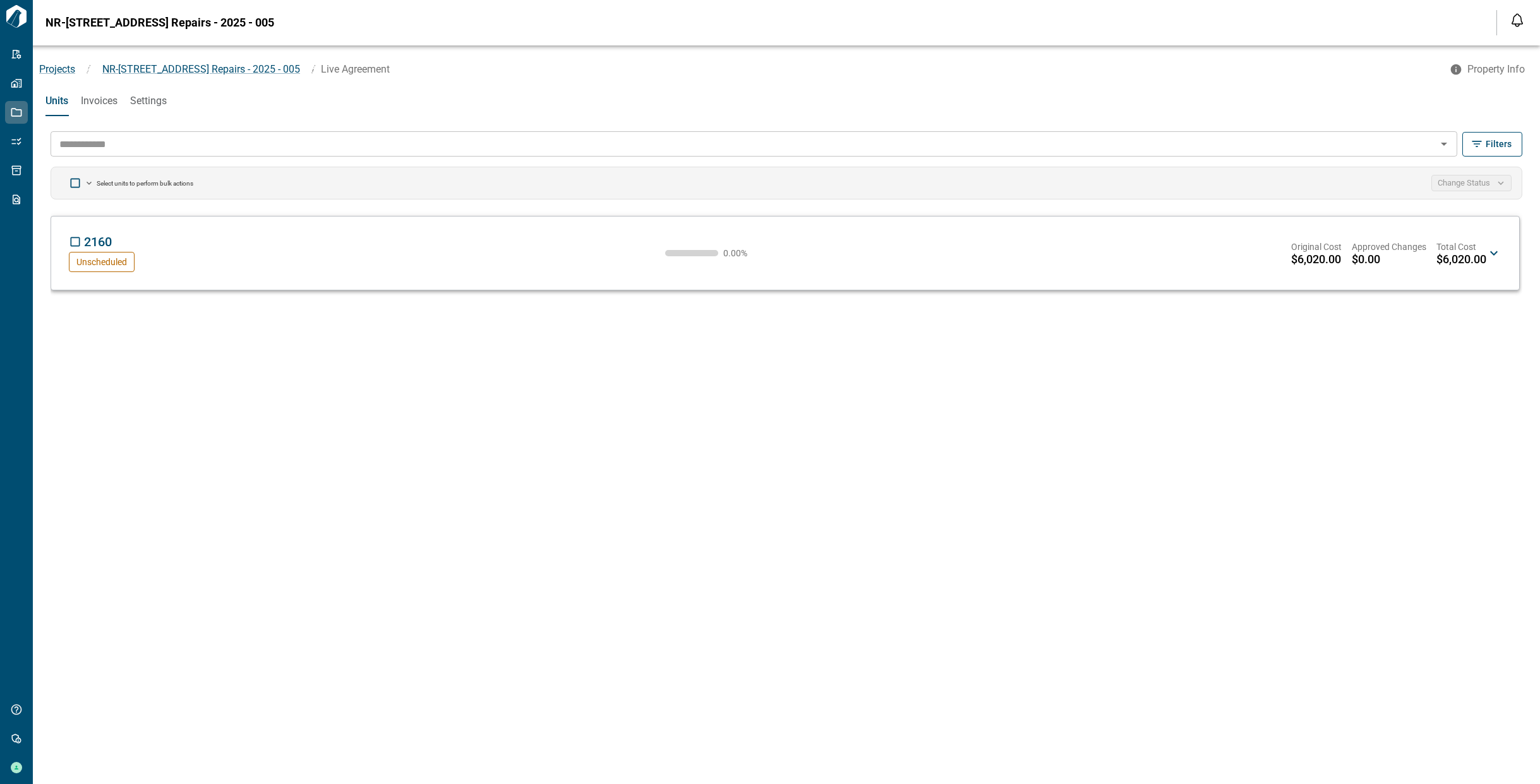
click at [102, 242] on span "2160" at bounding box center [98, 241] width 28 height 15
click at [1496, 252] on icon at bounding box center [1494, 254] width 8 height 5
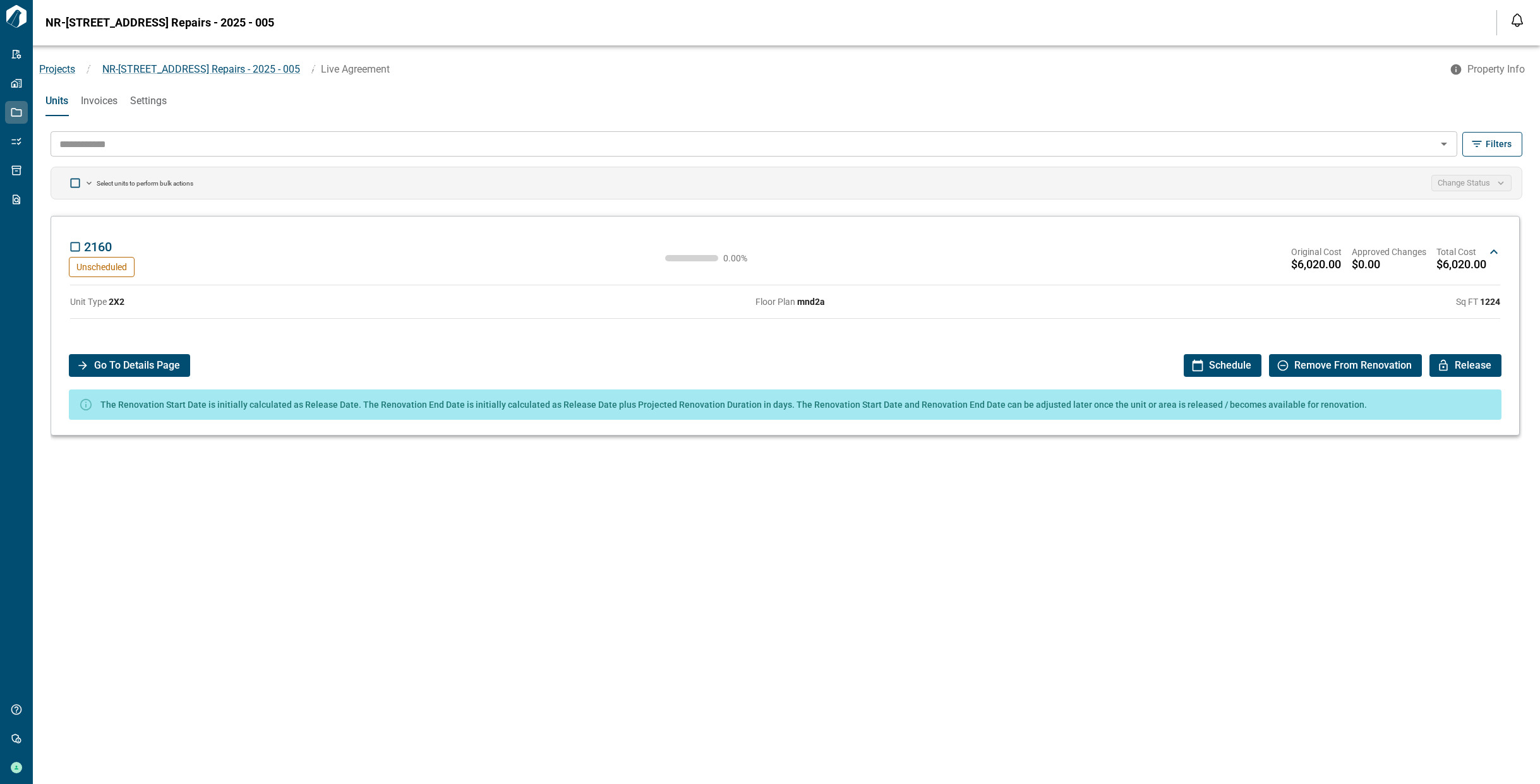
click at [174, 364] on span "Go To Details Page" at bounding box center [137, 365] width 86 height 23
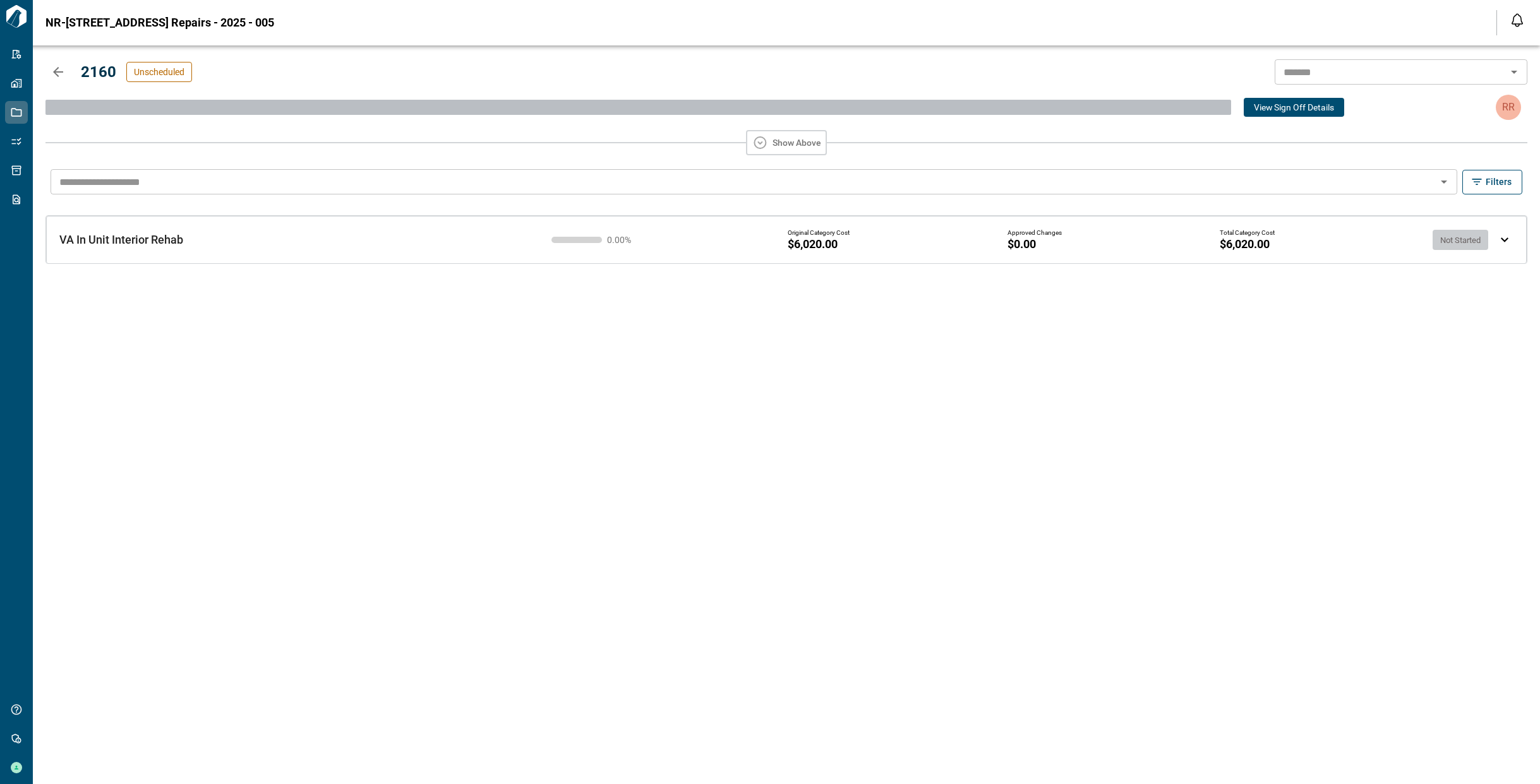
click at [1502, 239] on img at bounding box center [1505, 240] width 8 height 5
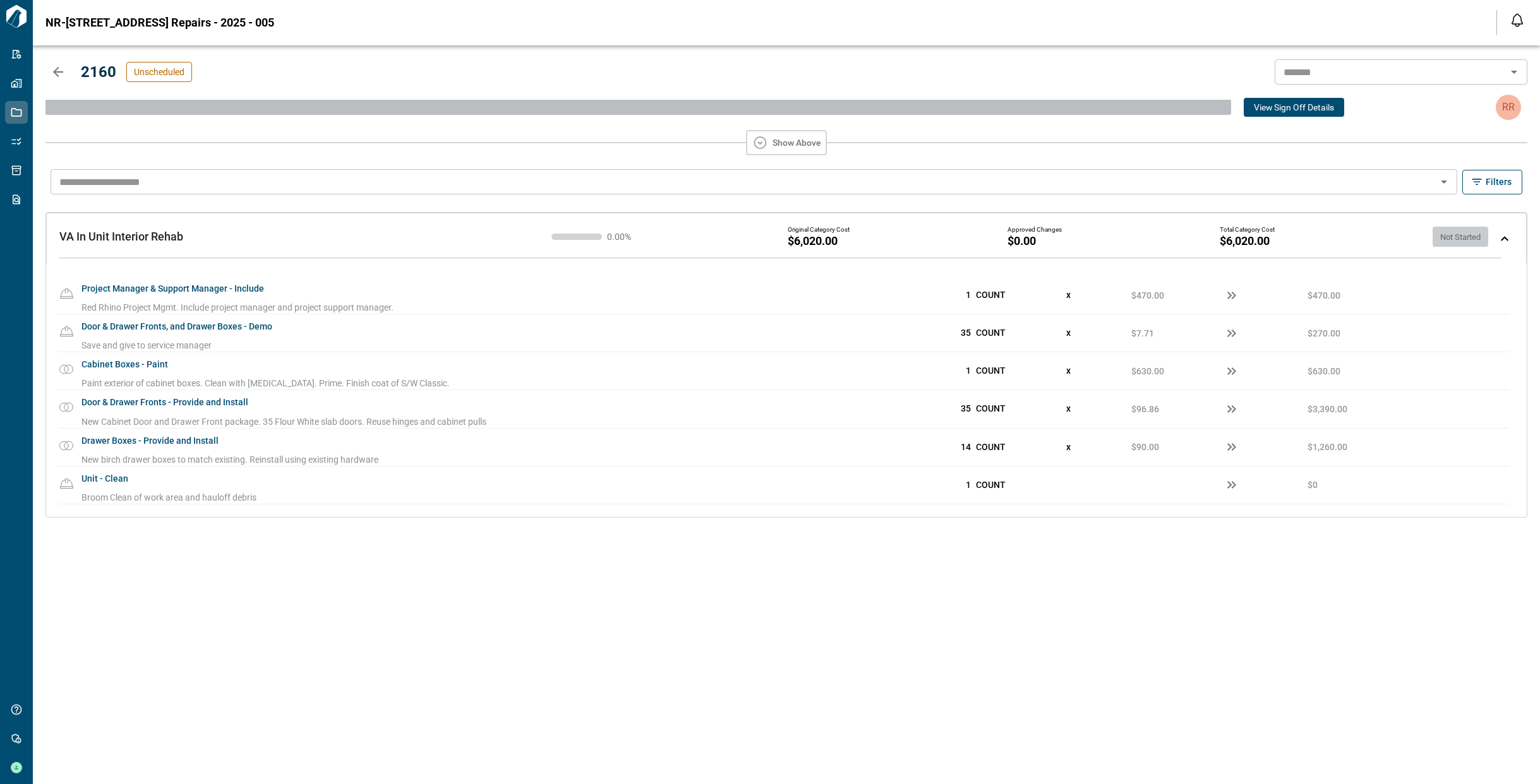
click at [1502, 239] on img at bounding box center [1505, 238] width 8 height 5
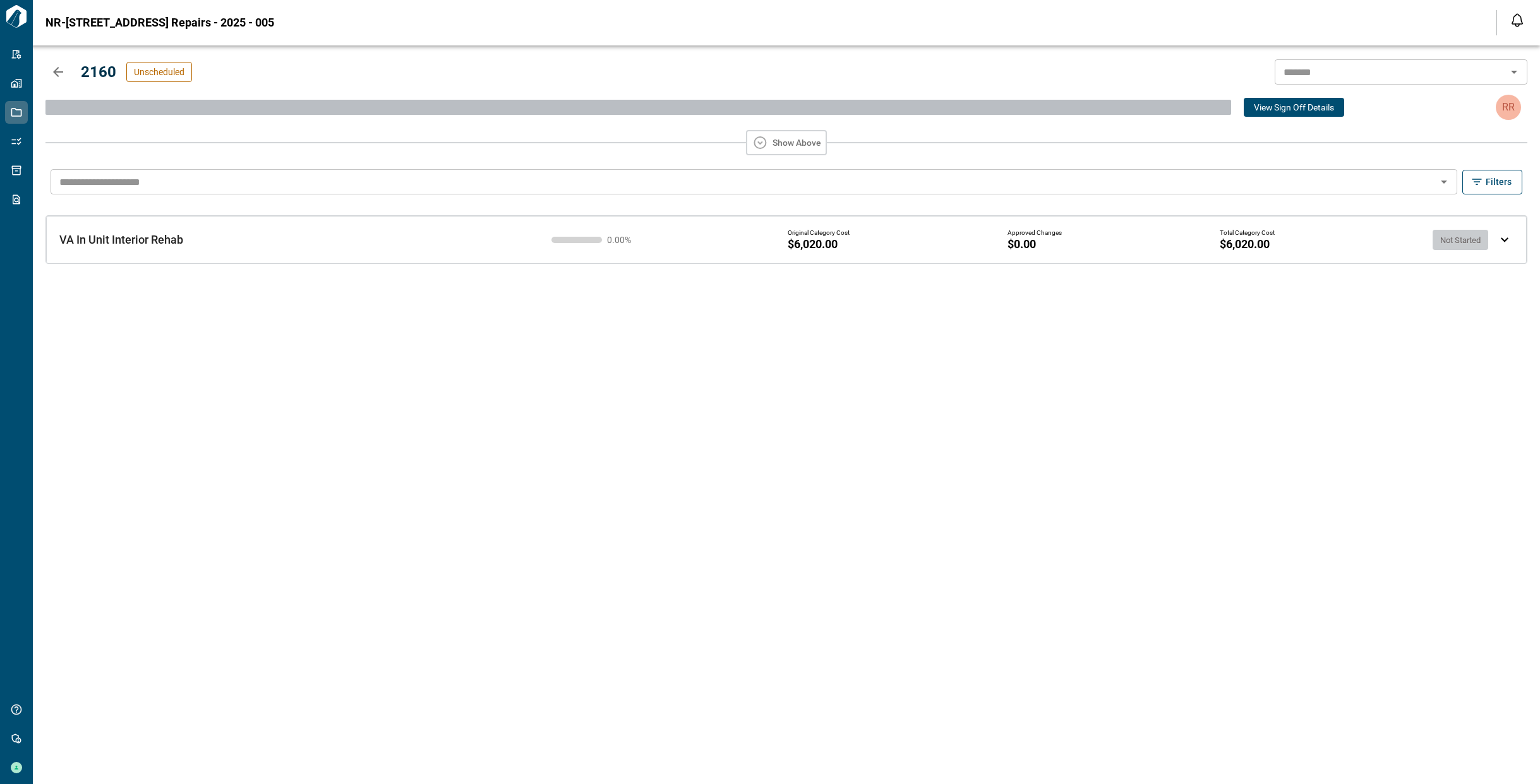
click at [1507, 238] on img at bounding box center [1505, 240] width 8 height 5
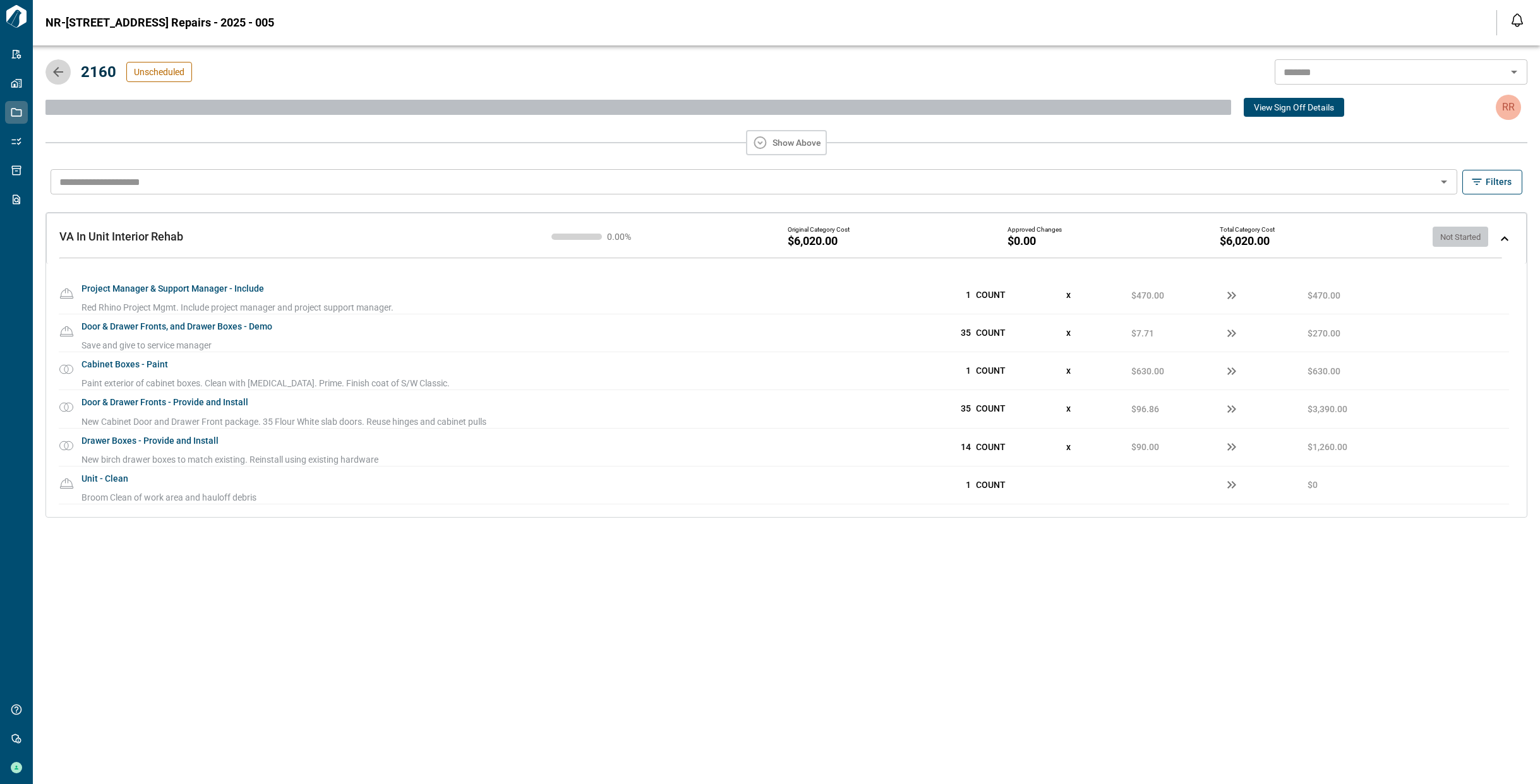
click at [62, 78] on icon "button" at bounding box center [57, 72] width 15 height 15
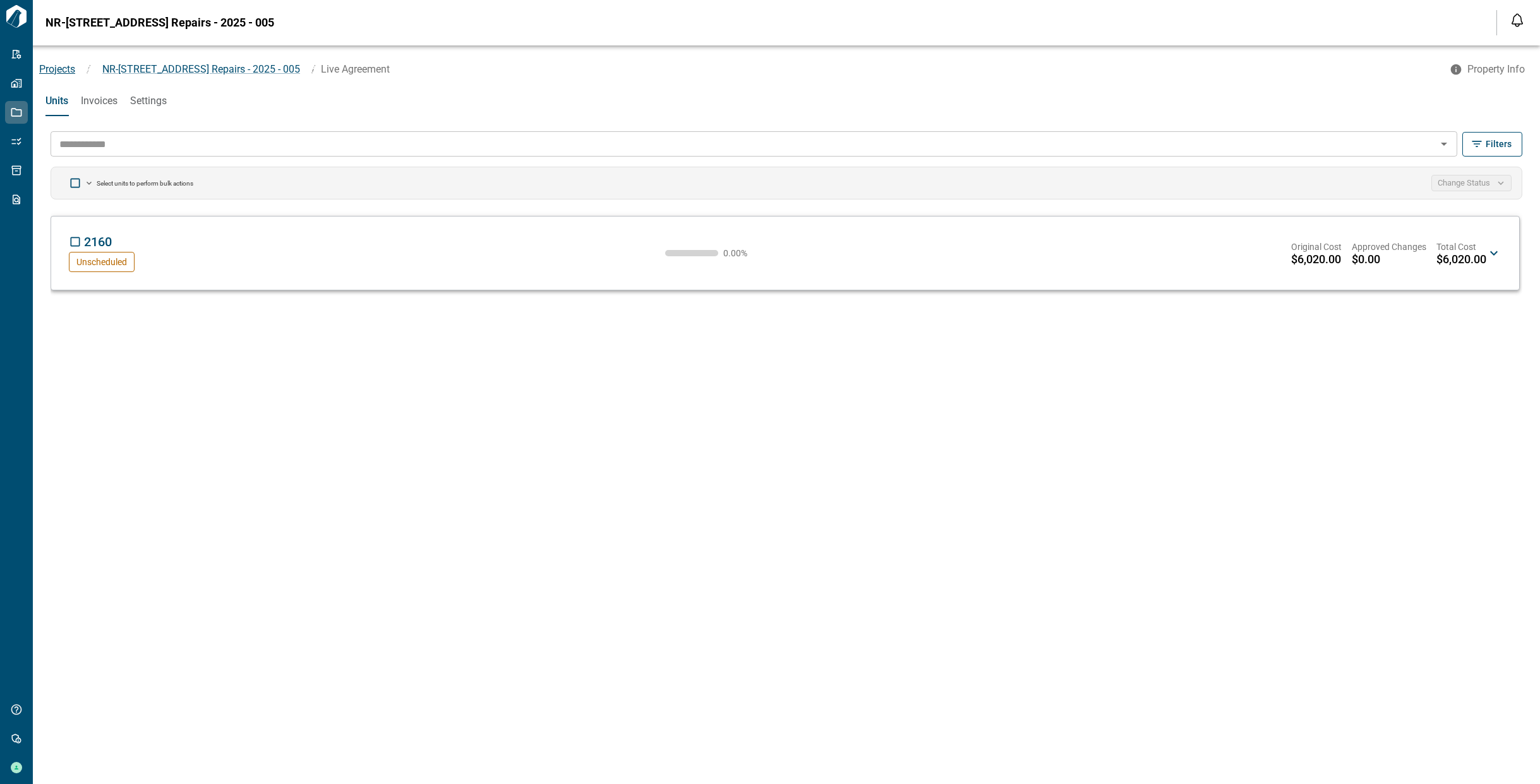
click at [68, 70] on span "Projects" at bounding box center [57, 68] width 36 height 12
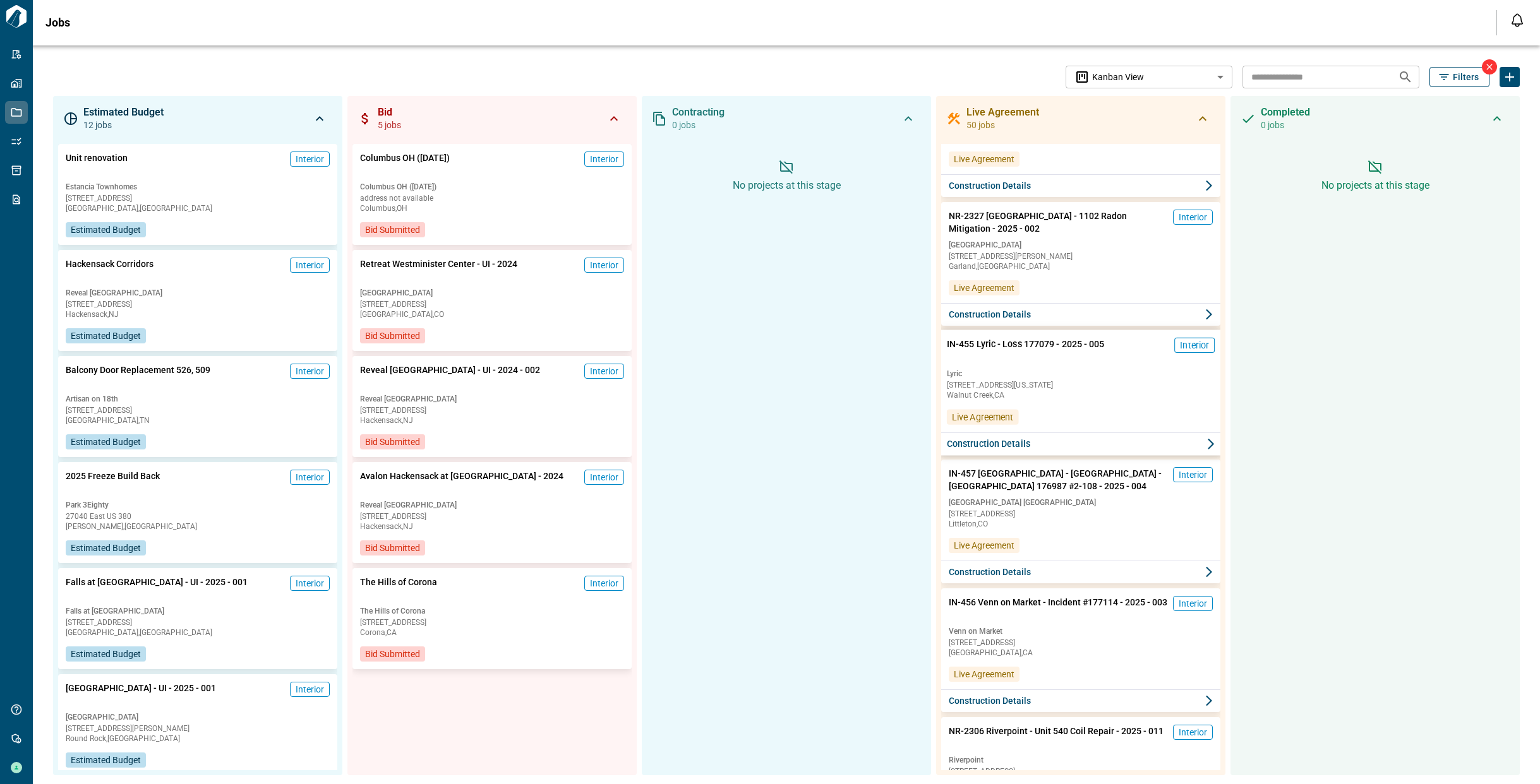
scroll to position [2008, 0]
